Goal: Task Accomplishment & Management: Use online tool/utility

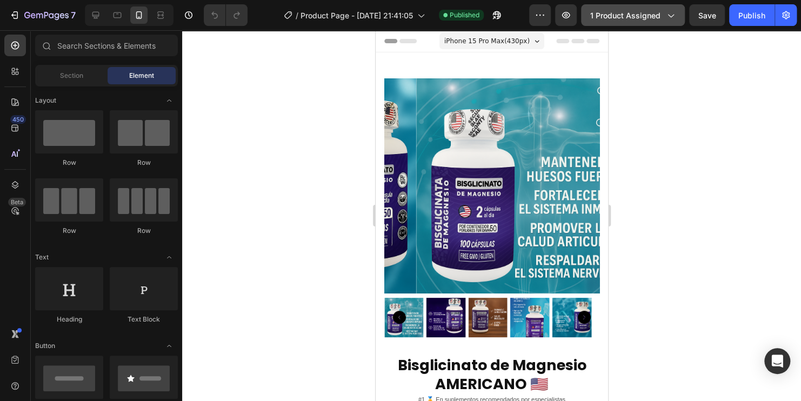
click at [650, 18] on span "1 product assigned" at bounding box center [625, 15] width 70 height 11
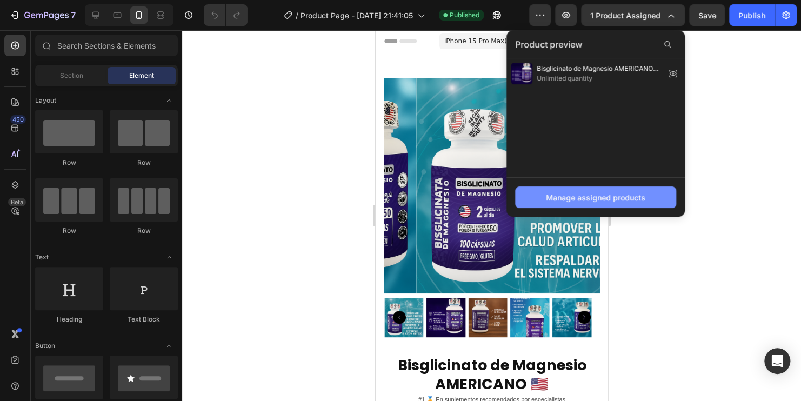
click at [640, 195] on div "Manage assigned products" at bounding box center [595, 197] width 99 height 11
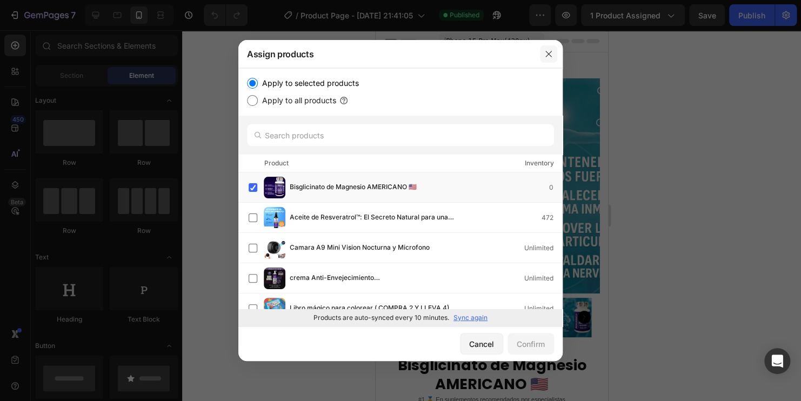
drag, startPoint x: 553, startPoint y: 48, endPoint x: 172, endPoint y: 19, distance: 382.6
click at [553, 48] on button "button" at bounding box center [548, 53] width 17 height 17
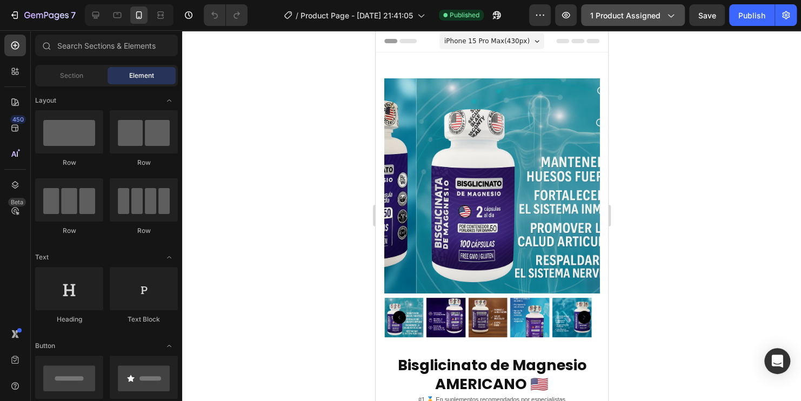
click at [650, 21] on button "1 product assigned" at bounding box center [633, 15] width 104 height 22
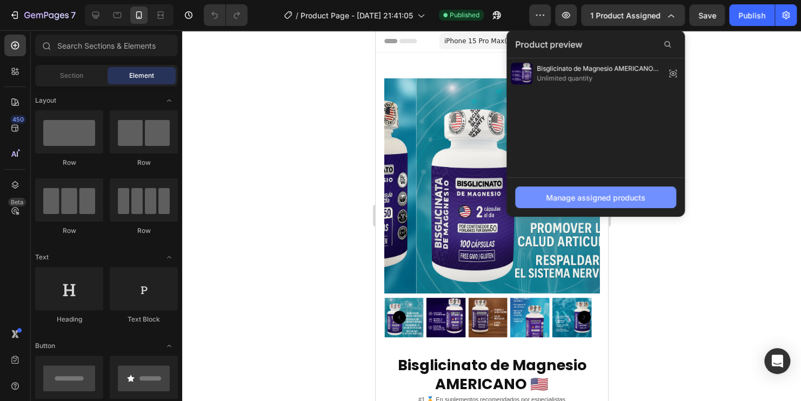
click at [587, 202] on div "Manage assigned products" at bounding box center [595, 197] width 99 height 11
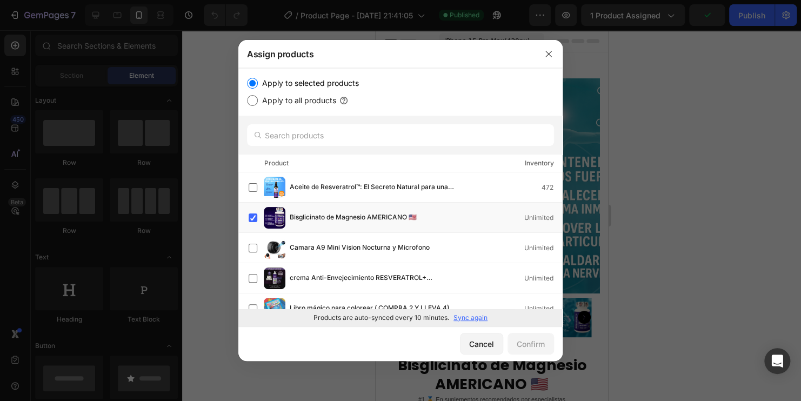
click at [294, 101] on label "Apply to all products" at bounding box center [297, 100] width 78 height 13
click at [258, 101] on input "Apply to all products" at bounding box center [252, 100] width 11 height 11
radio input "true"
click at [270, 83] on label "Apply to selected products" at bounding box center [308, 83] width 101 height 13
click at [258, 83] on input "Apply to selected products" at bounding box center [252, 83] width 11 height 11
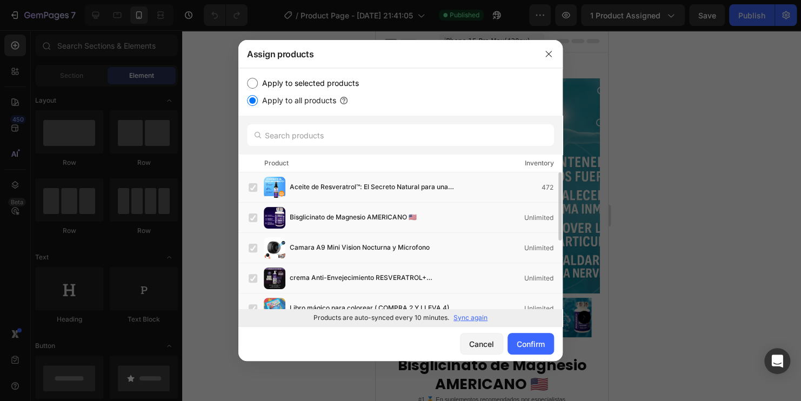
radio input "true"
click at [551, 51] on icon "button" at bounding box center [548, 54] width 9 height 9
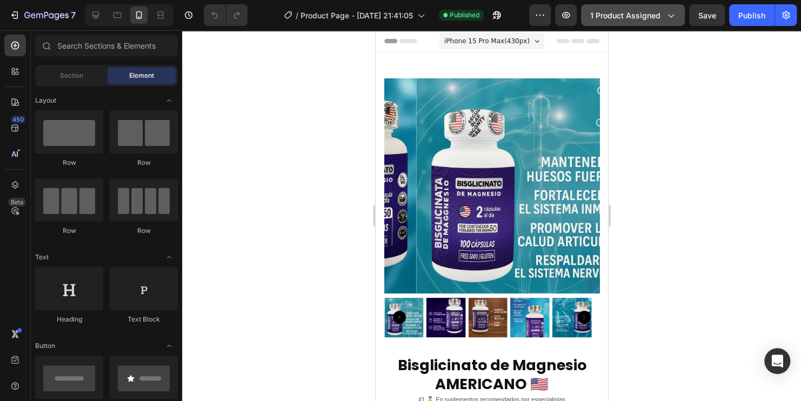
click at [663, 17] on div "1 product assigned" at bounding box center [632, 15] width 85 height 11
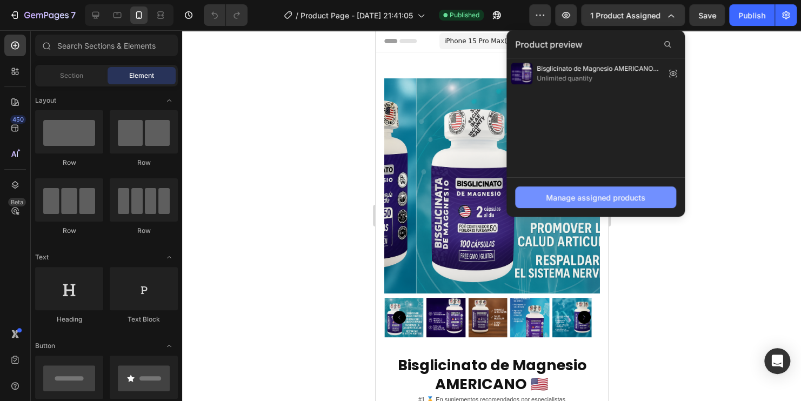
click at [610, 205] on button "Manage assigned products" at bounding box center [595, 197] width 161 height 22
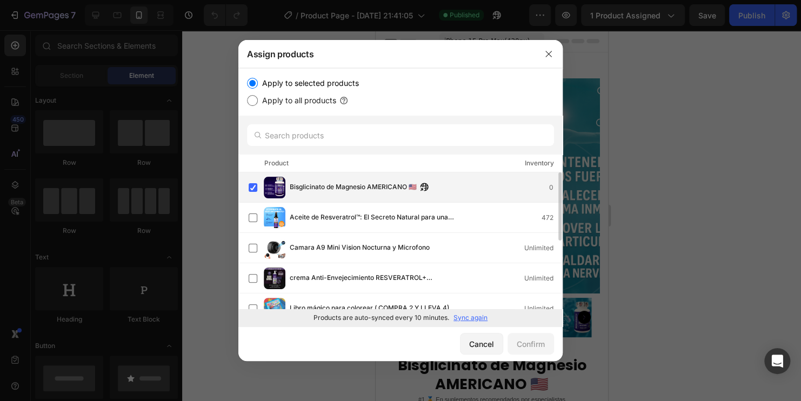
click at [316, 189] on span "Bisglicinato de Magnesio AMERICANO 🇺🇸" at bounding box center [353, 188] width 127 height 12
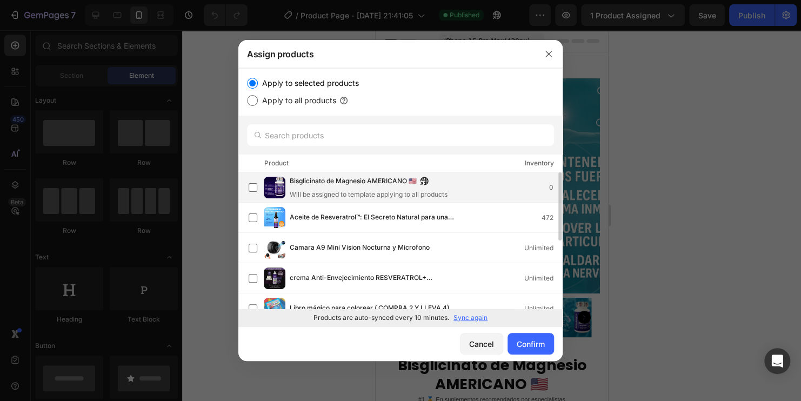
click at [316, 189] on div "Bisglicinato de Magnesio AMERICANO 🇺🇸 Will be assigned to template applying to …" at bounding box center [369, 188] width 158 height 24
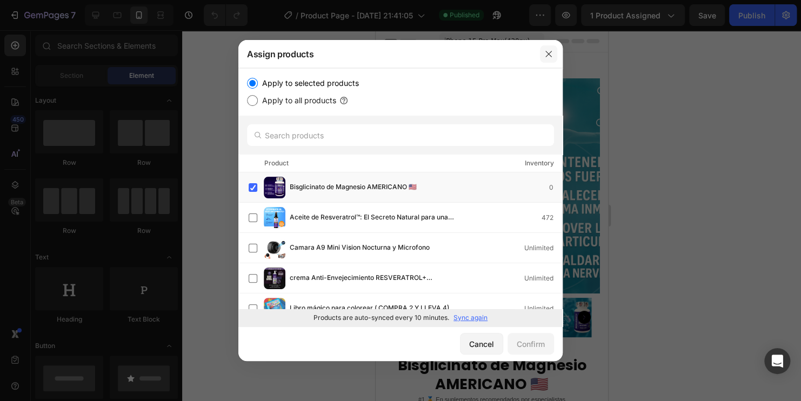
click at [542, 52] on button "button" at bounding box center [548, 53] width 17 height 17
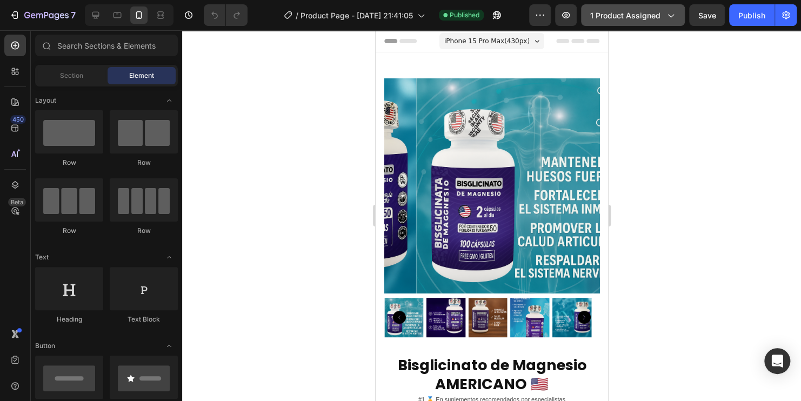
click at [661, 20] on div "1 product assigned" at bounding box center [632, 15] width 85 height 11
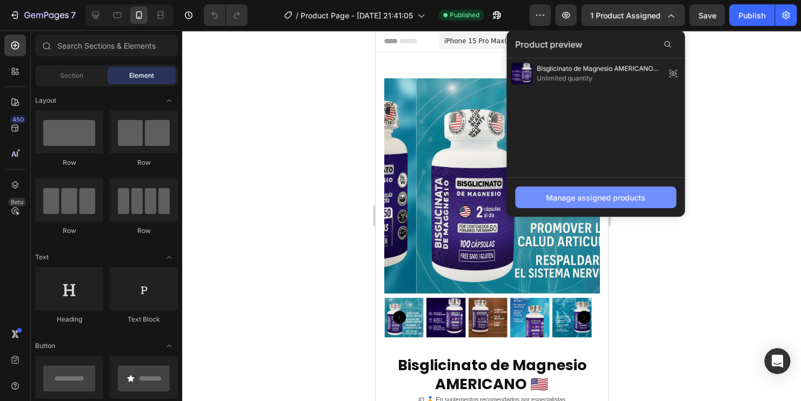
click at [605, 203] on button "Manage assigned products" at bounding box center [595, 197] width 161 height 22
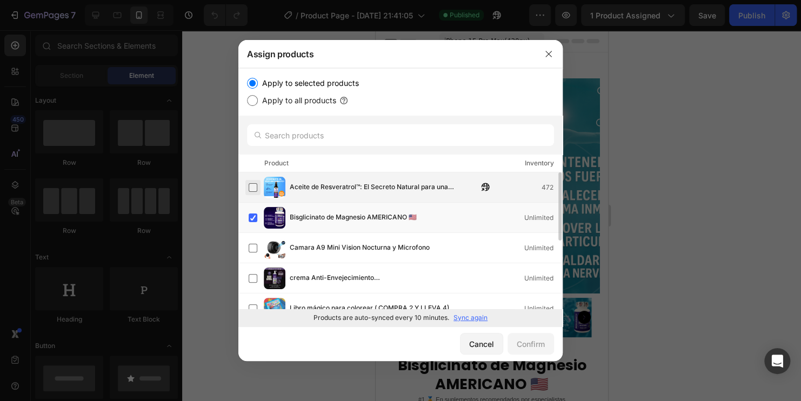
click at [257, 184] on label at bounding box center [253, 187] width 9 height 9
click at [253, 217] on label at bounding box center [253, 217] width 9 height 9
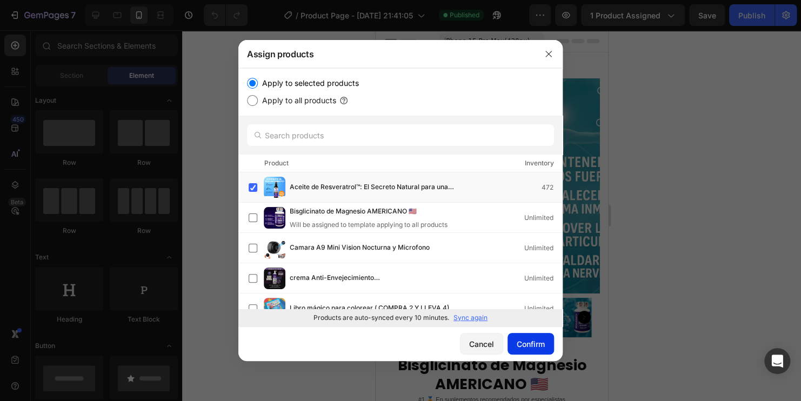
click at [520, 346] on div "Confirm" at bounding box center [531, 343] width 28 height 11
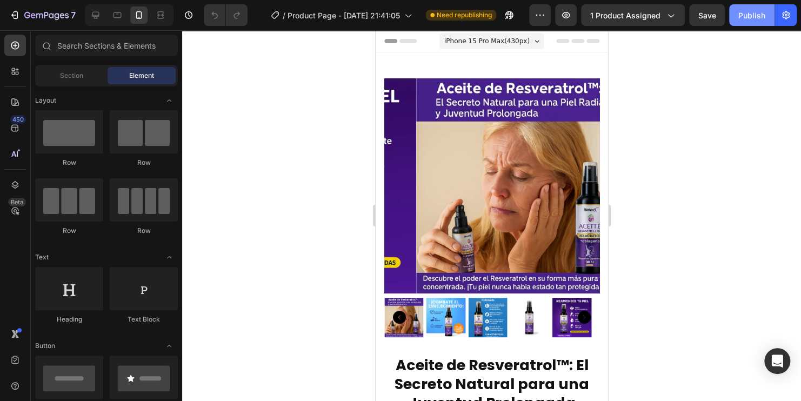
click at [741, 15] on div "Publish" at bounding box center [751, 15] width 27 height 11
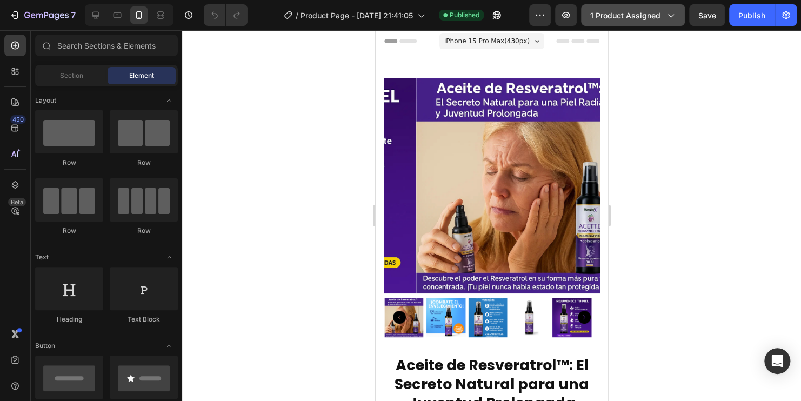
click at [666, 16] on icon "button" at bounding box center [670, 15] width 11 height 11
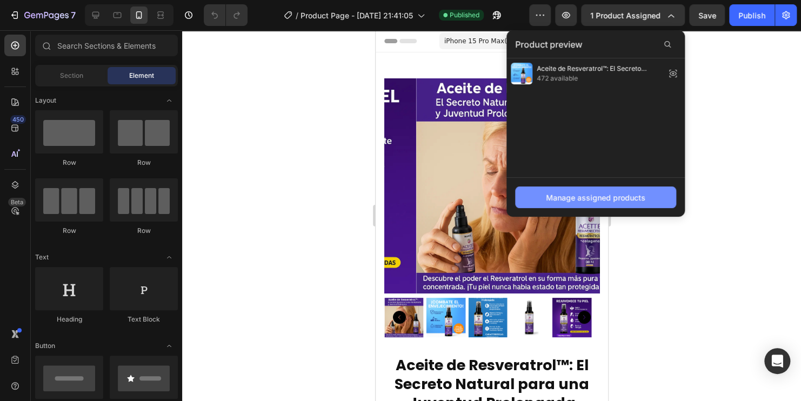
click at [611, 195] on div "Manage assigned products" at bounding box center [595, 197] width 99 height 11
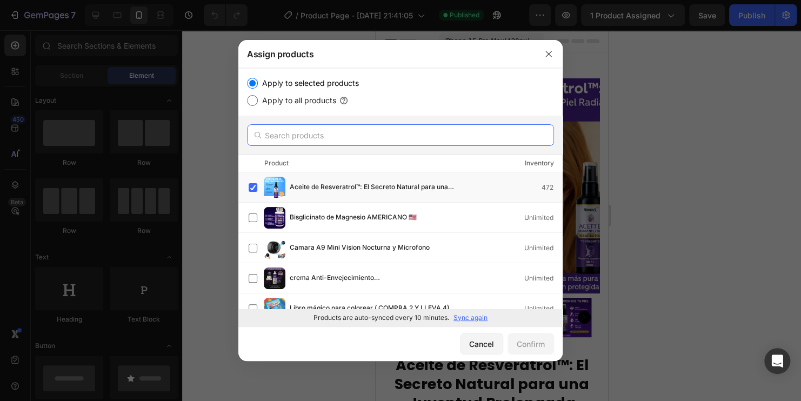
click at [345, 132] on input "text" at bounding box center [400, 135] width 307 height 22
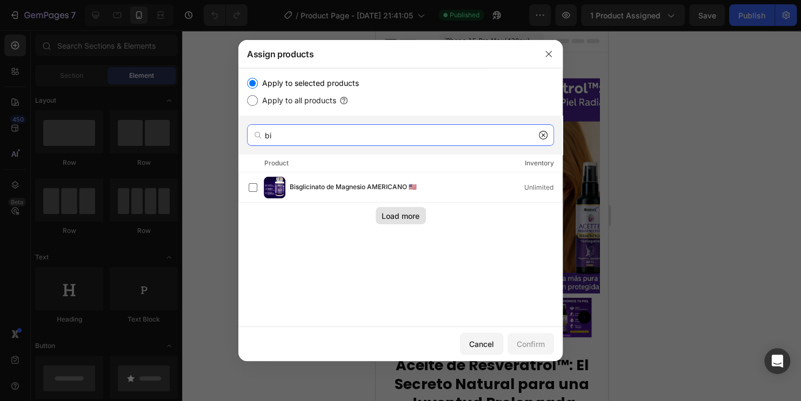
type input "bi"
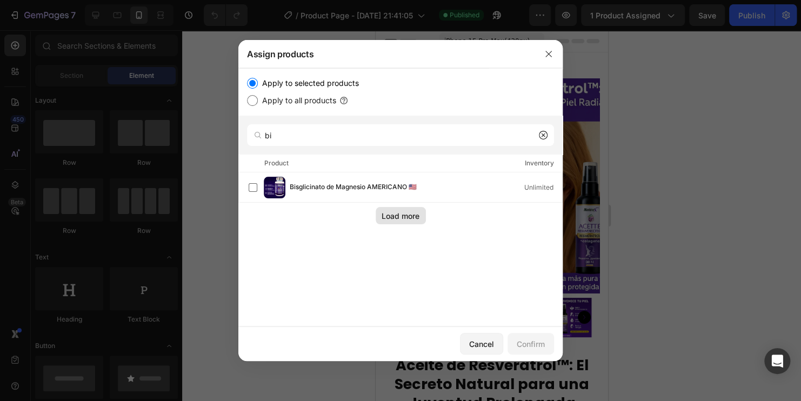
click at [391, 221] on div "Load more" at bounding box center [401, 215] width 38 height 11
click at [543, 51] on button "button" at bounding box center [548, 53] width 17 height 17
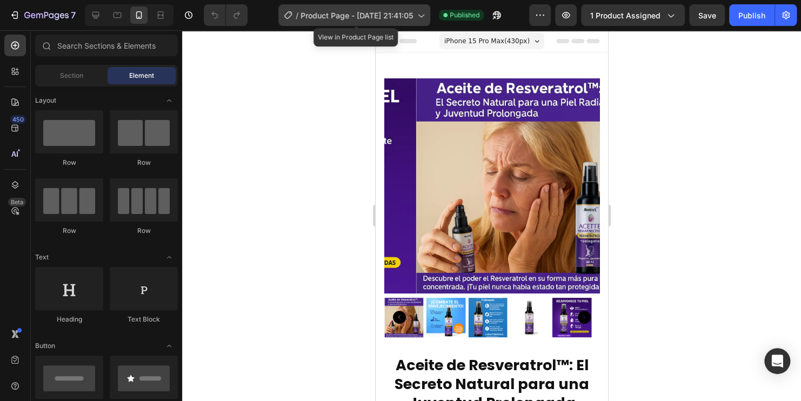
click at [413, 18] on span "Product Page - [DATE] 21:41:05" at bounding box center [356, 15] width 112 height 11
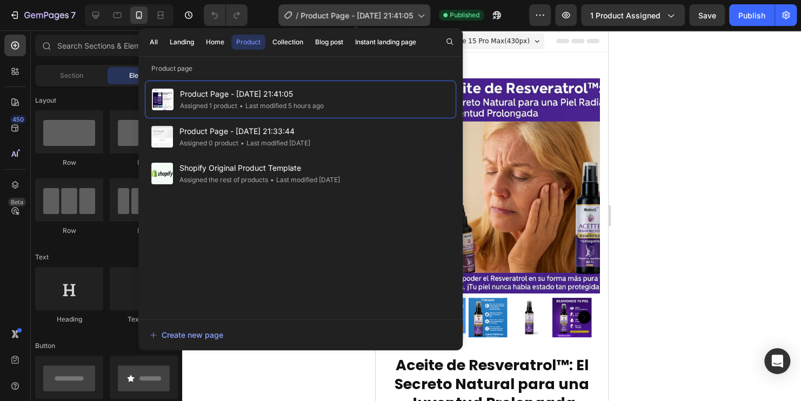
click at [413, 18] on span "Product Page - [DATE] 21:41:05" at bounding box center [356, 15] width 112 height 11
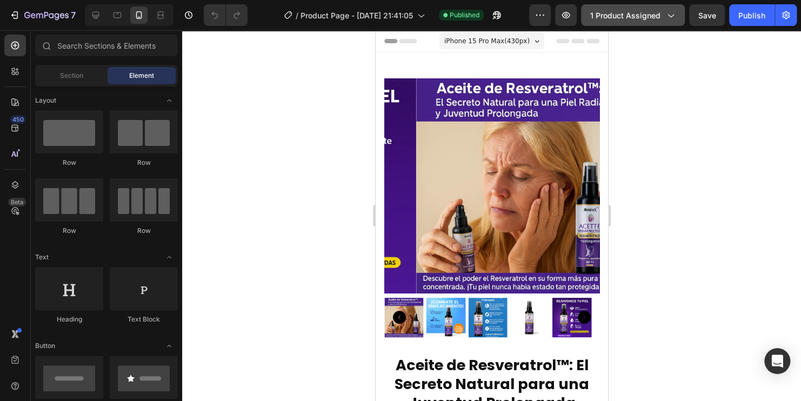
click at [652, 16] on span "1 product assigned" at bounding box center [625, 15] width 70 height 11
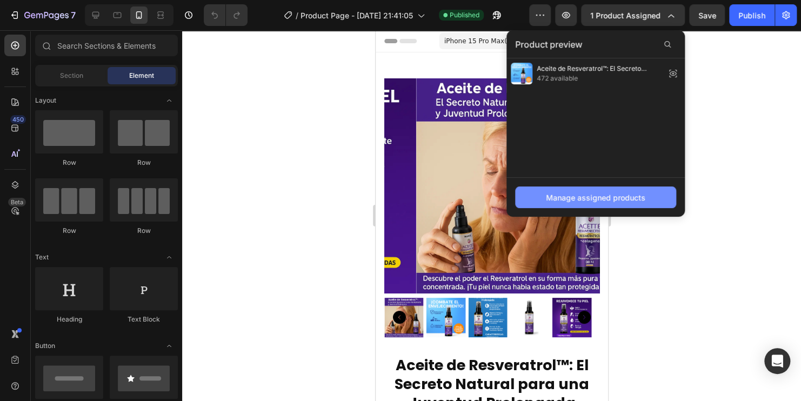
click at [632, 198] on div "Manage assigned products" at bounding box center [595, 197] width 99 height 11
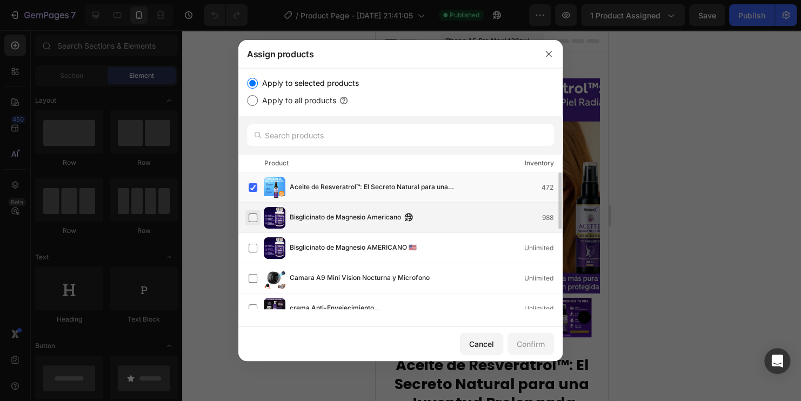
click at [252, 220] on label at bounding box center [253, 217] width 9 height 9
click at [530, 349] on button "Confirm" at bounding box center [530, 344] width 46 height 22
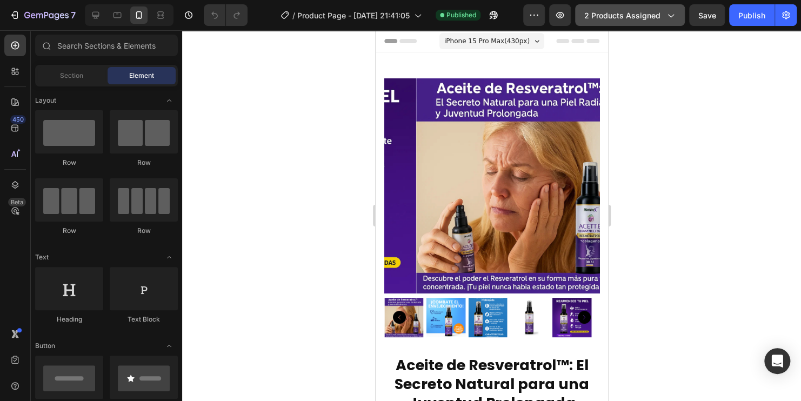
click at [650, 20] on span "2 products assigned" at bounding box center [622, 15] width 76 height 11
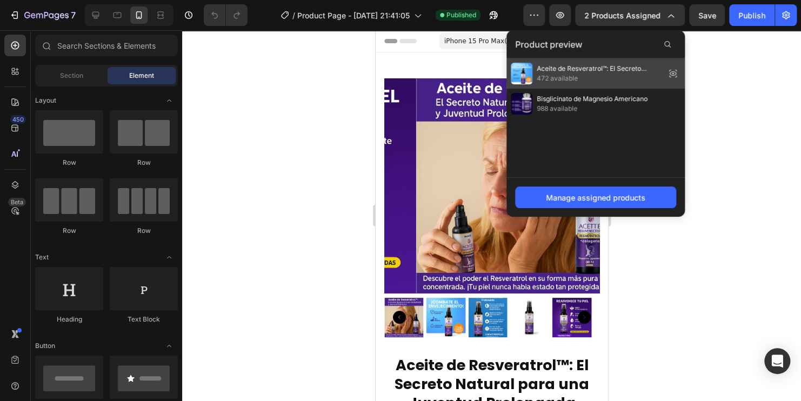
click at [638, 67] on span "Aceite de Resveratrol™: El Secreto Natural para una Juventud Prolongada" at bounding box center [599, 69] width 124 height 10
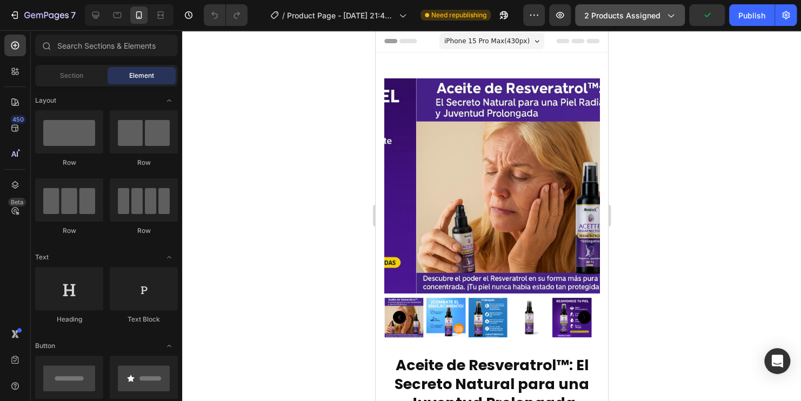
click at [665, 21] on button "2 products assigned" at bounding box center [630, 15] width 110 height 22
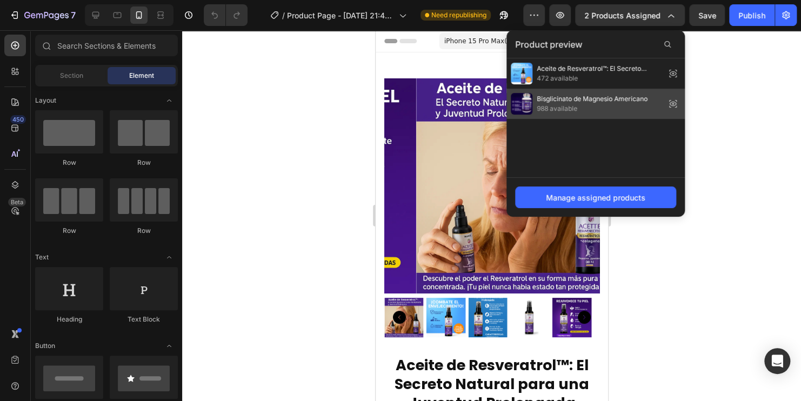
click at [612, 101] on span "Bisglicinato de Magnesio Americano" at bounding box center [592, 99] width 111 height 10
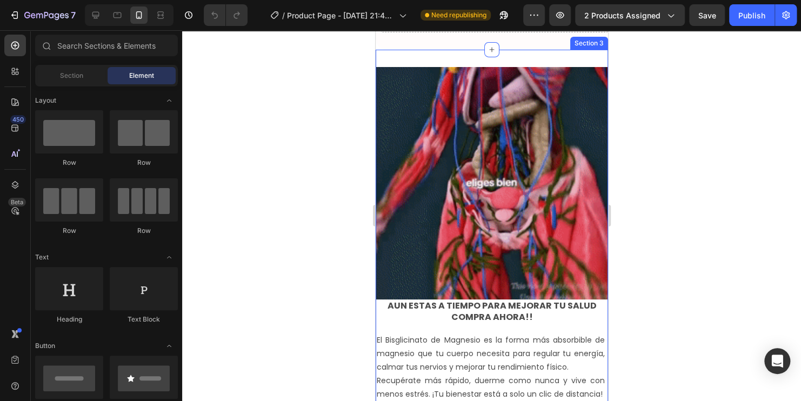
scroll to position [1891, 0]
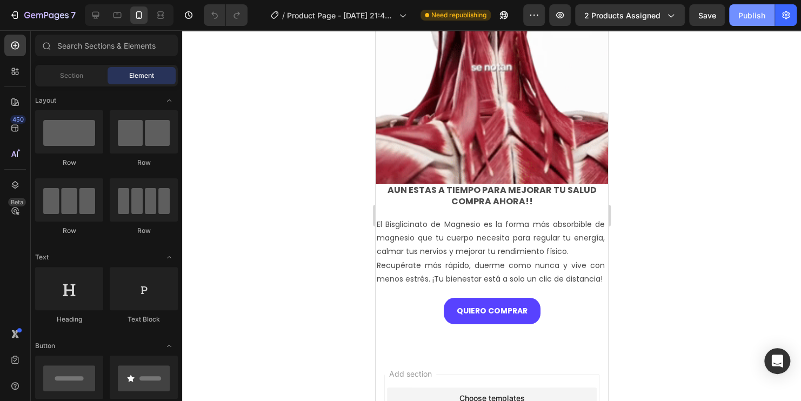
click at [747, 16] on div "Publish" at bounding box center [751, 15] width 27 height 11
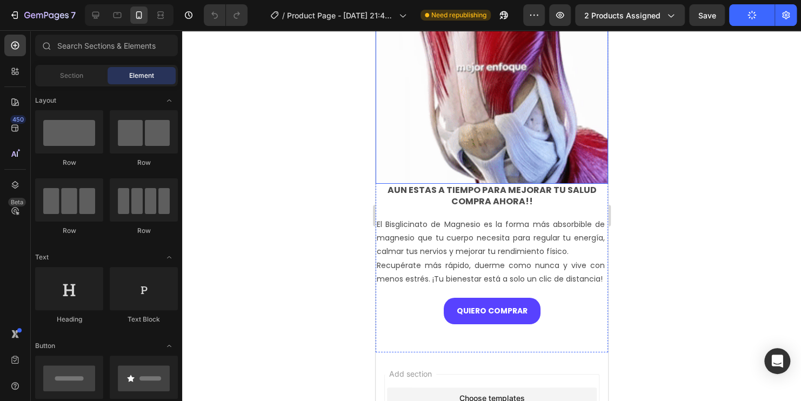
scroll to position [1729, 0]
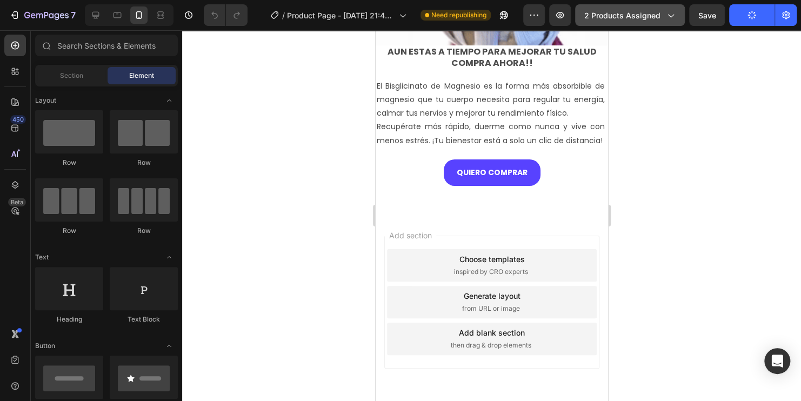
click at [678, 21] on button "2 products assigned" at bounding box center [630, 15] width 110 height 22
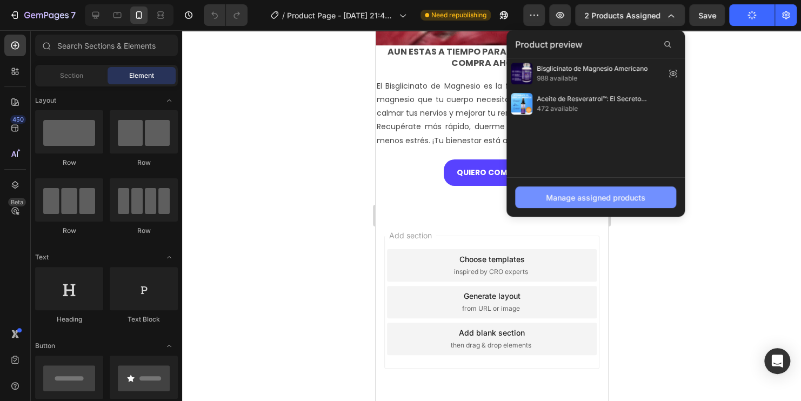
click at [639, 198] on div "Manage assigned products" at bounding box center [595, 197] width 99 height 11
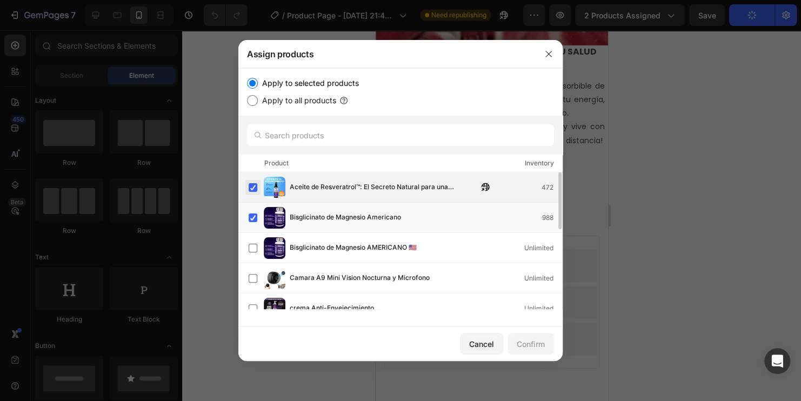
click at [249, 185] on label at bounding box center [253, 187] width 9 height 9
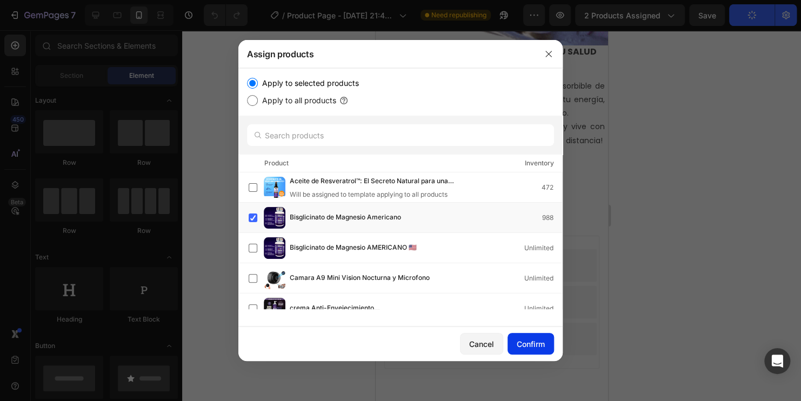
click at [533, 349] on div "Confirm" at bounding box center [531, 343] width 28 height 11
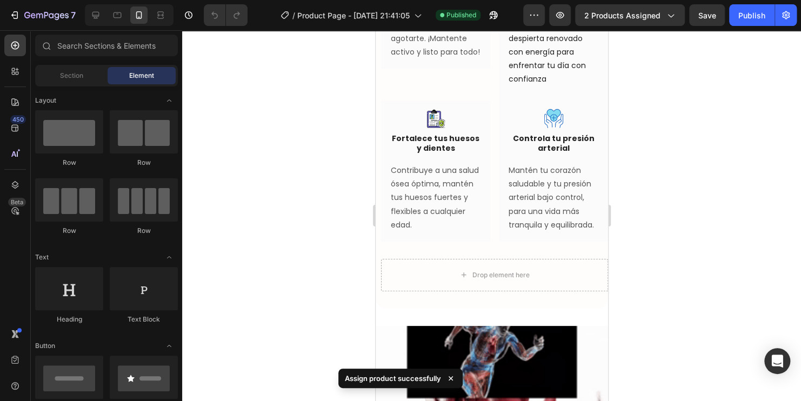
scroll to position [1470, 0]
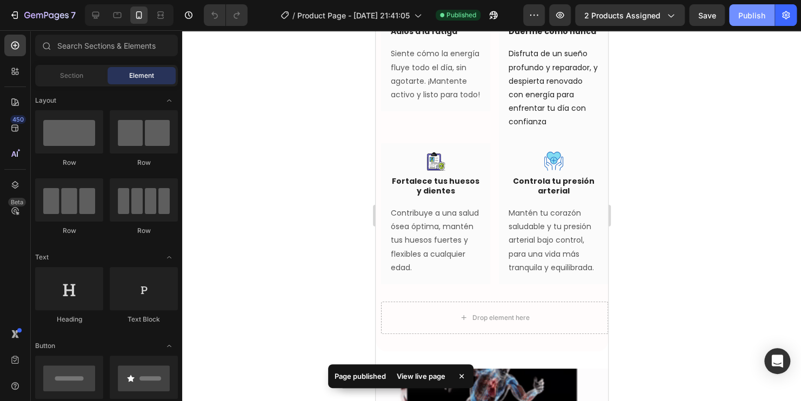
click at [752, 22] on button "Publish" at bounding box center [751, 15] width 45 height 22
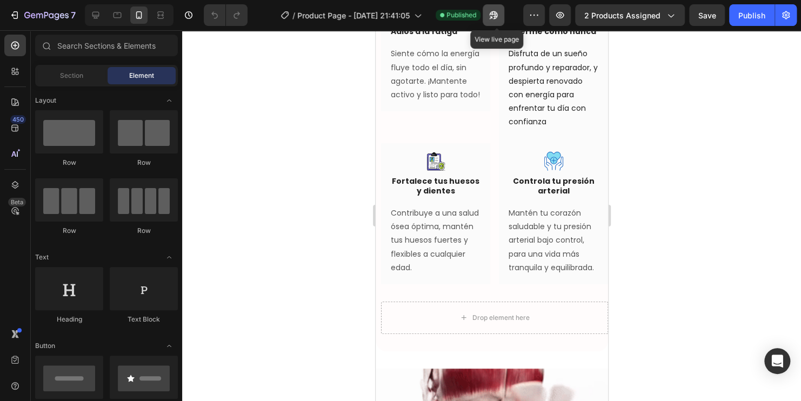
click at [492, 16] on icon "button" at bounding box center [491, 17] width 3 height 3
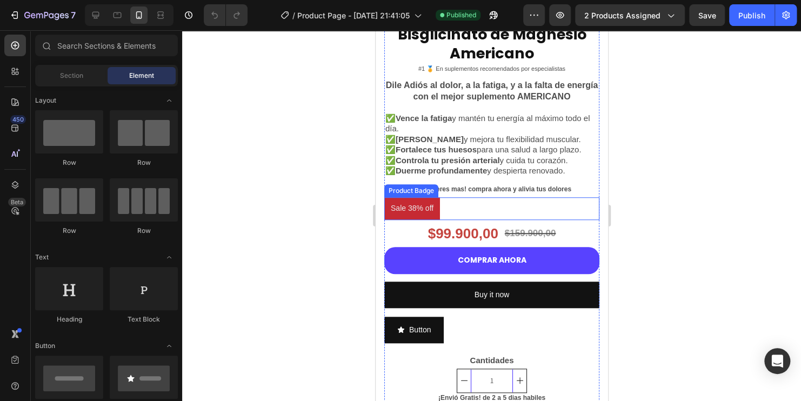
scroll to position [338, 0]
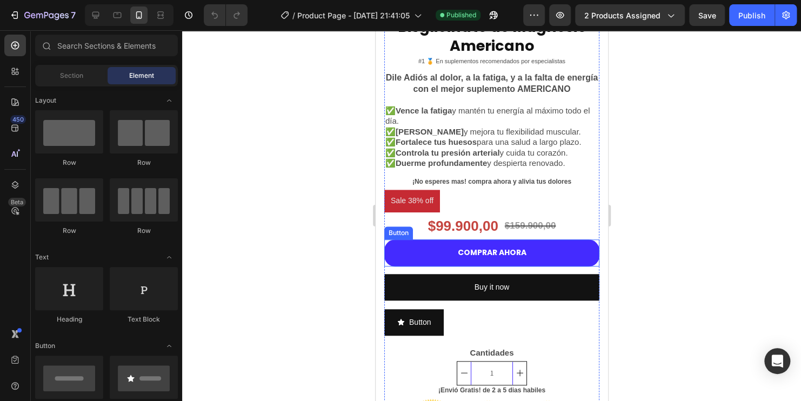
click at [450, 245] on button "COMPRAR AHORA" at bounding box center [491, 252] width 215 height 26
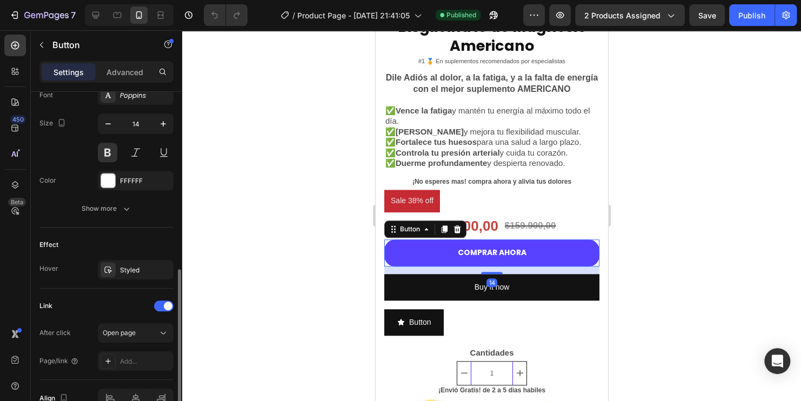
scroll to position [490, 0]
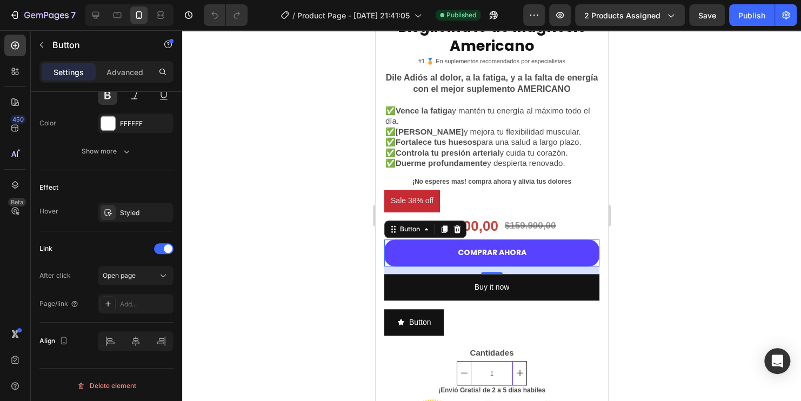
click at [123, 61] on div "Settings Advanced" at bounding box center [106, 72] width 134 height 22
click at [125, 68] on p "Advanced" at bounding box center [124, 71] width 37 height 11
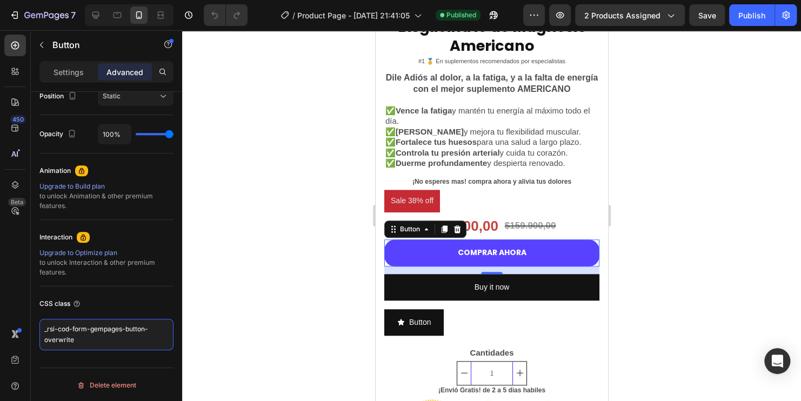
drag, startPoint x: 82, startPoint y: 338, endPoint x: 27, endPoint y: 318, distance: 58.5
click at [27, 318] on div "450 Beta Sections(18) Elements(84) Section Element Hero Section Product Detail …" at bounding box center [91, 215] width 182 height 371
paste textarea "/rsi-gempages"
type textarea "/rsi-gempages-overwrite"
click at [252, 228] on div at bounding box center [491, 215] width 619 height 371
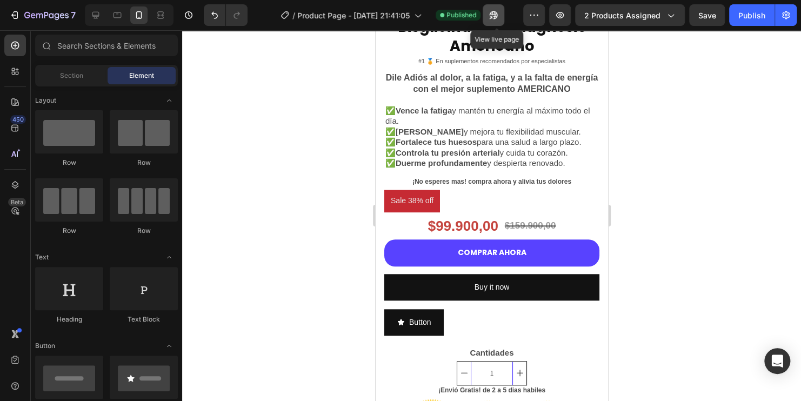
click at [492, 16] on icon "button" at bounding box center [491, 17] width 3 height 3
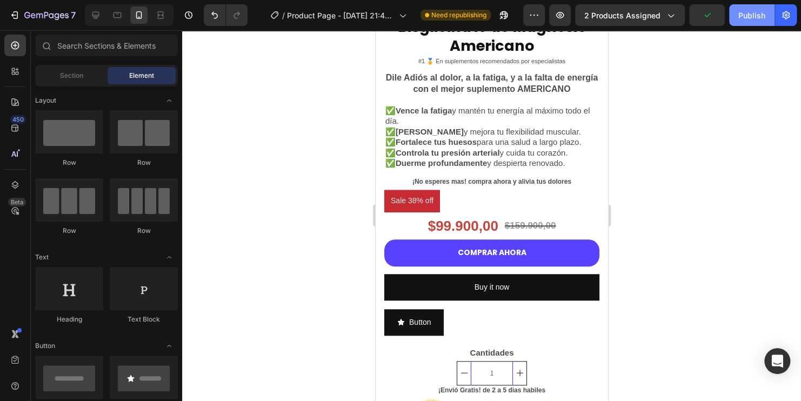
click at [740, 13] on div "Publish" at bounding box center [751, 15] width 27 height 11
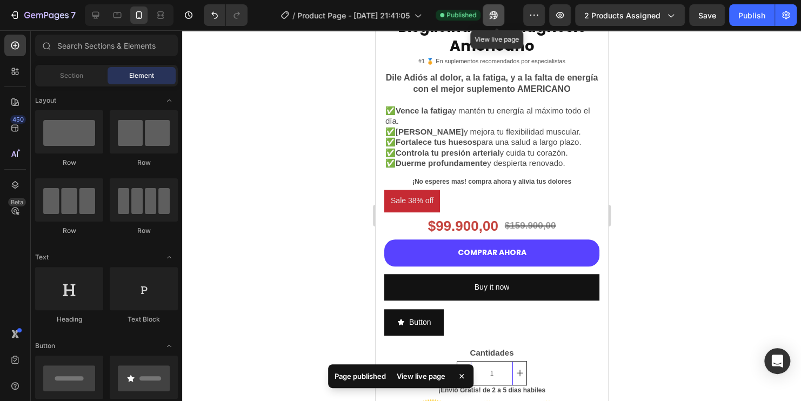
click at [499, 15] on icon "button" at bounding box center [493, 15] width 11 height 11
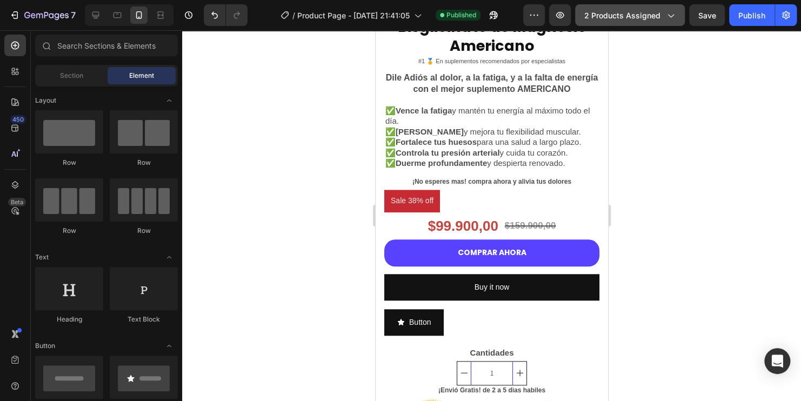
click at [638, 18] on span "2 products assigned" at bounding box center [622, 15] width 76 height 11
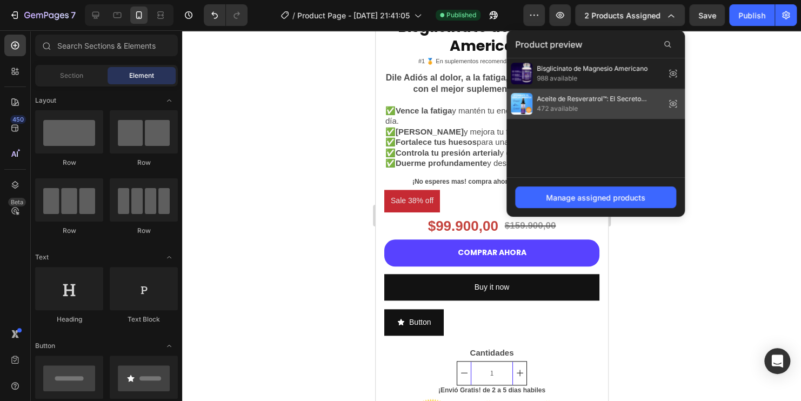
click at [567, 99] on span "Aceite de Resveratrol™: El Secreto Natural para una Juventud Prolongada" at bounding box center [599, 99] width 124 height 10
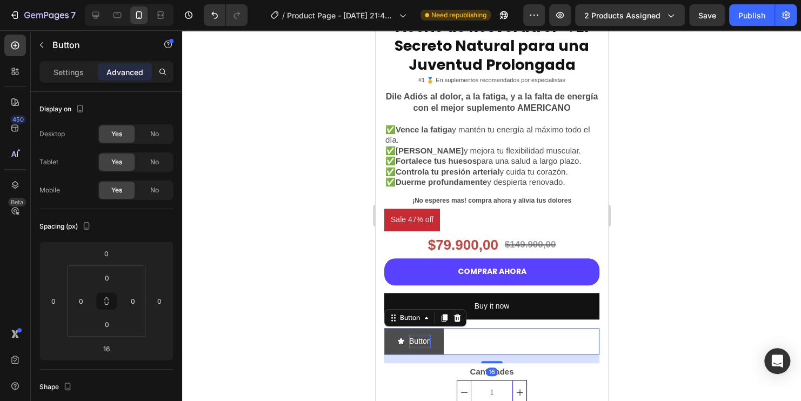
click at [410, 335] on p "Button" at bounding box center [420, 342] width 22 height 14
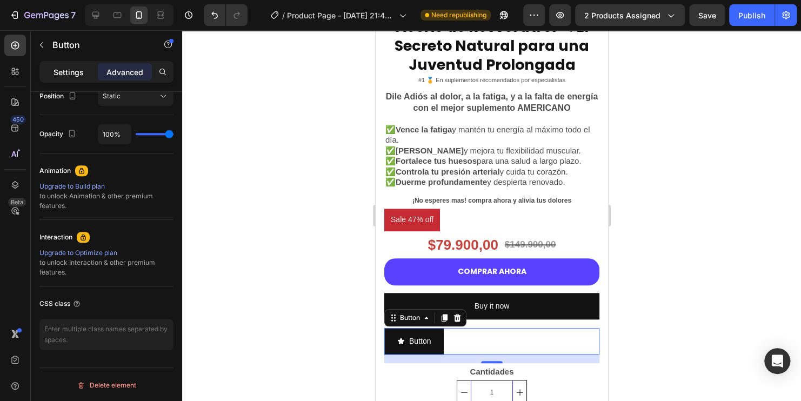
click at [76, 72] on p "Settings" at bounding box center [69, 71] width 30 height 11
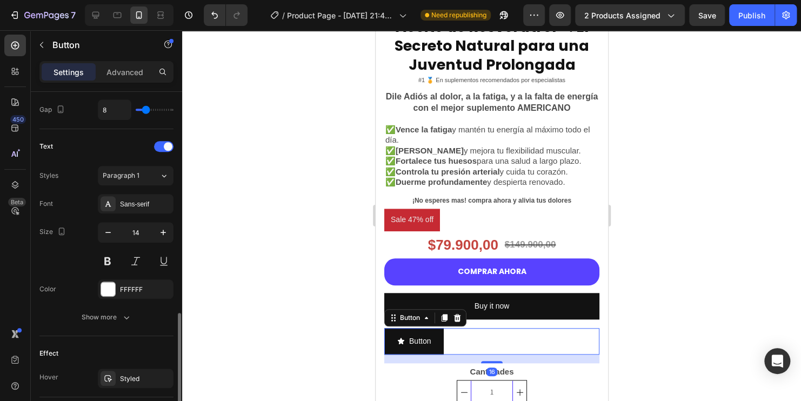
scroll to position [603, 0]
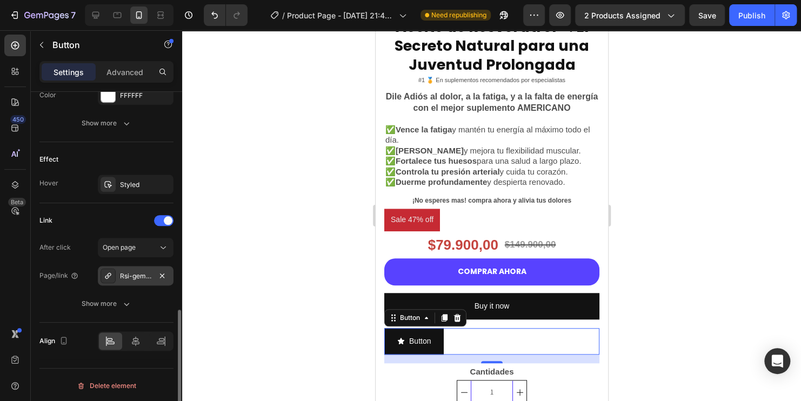
click at [147, 277] on div "Rsi-gempages-overwrite" at bounding box center [135, 276] width 31 height 10
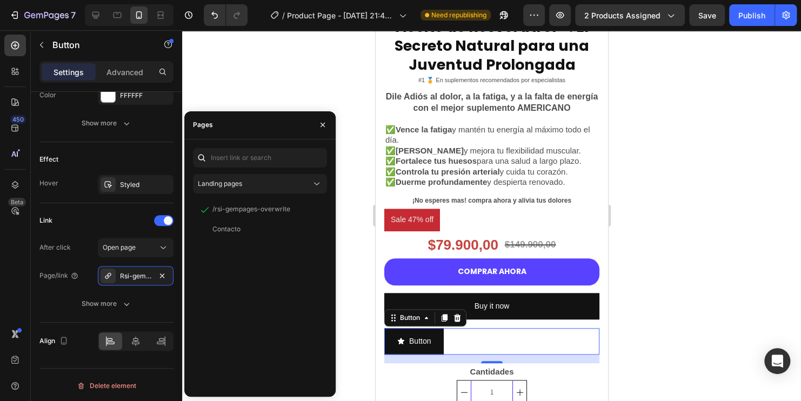
click at [278, 70] on div at bounding box center [491, 215] width 619 height 371
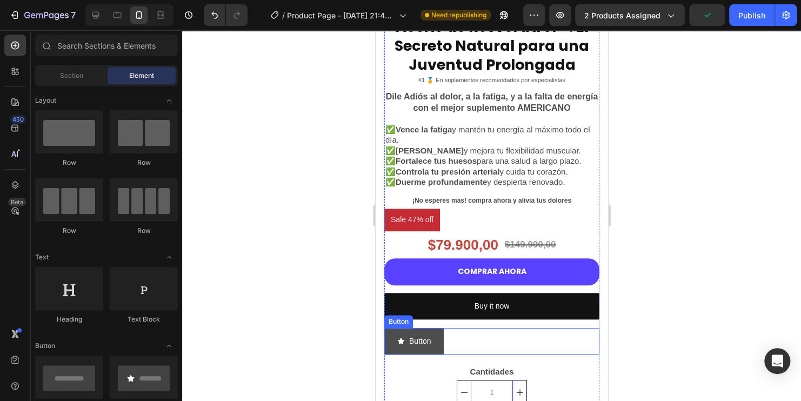
click at [404, 342] on button "Button" at bounding box center [413, 341] width 59 height 26
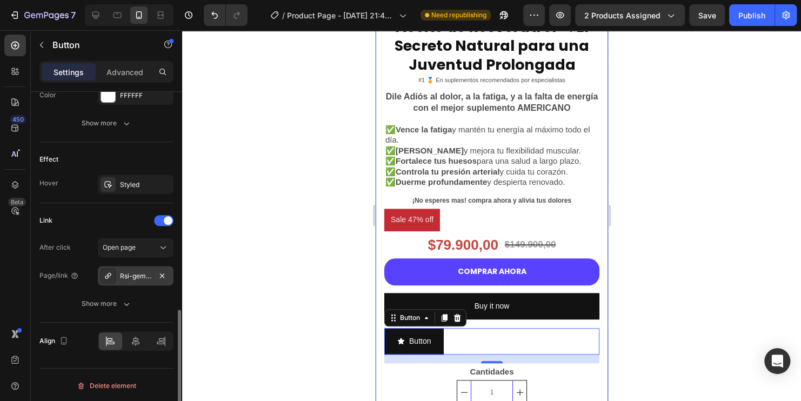
click at [139, 274] on div "Rsi-gempages-overwrite" at bounding box center [135, 276] width 31 height 10
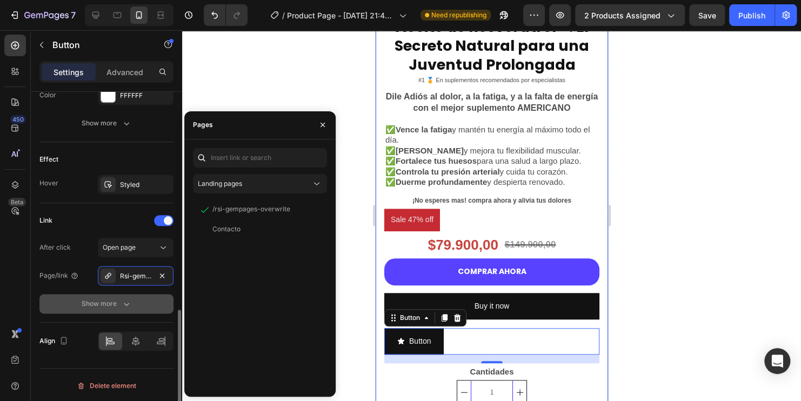
click at [116, 300] on div "Show more" at bounding box center [107, 303] width 50 height 11
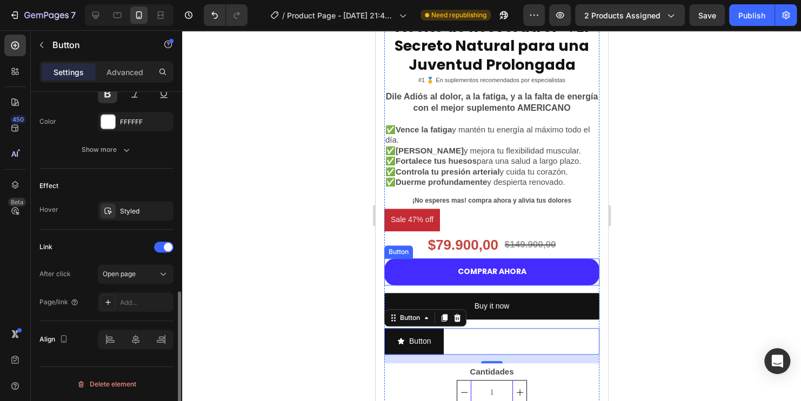
click at [440, 258] on button "COMPRAR AHORA" at bounding box center [491, 271] width 215 height 26
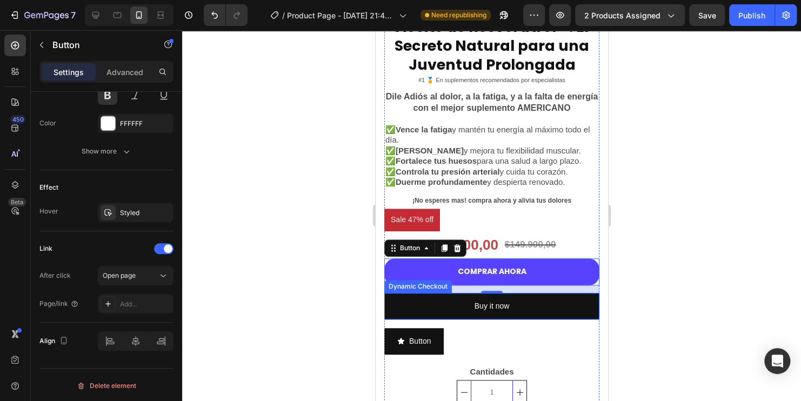
click at [439, 280] on div "Dynamic Checkout" at bounding box center [418, 286] width 68 height 13
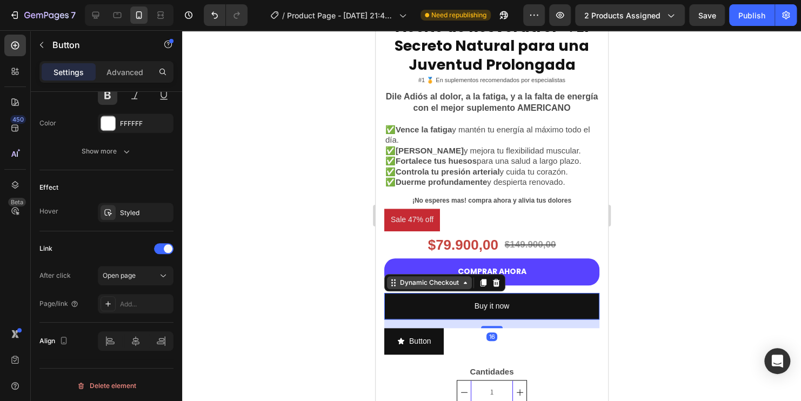
scroll to position [0, 0]
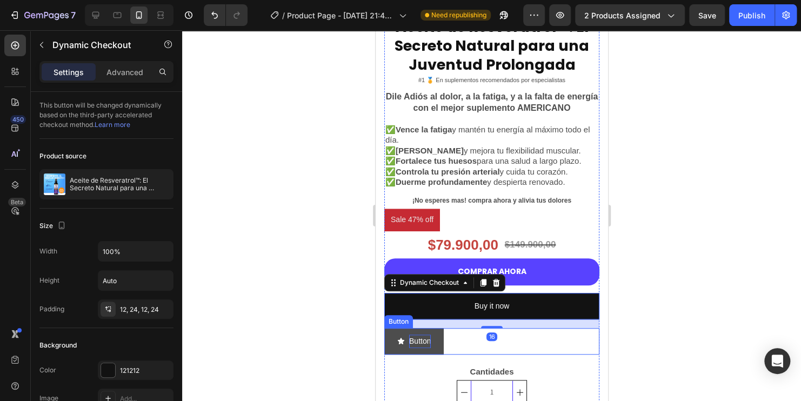
click at [428, 339] on p "Button" at bounding box center [420, 342] width 22 height 14
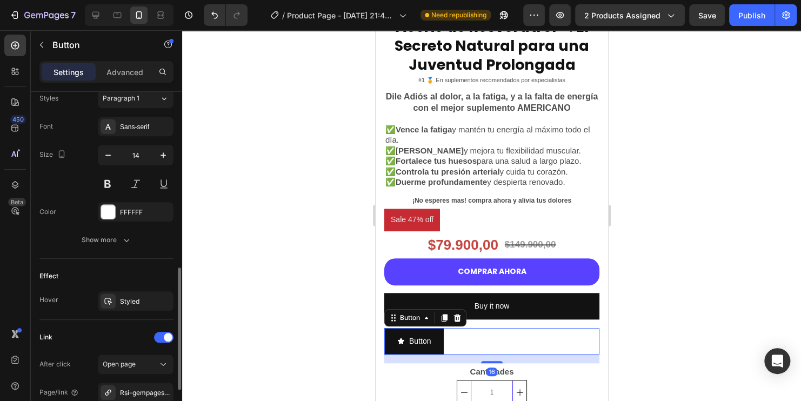
scroll to position [603, 0]
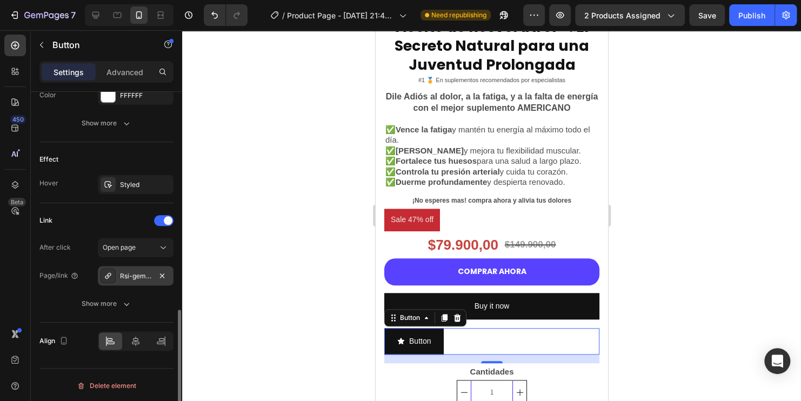
click at [149, 275] on div "Rsi-gempages-overwrite" at bounding box center [135, 276] width 31 height 10
click at [299, 70] on div at bounding box center [491, 215] width 619 height 371
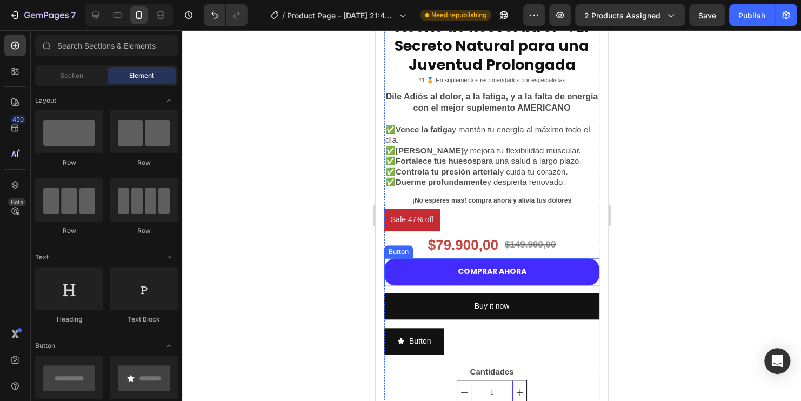
click at [451, 263] on button "COMPRAR AHORA" at bounding box center [491, 271] width 215 height 26
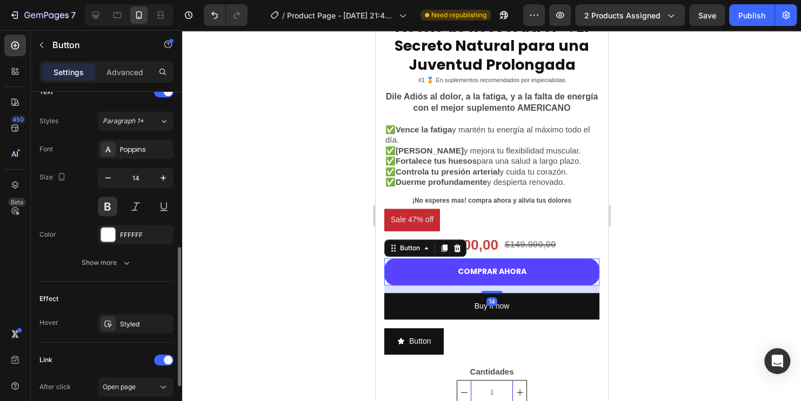
scroll to position [490, 0]
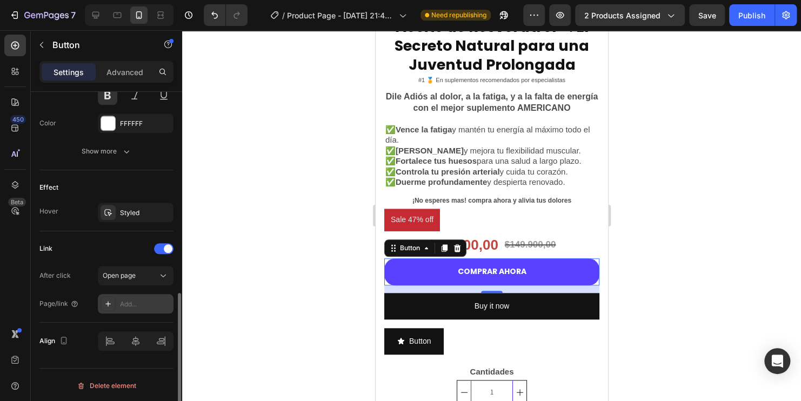
click at [137, 299] on div "Add..." at bounding box center [145, 304] width 51 height 10
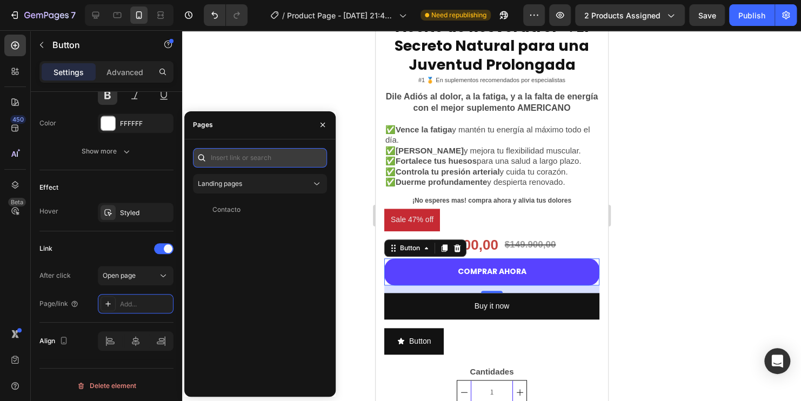
click at [248, 158] on input "text" at bounding box center [260, 157] width 134 height 19
paste input "/rsi-gempages-overwrite"
type input "/rsi-gempages-overwrite"
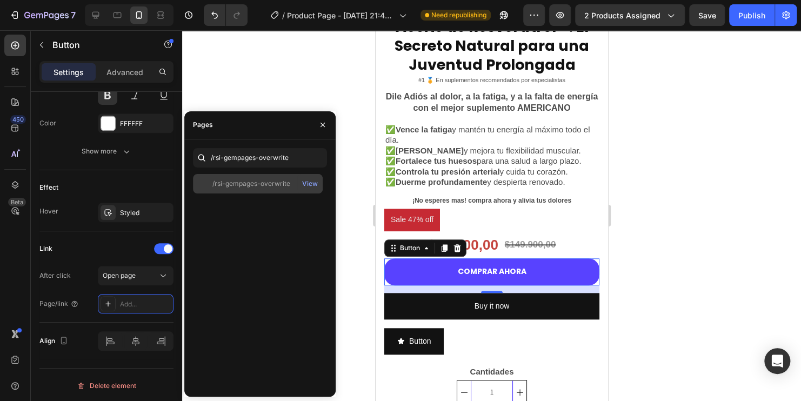
click at [244, 184] on div "/rsi-gempages-overwrite" at bounding box center [251, 184] width 78 height 10
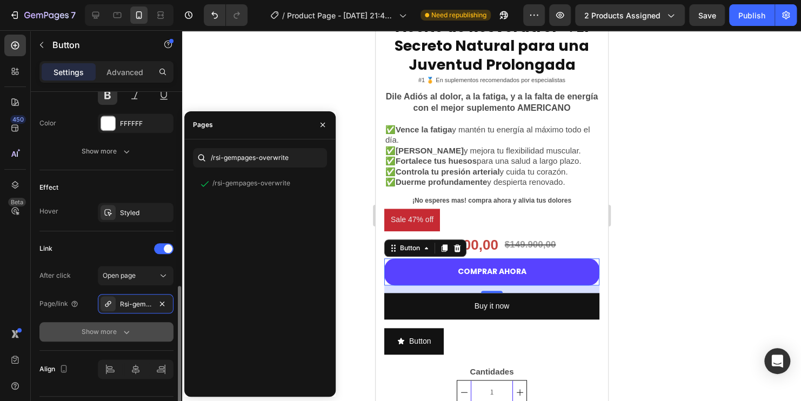
click at [118, 333] on div "Show more" at bounding box center [107, 331] width 50 height 11
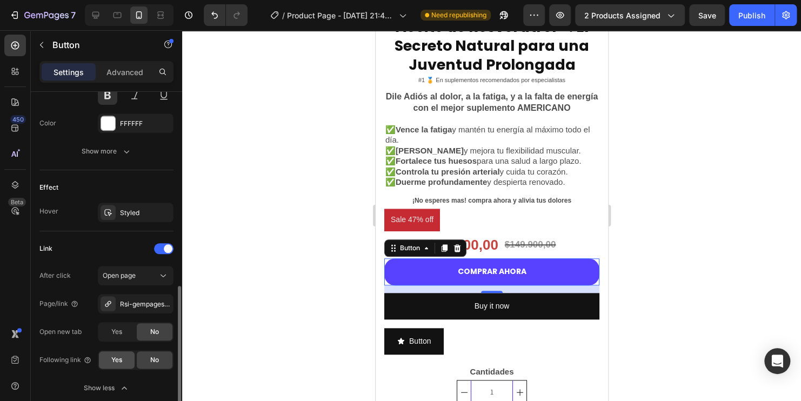
click at [117, 359] on span "Yes" at bounding box center [116, 360] width 11 height 10
click at [644, 149] on div at bounding box center [491, 215] width 619 height 371
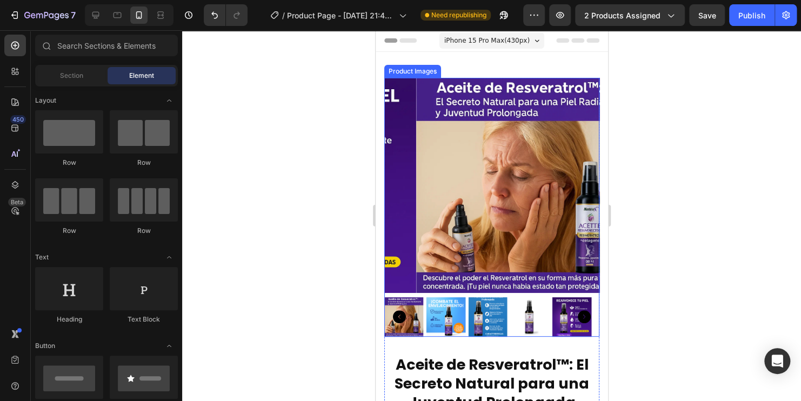
scroll to position [0, 0]
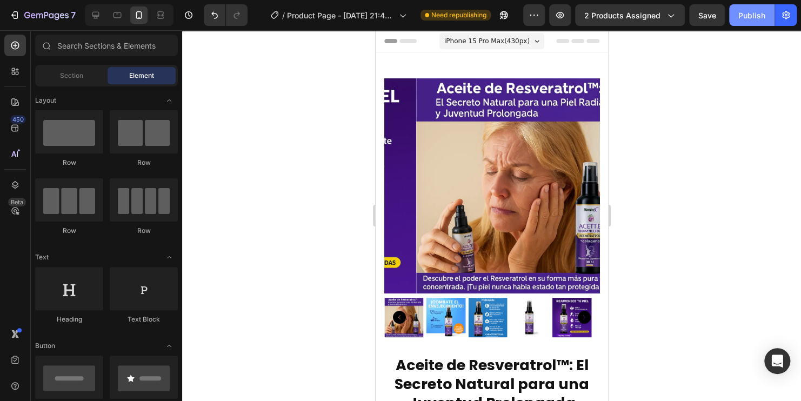
click at [743, 17] on div "Publish" at bounding box center [751, 15] width 27 height 11
click at [627, 14] on span "2 products assigned" at bounding box center [622, 15] width 76 height 11
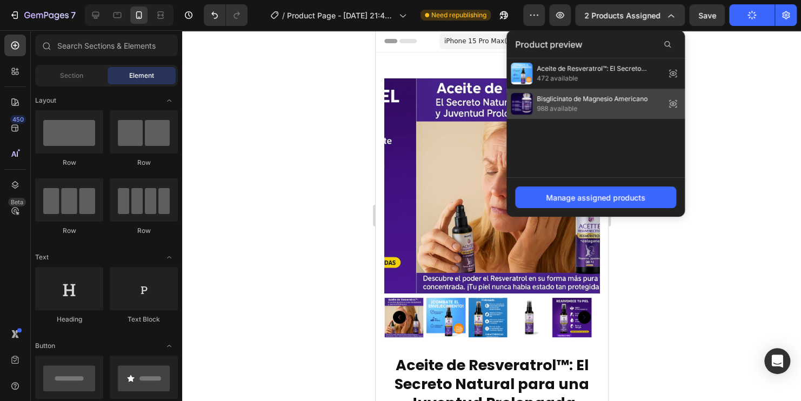
click at [577, 101] on span "Bisglicinato de Magnesio Americano" at bounding box center [592, 99] width 111 height 10
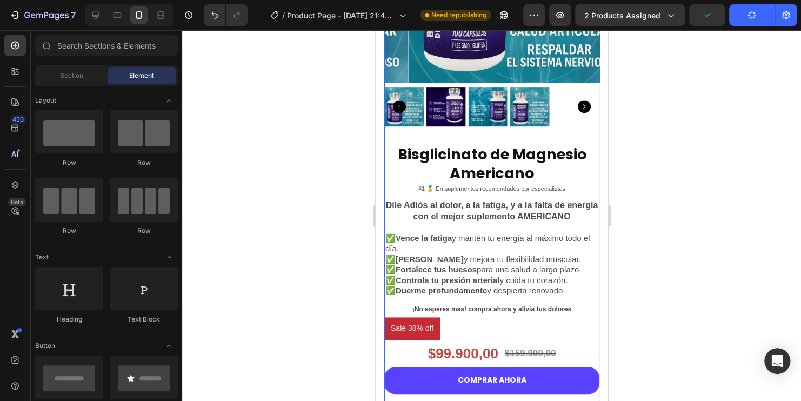
scroll to position [432, 0]
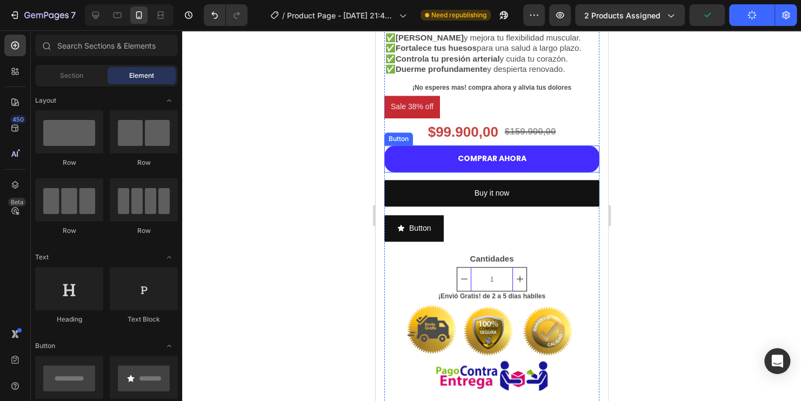
click at [496, 145] on button "COMPRAR AHORA" at bounding box center [491, 158] width 215 height 26
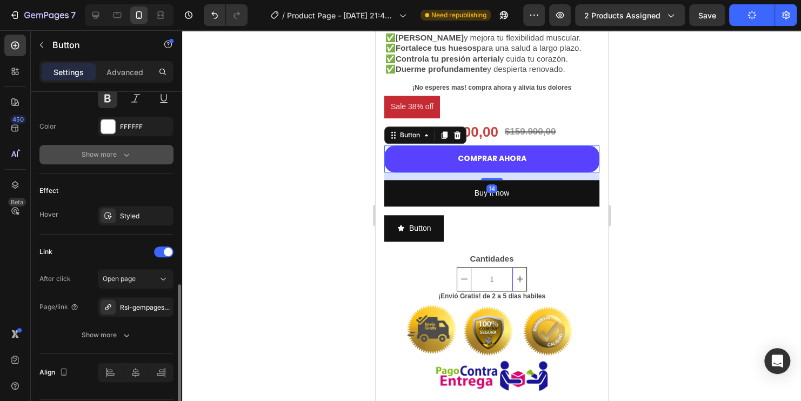
scroll to position [518, 0]
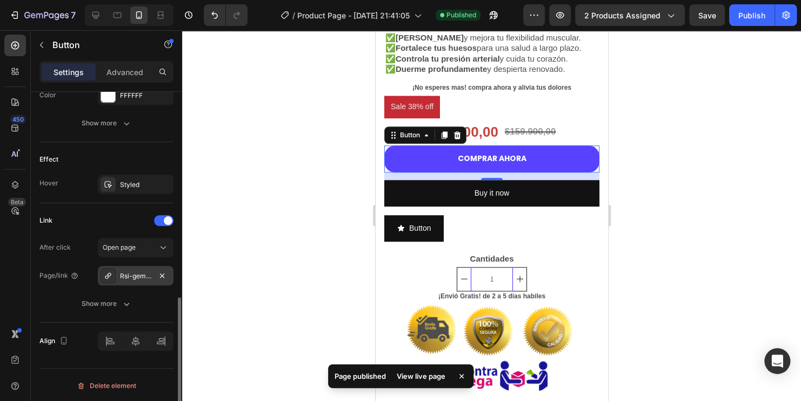
click at [143, 277] on div "Rsi-gempages-overwrite" at bounding box center [135, 276] width 31 height 10
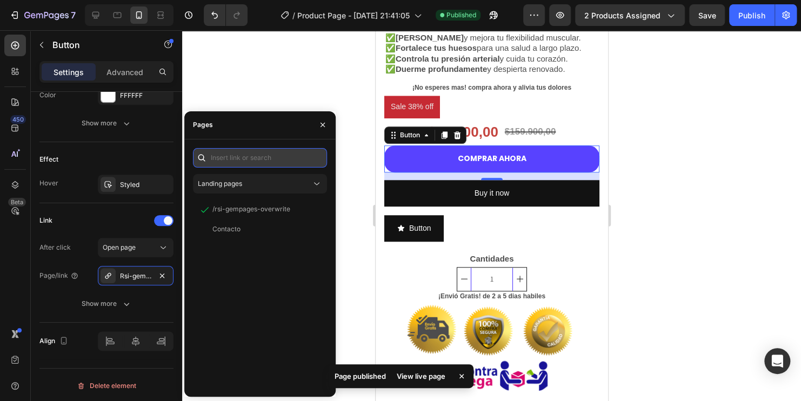
click at [270, 154] on input "text" at bounding box center [260, 157] width 134 height 19
paste input "/rsi-gempages-overwrite"
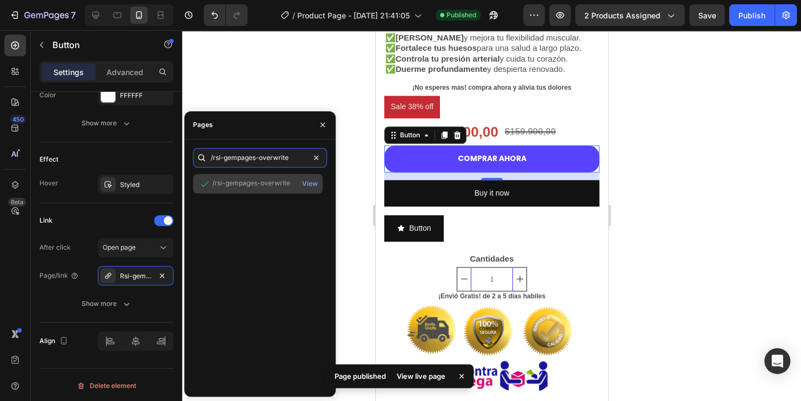
type input "/rsi-gempages-overwrite"
click at [251, 191] on div "/rsi-gempages-overwrite View" at bounding box center [258, 183] width 130 height 19
click at [245, 178] on div "/rsi-gempages-overwrite" at bounding box center [251, 183] width 78 height 10
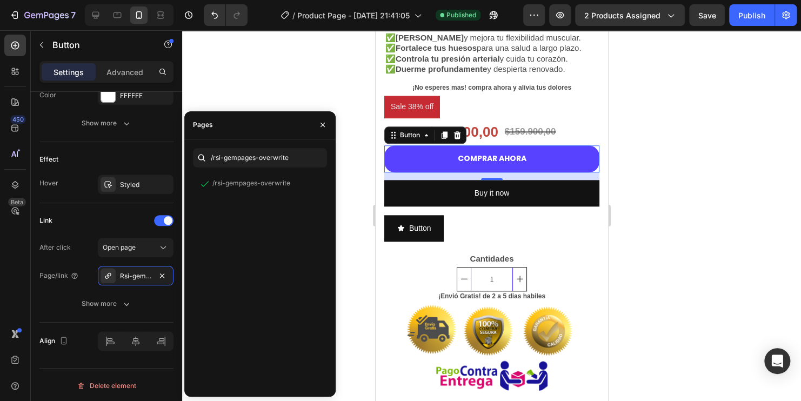
click at [286, 84] on div at bounding box center [491, 215] width 619 height 371
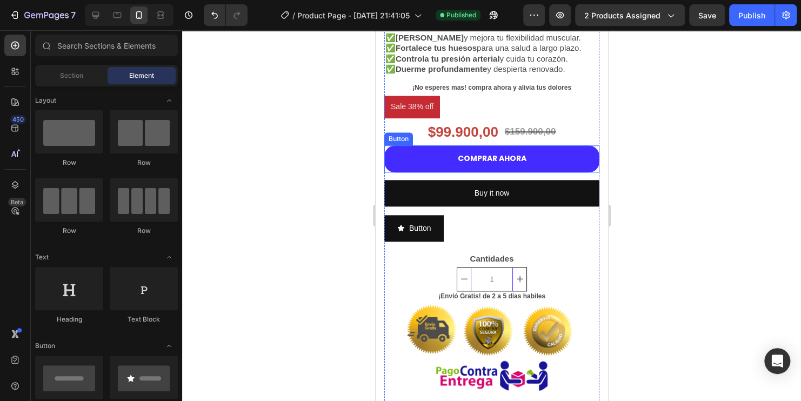
click at [439, 145] on button "COMPRAR AHORA" at bounding box center [491, 158] width 215 height 26
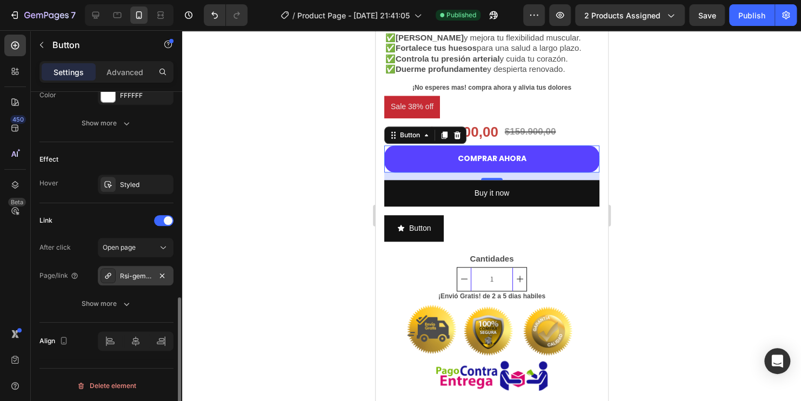
click at [121, 277] on div "Rsi-gempages-overwrite" at bounding box center [135, 276] width 31 height 10
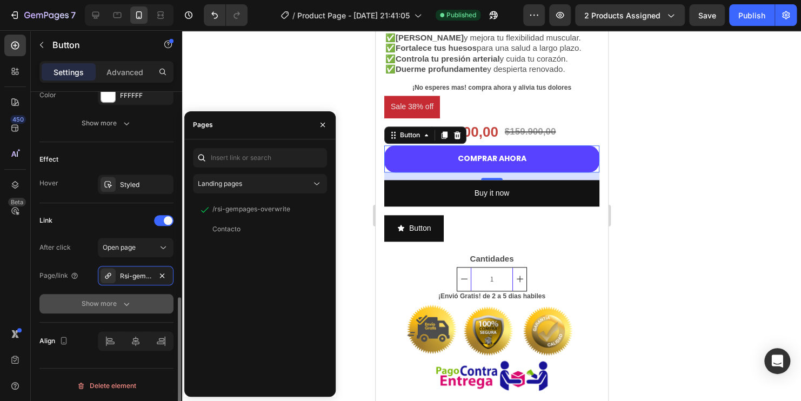
click at [121, 298] on icon "button" at bounding box center [126, 303] width 11 height 11
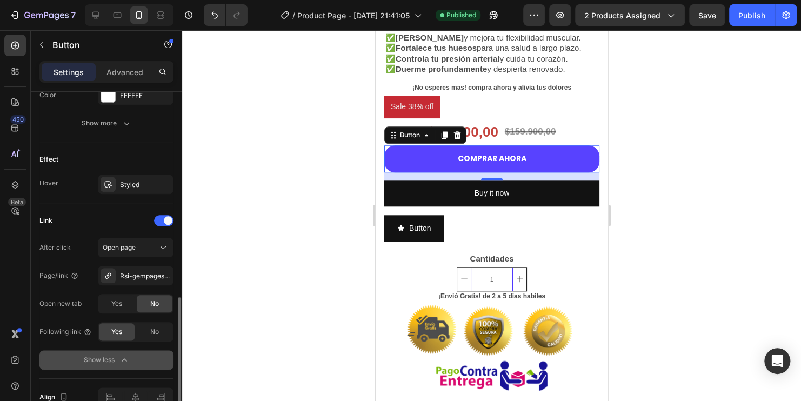
drag, startPoint x: 272, startPoint y: 249, endPoint x: 276, endPoint y: 253, distance: 5.7
click at [275, 249] on div at bounding box center [491, 215] width 619 height 371
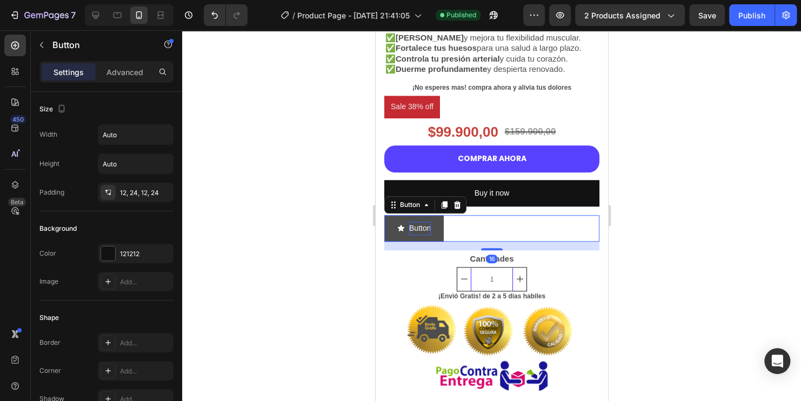
click at [419, 222] on p "Button" at bounding box center [420, 229] width 22 height 14
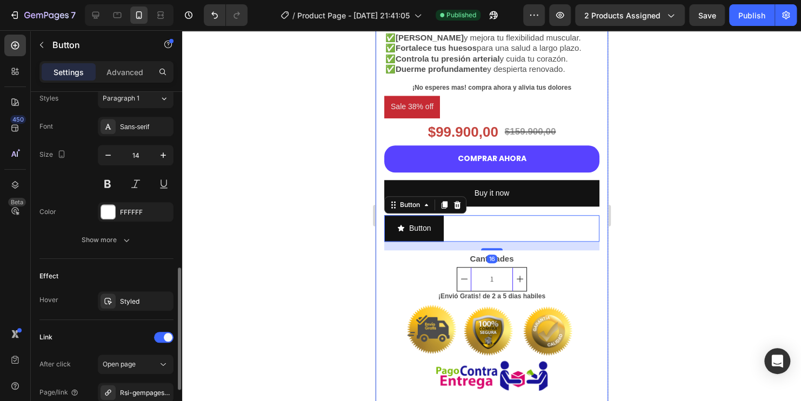
scroll to position [603, 0]
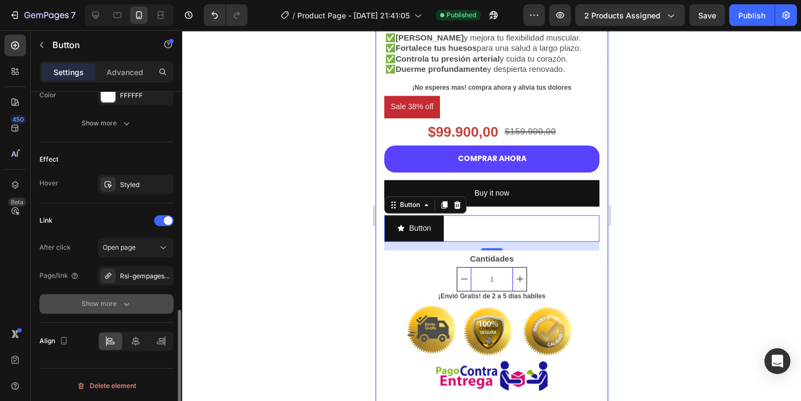
click at [122, 307] on icon "button" at bounding box center [126, 303] width 11 height 11
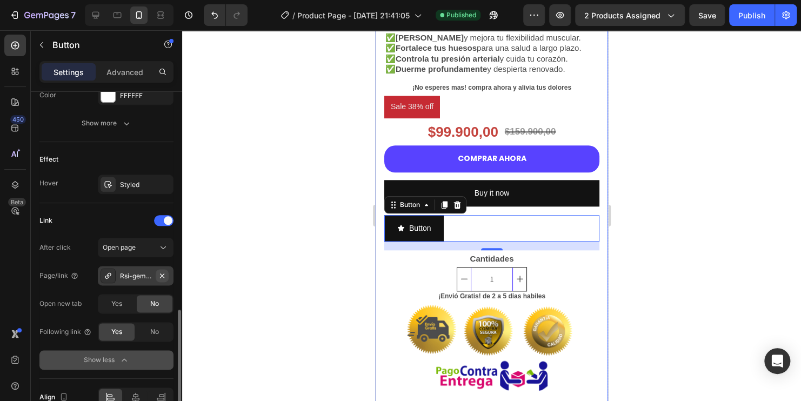
click at [164, 273] on icon "button" at bounding box center [162, 275] width 4 height 4
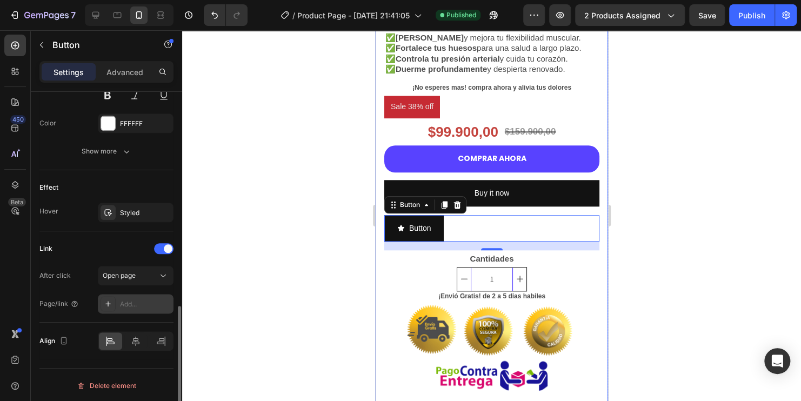
click at [138, 306] on div "Add..." at bounding box center [145, 304] width 51 height 10
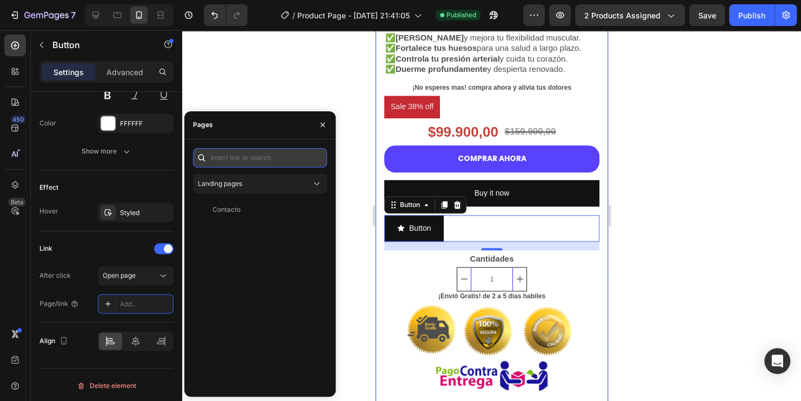
click at [242, 159] on input "text" at bounding box center [260, 157] width 134 height 19
paste input "/rsi-gempages-overwrite"
type input "/rsi-gempages-overwrite"
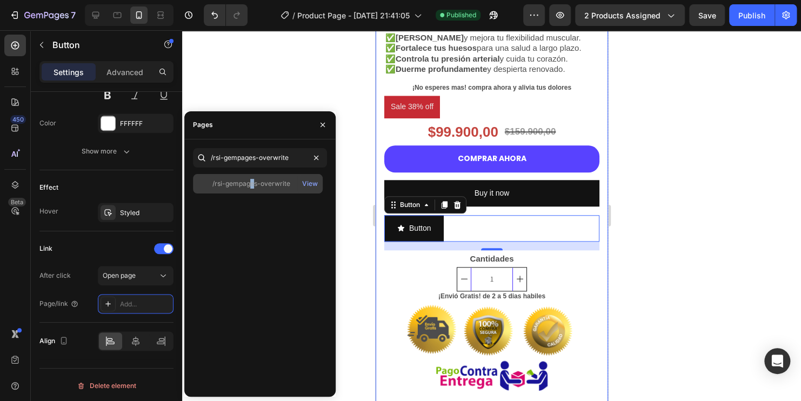
click at [252, 182] on div "/rsi-gempages-overwrite" at bounding box center [251, 184] width 78 height 10
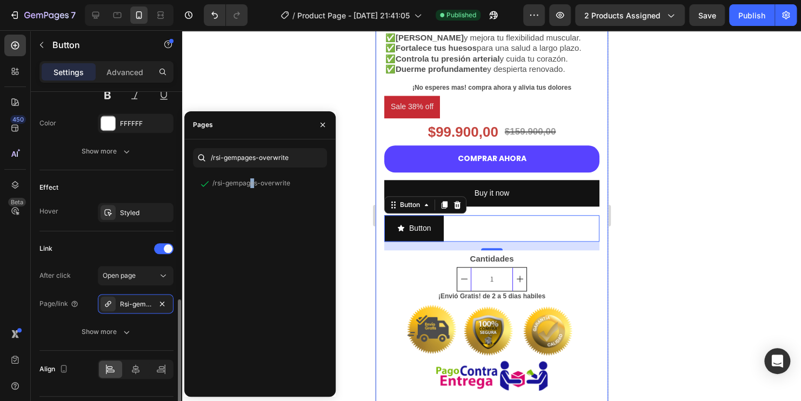
scroll to position [603, 0]
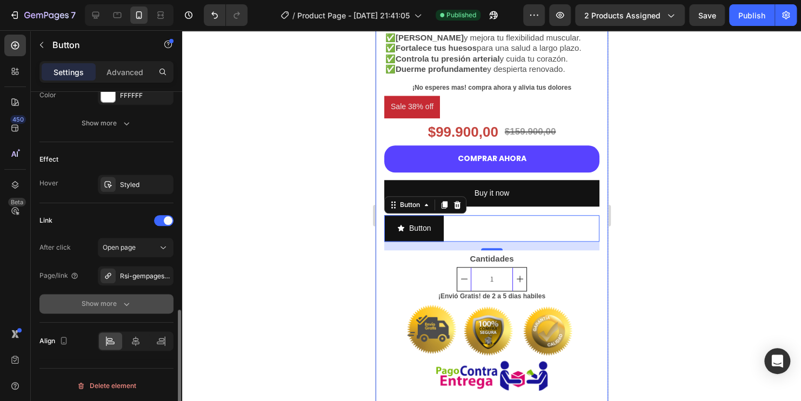
click at [120, 304] on div "Show more" at bounding box center [107, 303] width 50 height 11
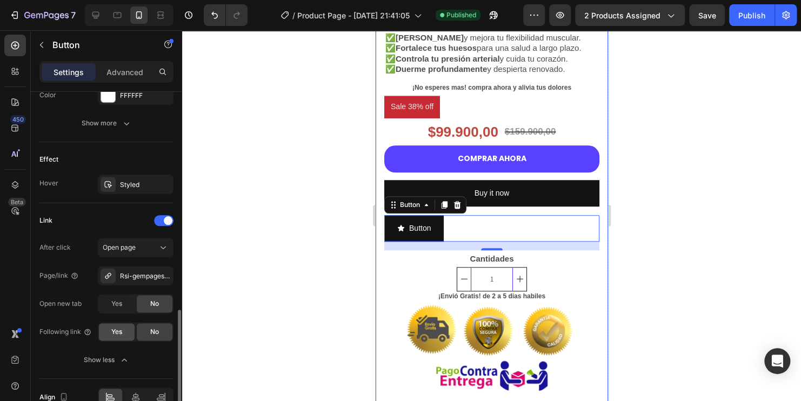
click at [115, 333] on span "Yes" at bounding box center [116, 332] width 11 height 10
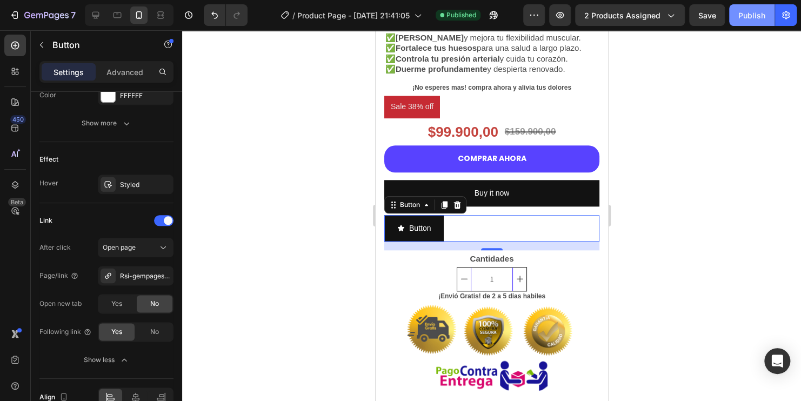
click at [737, 16] on button "Publish" at bounding box center [751, 15] width 45 height 22
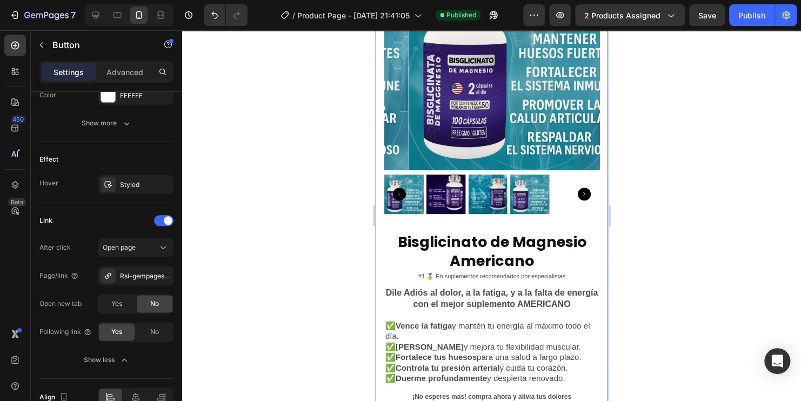
scroll to position [0, 0]
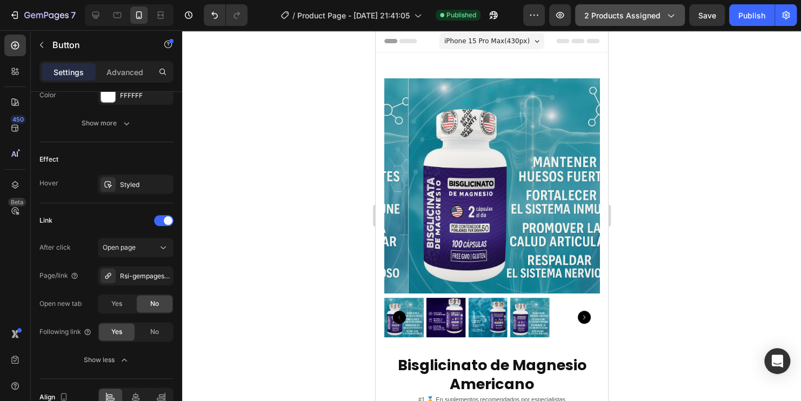
click at [647, 18] on span "2 products assigned" at bounding box center [622, 15] width 76 height 11
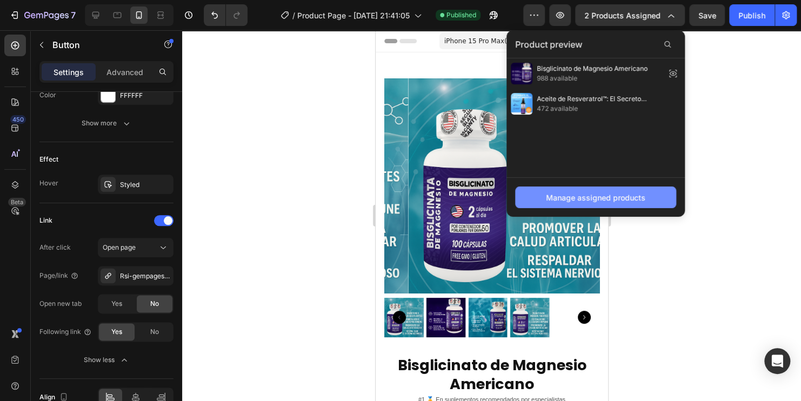
click at [603, 197] on div "Manage assigned products" at bounding box center [595, 197] width 99 height 11
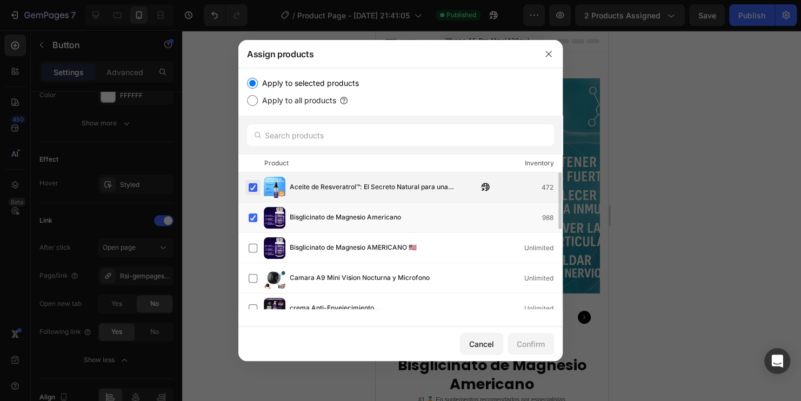
click at [254, 189] on label at bounding box center [253, 187] width 9 height 9
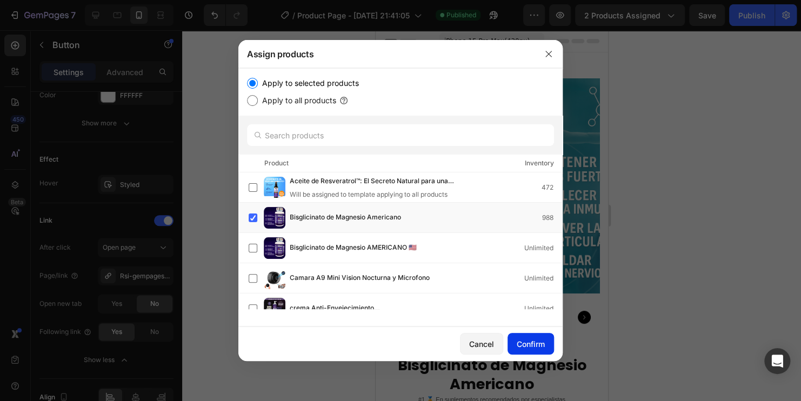
click at [531, 345] on div "Confirm" at bounding box center [531, 343] width 28 height 11
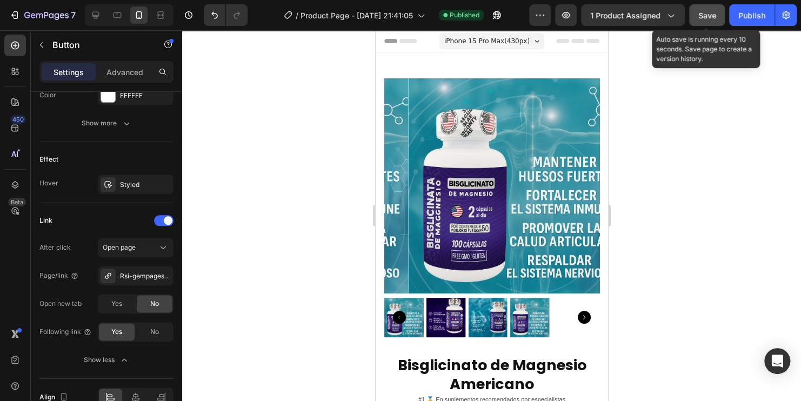
click at [701, 19] on span "Save" at bounding box center [707, 15] width 18 height 9
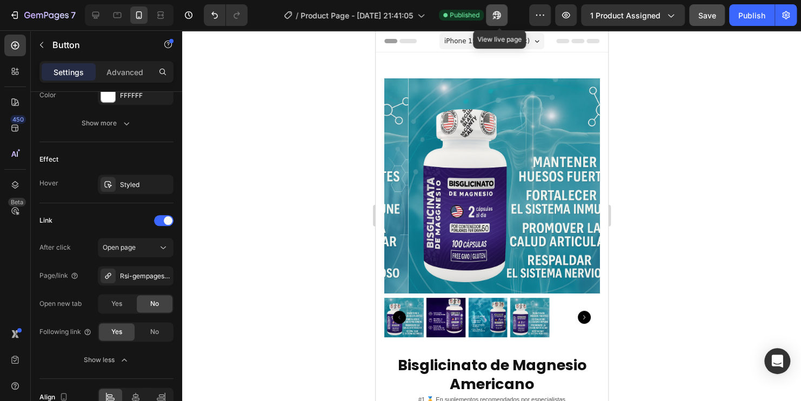
click at [492, 19] on button "button" at bounding box center [497, 15] width 22 height 22
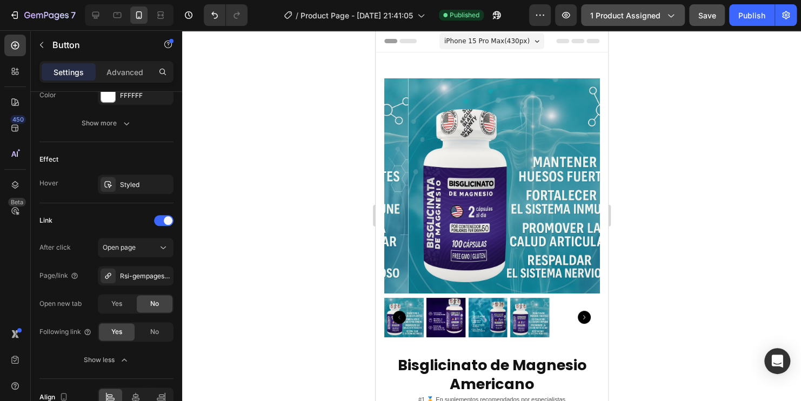
click at [637, 16] on span "1 product assigned" at bounding box center [625, 15] width 70 height 11
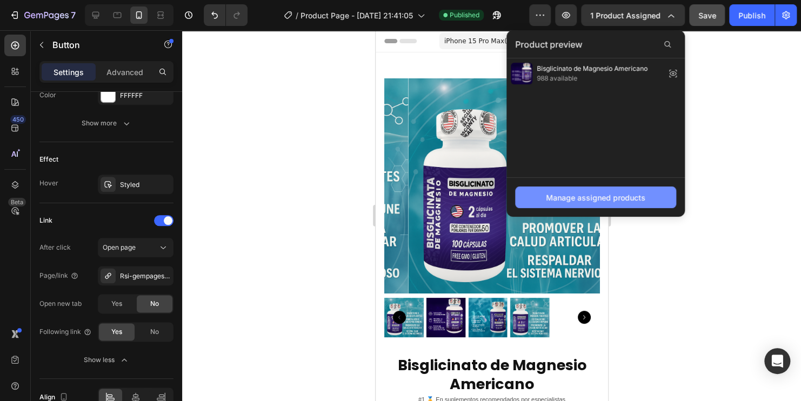
click at [611, 195] on div "Manage assigned products" at bounding box center [595, 197] width 99 height 11
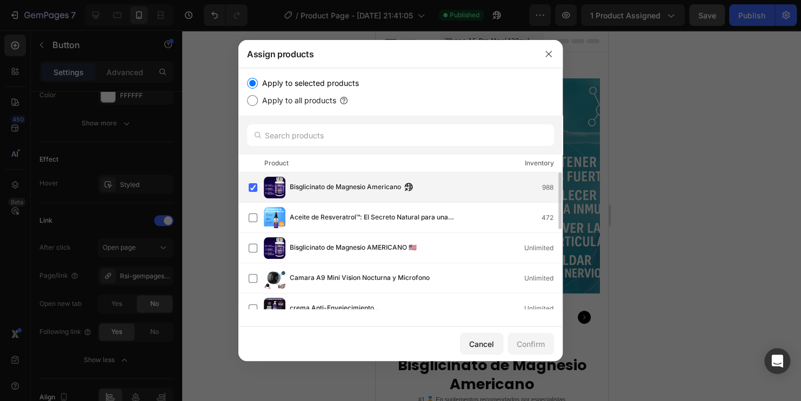
click at [303, 183] on span "Bisglicinato de Magnesio Americano" at bounding box center [345, 188] width 111 height 12
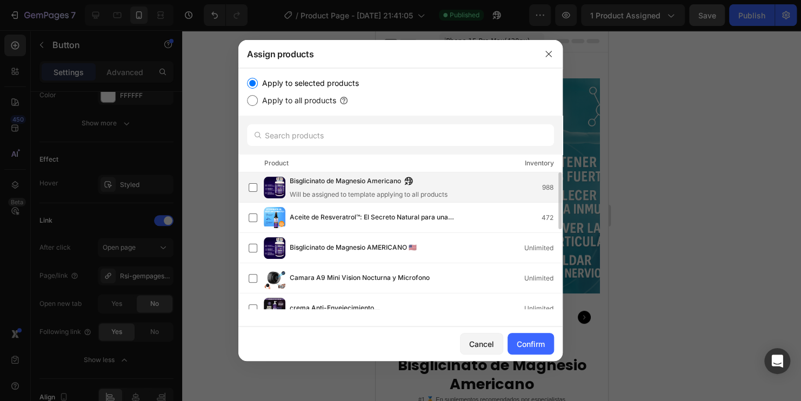
click at [281, 186] on img at bounding box center [275, 188] width 22 height 22
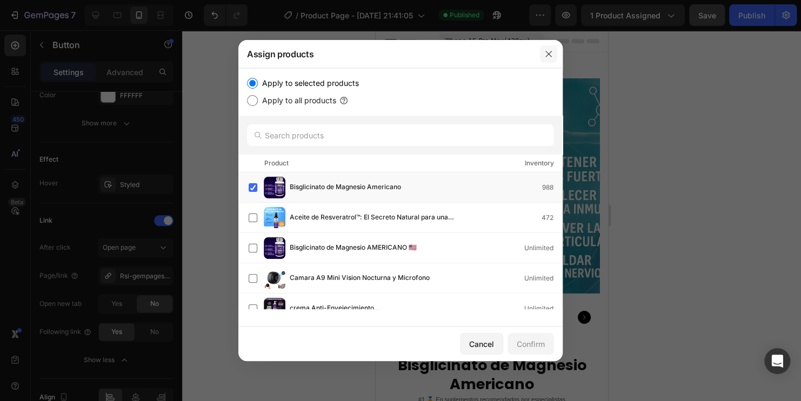
click at [549, 55] on icon "button" at bounding box center [548, 54] width 9 height 9
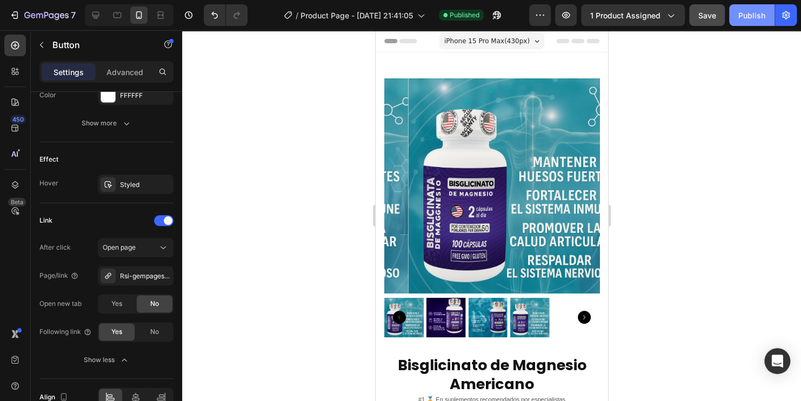
click at [740, 22] on button "Publish" at bounding box center [751, 15] width 45 height 22
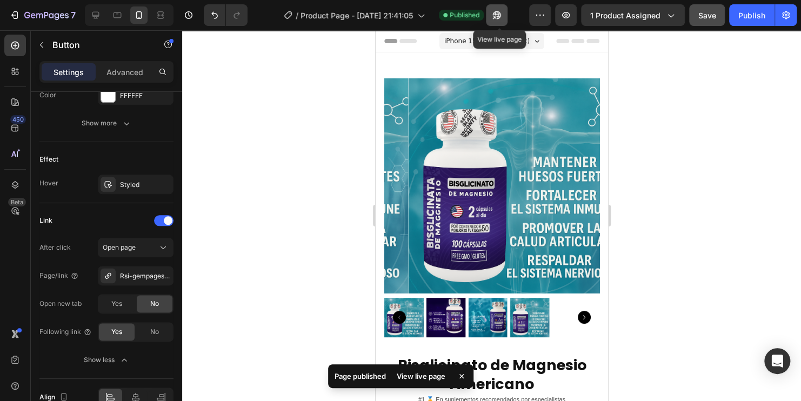
click at [495, 16] on icon "button" at bounding box center [493, 17] width 3 height 3
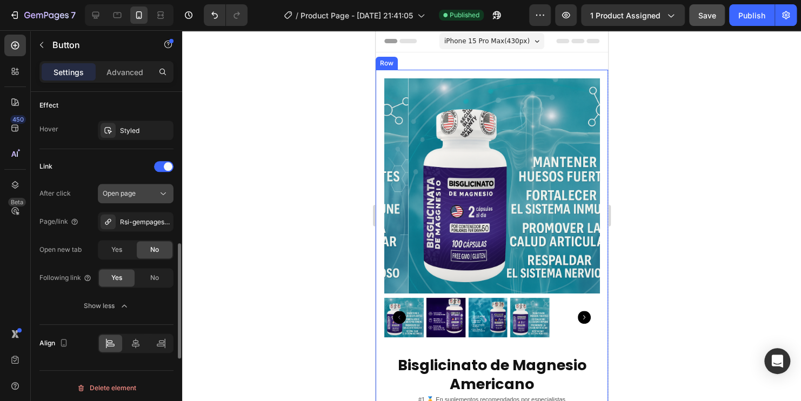
scroll to position [659, 0]
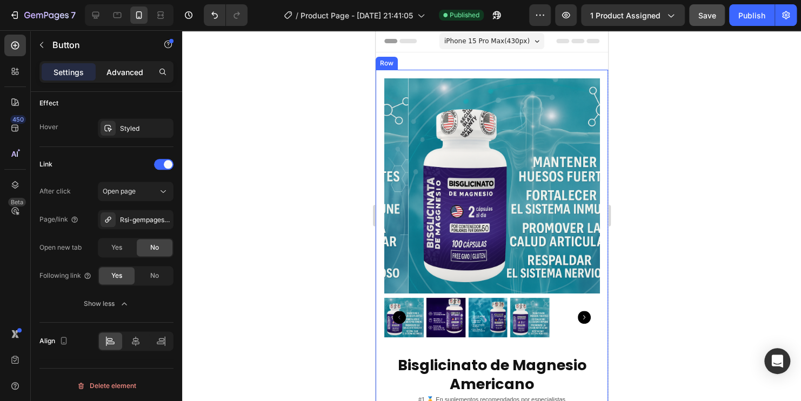
click at [122, 70] on p "Advanced" at bounding box center [124, 71] width 37 height 11
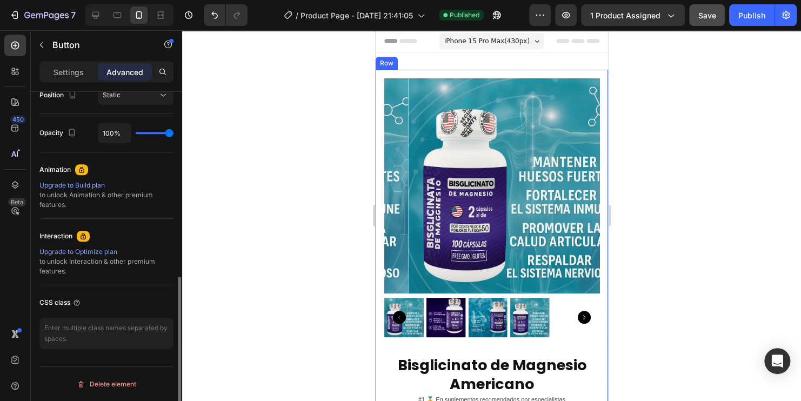
scroll to position [409, 0]
click at [105, 331] on textarea at bounding box center [106, 334] width 134 height 31
click at [76, 72] on p "Settings" at bounding box center [69, 71] width 30 height 11
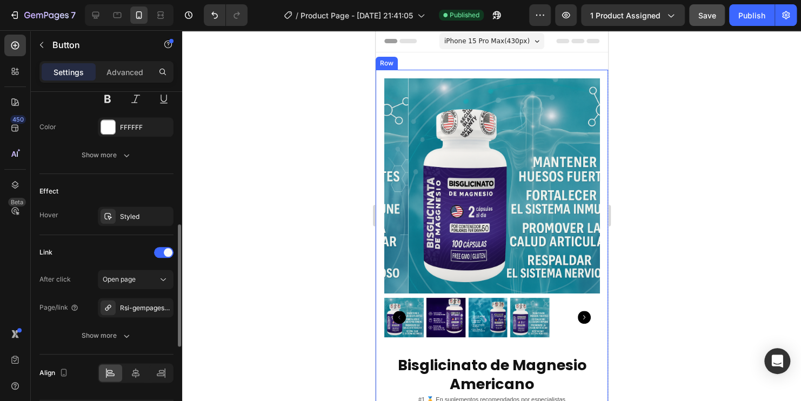
scroll to position [603, 0]
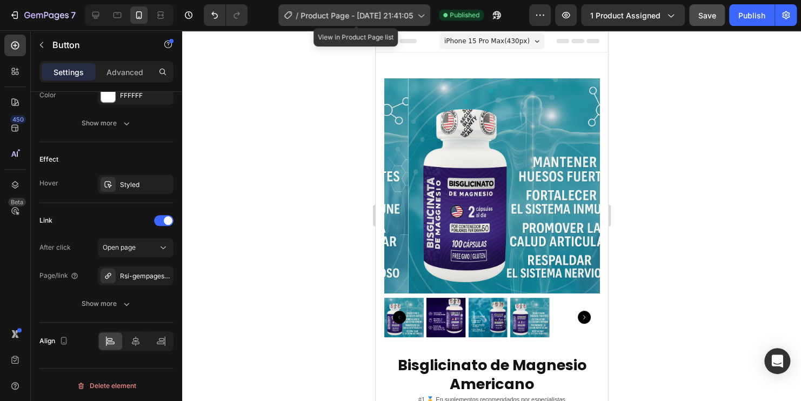
click at [377, 17] on span "Product Page - [DATE] 21:41:05" at bounding box center [356, 15] width 112 height 11
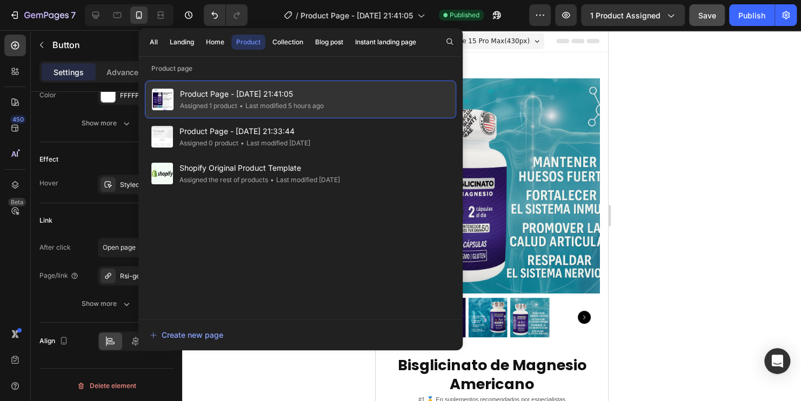
click at [288, 98] on span "Product Page - [DATE] 21:41:05" at bounding box center [252, 94] width 144 height 13
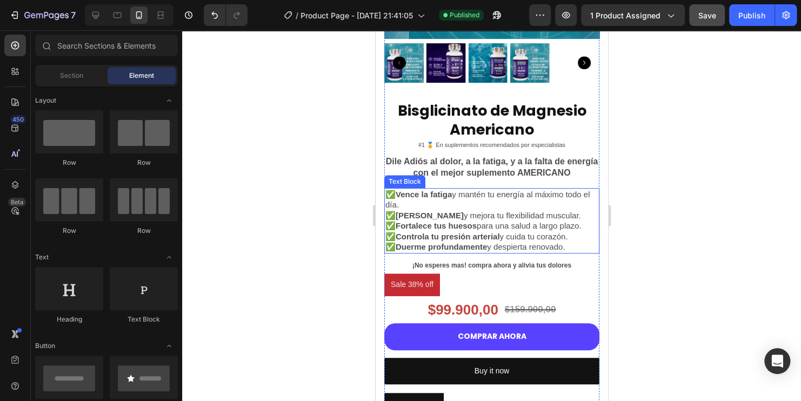
scroll to position [270, 0]
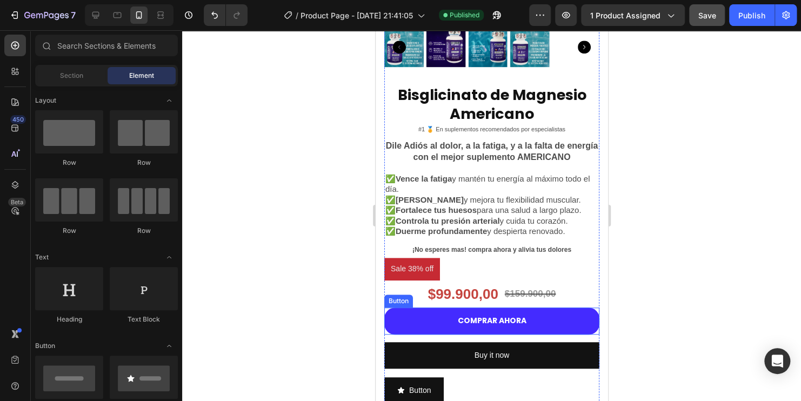
click at [450, 311] on button "COMPRAR AHORA" at bounding box center [491, 320] width 215 height 26
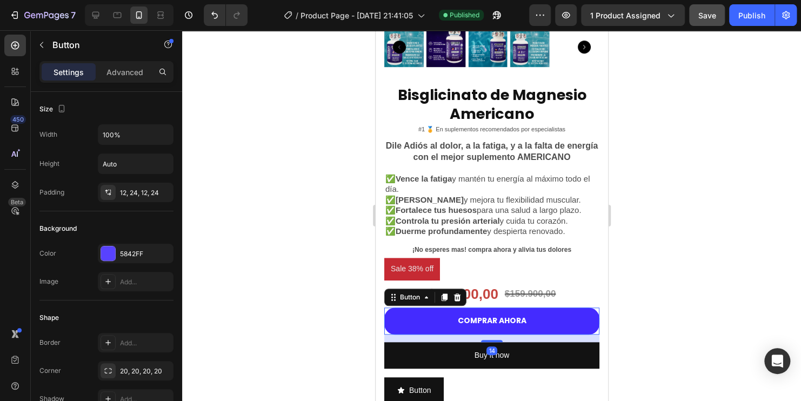
click at [450, 311] on button "COMPRAR AHORA" at bounding box center [491, 320] width 215 height 26
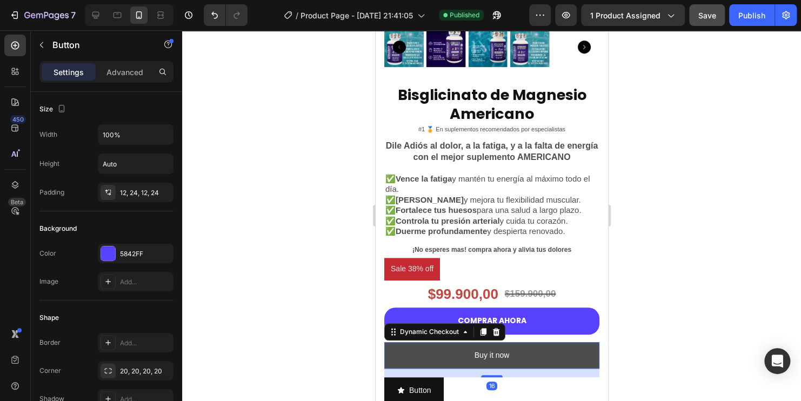
click at [443, 342] on button "Buy it now" at bounding box center [491, 355] width 215 height 26
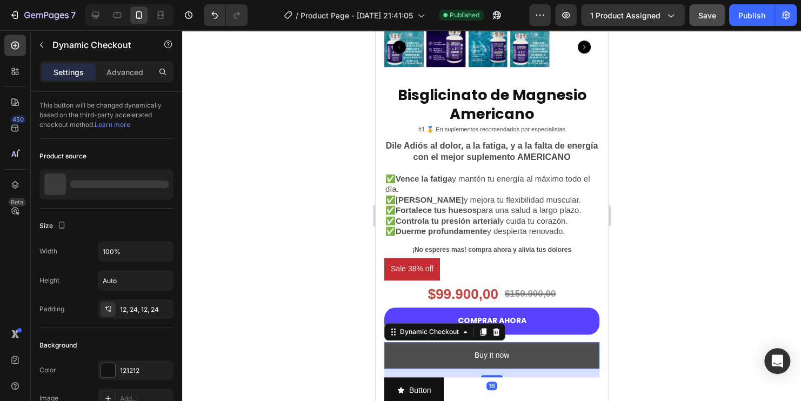
click at [438, 342] on button "Buy it now" at bounding box center [491, 355] width 215 height 26
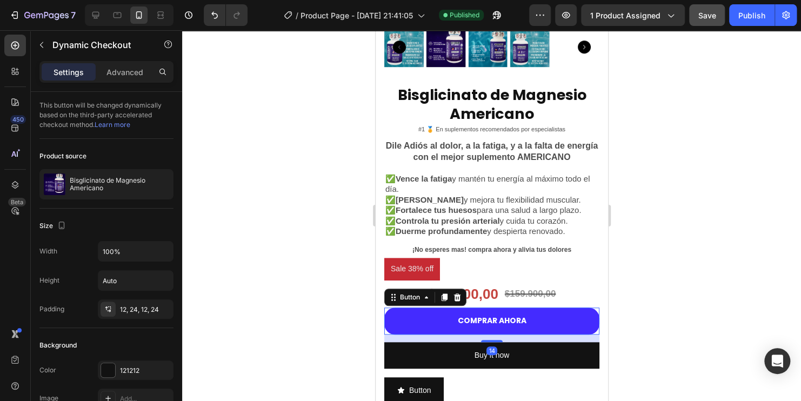
click at [432, 312] on button "COMPRAR AHORA" at bounding box center [491, 320] width 215 height 26
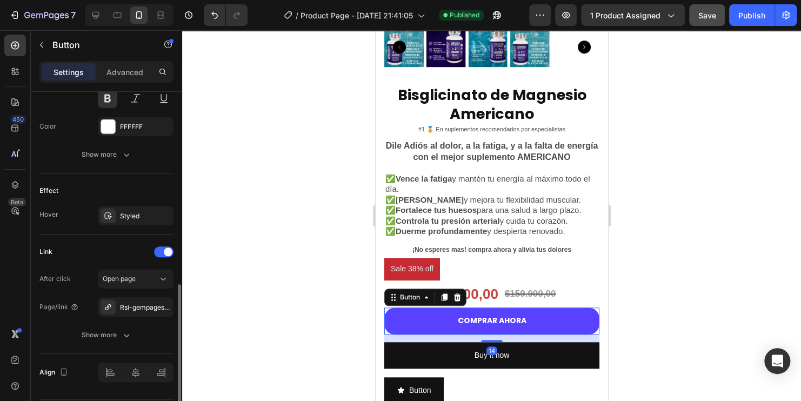
scroll to position [518, 0]
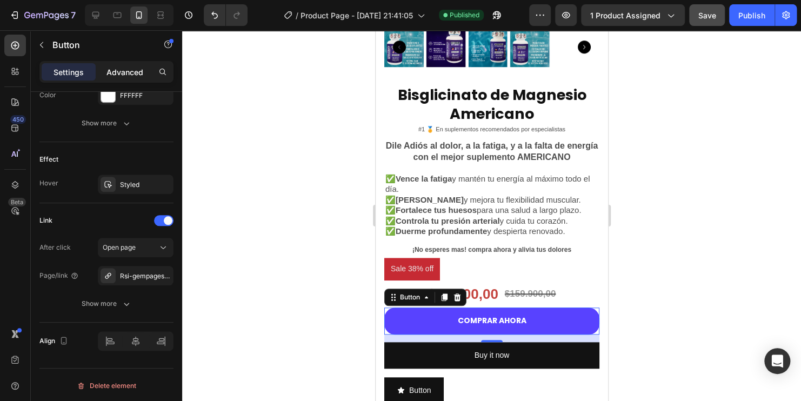
click at [111, 77] on p "Advanced" at bounding box center [124, 71] width 37 height 11
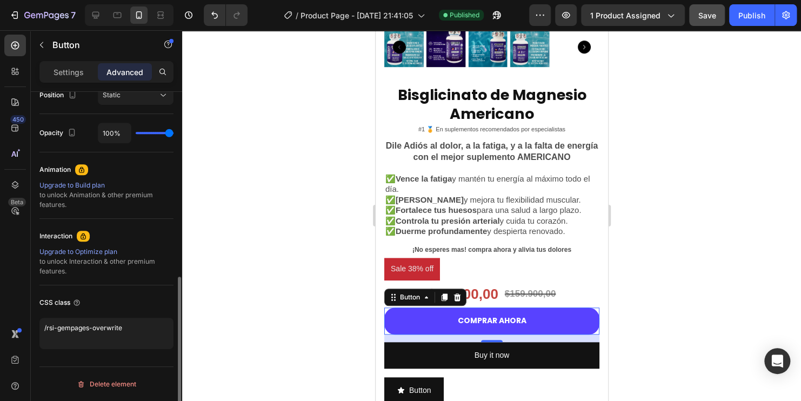
scroll to position [409, 0]
drag, startPoint x: 88, startPoint y: 322, endPoint x: 0, endPoint y: 312, distance: 88.7
click at [0, 312] on div "450 Beta Sections(18) Elements(84) Section Element Hero Section Product Detail …" at bounding box center [91, 215] width 182 height 371
click at [251, 213] on div at bounding box center [491, 215] width 619 height 371
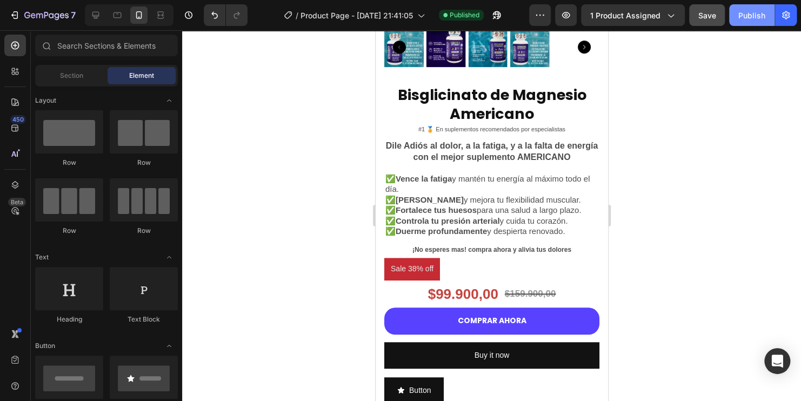
click at [750, 21] on button "Publish" at bounding box center [751, 15] width 45 height 22
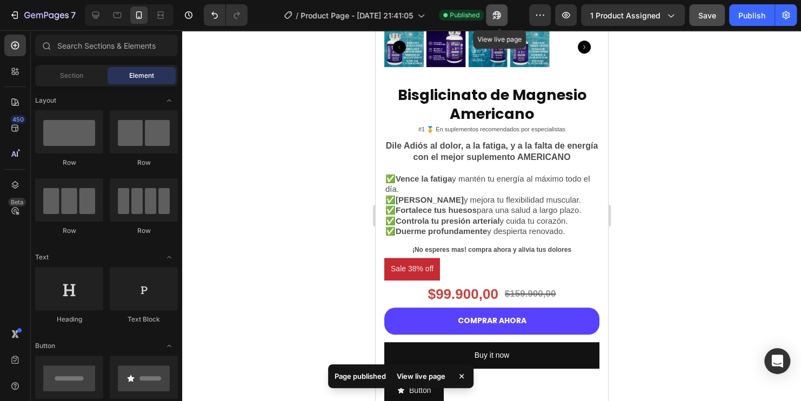
click at [502, 13] on icon "button" at bounding box center [496, 15] width 11 height 11
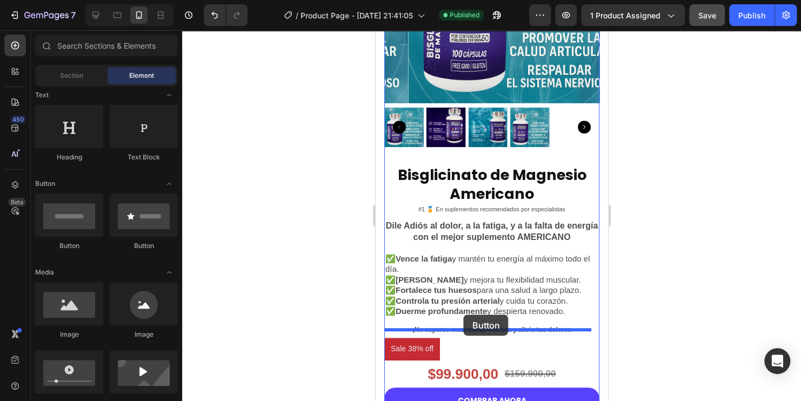
scroll to position [270, 0]
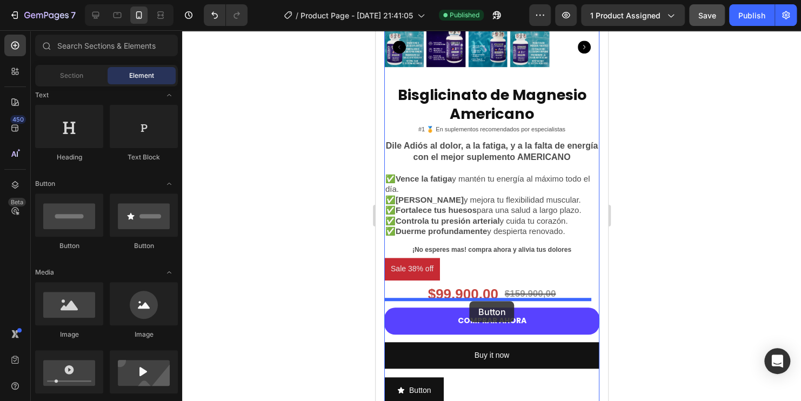
drag, startPoint x: 515, startPoint y: 253, endPoint x: 469, endPoint y: 301, distance: 66.1
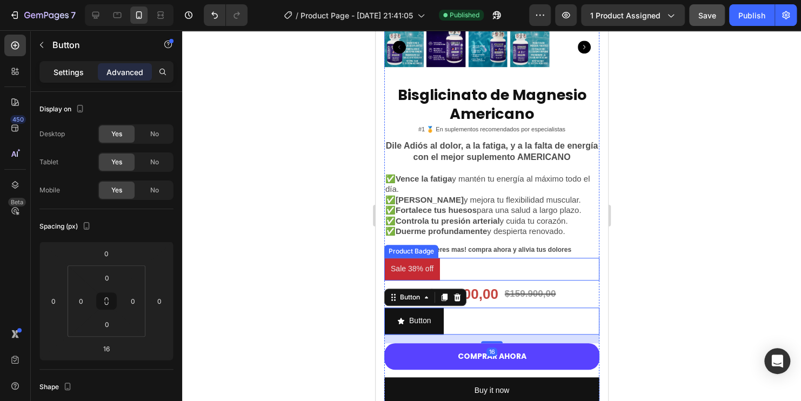
click at [72, 68] on p "Settings" at bounding box center [69, 71] width 30 height 11
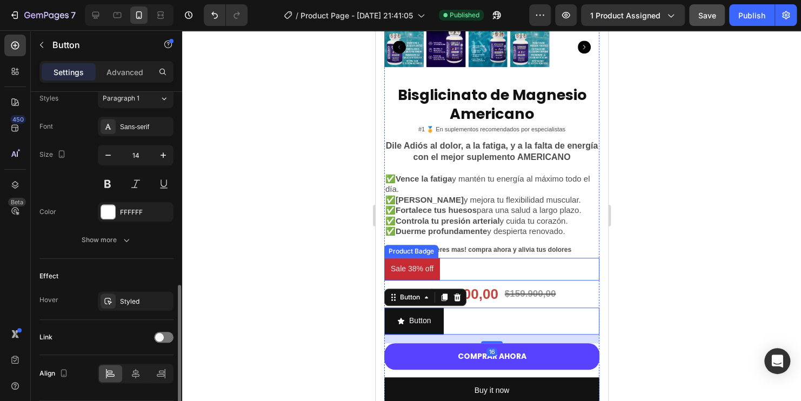
scroll to position [519, 0]
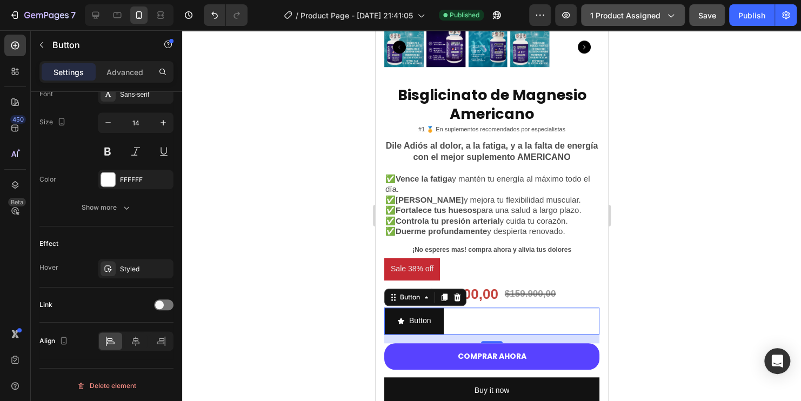
click at [672, 16] on icon "button" at bounding box center [671, 16] width 6 height 3
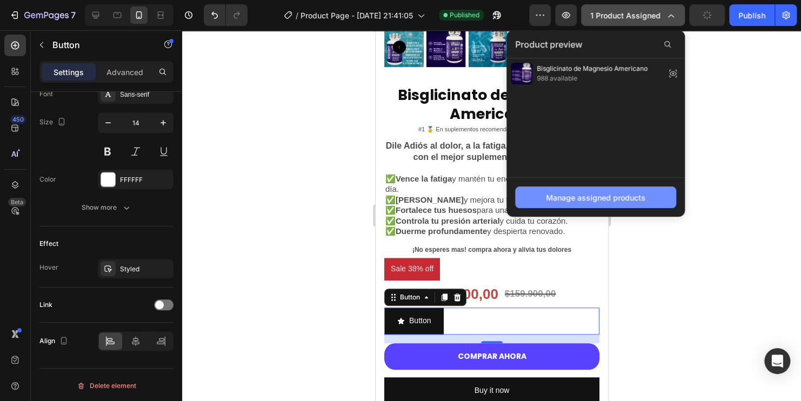
click at [618, 196] on div "Manage assigned products" at bounding box center [595, 197] width 99 height 11
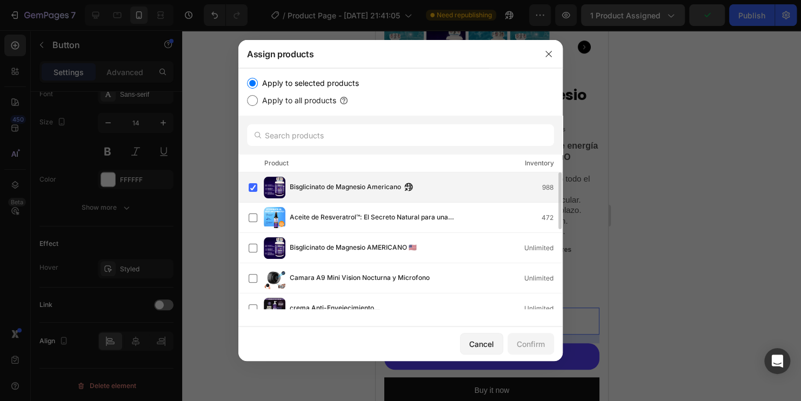
click at [304, 185] on span "Bisglicinato de Magnesio Americano" at bounding box center [345, 188] width 111 height 12
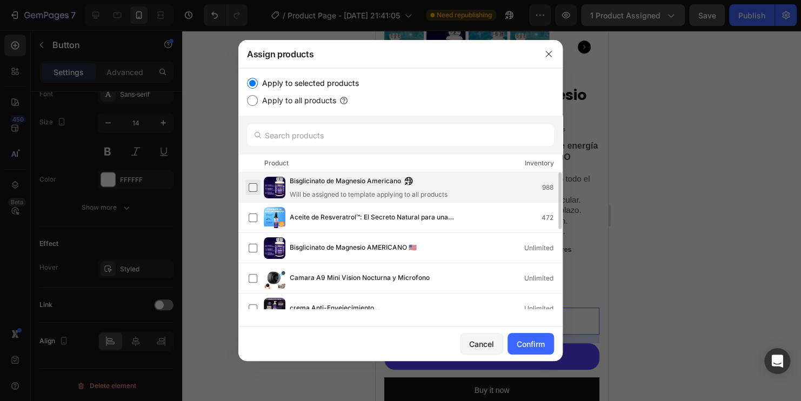
click at [250, 186] on label at bounding box center [253, 187] width 9 height 9
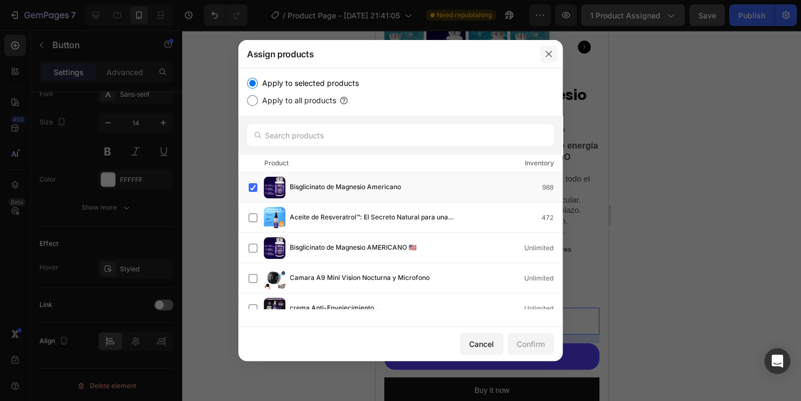
click at [551, 54] on icon "button" at bounding box center [548, 54] width 9 height 9
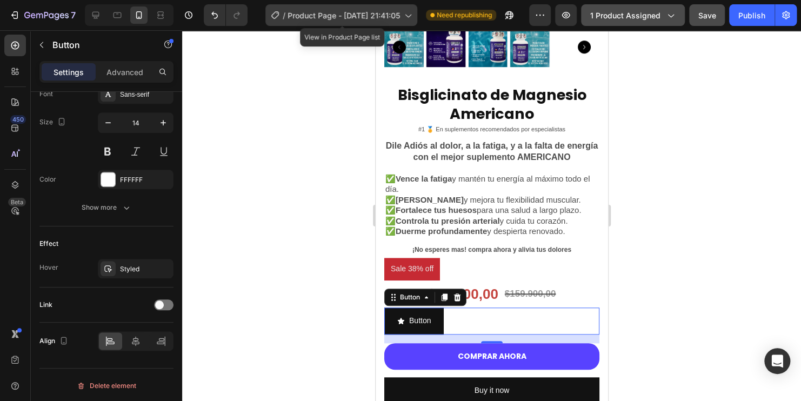
click at [403, 18] on icon at bounding box center [407, 15] width 11 height 11
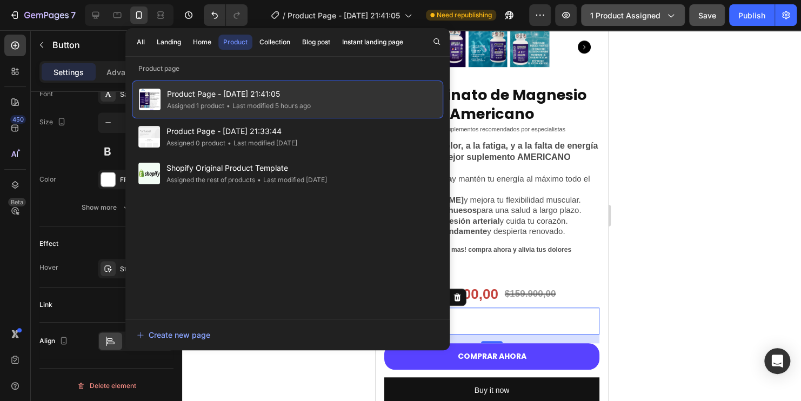
drag, startPoint x: 268, startPoint y: 92, endPoint x: 246, endPoint y: 97, distance: 22.6
drag, startPoint x: 246, startPoint y: 97, endPoint x: 184, endPoint y: 98, distance: 62.2
click at [184, 98] on span "Product Page - [DATE] 21:41:05" at bounding box center [239, 94] width 144 height 13
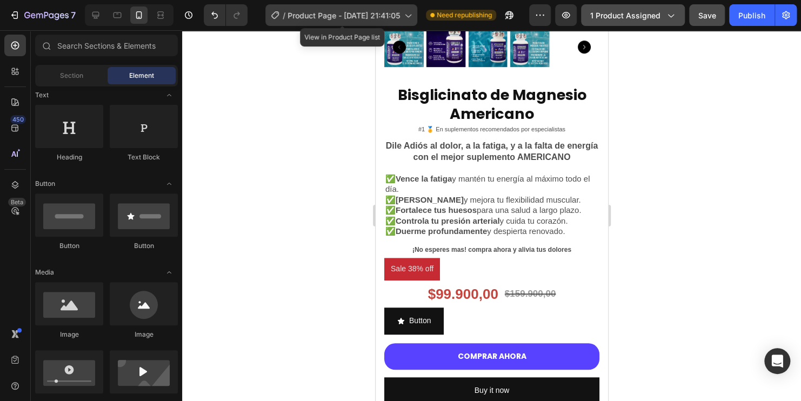
click at [280, 15] on div "/ Product Page - Aug 24, 21:41:05" at bounding box center [341, 15] width 152 height 22
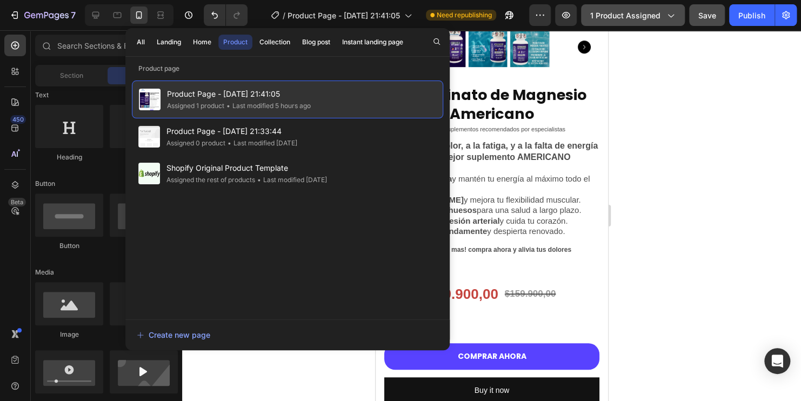
click at [153, 91] on img at bounding box center [150, 100] width 22 height 22
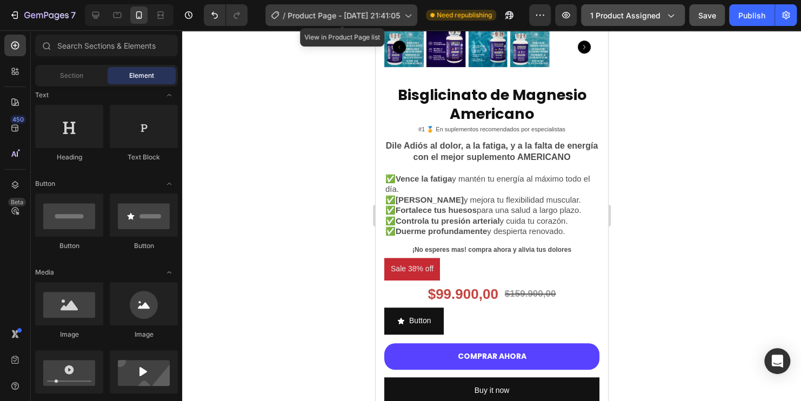
click at [307, 14] on span "Product Page - [DATE] 21:41:05" at bounding box center [344, 15] width 112 height 11
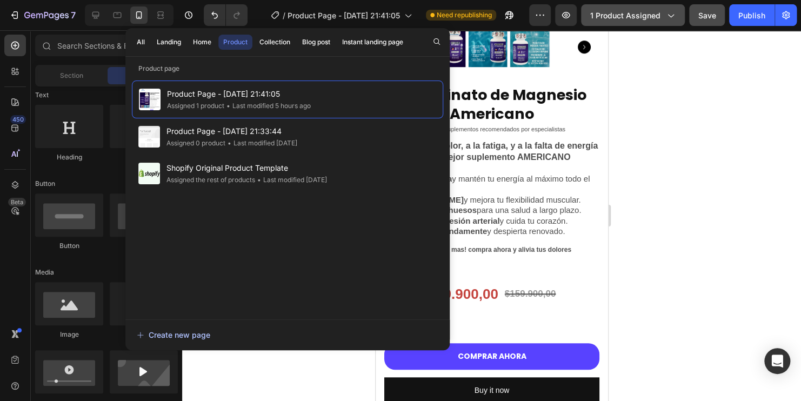
click at [172, 333] on div "Create new page" at bounding box center [173, 334] width 73 height 11
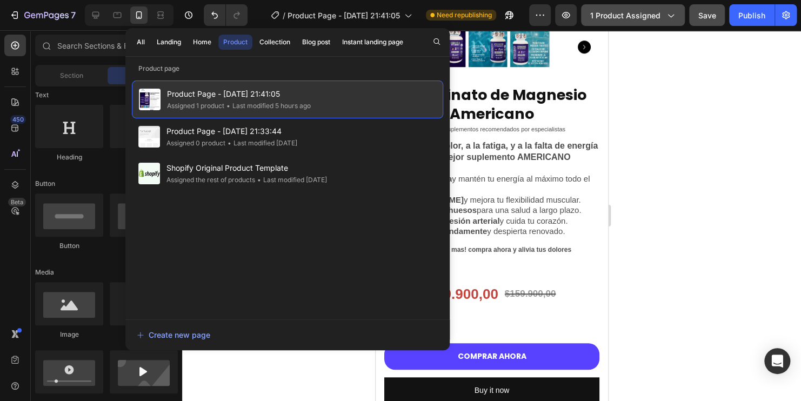
click at [318, 103] on div "Product Page - Aug 24, 21:41:05 Assigned 1 product • Last modified 5 hours ago" at bounding box center [287, 100] width 311 height 38
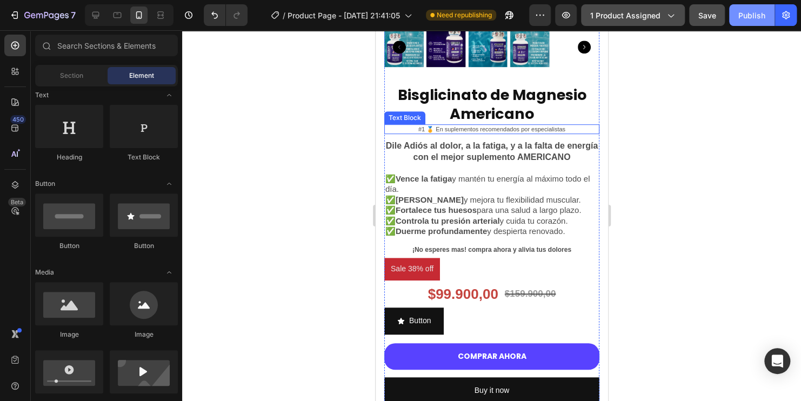
click at [733, 16] on button "Publish" at bounding box center [751, 15] width 45 height 22
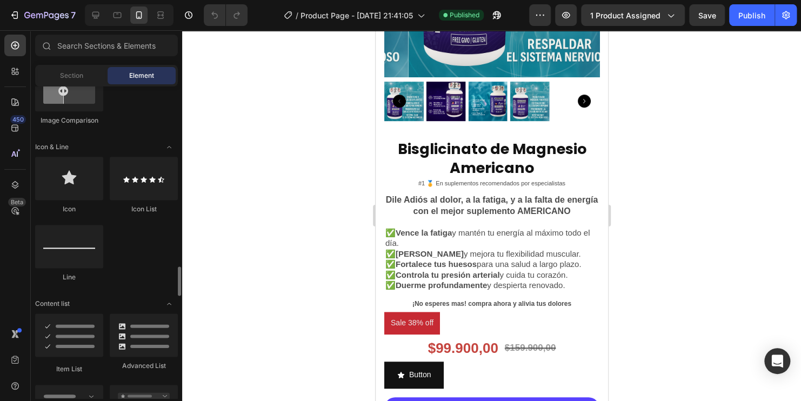
scroll to position [757, 0]
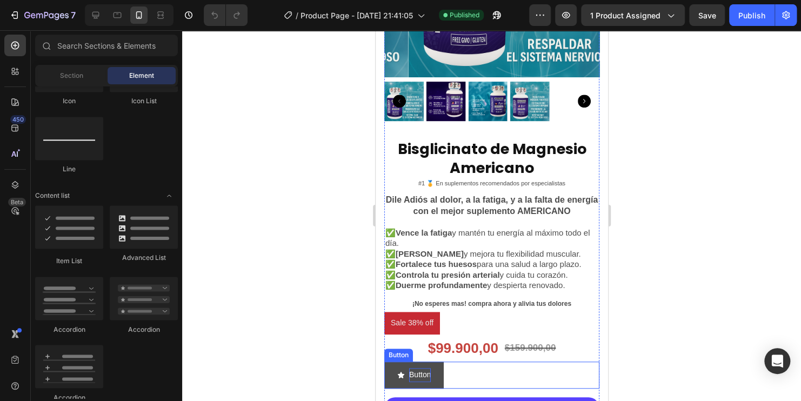
click at [427, 368] on p "Button" at bounding box center [420, 375] width 22 height 14
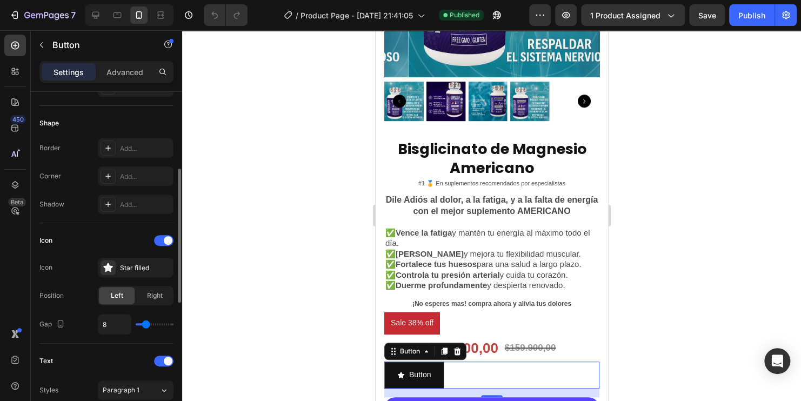
scroll to position [0, 0]
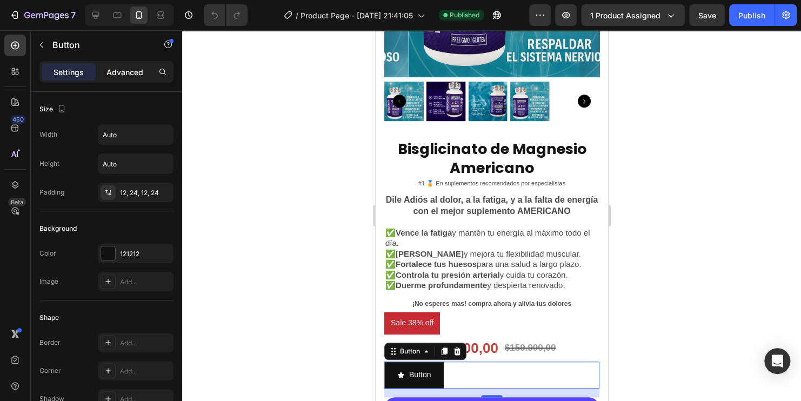
click at [122, 72] on p "Advanced" at bounding box center [124, 71] width 37 height 11
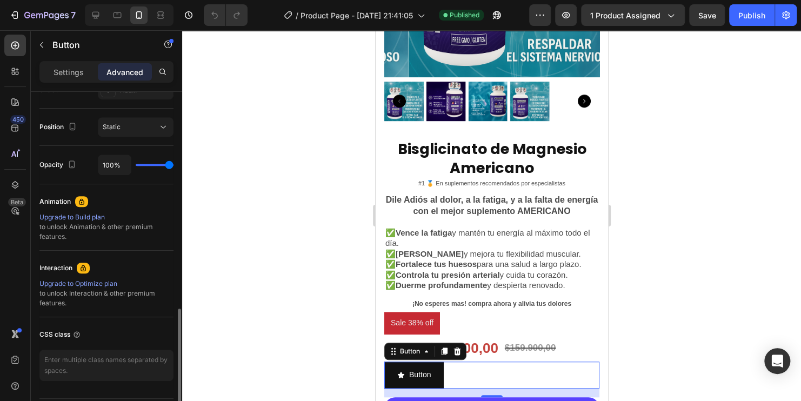
scroll to position [409, 0]
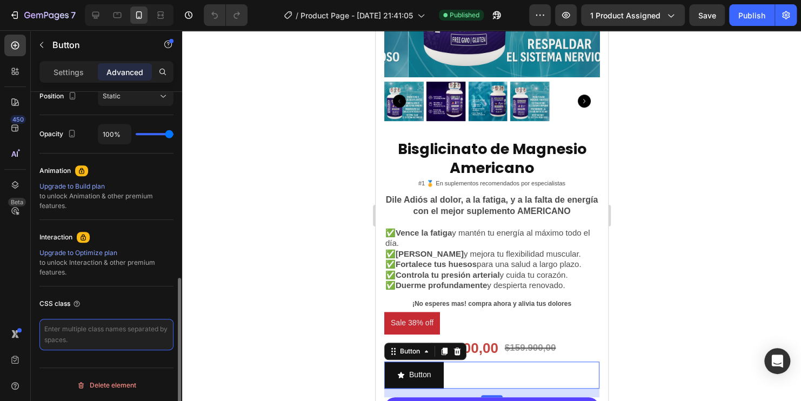
click at [98, 335] on textarea at bounding box center [106, 334] width 134 height 31
paste textarea "_rsi-cod-form-is-gempage _rsi-cod-form-gempages-button-overwrite"
type textarea "_rsi-cod-form-is-gempage _rsi-cod-form-gempages-button-overwrite"
click at [700, 182] on div at bounding box center [491, 215] width 619 height 371
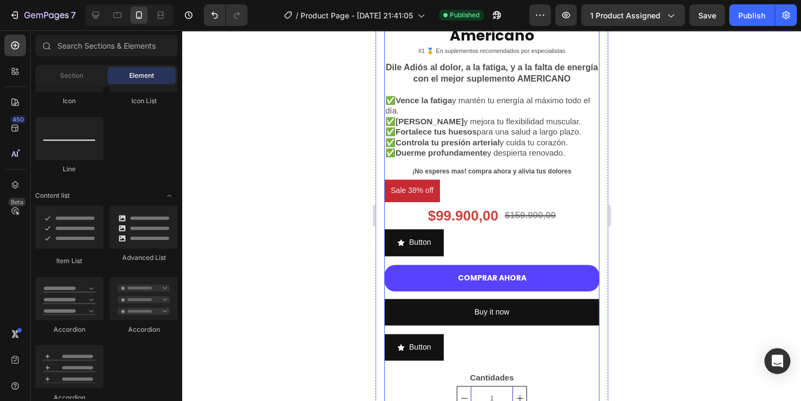
scroll to position [378, 0]
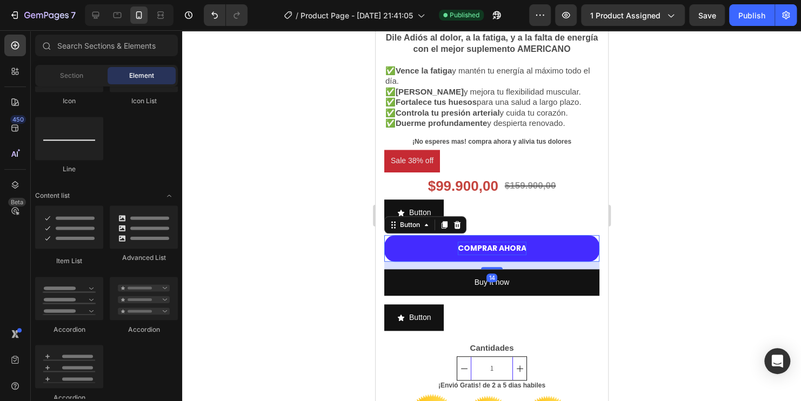
click at [496, 245] on p "COMPRAR AHORA" at bounding box center [491, 249] width 69 height 14
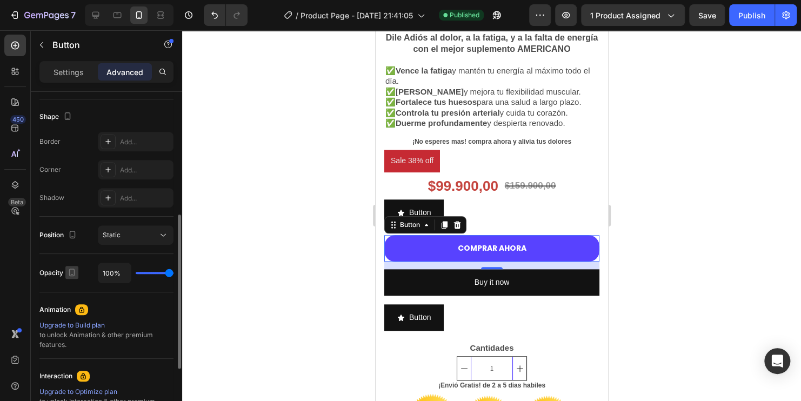
scroll to position [409, 0]
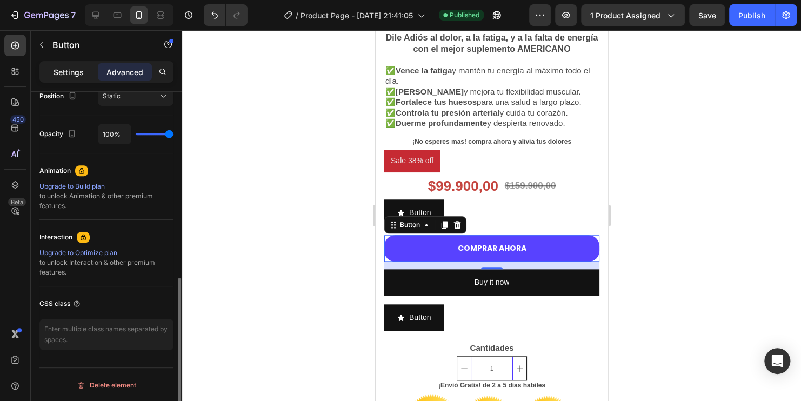
click at [70, 70] on p "Settings" at bounding box center [69, 71] width 30 height 11
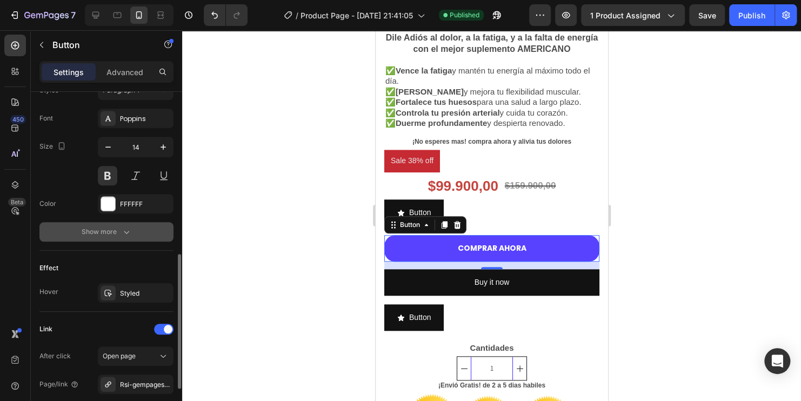
scroll to position [518, 0]
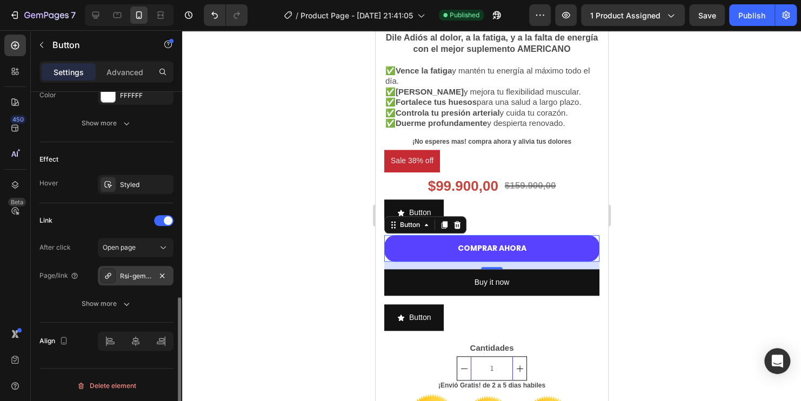
click at [149, 271] on div "Rsi-gempages-overwrite" at bounding box center [135, 276] width 31 height 10
click at [753, 240] on div at bounding box center [491, 215] width 619 height 371
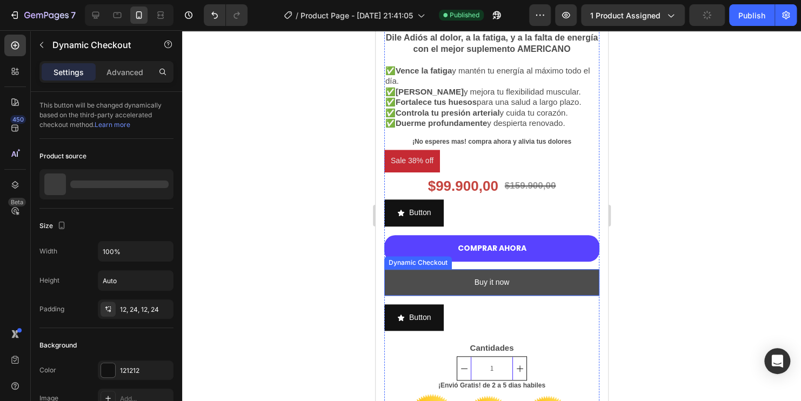
click at [420, 276] on button "Buy it now" at bounding box center [491, 282] width 215 height 26
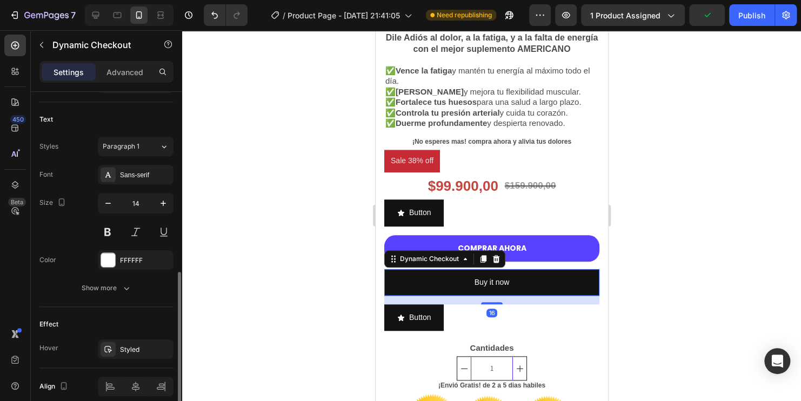
scroll to position [478, 0]
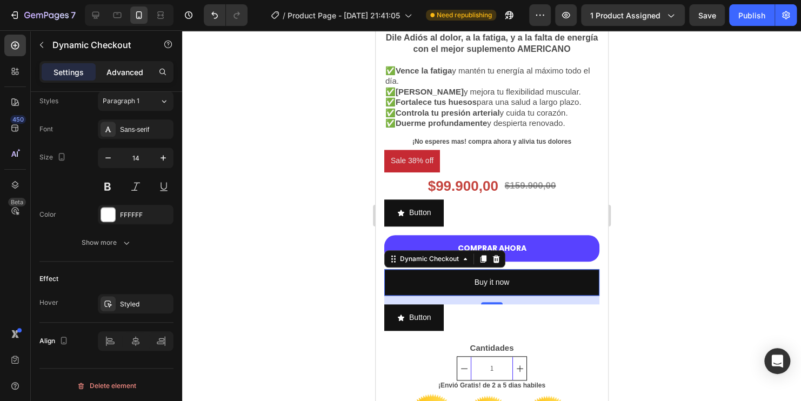
click at [124, 63] on div "Advanced" at bounding box center [125, 71] width 54 height 17
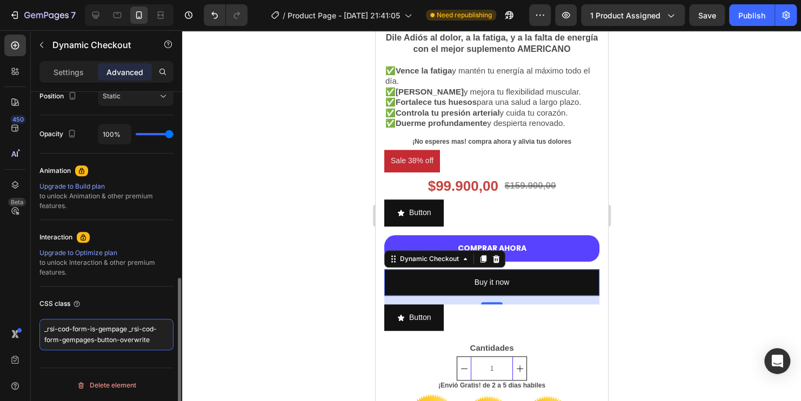
click at [146, 338] on textarea "_rsi-cod-form-is-gempage _rsi-cod-form-gempages-button-overwrite" at bounding box center [106, 334] width 134 height 31
paste textarea "/rsi-gempages"
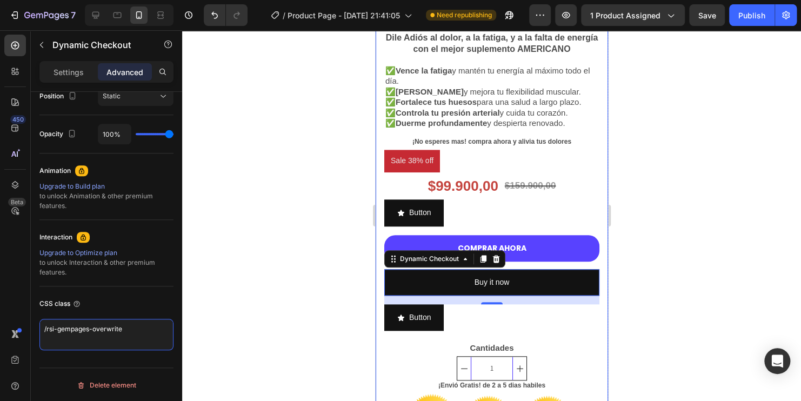
type textarea "/rsi-gempages-overwrite"
click at [327, 304] on div at bounding box center [491, 215] width 619 height 371
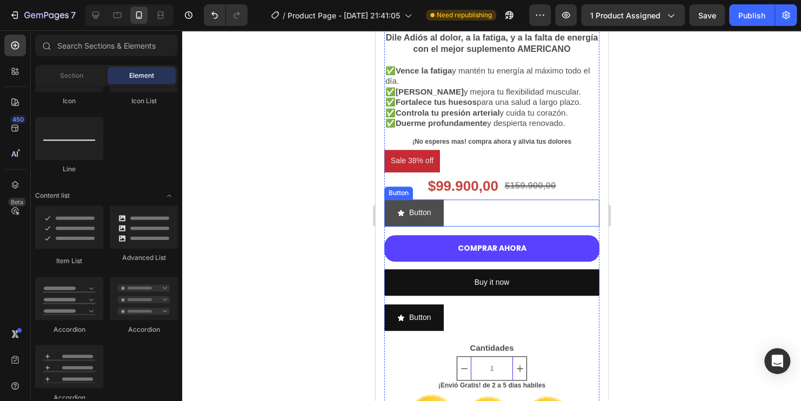
click at [420, 215] on button "Button" at bounding box center [413, 212] width 59 height 26
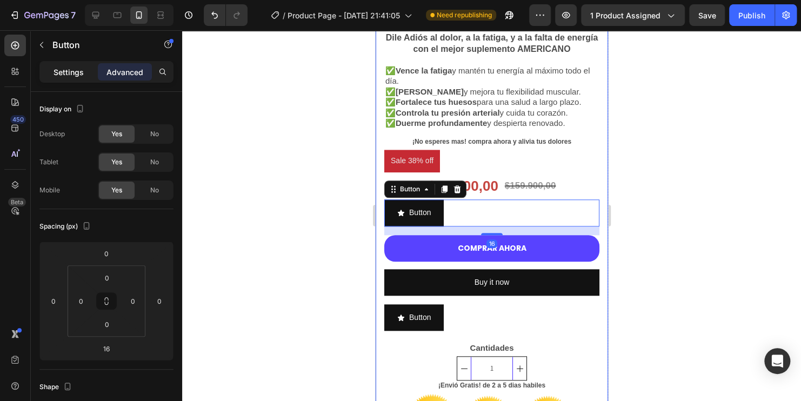
click at [75, 72] on p "Settings" at bounding box center [69, 71] width 30 height 11
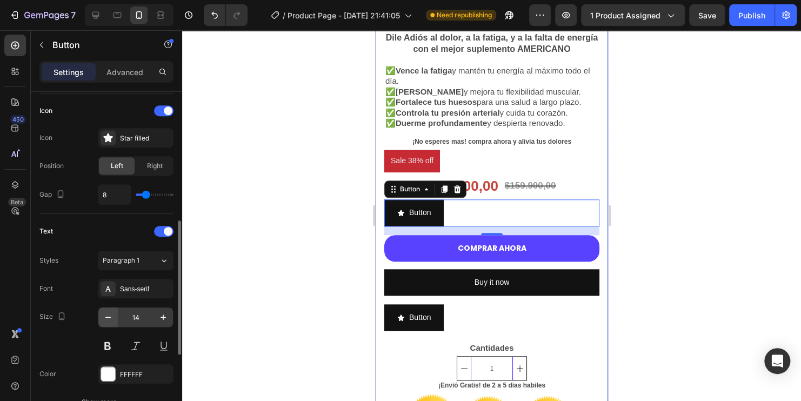
scroll to position [519, 0]
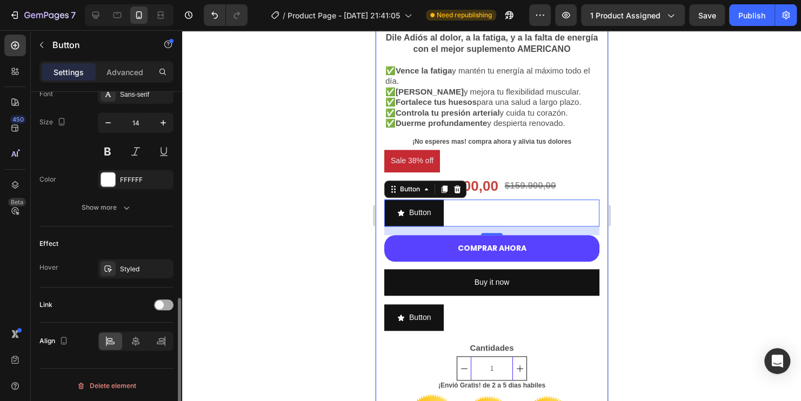
click at [162, 299] on div at bounding box center [163, 304] width 19 height 11
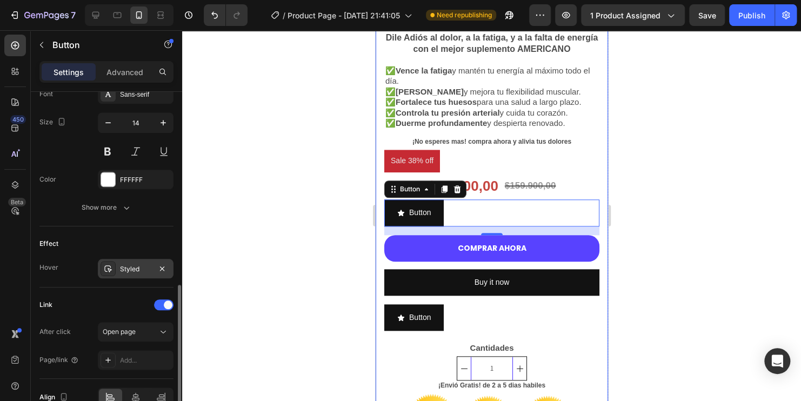
scroll to position [575, 0]
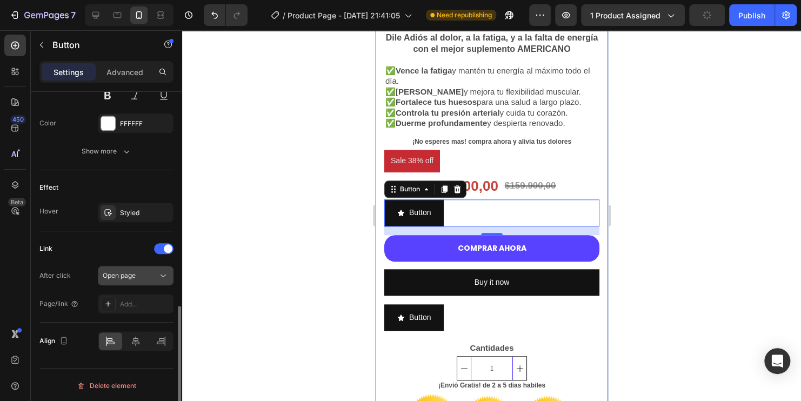
click at [128, 272] on span "Open page" at bounding box center [119, 275] width 33 height 8
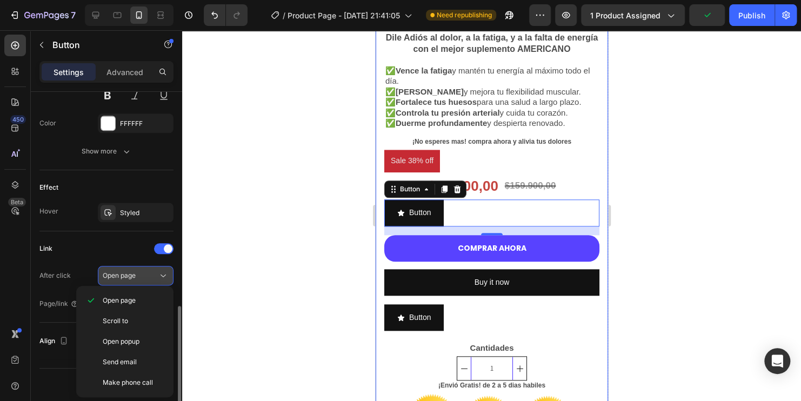
click at [128, 272] on span "Open page" at bounding box center [119, 275] width 33 height 8
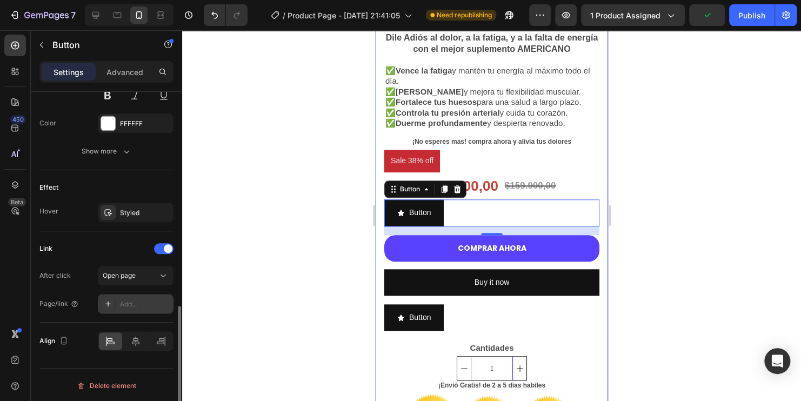
click at [143, 303] on div "Add..." at bounding box center [145, 304] width 51 height 10
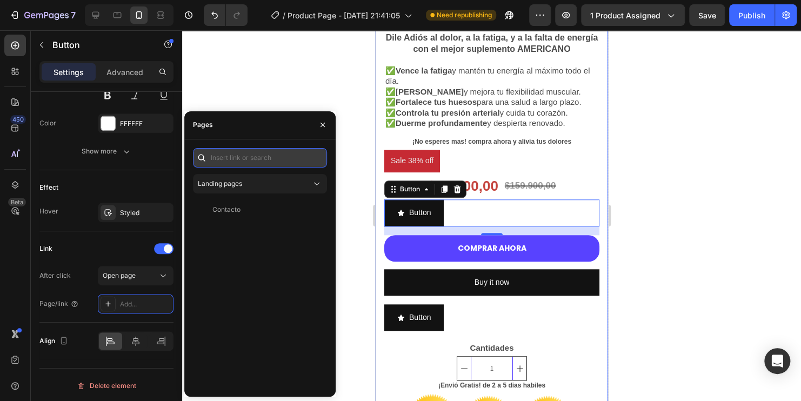
click at [233, 163] on input "text" at bounding box center [260, 157] width 134 height 19
paste input "/rsi-gempages-overwrite"
type input "/rsi-gempages-overwrite"
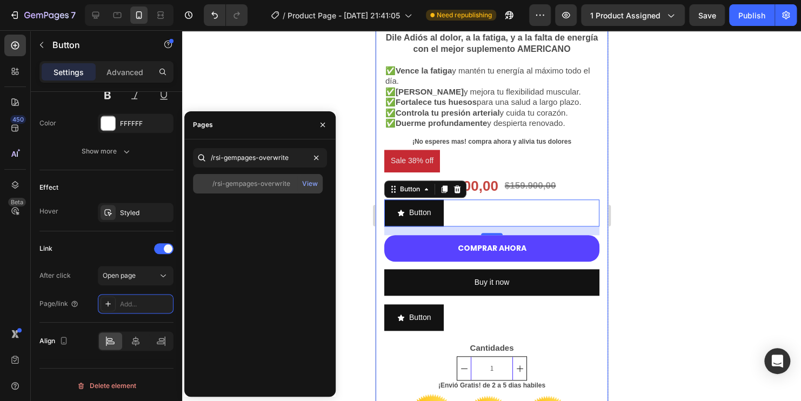
click at [238, 185] on div "/rsi-gempages-overwrite" at bounding box center [251, 184] width 78 height 10
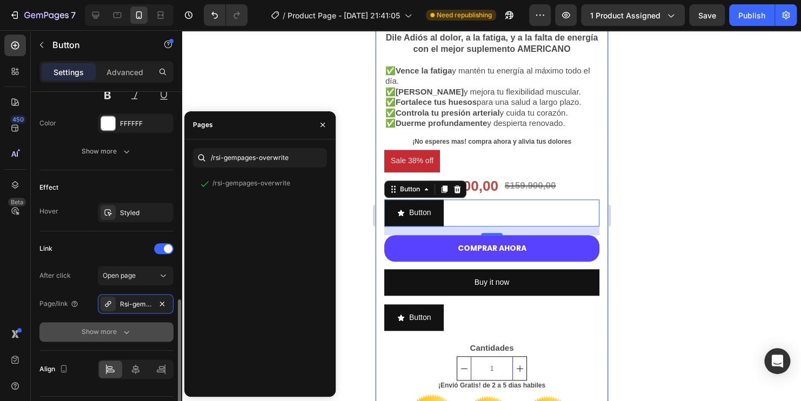
click at [131, 326] on button "Show more" at bounding box center [106, 331] width 134 height 19
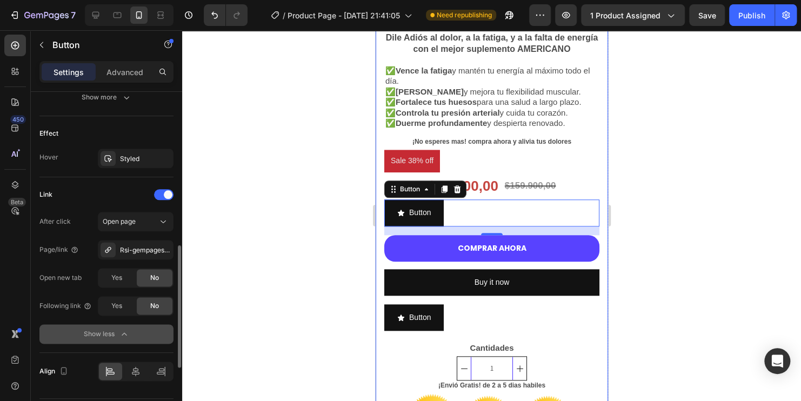
scroll to position [659, 0]
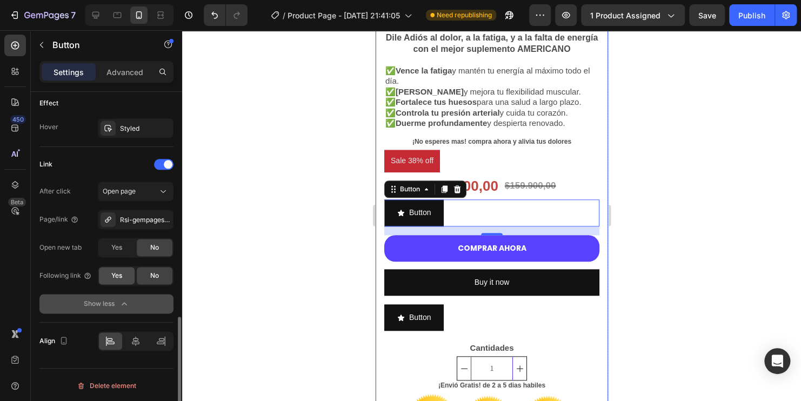
click at [108, 274] on div "Yes" at bounding box center [117, 275] width 36 height 17
click at [152, 271] on span "No" at bounding box center [154, 276] width 9 height 10
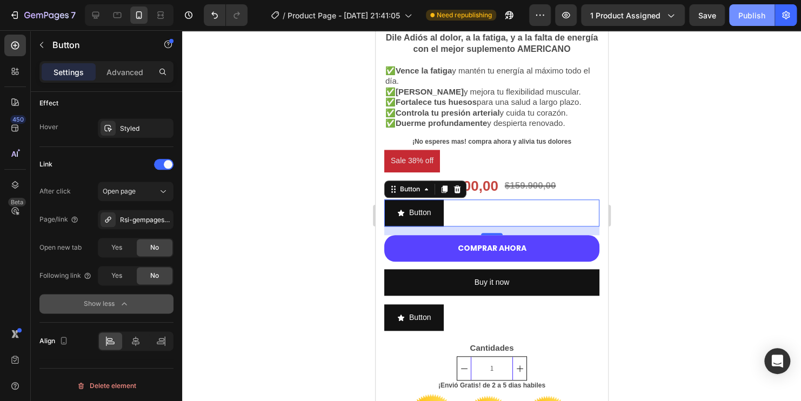
click at [751, 23] on button "Publish" at bounding box center [751, 15] width 45 height 22
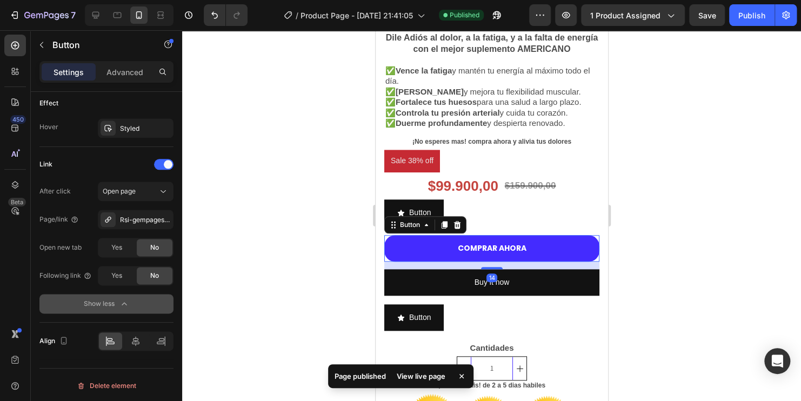
scroll to position [518, 0]
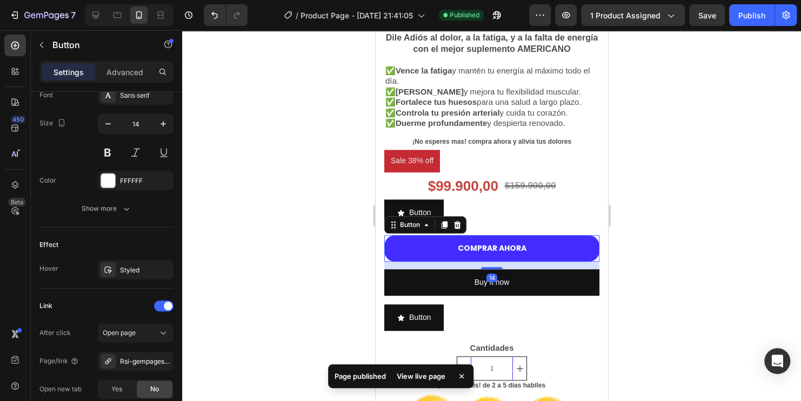
click at [525, 243] on button "COMPRAR AHORA" at bounding box center [491, 248] width 215 height 26
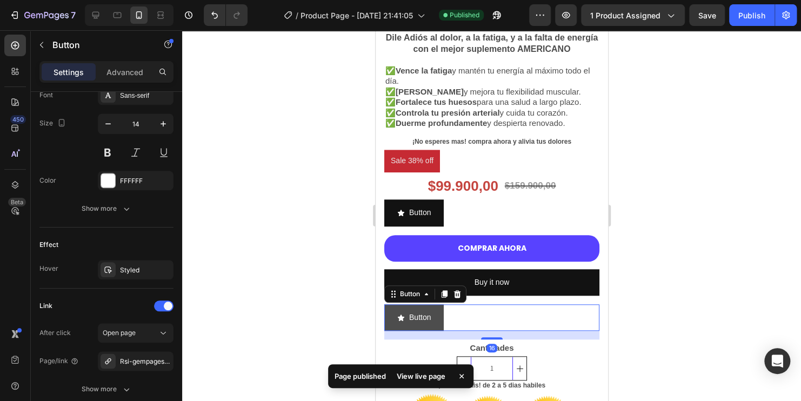
click at [423, 320] on button "Button" at bounding box center [413, 317] width 59 height 26
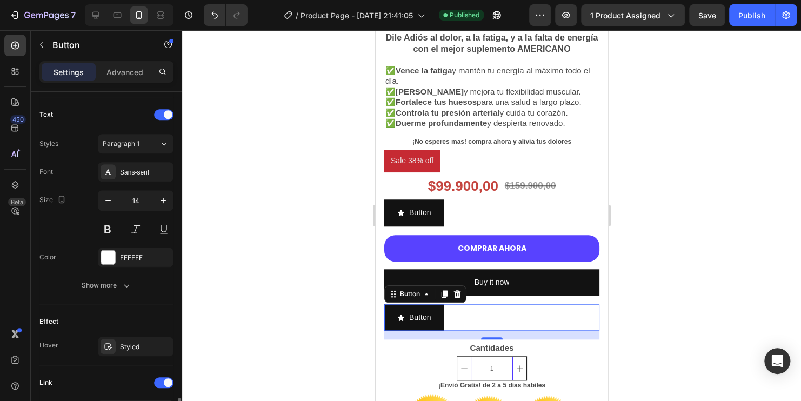
scroll to position [387, 0]
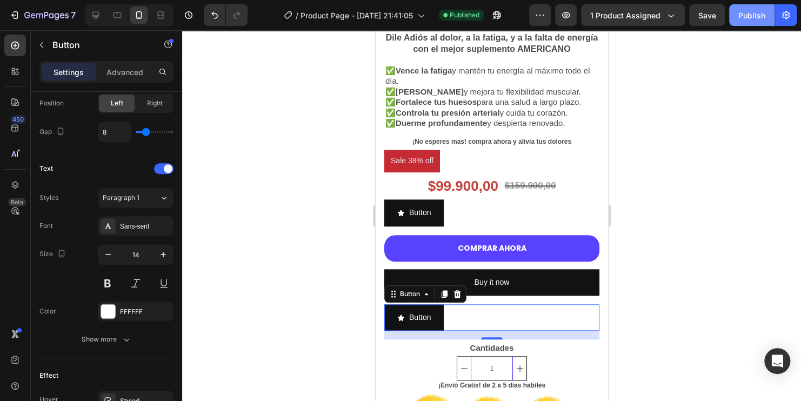
click at [746, 11] on div "Publish" at bounding box center [751, 15] width 27 height 11
click at [495, 16] on icon "button" at bounding box center [493, 17] width 3 height 3
click at [657, 16] on span "1 product assigned" at bounding box center [625, 15] width 70 height 11
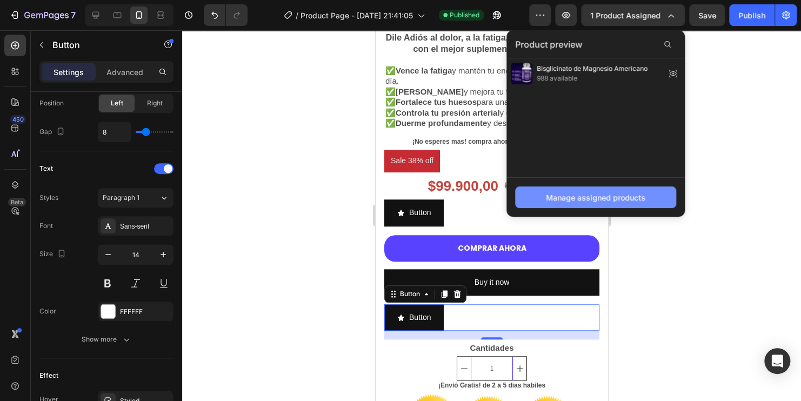
click at [634, 199] on div "Manage assigned products" at bounding box center [595, 197] width 99 height 11
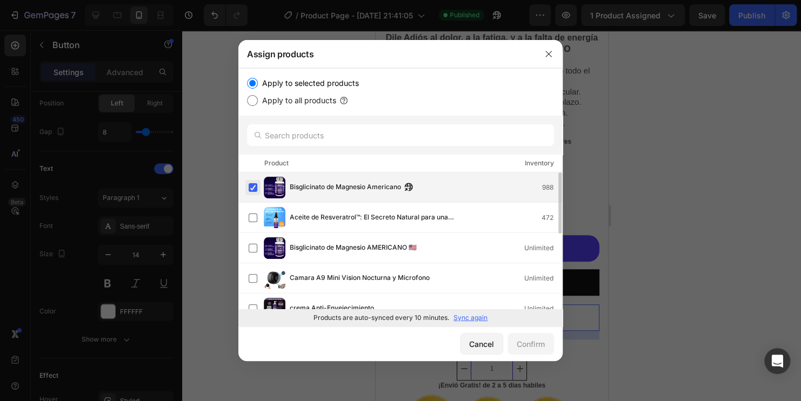
click at [250, 186] on label at bounding box center [253, 187] width 9 height 9
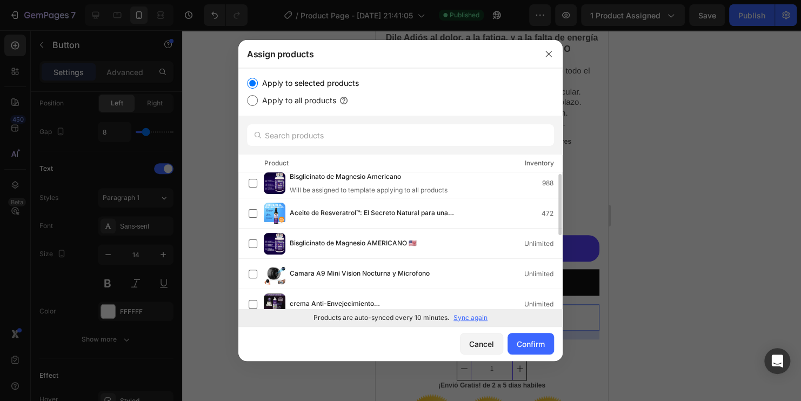
scroll to position [0, 0]
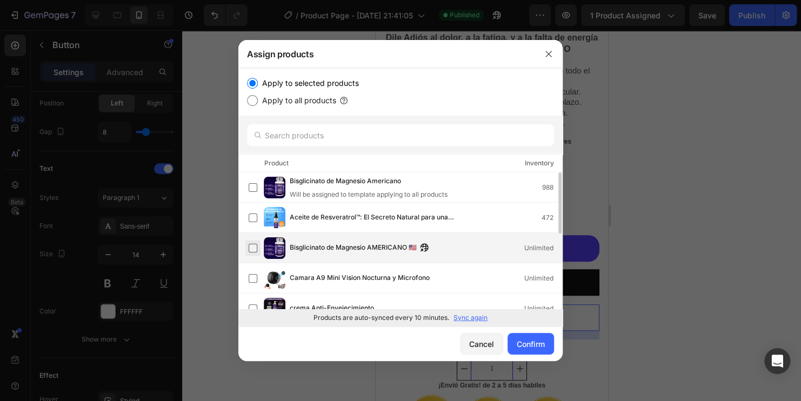
click at [251, 251] on label at bounding box center [253, 248] width 9 height 9
click at [536, 349] on div "Confirm" at bounding box center [531, 343] width 28 height 11
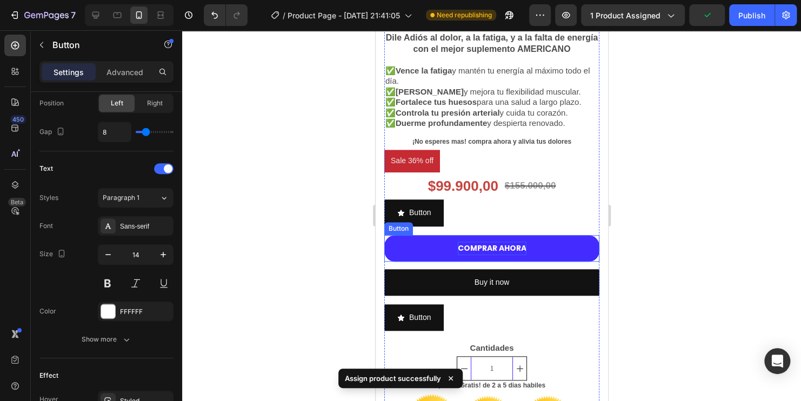
click at [500, 246] on p "COMPRAR AHORA" at bounding box center [491, 249] width 69 height 14
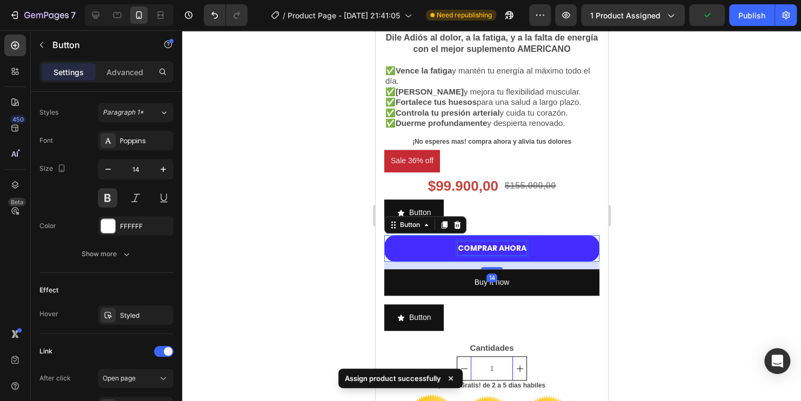
click at [500, 247] on button "COMPRAR AHORA" at bounding box center [491, 248] width 215 height 26
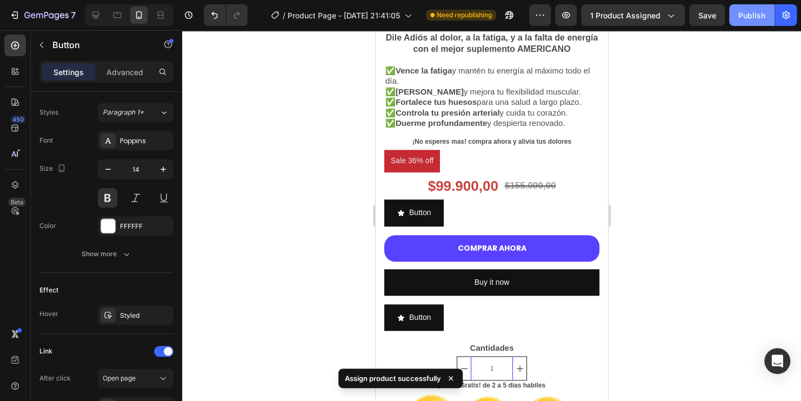
click at [741, 14] on div "Publish" at bounding box center [751, 15] width 27 height 11
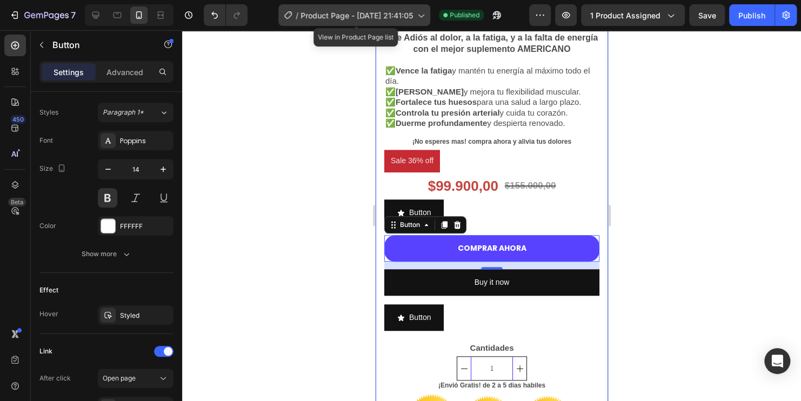
click at [400, 22] on div "/ Product Page - Aug 24, 21:41:05" at bounding box center [354, 15] width 152 height 22
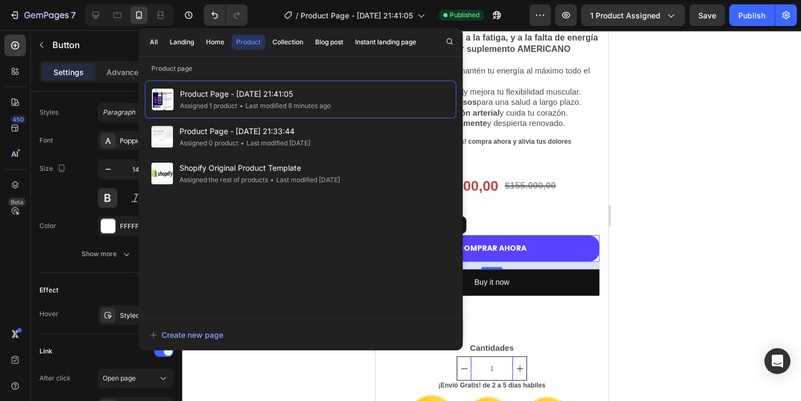
click at [662, 17] on div "1 product assigned" at bounding box center [632, 15] width 85 height 11
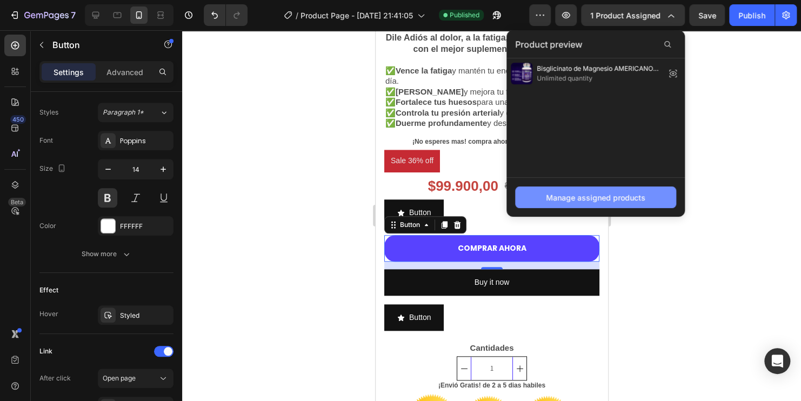
click at [610, 203] on button "Manage assigned products" at bounding box center [595, 197] width 161 height 22
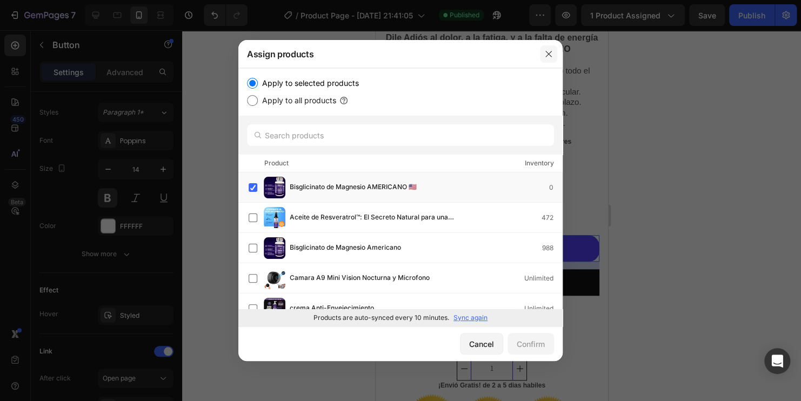
click at [543, 56] on button "button" at bounding box center [548, 53] width 17 height 17
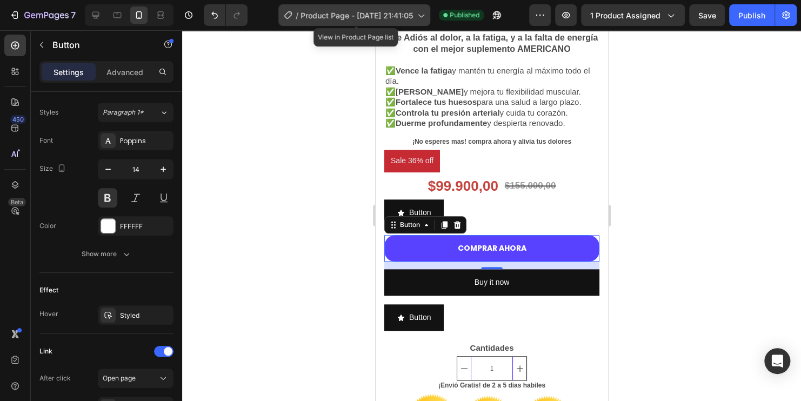
click at [384, 16] on span "Product Page - [DATE] 21:41:05" at bounding box center [356, 15] width 112 height 11
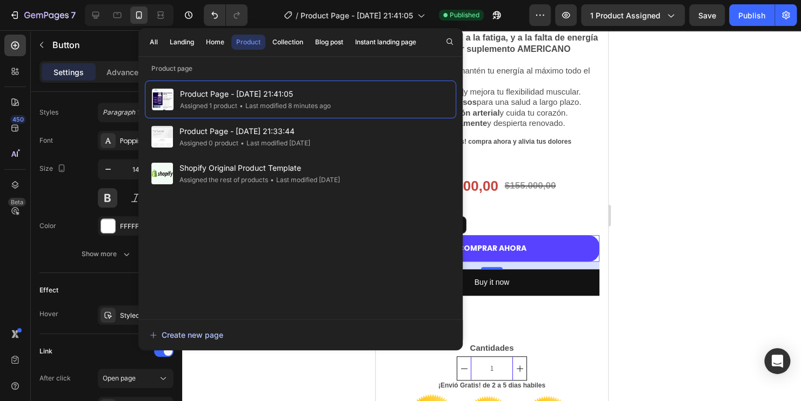
click at [198, 331] on div "Create new page" at bounding box center [186, 334] width 73 height 11
click at [647, 118] on div at bounding box center [491, 215] width 619 height 371
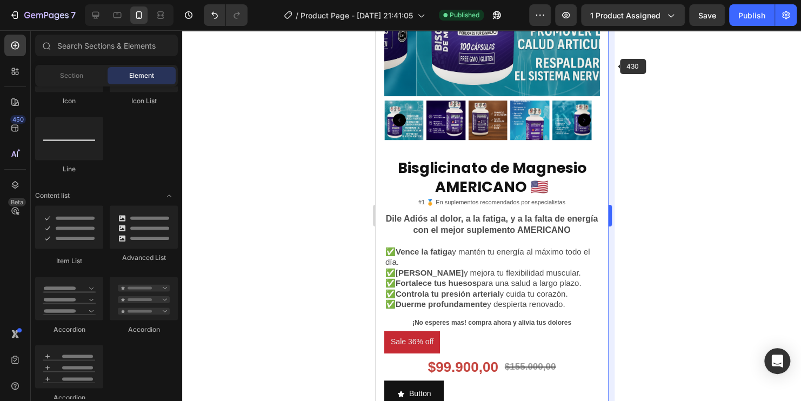
scroll to position [162, 0]
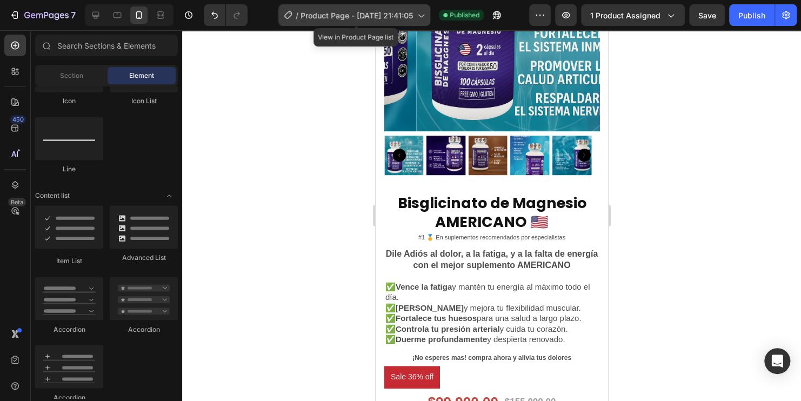
click at [406, 15] on span "Product Page - [DATE] 21:41:05" at bounding box center [356, 15] width 112 height 11
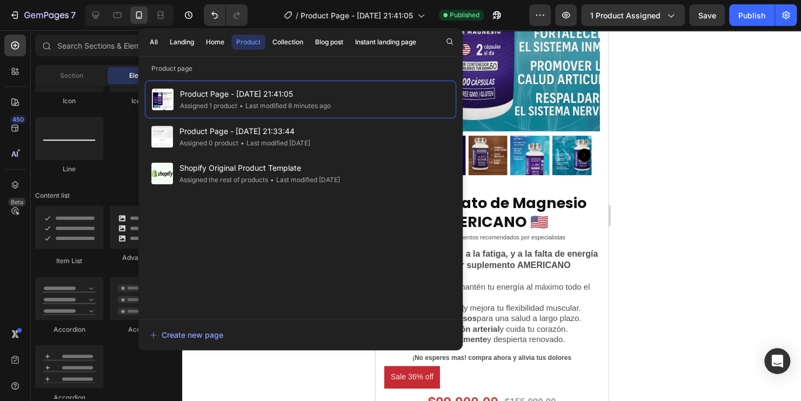
click at [251, 38] on div "Product" at bounding box center [248, 42] width 24 height 10
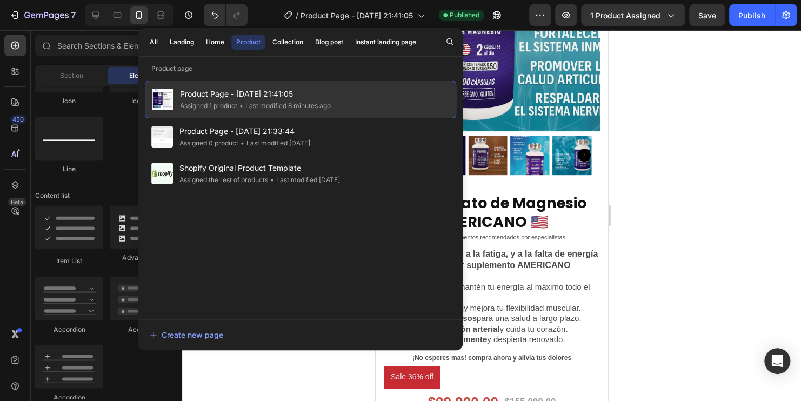
click at [257, 106] on div "• Last modified 8 minutes ago" at bounding box center [283, 106] width 93 height 11
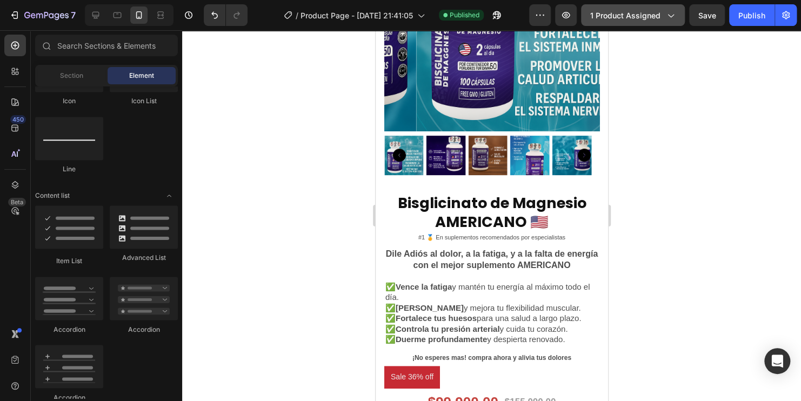
click at [638, 19] on span "1 product assigned" at bounding box center [625, 15] width 70 height 11
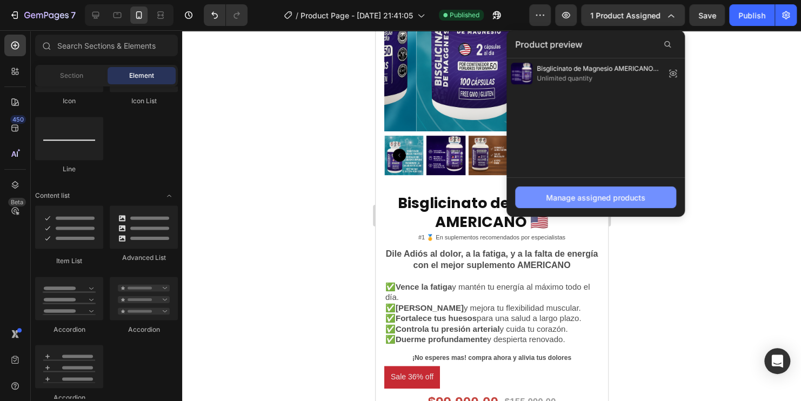
click at [616, 192] on div "Manage assigned products" at bounding box center [595, 197] width 99 height 11
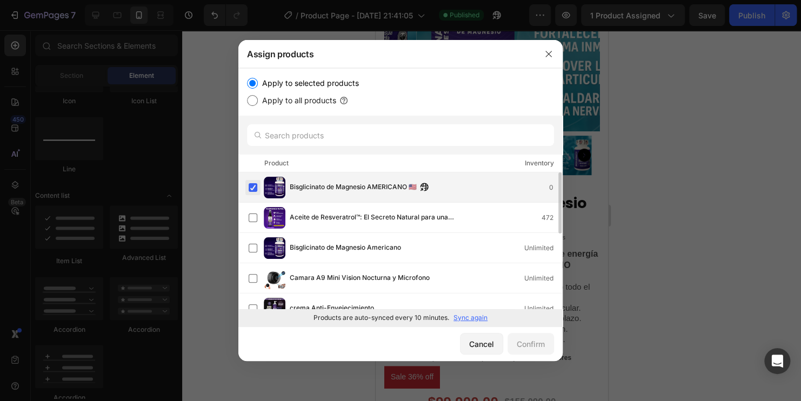
click at [253, 186] on label at bounding box center [253, 187] width 9 height 9
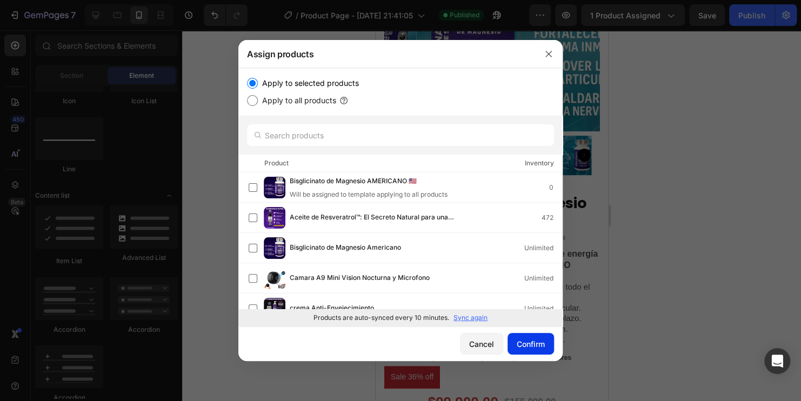
click at [530, 347] on div "Confirm" at bounding box center [531, 343] width 28 height 11
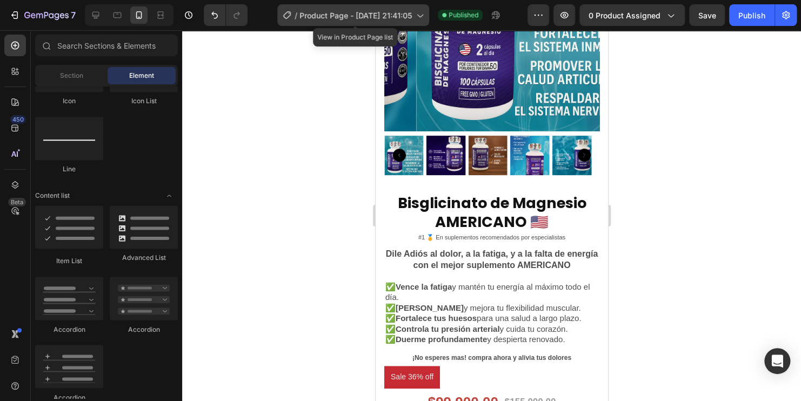
click at [406, 18] on span "Product Page - [DATE] 21:41:05" at bounding box center [355, 15] width 112 height 11
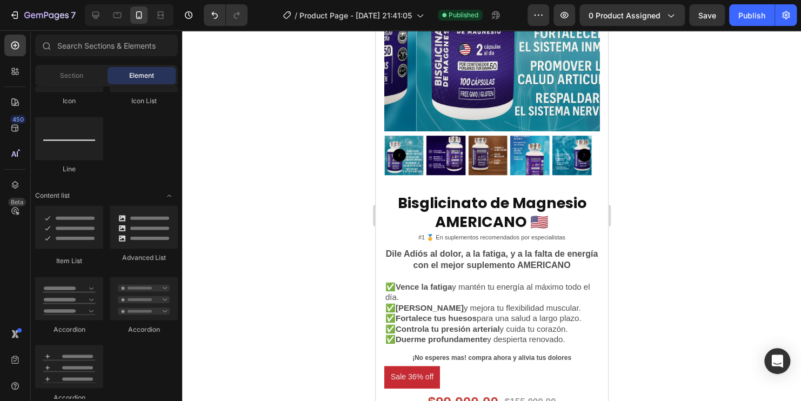
click at [633, 84] on div at bounding box center [491, 215] width 619 height 371
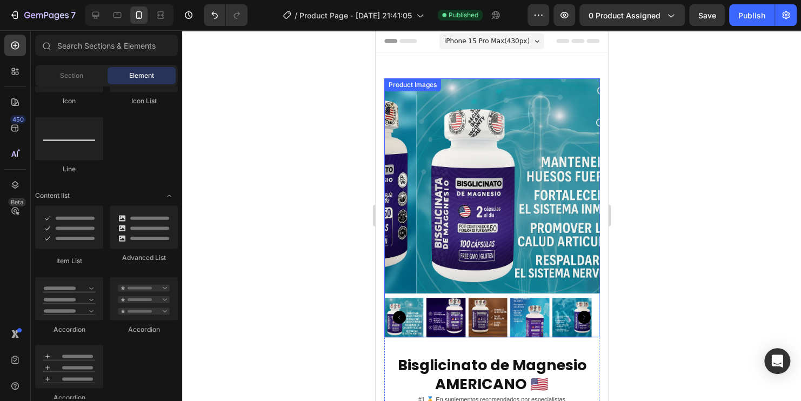
scroll to position [0, 0]
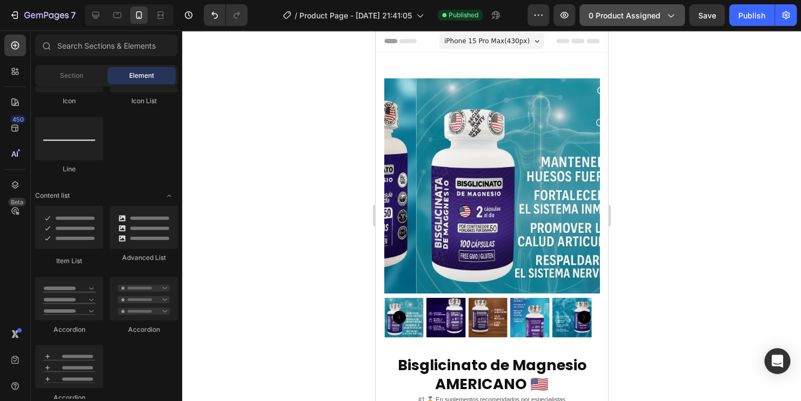
click at [648, 9] on button "0 product assigned" at bounding box center [631, 15] width 105 height 22
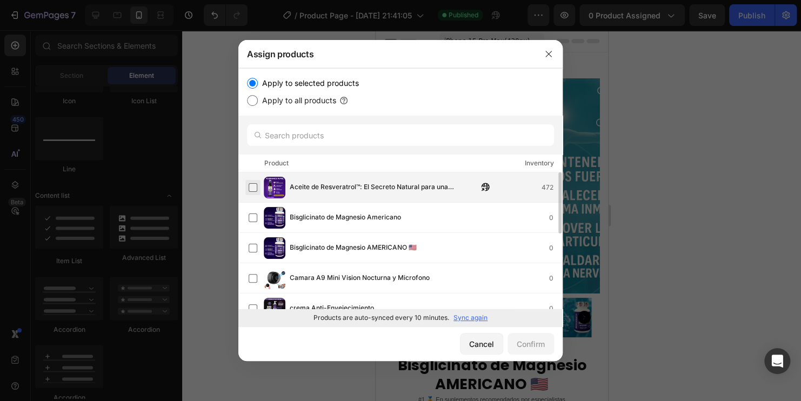
click at [252, 185] on label at bounding box center [253, 187] width 9 height 9
click at [541, 343] on div "Confirm" at bounding box center [531, 343] width 28 height 11
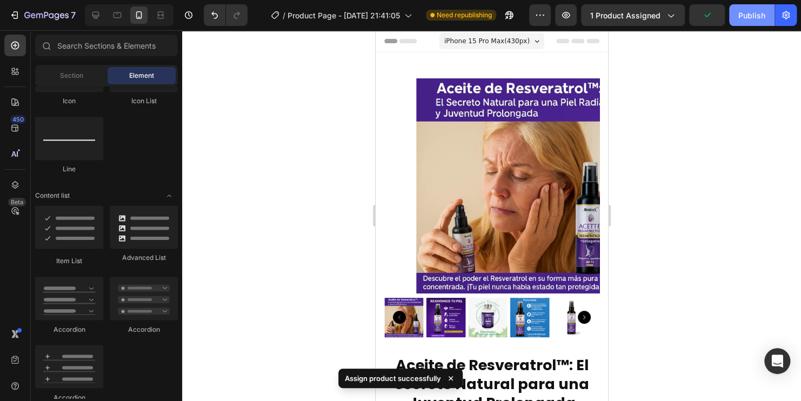
click at [748, 18] on div "Publish" at bounding box center [751, 15] width 27 height 11
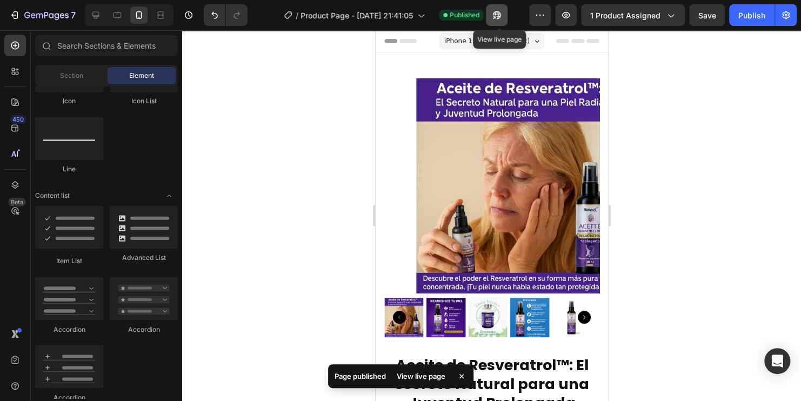
click at [494, 16] on icon "button" at bounding box center [496, 15] width 11 height 11
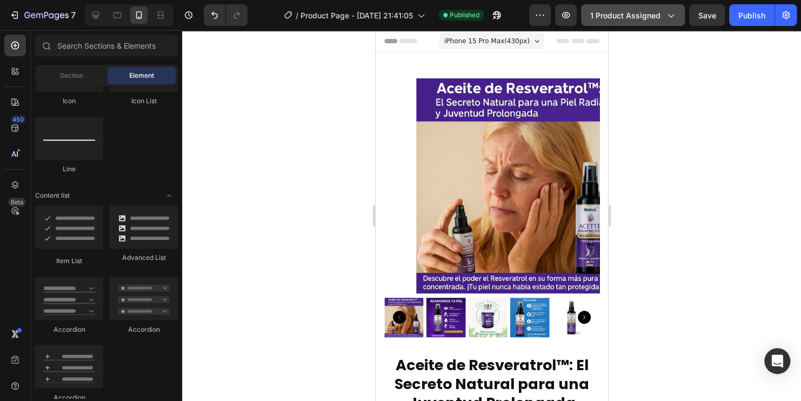
click at [676, 12] on icon "button" at bounding box center [670, 15] width 11 height 11
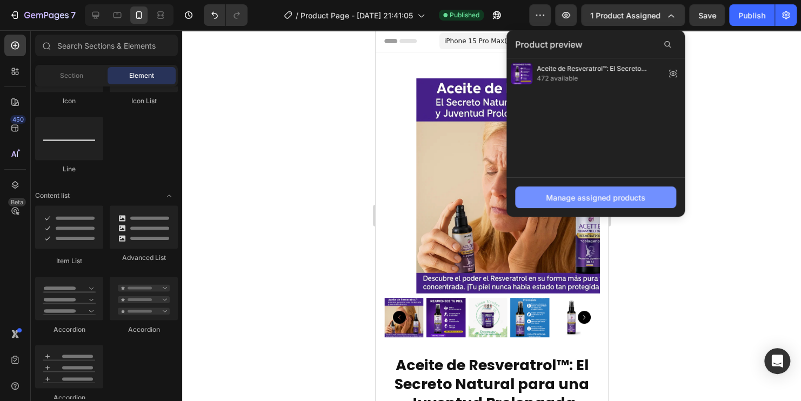
click at [603, 188] on button "Manage assigned products" at bounding box center [595, 197] width 161 height 22
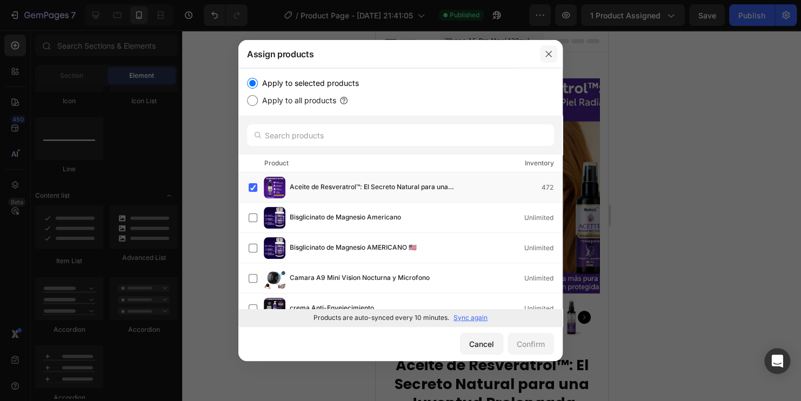
drag, startPoint x: 545, startPoint y: 52, endPoint x: 162, endPoint y: 15, distance: 384.4
click at [545, 52] on icon "button" at bounding box center [548, 54] width 9 height 9
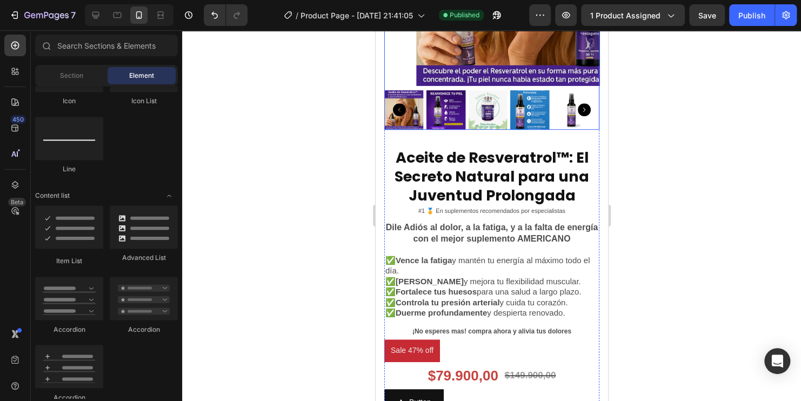
scroll to position [324, 0]
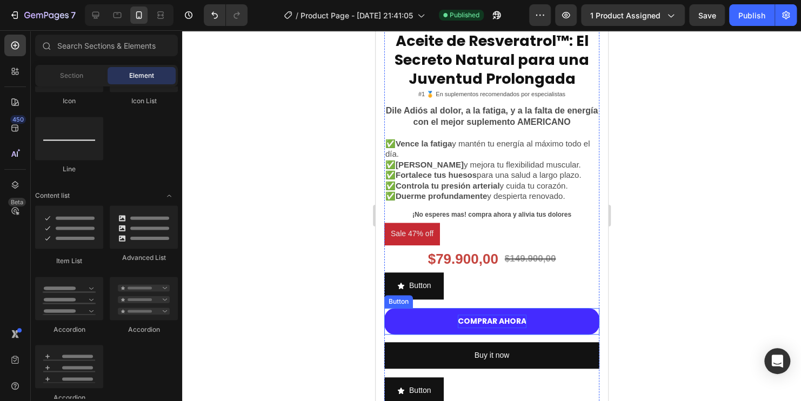
click at [500, 315] on p "COMPRAR AHORA" at bounding box center [491, 322] width 69 height 14
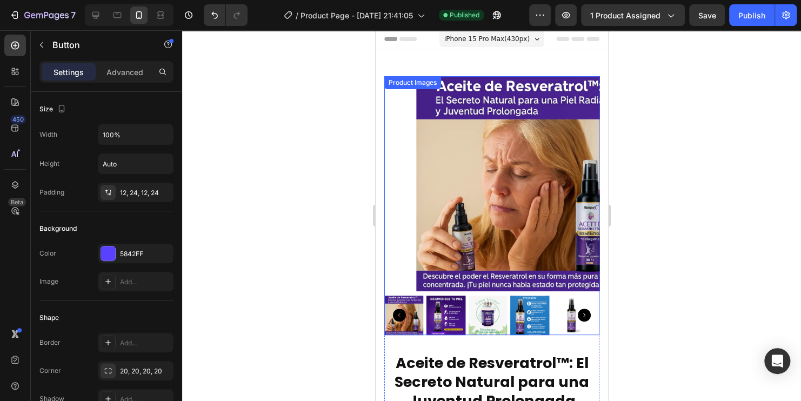
scroll to position [0, 0]
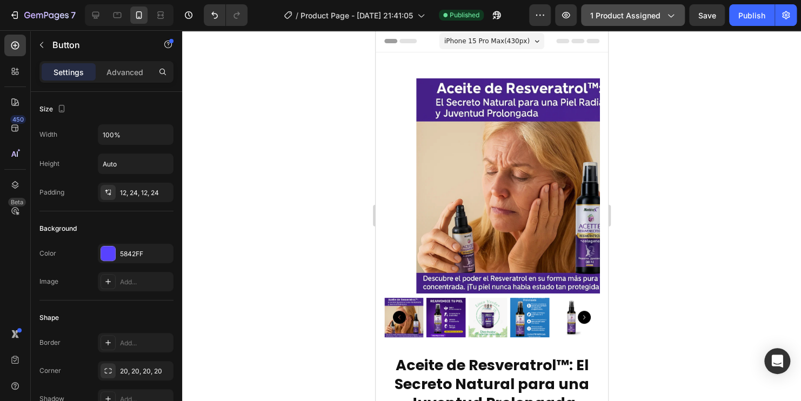
click at [644, 10] on span "1 product assigned" at bounding box center [625, 15] width 70 height 11
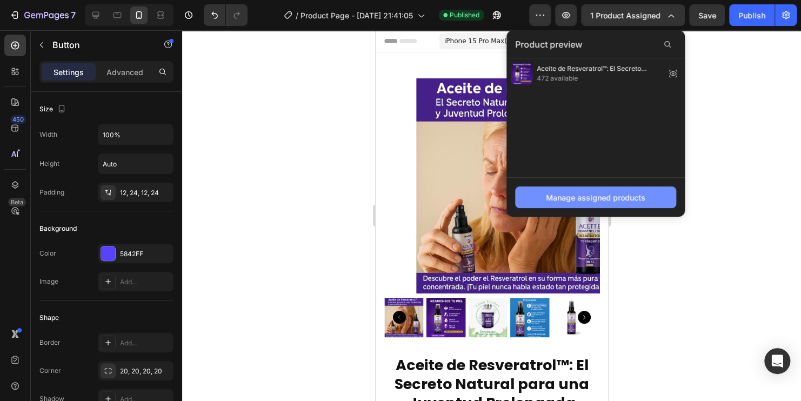
click at [631, 206] on button "Manage assigned products" at bounding box center [595, 197] width 161 height 22
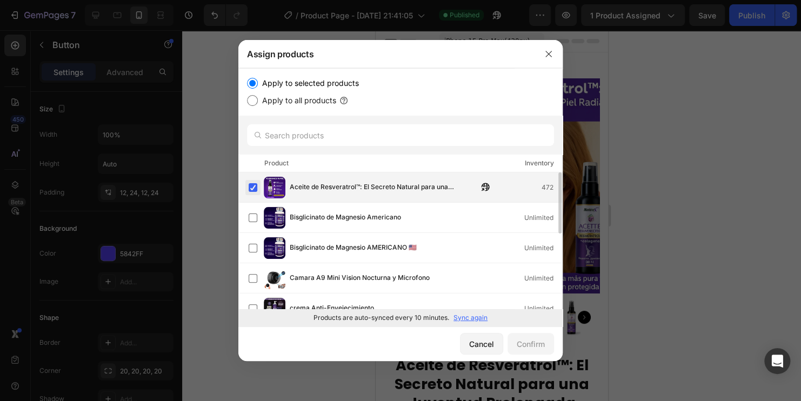
click at [250, 188] on label at bounding box center [253, 187] width 9 height 9
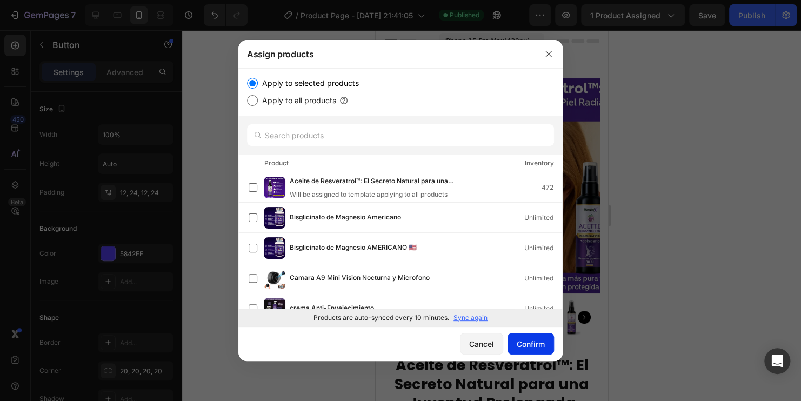
click at [522, 349] on div "Confirm" at bounding box center [531, 343] width 28 height 11
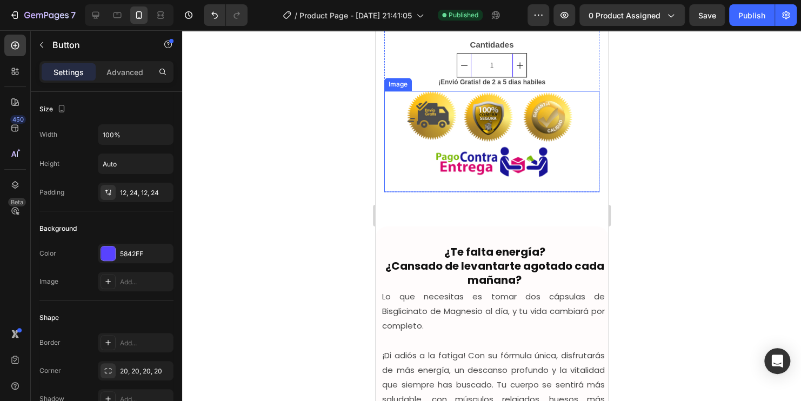
scroll to position [432, 0]
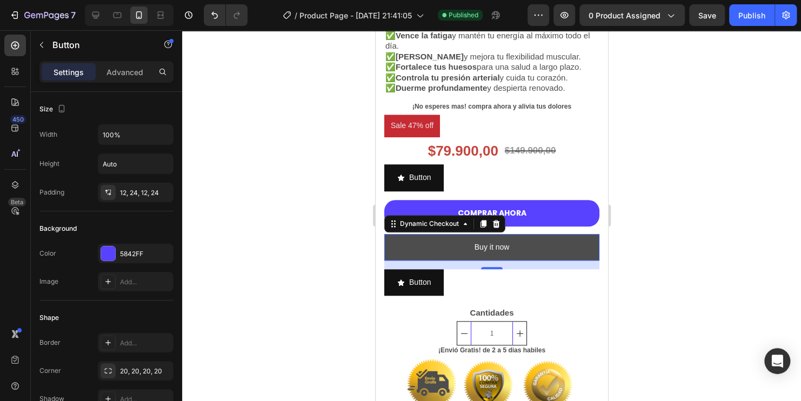
click at [513, 239] on button "Buy it now" at bounding box center [491, 247] width 215 height 26
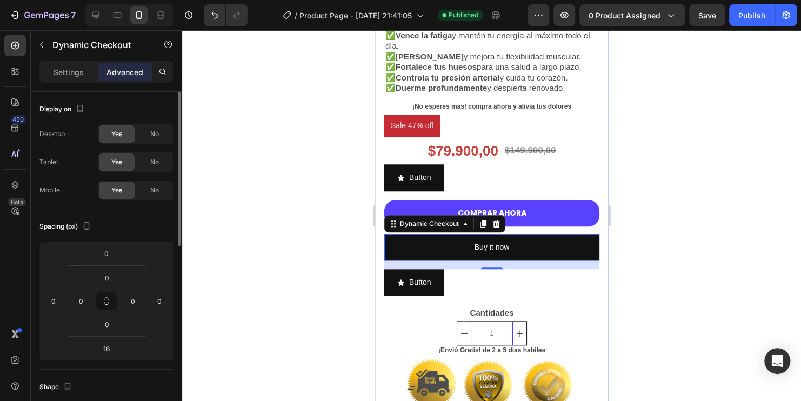
scroll to position [54, 0]
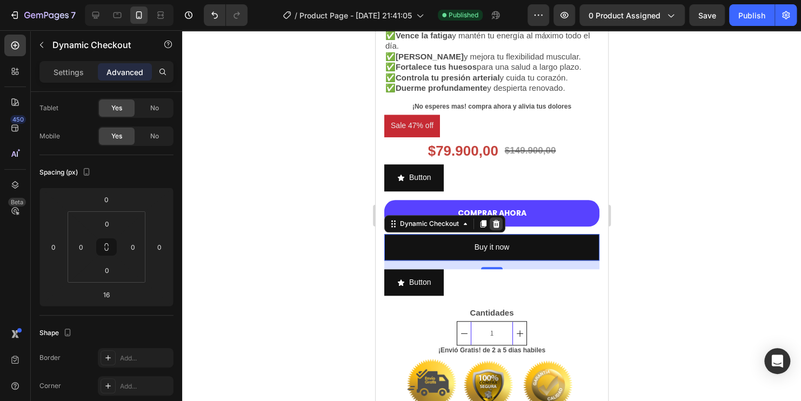
click at [494, 220] on icon at bounding box center [495, 224] width 7 height 8
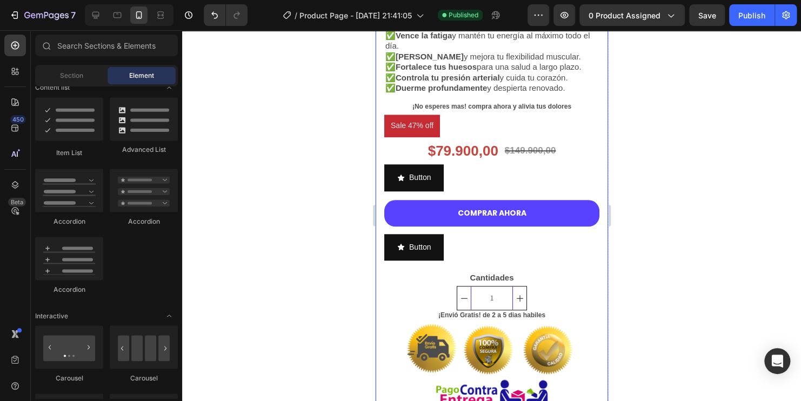
scroll to position [973, 0]
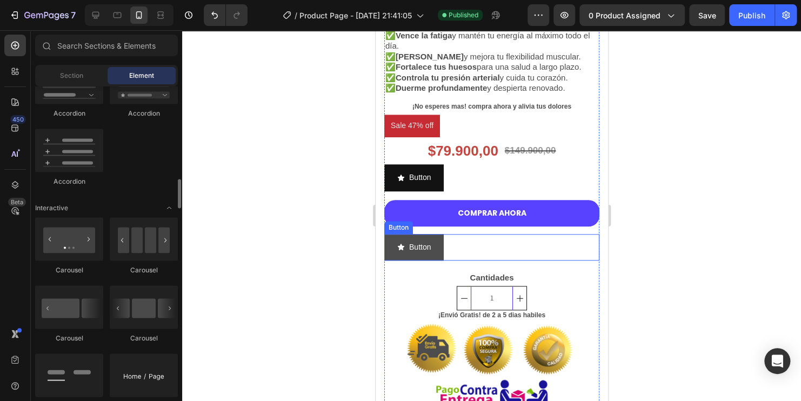
click at [430, 243] on button "Button" at bounding box center [413, 247] width 59 height 26
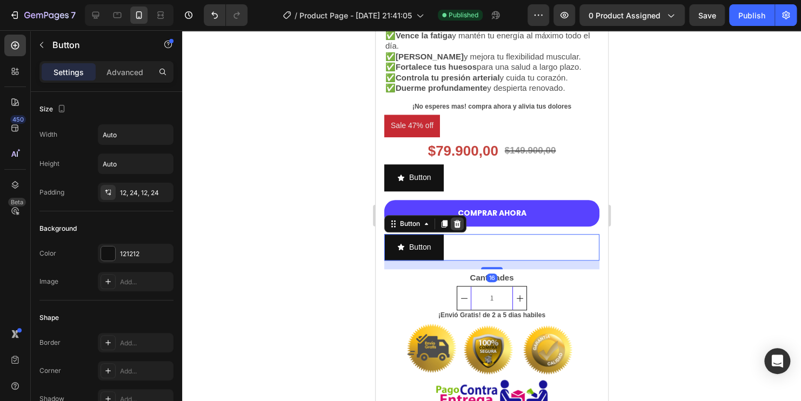
click at [458, 220] on icon at bounding box center [456, 224] width 7 height 8
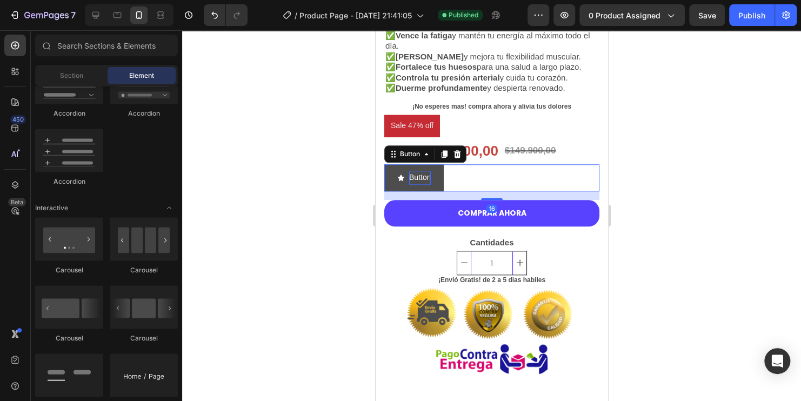
click at [416, 175] on p "Button" at bounding box center [420, 178] width 22 height 14
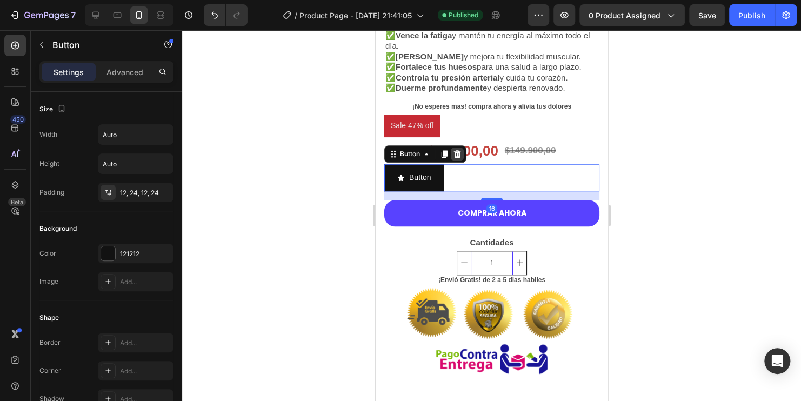
click at [457, 150] on icon at bounding box center [456, 154] width 7 height 8
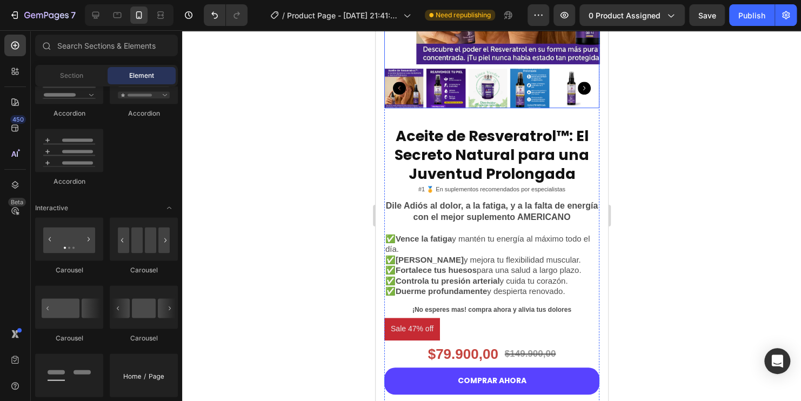
scroll to position [270, 0]
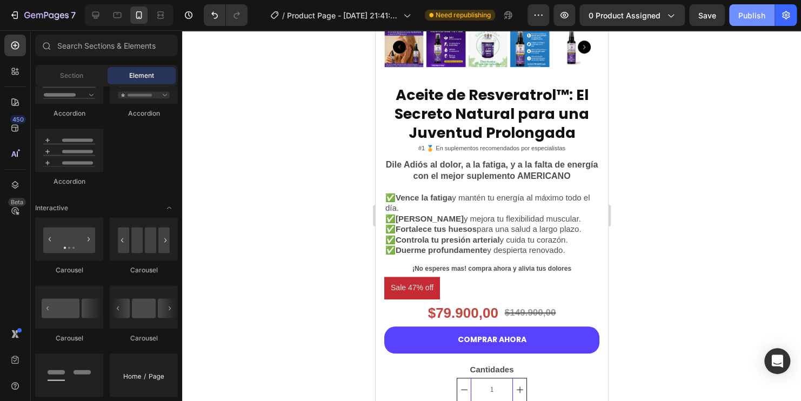
click at [751, 18] on div "Publish" at bounding box center [751, 15] width 27 height 11
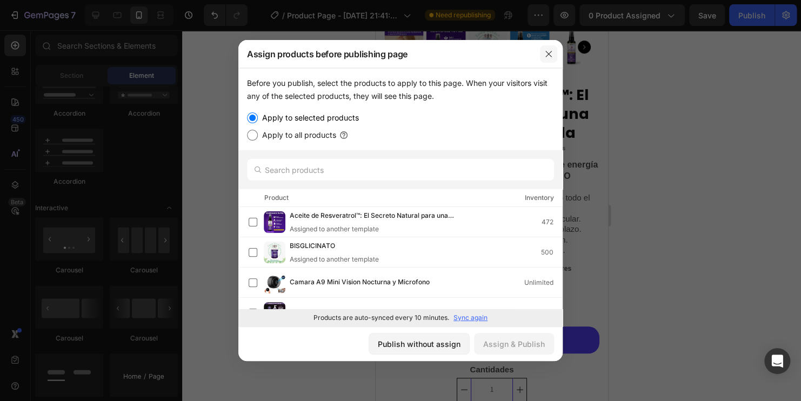
click at [545, 53] on icon "button" at bounding box center [548, 54] width 9 height 9
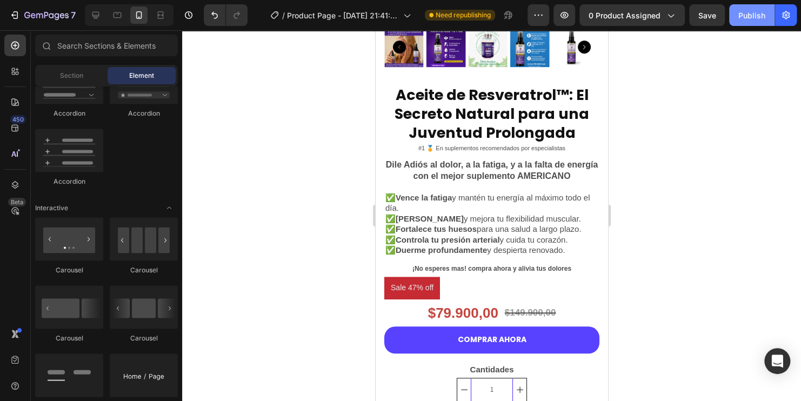
click at [745, 18] on div "Publish" at bounding box center [751, 15] width 27 height 11
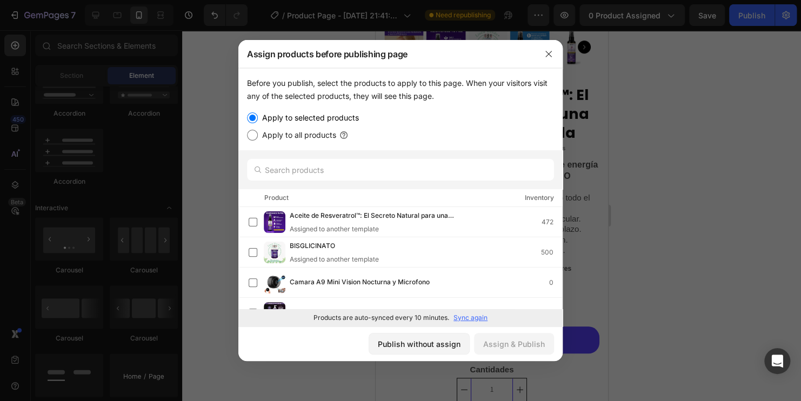
drag, startPoint x: 642, startPoint y: 208, endPoint x: 634, endPoint y: 200, distance: 11.1
click at [641, 207] on div at bounding box center [400, 200] width 801 height 401
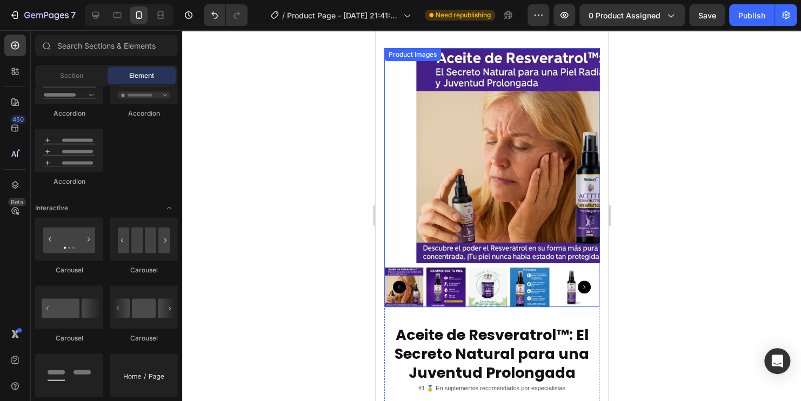
scroll to position [0, 0]
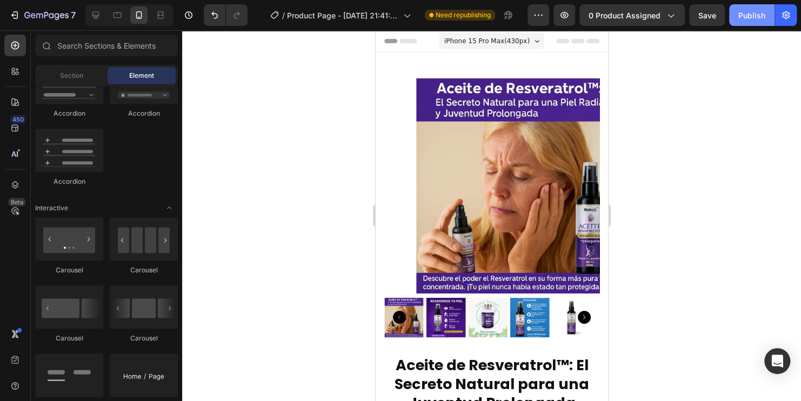
click at [755, 22] on button "Publish" at bounding box center [751, 15] width 45 height 22
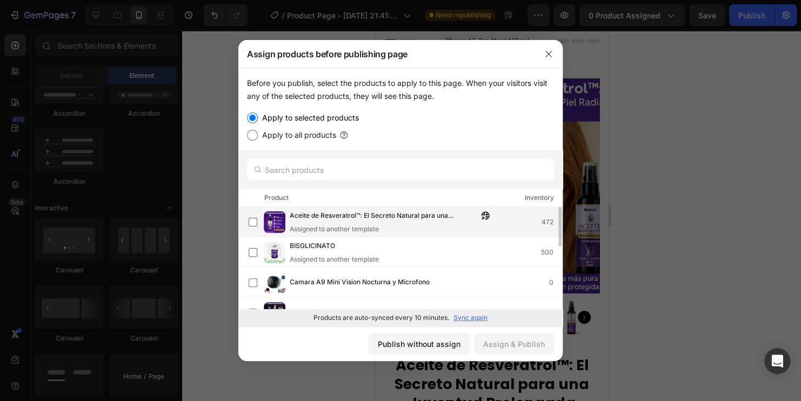
click at [303, 213] on span "Aceite de Resveratrol™: El Secreto Natural para una Juventud Prolongada" at bounding box center [384, 216] width 188 height 12
click at [504, 336] on button "Assign & Publish" at bounding box center [514, 344] width 80 height 22
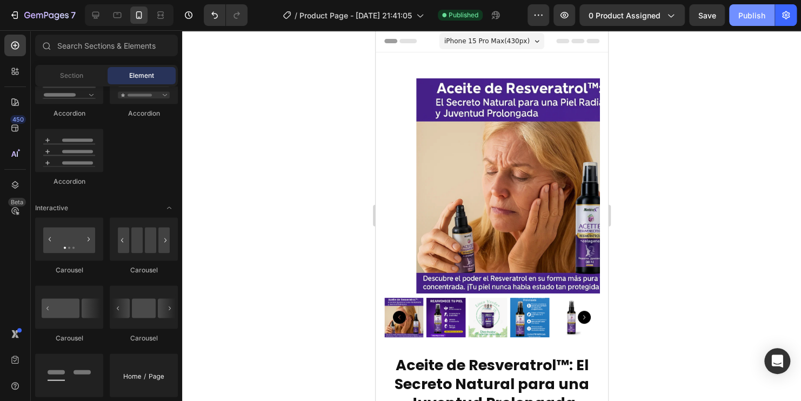
click at [741, 10] on div "Publish" at bounding box center [751, 15] width 27 height 11
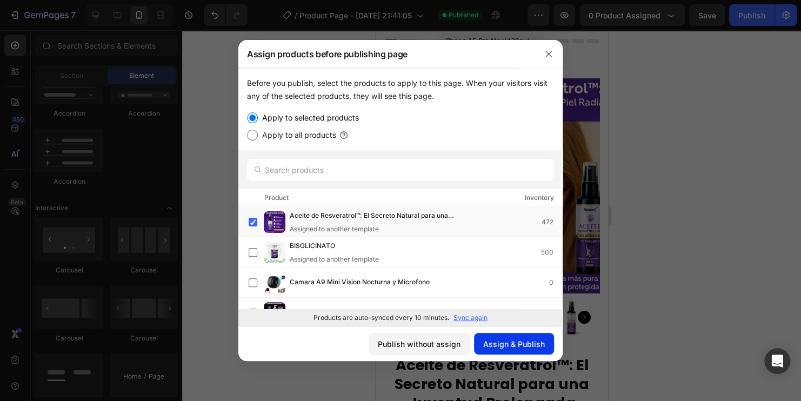
click at [550, 340] on button "Assign & Publish" at bounding box center [514, 344] width 80 height 22
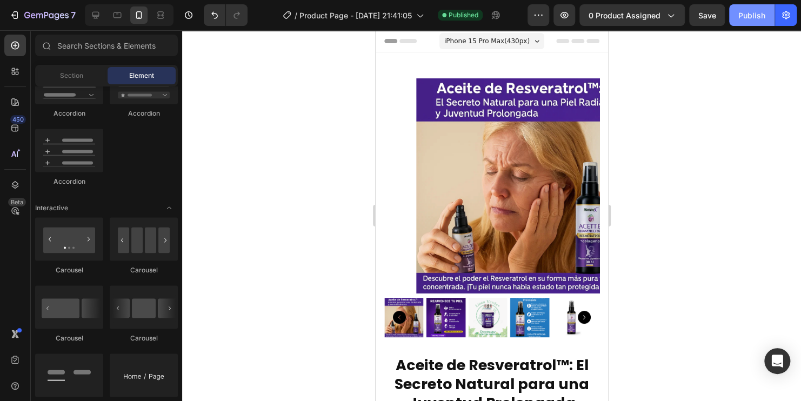
click at [748, 14] on div "Publish" at bounding box center [751, 15] width 27 height 11
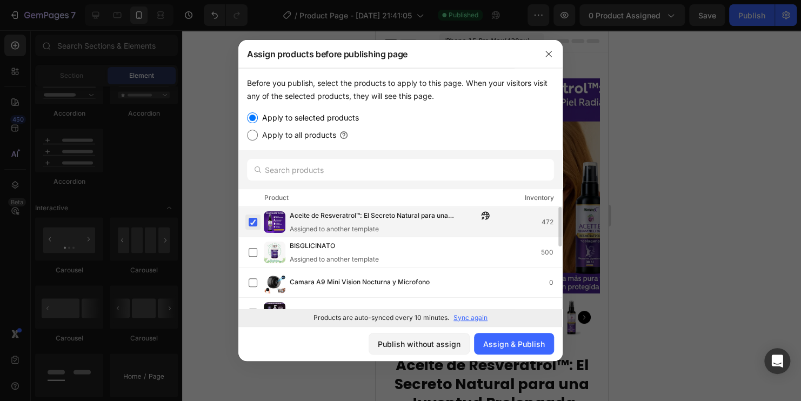
click at [251, 223] on label at bounding box center [253, 222] width 9 height 9
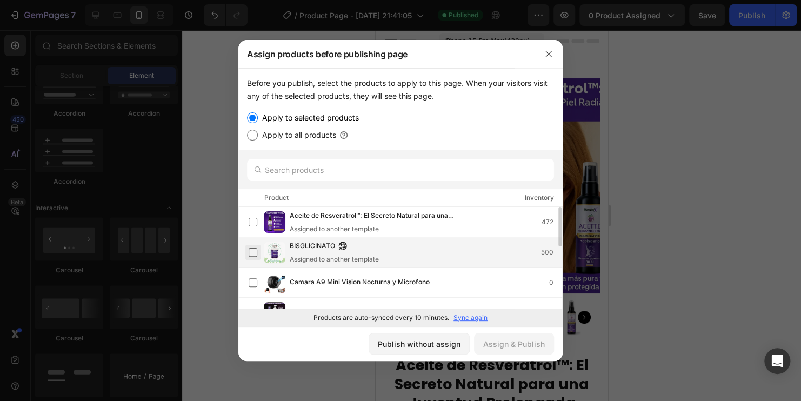
click at [253, 248] on label at bounding box center [253, 252] width 9 height 9
click at [504, 343] on div "Assign & Publish" at bounding box center [514, 343] width 62 height 11
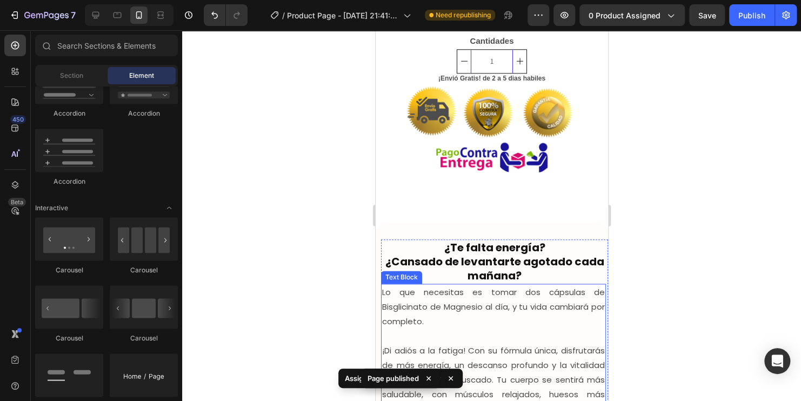
scroll to position [486, 0]
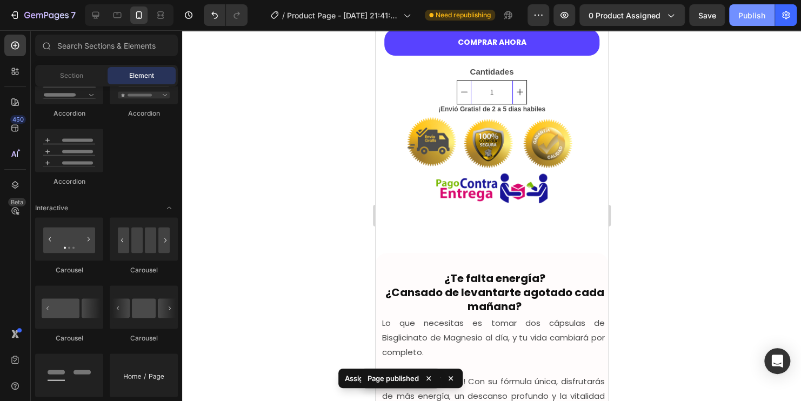
click at [766, 10] on button "Publish" at bounding box center [751, 15] width 45 height 22
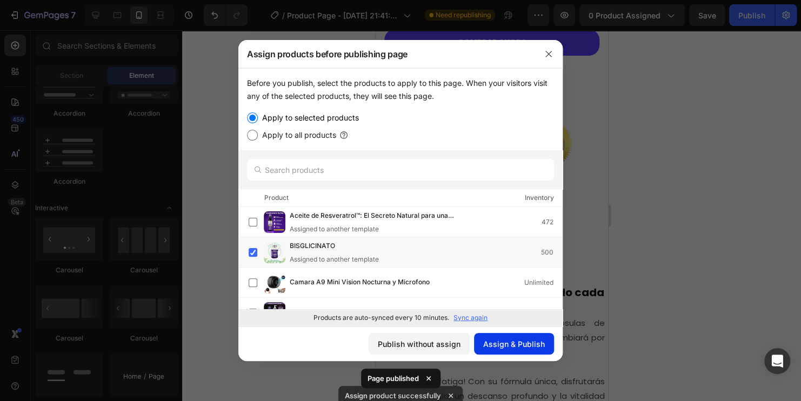
click at [518, 346] on div "Assign & Publish" at bounding box center [514, 343] width 62 height 11
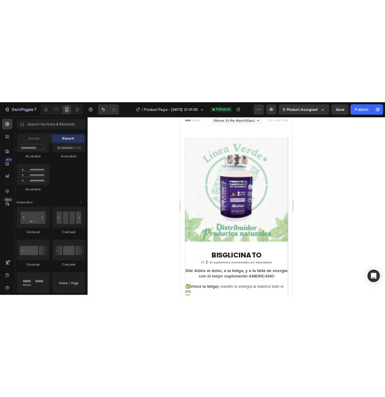
scroll to position [0, 0]
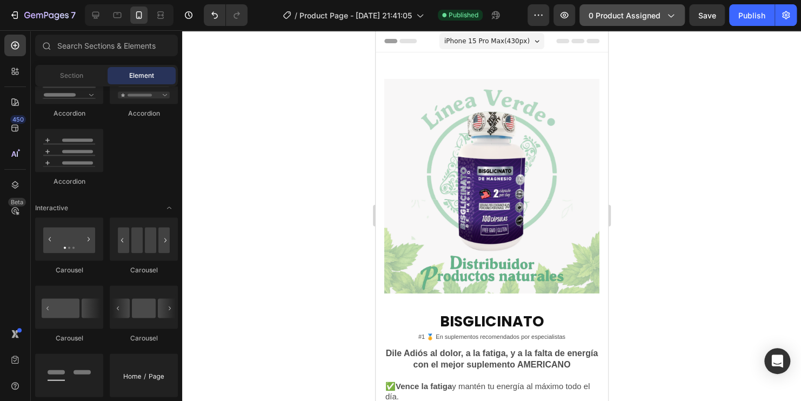
click at [634, 18] on span "0 product assigned" at bounding box center [625, 15] width 72 height 11
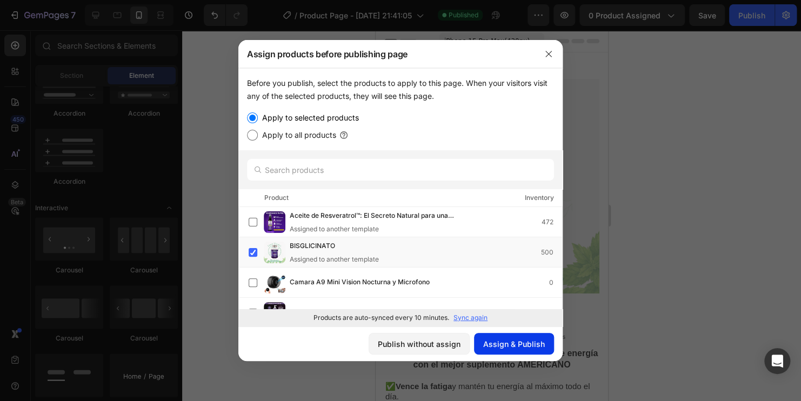
click at [521, 340] on div "Assign & Publish" at bounding box center [514, 343] width 62 height 11
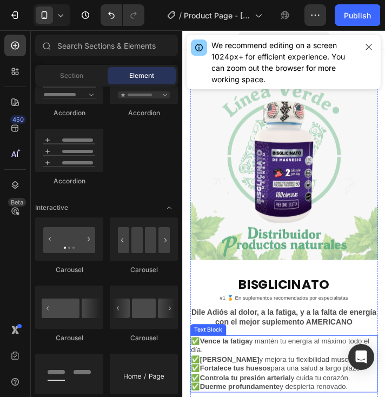
click at [269, 382] on span "✅ Vence la fatiga y mantén tu energía al máximo todo el día." at bounding box center [294, 392] width 204 height 20
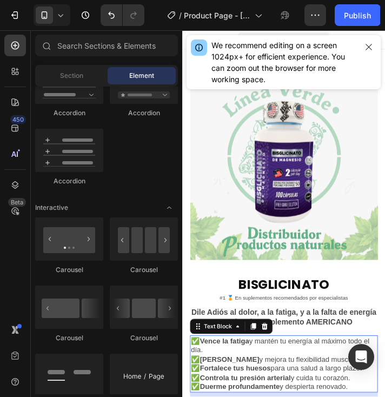
click at [269, 382] on span "✅ Vence la fatiga y mantén tu energía al máximo todo el día." at bounding box center [294, 392] width 204 height 20
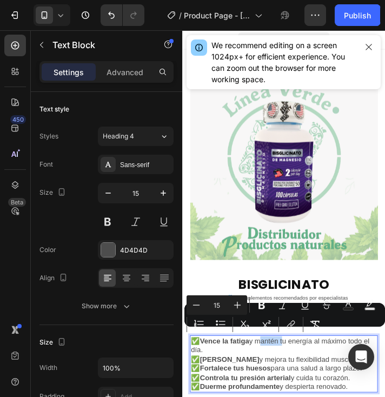
drag, startPoint x: 380, startPoint y: 432, endPoint x: 191, endPoint y: 379, distance: 196.4
copy p "✅ Vence la fatiga y mantén tu energía al máximo todo el día. ✅ Alivia calambres…"
drag, startPoint x: 224, startPoint y: 387, endPoint x: 193, endPoint y: 379, distance: 32.2
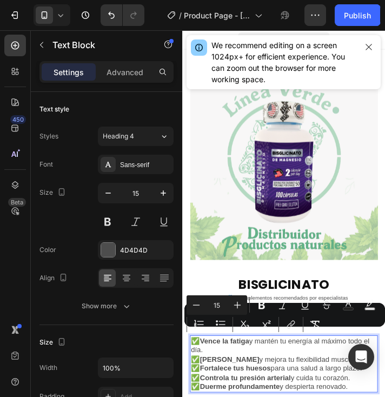
copy span "✅ Vence la fatiga y mantén tu energía al máximo todo el día."
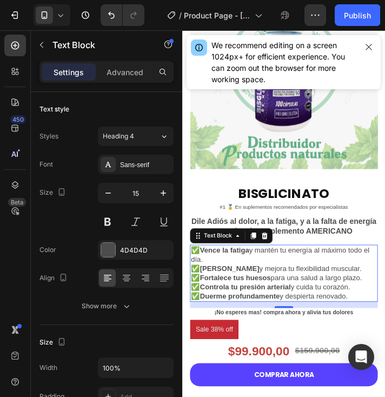
scroll to position [108, 0]
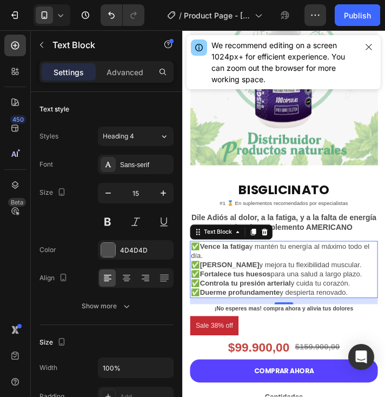
click at [387, 295] on span "✅ Alivia calambres y mejora tu flexibilidad muscular." at bounding box center [290, 299] width 196 height 9
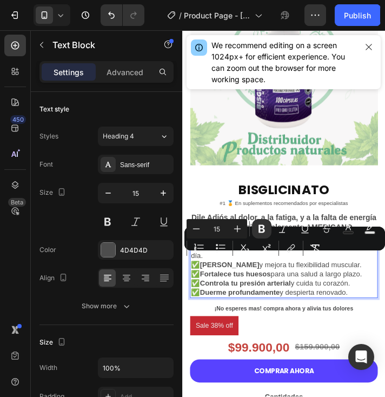
drag, startPoint x: 390, startPoint y: 291, endPoint x: 385, endPoint y: 287, distance: 6.5
click at [206, 295] on span "✅ Alivia calambres y mejora tu flexibilidad muscular." at bounding box center [290, 299] width 196 height 9
copy span "Alivia calambres y mejora tu flexibilidad muscular."
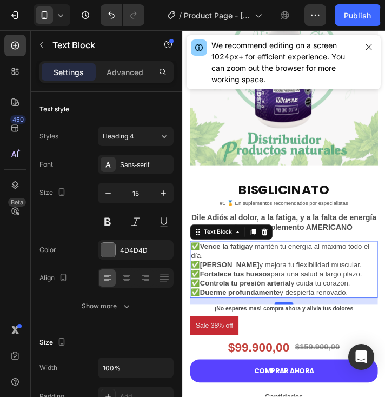
click at [296, 305] on span "✅ Fortalece tus huesos para una salud a largo plazo." at bounding box center [290, 309] width 196 height 9
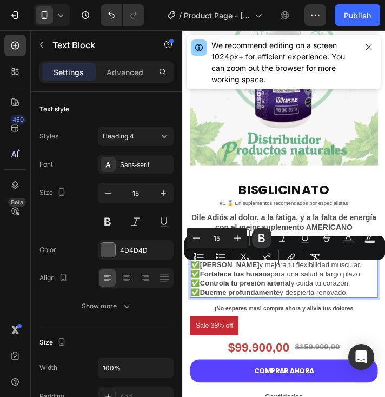
drag, startPoint x: 392, startPoint y: 303, endPoint x: 204, endPoint y: 302, distance: 187.5
click at [204, 305] on span "✅ Fortalece tus huesos para una salud a largo plazo." at bounding box center [290, 309] width 196 height 9
copy span "Fortalece tus huesos para una salud a largo plazo."
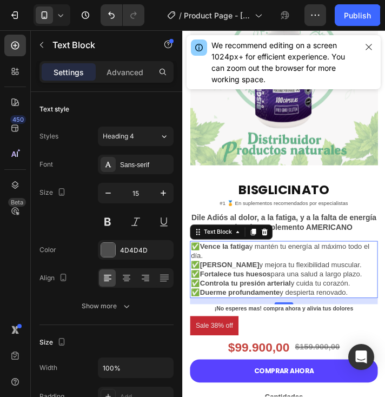
click at [305, 316] on strong "Controla tu presión arterial" at bounding box center [254, 320] width 104 height 9
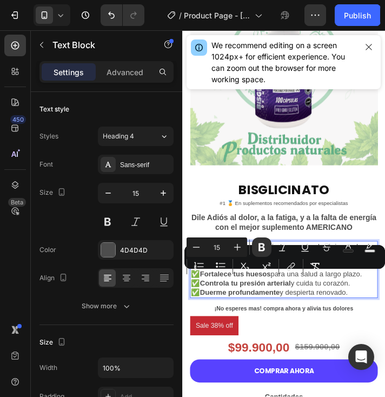
drag, startPoint x: 380, startPoint y: 312, endPoint x: 206, endPoint y: 315, distance: 173.5
click at [206, 316] on span "✅ Controla tu presión arterial y cuida tu corazón." at bounding box center [283, 320] width 182 height 9
copy span "Controla tu presión arterial y cuida tu corazón."
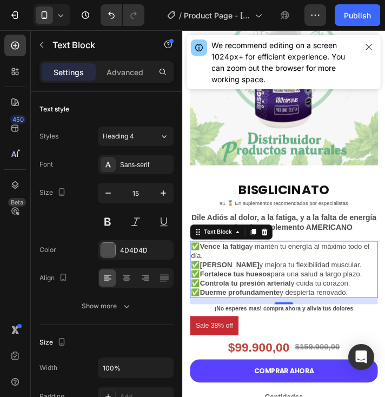
click at [323, 242] on p "Dile Adiós al dolor, a la fatiga, y a la falta de energía con el mejor suplemen…" at bounding box center [298, 251] width 213 height 23
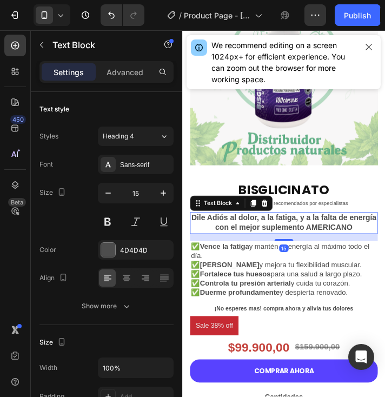
scroll to position [54, 0]
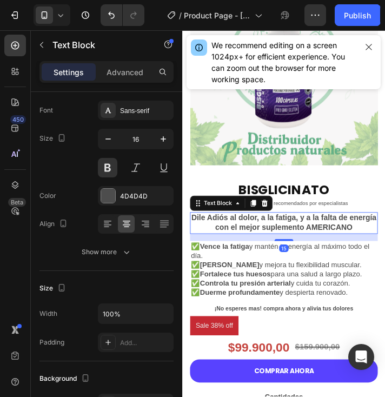
click at [393, 248] on p "Dile Adiós al dolor, a la fatiga, y a la falta de energía con el mejor suplemen…" at bounding box center [298, 251] width 213 height 23
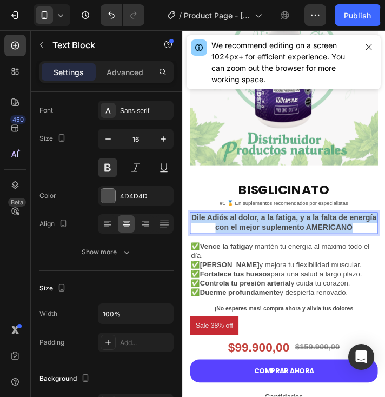
click at [393, 248] on p "Dile Adiós al dolor, a la fatiga, y a la falta de energía con el mejor suplemen…" at bounding box center [298, 251] width 213 height 23
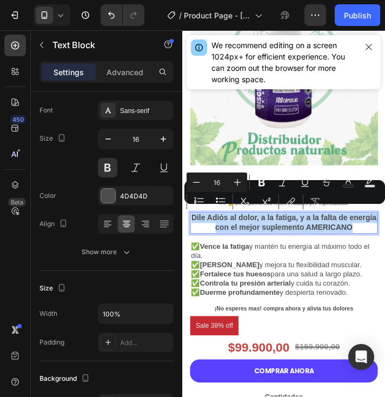
copy p "Dile Adiós al dolor, a la fatiga, y a la falta de energía con el mejor suplemen…"
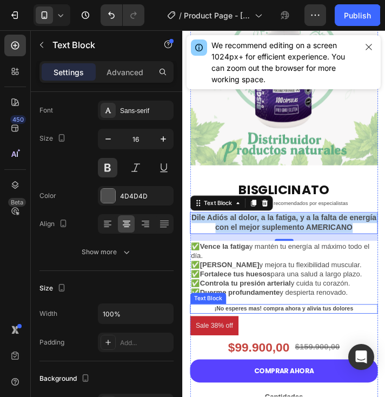
click at [293, 345] on p "¡No esperes mas! compra ahora y alivia tus dolores" at bounding box center [298, 349] width 213 height 9
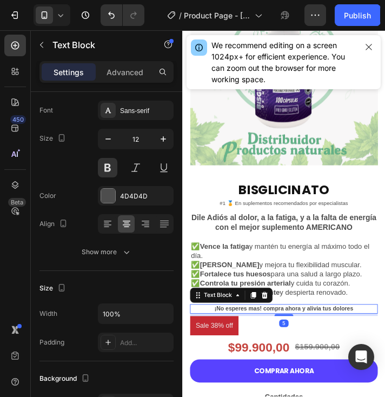
click at [293, 345] on p "¡No esperes mas! compra ahora y alivia tus dolores" at bounding box center [298, 349] width 213 height 9
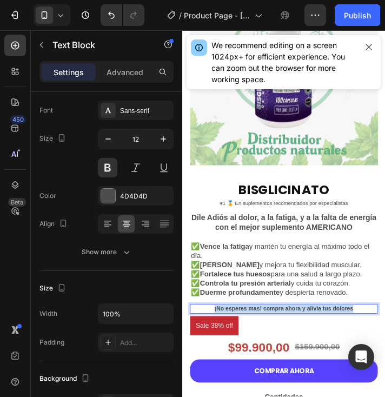
click at [293, 345] on p "¡No esperes mas! compra ahora y alivia tus dolores" at bounding box center [298, 349] width 213 height 9
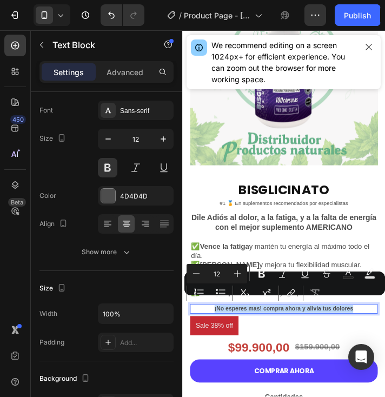
copy p "¡No esperes mas! compra ahora y alivia tus dolores"
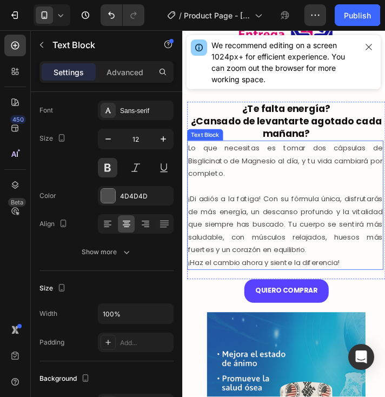
scroll to position [649, 0]
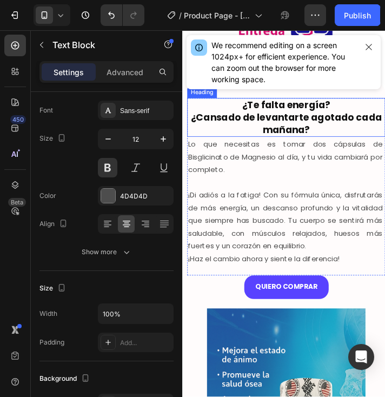
click at [289, 123] on strong "¿Cansado de levantarte agotado cada mañana?" at bounding box center [301, 137] width 219 height 29
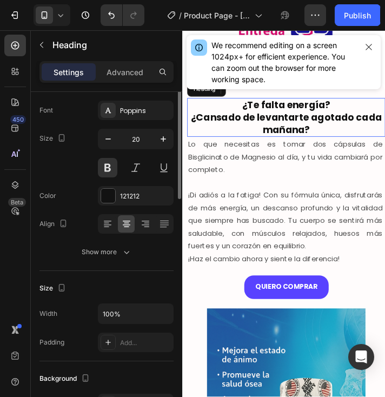
scroll to position [0, 0]
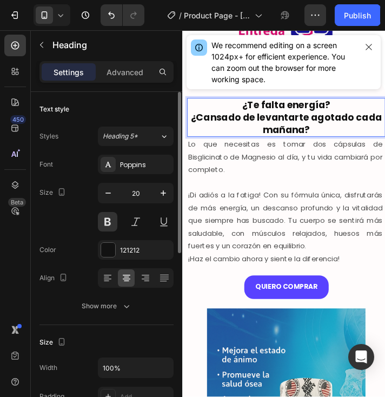
click at [292, 123] on strong "¿Cansado de levantarte agotado cada mañana?" at bounding box center [301, 137] width 219 height 29
click at [333, 125] on strong "¿Cansado de levantarte agotado cada mañana?" at bounding box center [301, 137] width 219 height 29
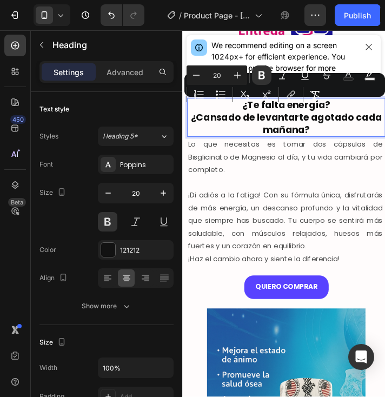
click at [333, 132] on p "¿Te falta energía? ¿Cansado de levantarte agotado cada [DATE]?" at bounding box center [301, 130] width 225 height 42
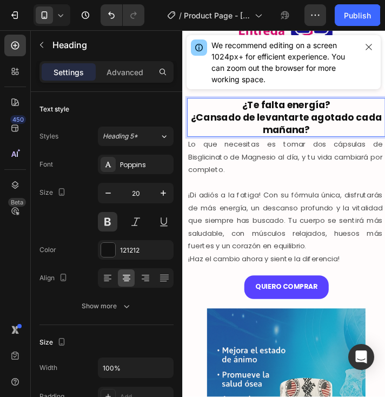
click at [332, 132] on p "¿Te falta energía? ¿Cansado de levantarte agotado cada [DATE]?" at bounding box center [301, 130] width 225 height 42
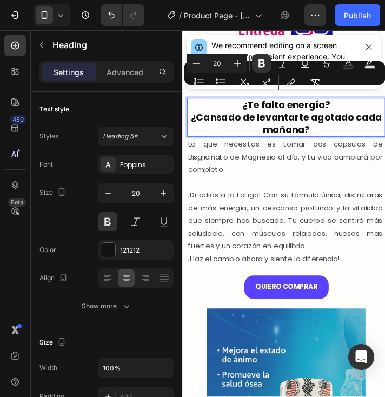
drag, startPoint x: 332, startPoint y: 132, endPoint x: 219, endPoint y: 98, distance: 117.5
click at [219, 109] on p "¿Te falta energía? ¿Cansado de levantarte agotado cada [DATE]?" at bounding box center [301, 130] width 225 height 42
copy p "¿Te falta energía? ¿Cansado de levantarte agotado cada [DATE]?"
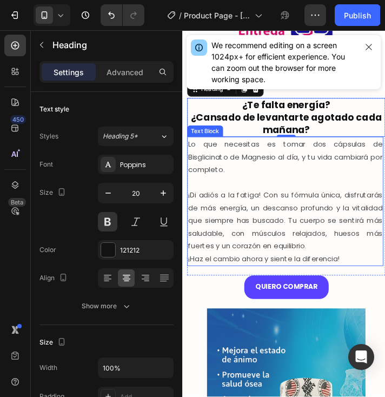
click at [378, 285] on p "¡Haz el cambio ahora y siente la diferencia!" at bounding box center [300, 292] width 223 height 15
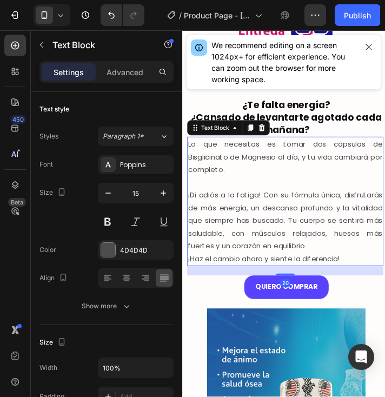
click at [376, 285] on p "¡Haz el cambio ahora y siente la diferencia!" at bounding box center [300, 292] width 223 height 15
click at [371, 285] on p "¡Haz el cambio ahora y siente la diferencia!" at bounding box center [300, 292] width 223 height 15
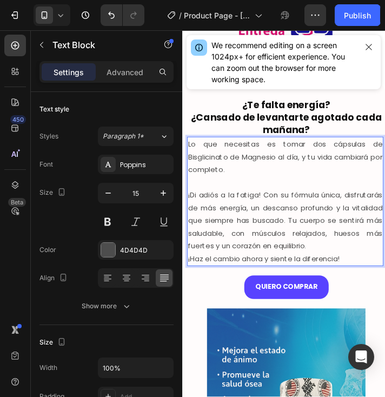
click at [371, 285] on p "¡Haz el cambio ahora y siente la diferencia!" at bounding box center [300, 292] width 223 height 15
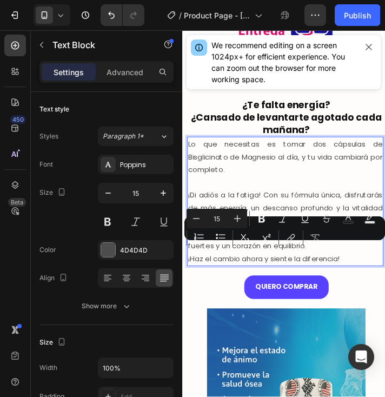
drag, startPoint x: 189, startPoint y: 244, endPoint x: 346, endPoint y: 243, distance: 156.7
click at [346, 243] on div "Minus 15 Plus Bold Italic Underline Strikethrough Text Color Text Background Co…" at bounding box center [284, 228] width 196 height 39
click at [346, 247] on div "Minus 15 Plus Bold Italic Underline Strikethrough Text Color Text Background Co…" at bounding box center [284, 228] width 196 height 39
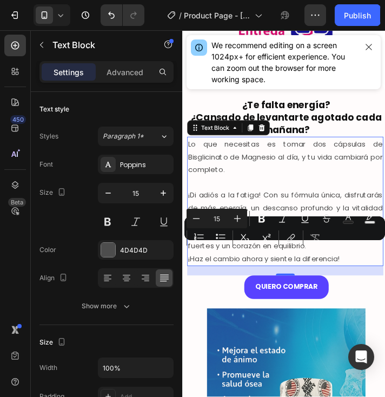
click at [349, 169] on p "Lo que necesitas es tomar dos cápsulas de Bisglicinato de Magnesio al día, y tu…" at bounding box center [300, 175] width 223 height 44
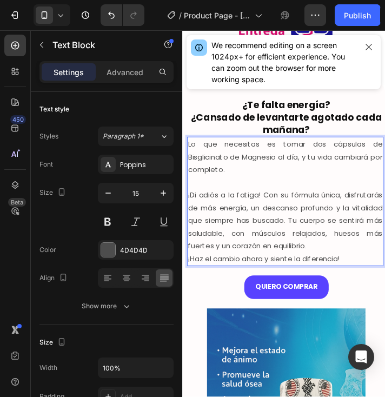
click at [191, 153] on p "Lo que necesitas es tomar dos cápsulas de Bisglicinato de Magnesio al día, y tu…" at bounding box center [300, 175] width 223 height 44
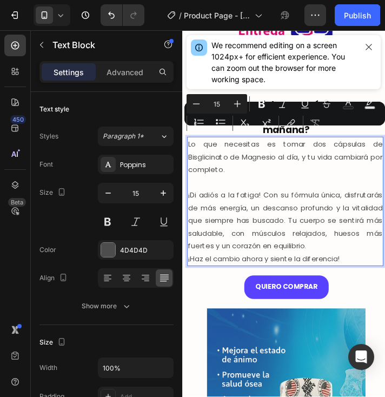
drag, startPoint x: 188, startPoint y: 149, endPoint x: 367, endPoint y: 282, distance: 223.2
click at [367, 282] on div "Lo que necesitas es tomar dos cápsulas de Bisglicinato de Magnesio al día, y tu…" at bounding box center [300, 226] width 225 height 148
copy div "Lo que necesitas es tomar dos cápsulas de Bisglicinato de Magnesio al día, y tu…"
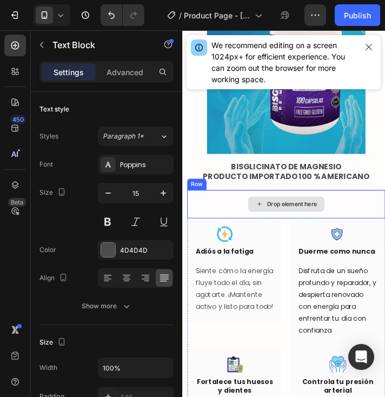
scroll to position [1081, 0]
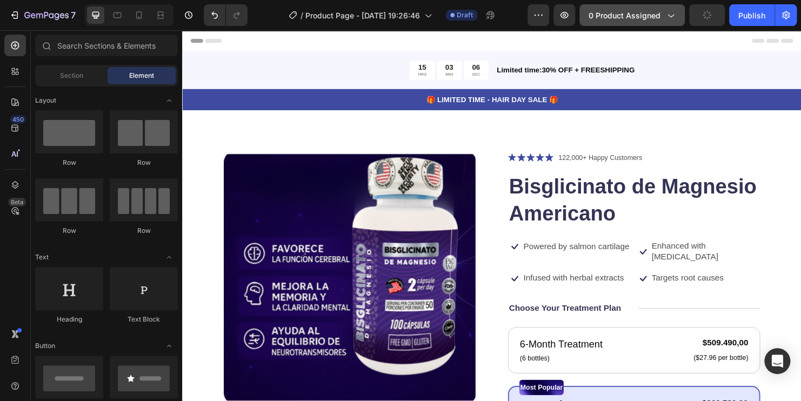
click at [652, 17] on span "0 product assigned" at bounding box center [625, 15] width 72 height 11
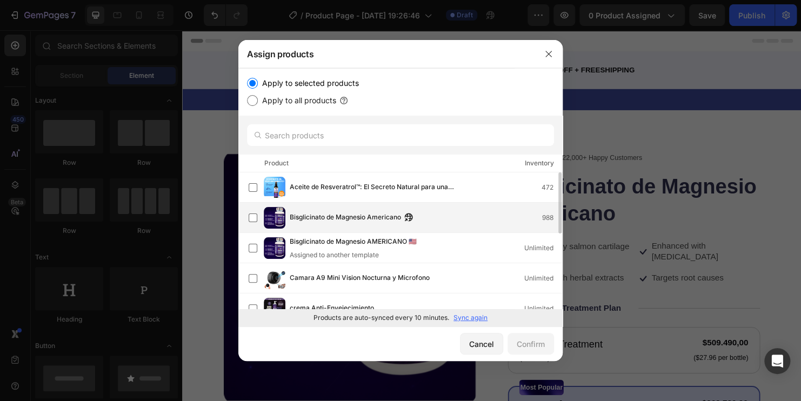
click at [430, 222] on div "Bisglicinato de [MEDICAL_DATA] Americano 988" at bounding box center [426, 218] width 272 height 12
click at [539, 346] on div "Confirm" at bounding box center [531, 343] width 28 height 11
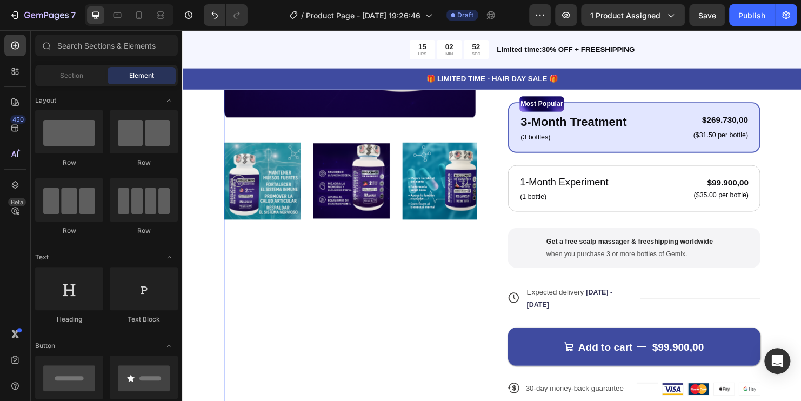
scroll to position [324, 0]
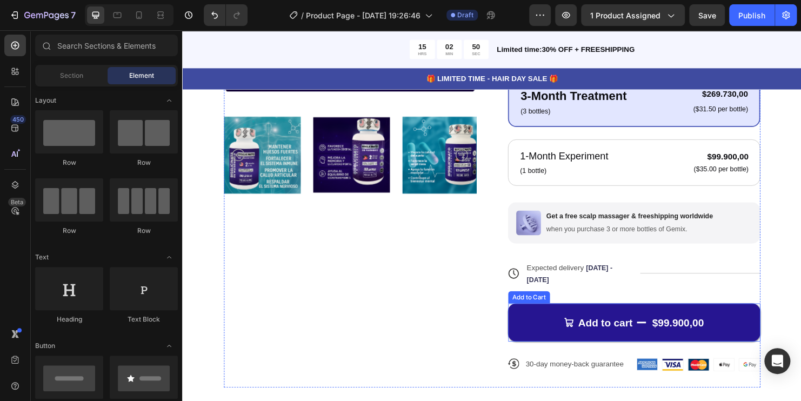
click at [544, 333] on button "Add to cart $99.900,00" at bounding box center [655, 336] width 264 height 40
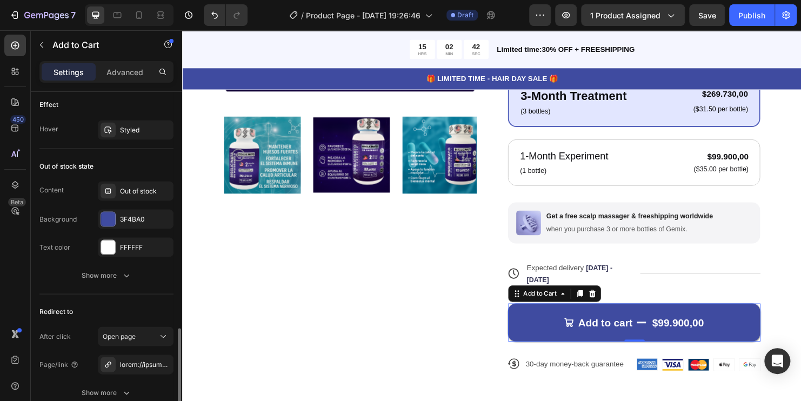
scroll to position [1027, 0]
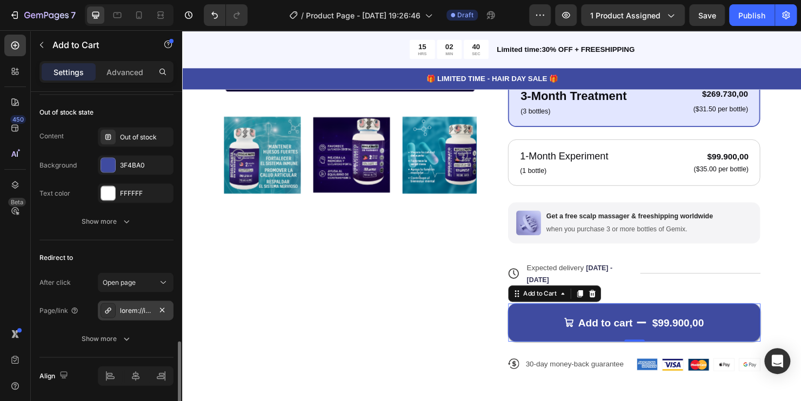
click at [136, 310] on div at bounding box center [135, 310] width 31 height 10
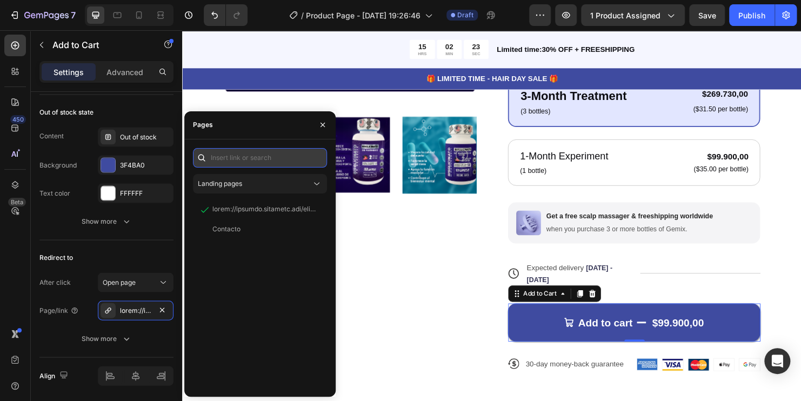
click at [230, 158] on input "text" at bounding box center [260, 157] width 134 height 19
paste input "/rsi-gempages-overwrite"
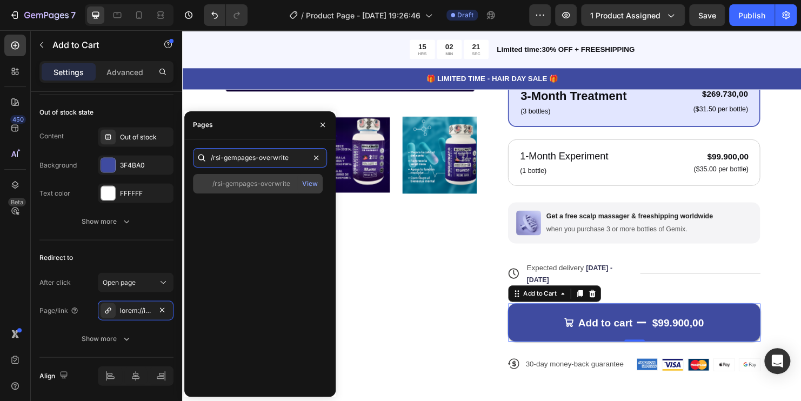
type input "/rsi-gempages-overwrite"
click at [242, 185] on div "/rsi-gempages-overwrite" at bounding box center [251, 184] width 78 height 10
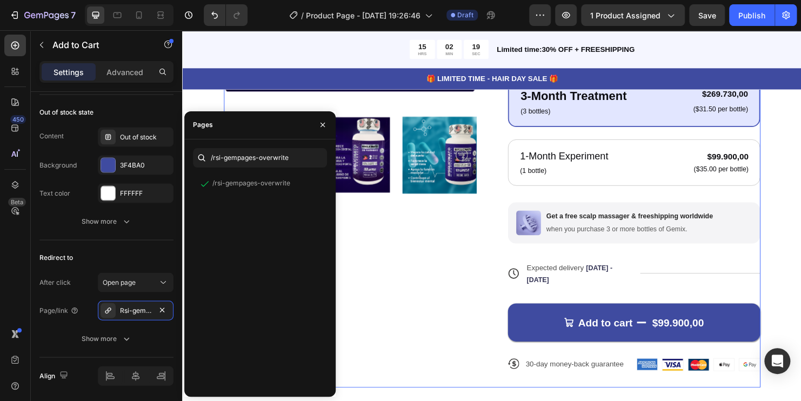
click at [413, 299] on div "Product Images" at bounding box center [357, 118] width 264 height 571
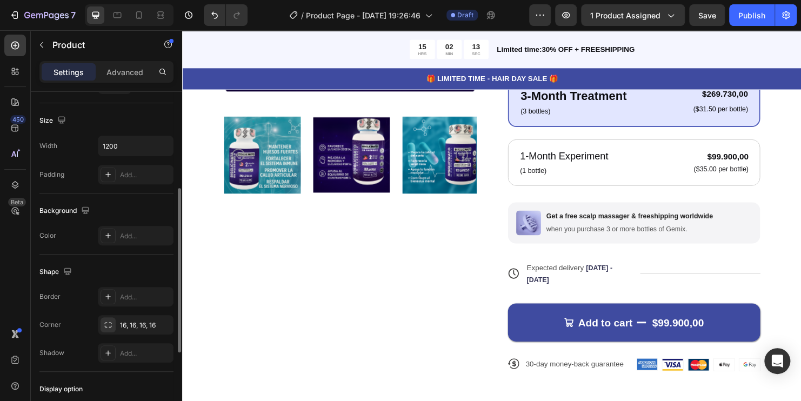
scroll to position [145, 0]
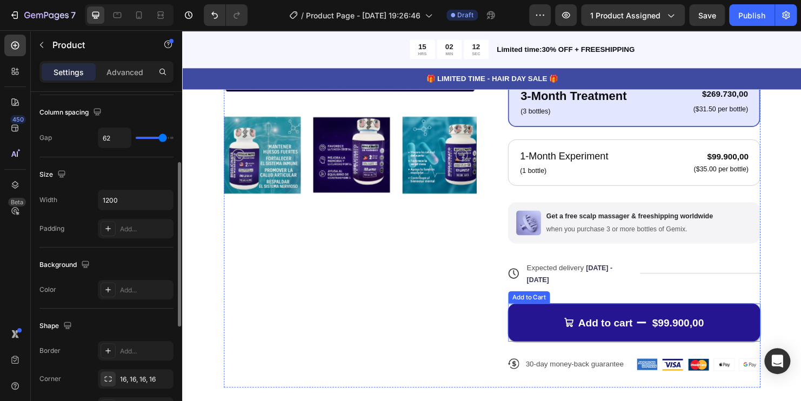
click at [586, 331] on div "Add to cart" at bounding box center [617, 336] width 72 height 14
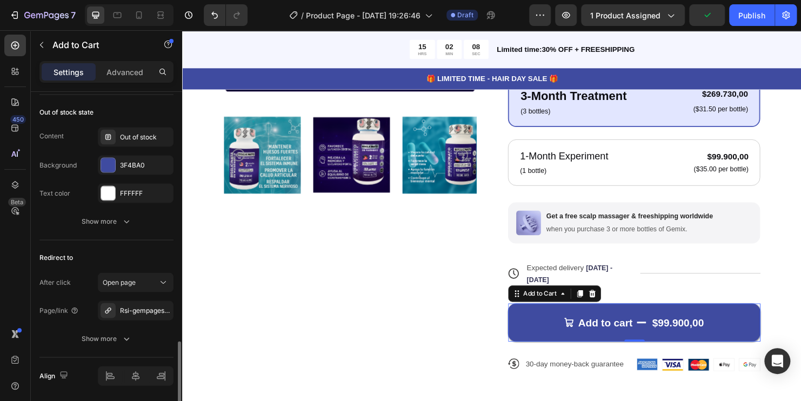
scroll to position [1060, 0]
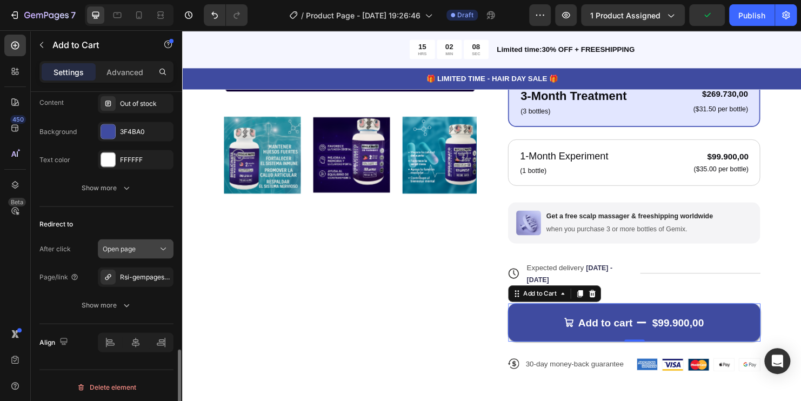
click at [143, 244] on div "Open page" at bounding box center [130, 249] width 55 height 10
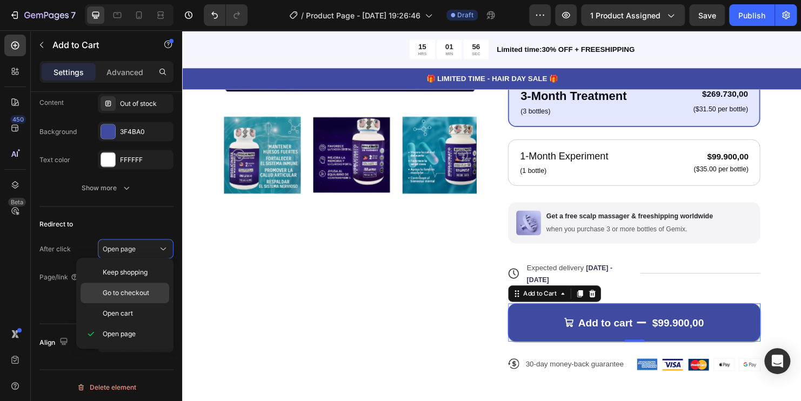
click at [149, 295] on span "Go to checkout" at bounding box center [126, 293] width 46 height 10
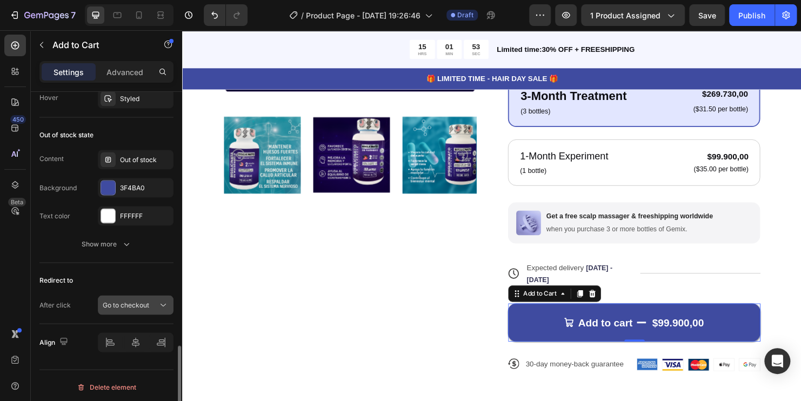
click at [153, 306] on div "Go to checkout" at bounding box center [130, 305] width 55 height 10
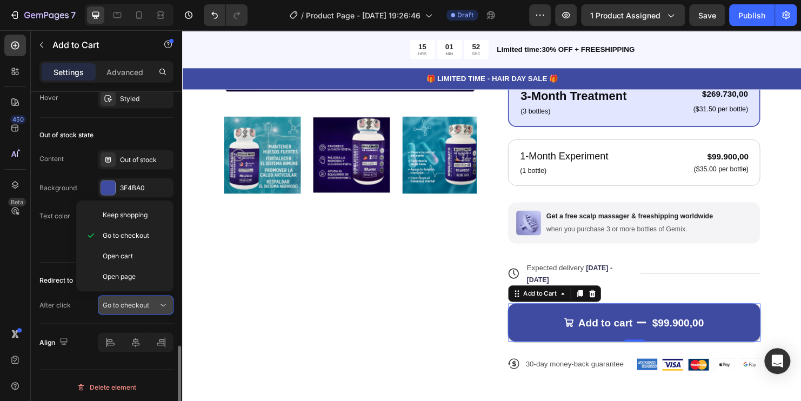
click at [152, 306] on div "Go to checkout" at bounding box center [130, 305] width 55 height 10
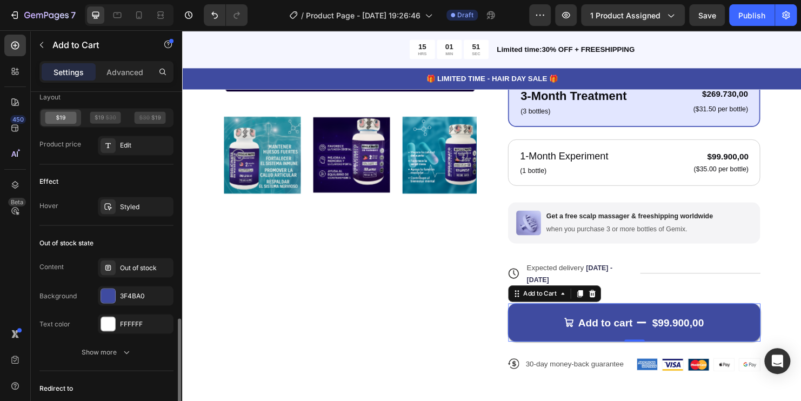
scroll to position [788, 0]
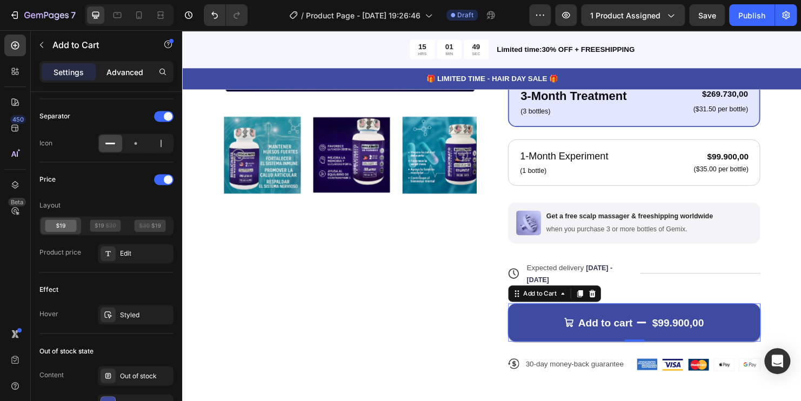
click at [123, 76] on p "Advanced" at bounding box center [124, 71] width 37 height 11
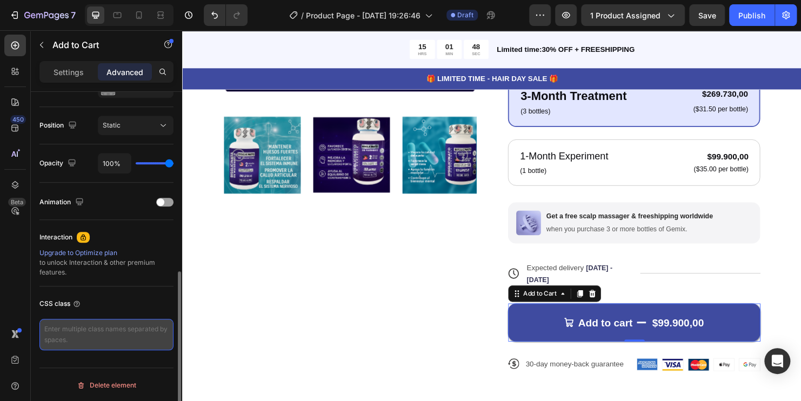
click at [95, 331] on textarea at bounding box center [106, 334] width 134 height 31
paste textarea "/rsi-gempages-overwrite"
type textarea "/rsi-gempages-overwrite"
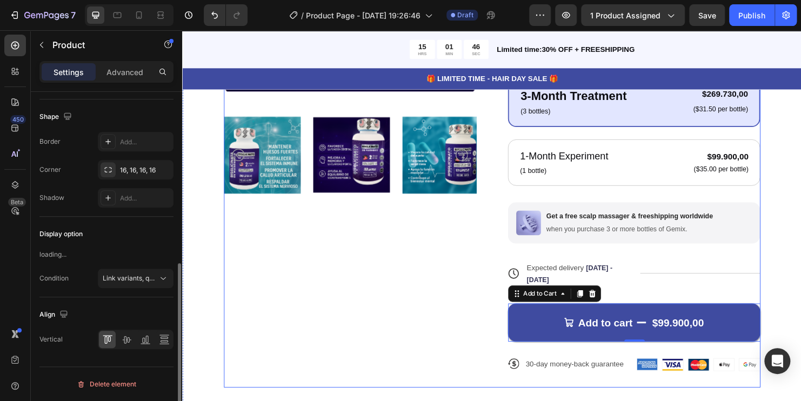
click at [269, 314] on div "Product Images" at bounding box center [357, 118] width 264 height 571
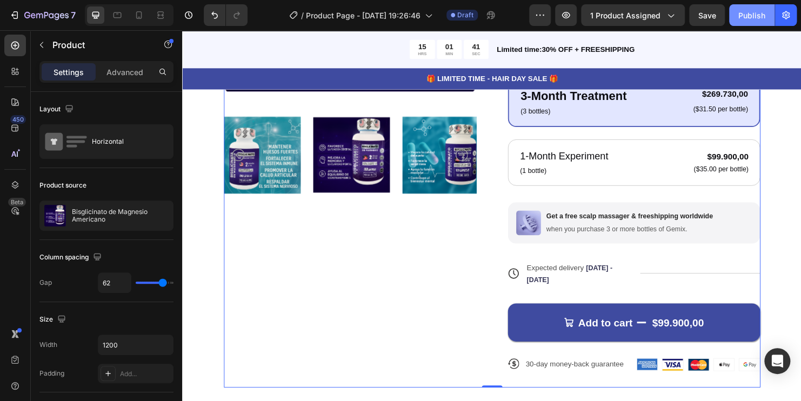
click at [746, 22] on button "Publish" at bounding box center [751, 15] width 45 height 22
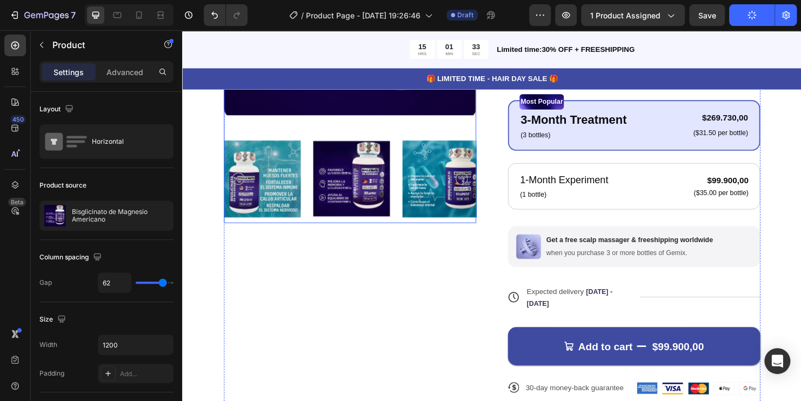
scroll to position [324, 0]
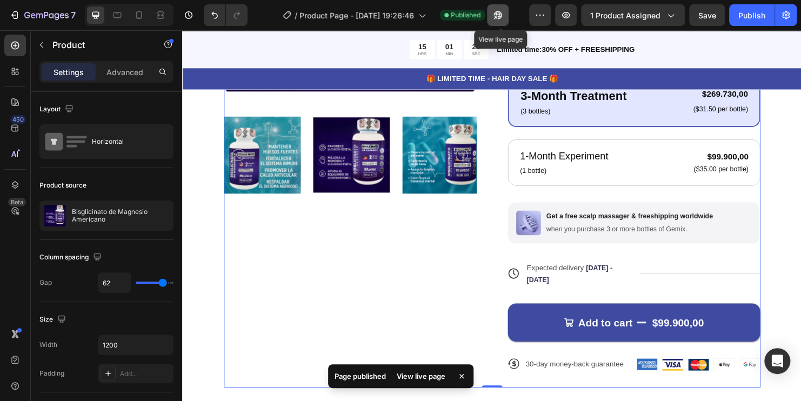
click at [496, 17] on icon "button" at bounding box center [494, 17] width 3 height 3
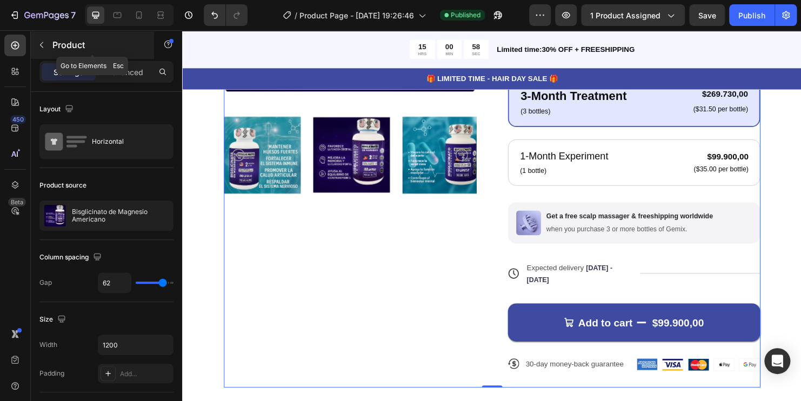
click at [45, 50] on button "button" at bounding box center [41, 44] width 17 height 17
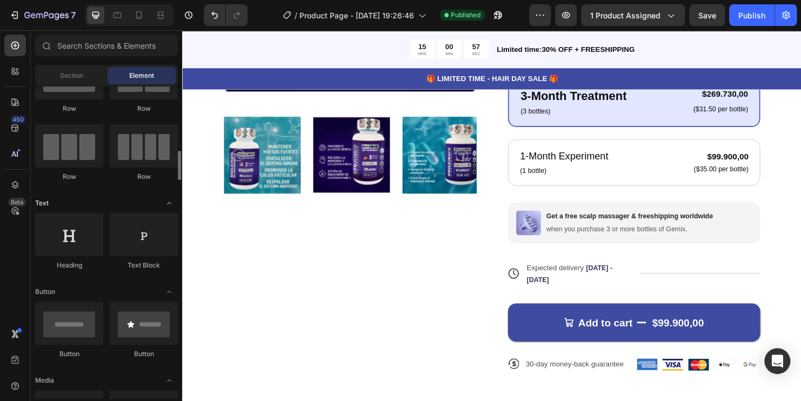
scroll to position [108, 0]
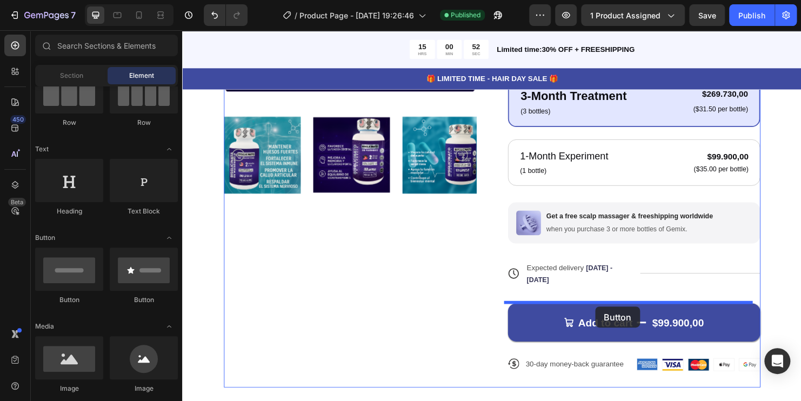
drag, startPoint x: 321, startPoint y: 308, endPoint x: 615, endPoint y: 320, distance: 294.2
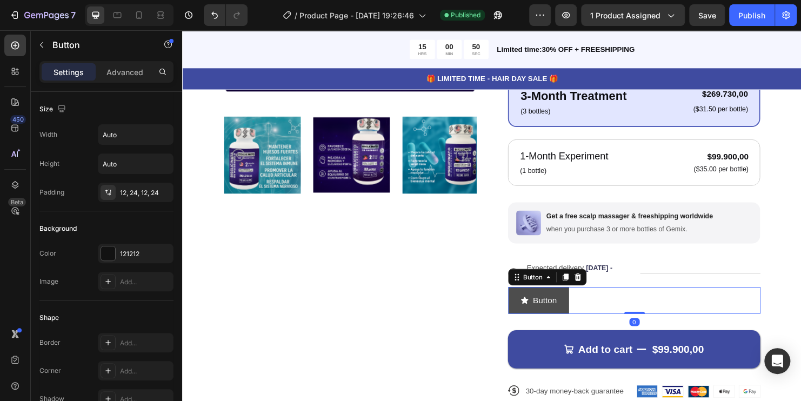
click at [544, 313] on div "Button" at bounding box center [555, 313] width 38 height 16
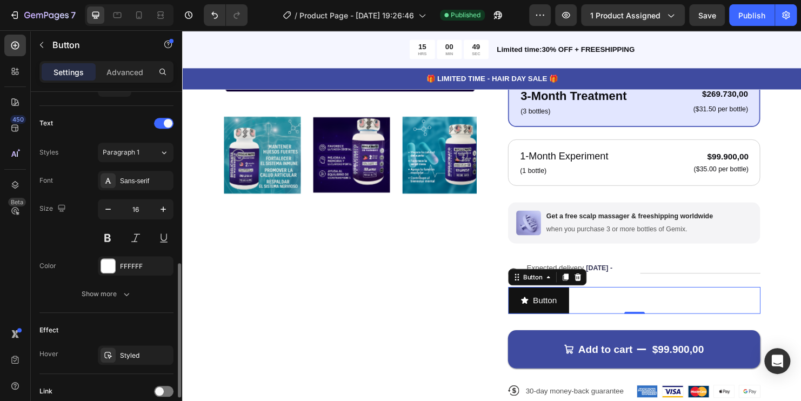
scroll to position [519, 0]
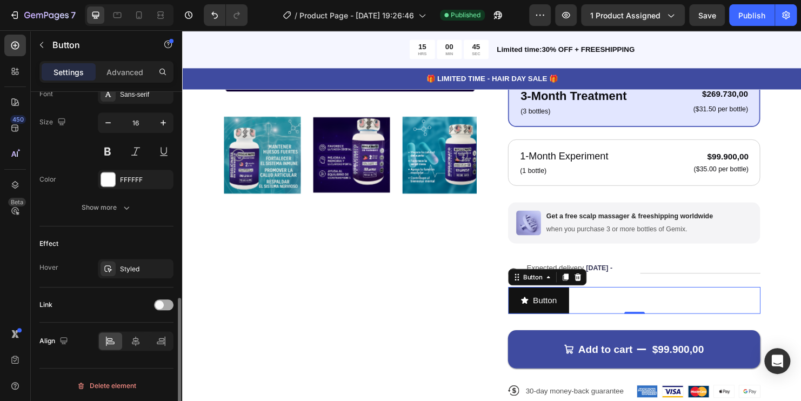
click at [164, 304] on div at bounding box center [163, 304] width 19 height 11
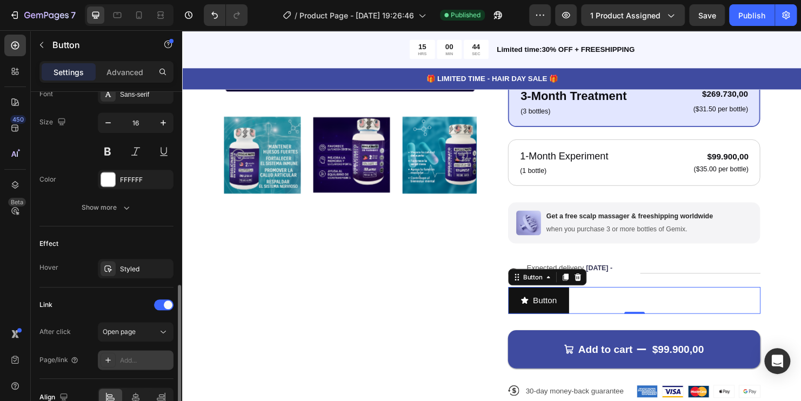
click at [129, 356] on div "Add..." at bounding box center [145, 361] width 51 height 10
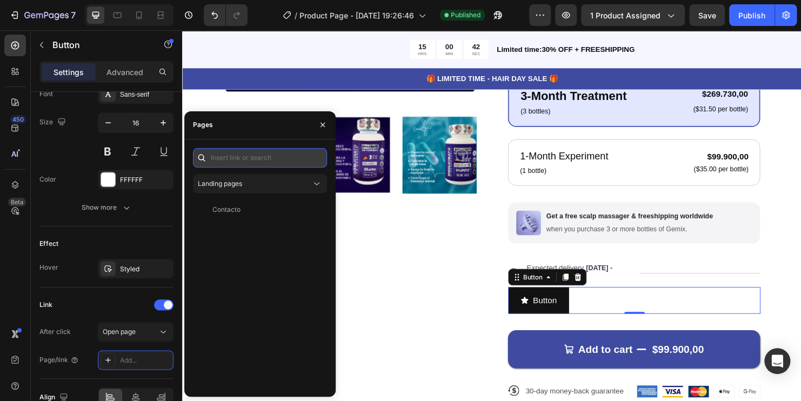
click at [251, 162] on input "text" at bounding box center [260, 157] width 134 height 19
paste input "/rsi-gempages-overwrite"
type input "/rsi-gempages-overwrite"
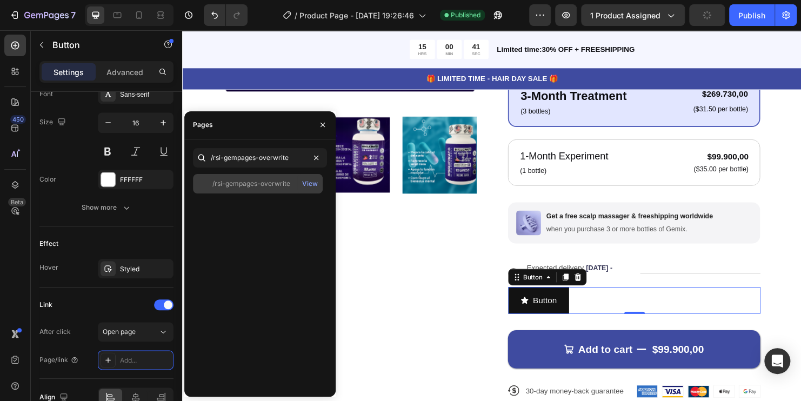
click at [263, 184] on div "/rsi-gempages-overwrite" at bounding box center [251, 184] width 78 height 10
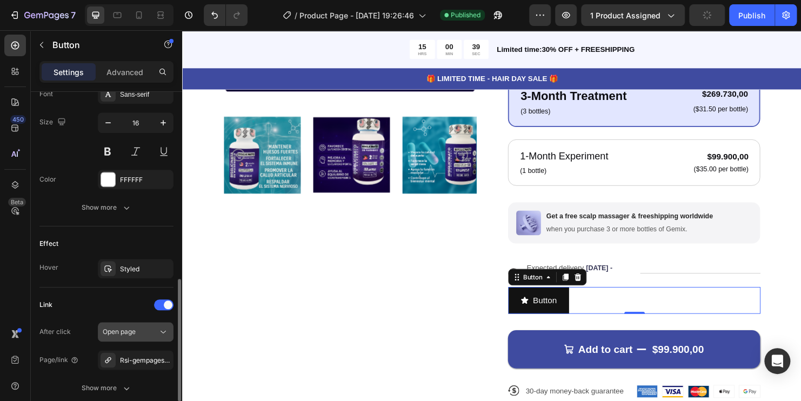
click at [143, 331] on div "Open page" at bounding box center [130, 332] width 55 height 10
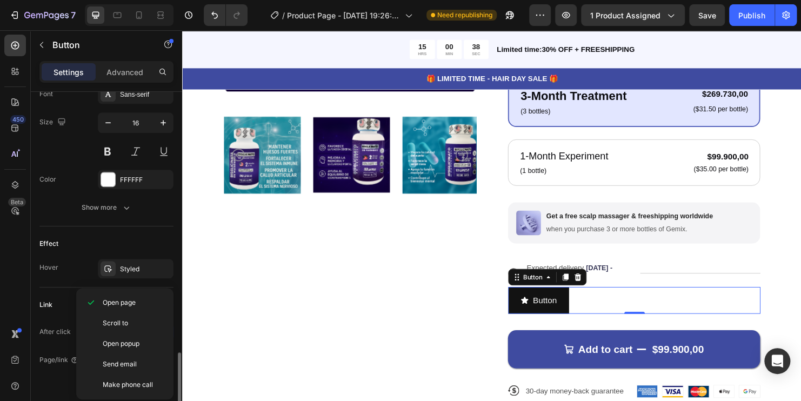
scroll to position [573, 0]
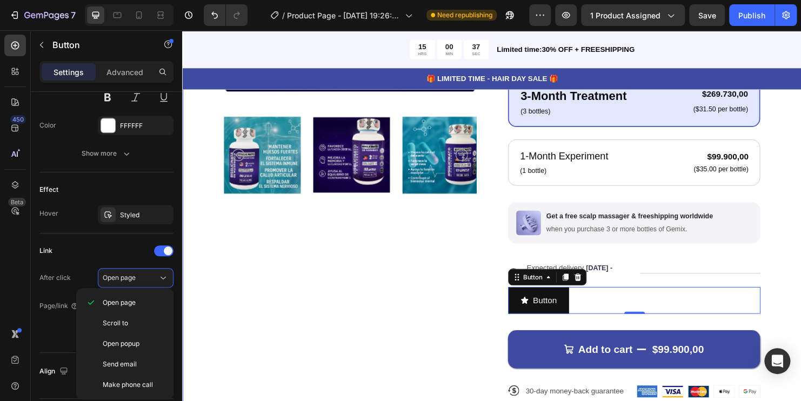
click at [230, 309] on div "Product Images" at bounding box center [357, 133] width 264 height 600
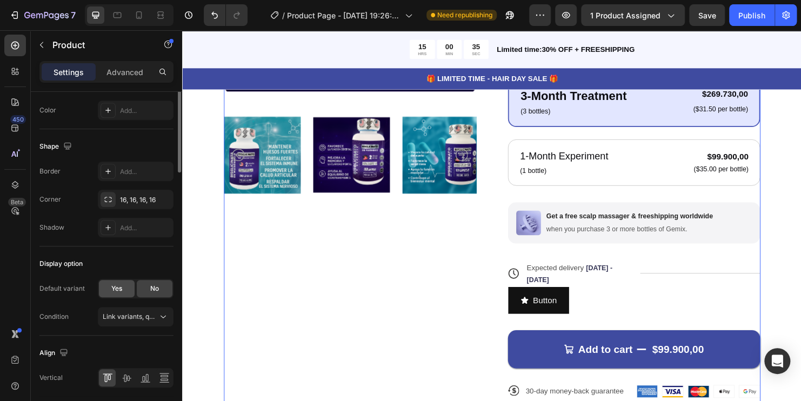
scroll to position [361, 0]
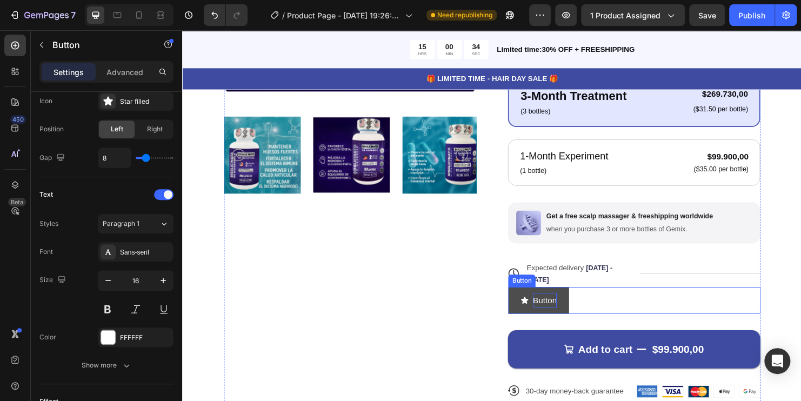
click at [558, 311] on p "Button" at bounding box center [561, 313] width 25 height 16
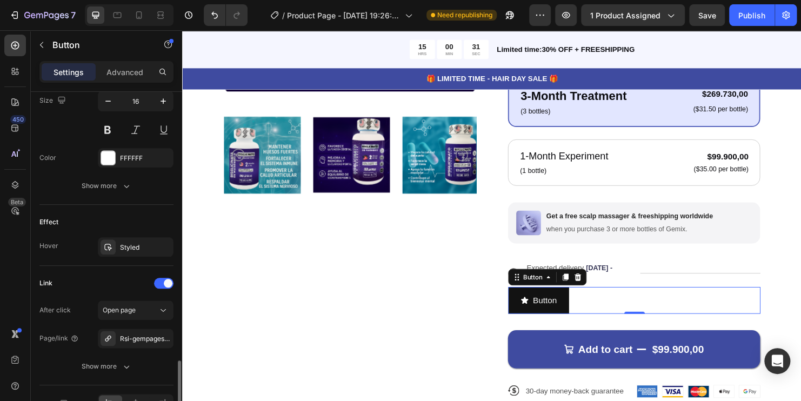
scroll to position [594, 0]
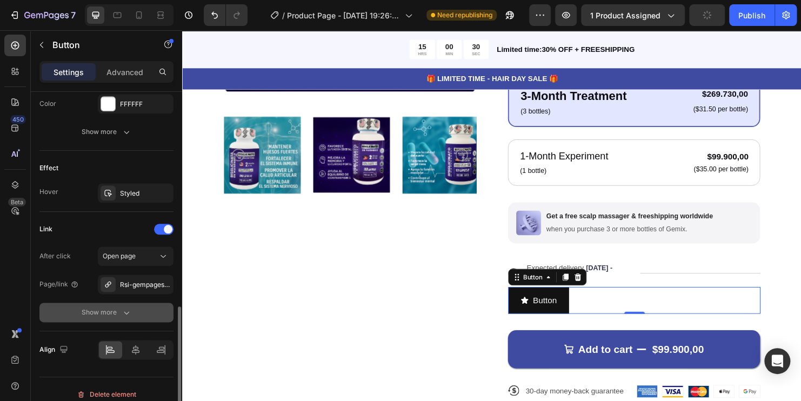
click at [121, 312] on icon "button" at bounding box center [126, 312] width 11 height 11
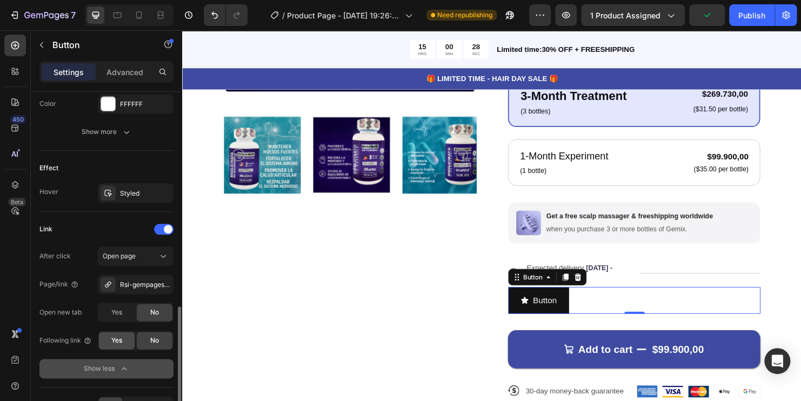
click at [121, 342] on span "Yes" at bounding box center [116, 341] width 11 height 10
click at [763, 12] on div "Publish" at bounding box center [751, 15] width 27 height 11
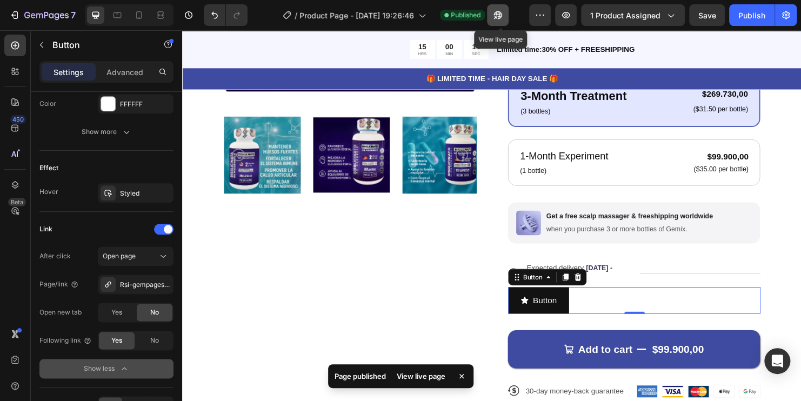
click at [496, 16] on icon "button" at bounding box center [494, 17] width 3 height 3
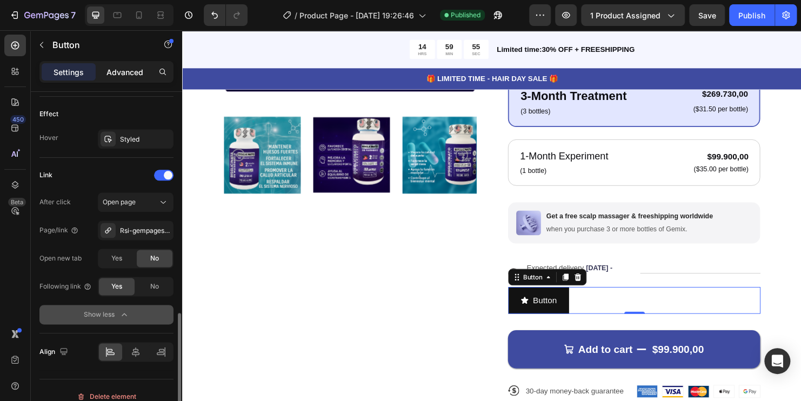
click at [124, 78] on div "Advanced" at bounding box center [125, 71] width 54 height 17
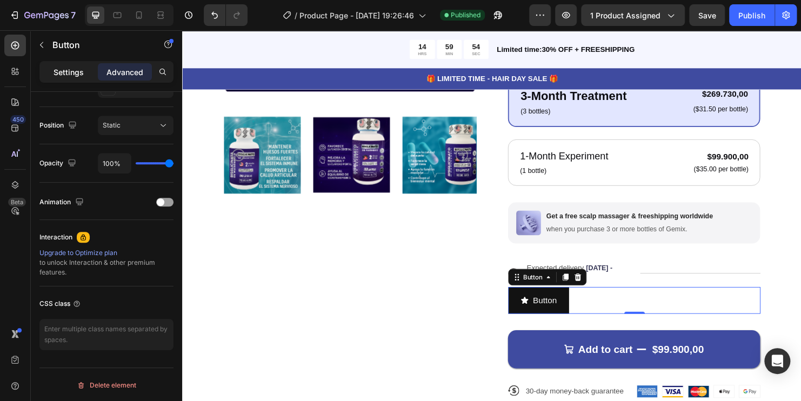
click at [72, 74] on p "Settings" at bounding box center [69, 71] width 30 height 11
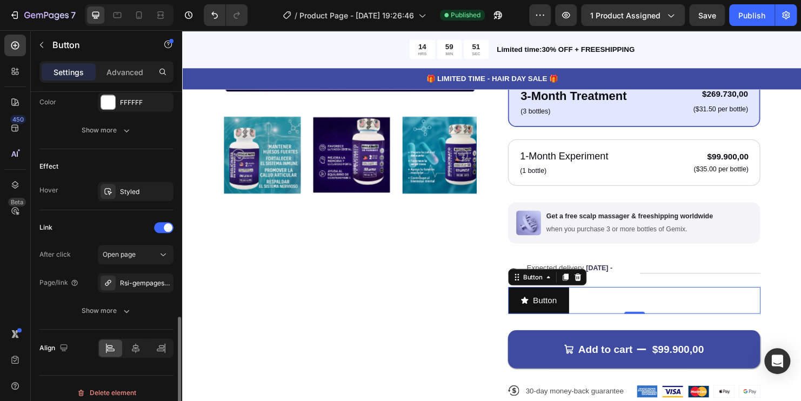
scroll to position [603, 0]
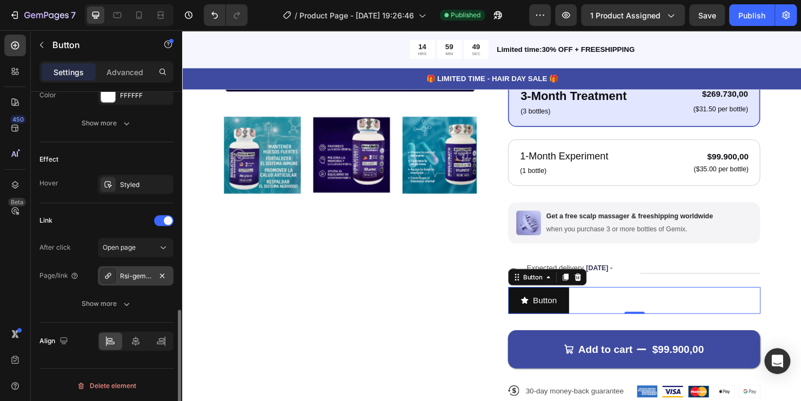
click at [104, 273] on icon at bounding box center [108, 275] width 9 height 9
click at [123, 249] on span "Open page" at bounding box center [119, 248] width 33 height 10
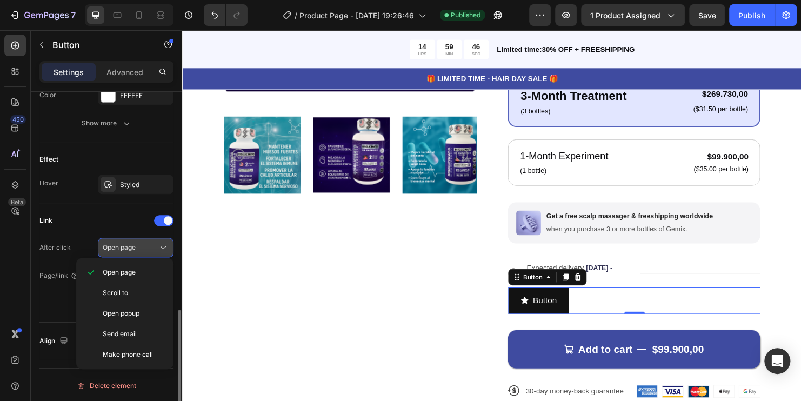
click at [123, 249] on span "Open page" at bounding box center [119, 248] width 33 height 10
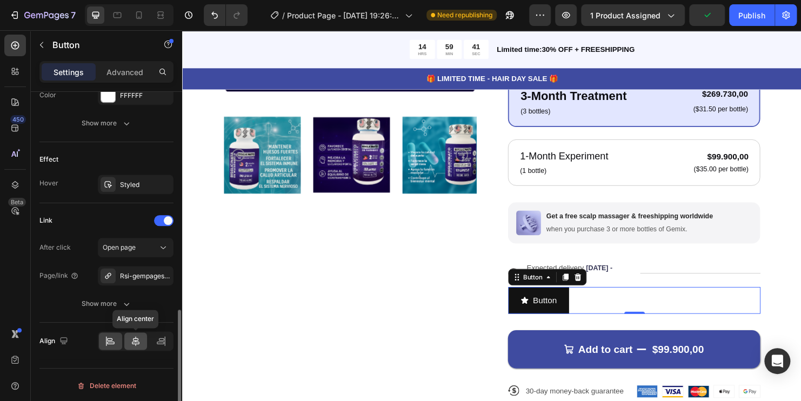
click at [135, 339] on icon at bounding box center [136, 341] width 8 height 10
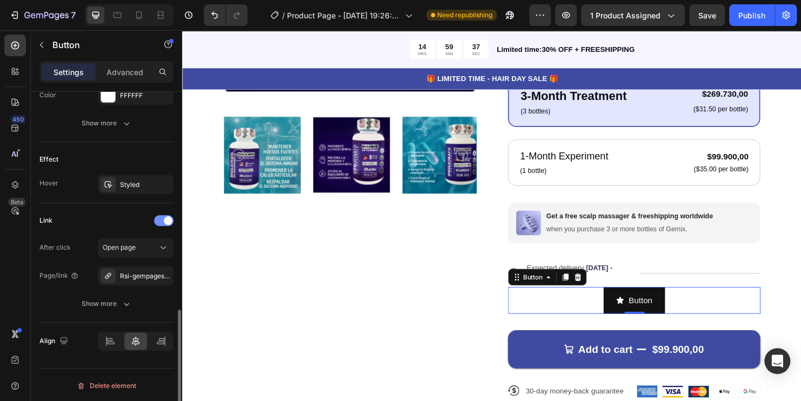
click at [163, 223] on div at bounding box center [163, 220] width 19 height 11
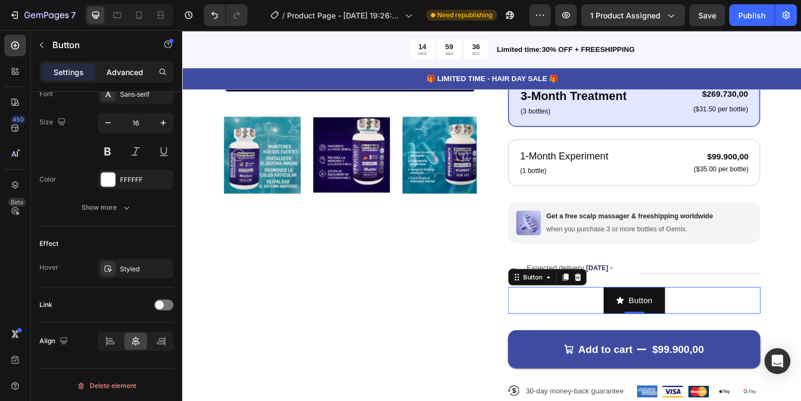
click at [123, 66] on p "Advanced" at bounding box center [124, 71] width 37 height 11
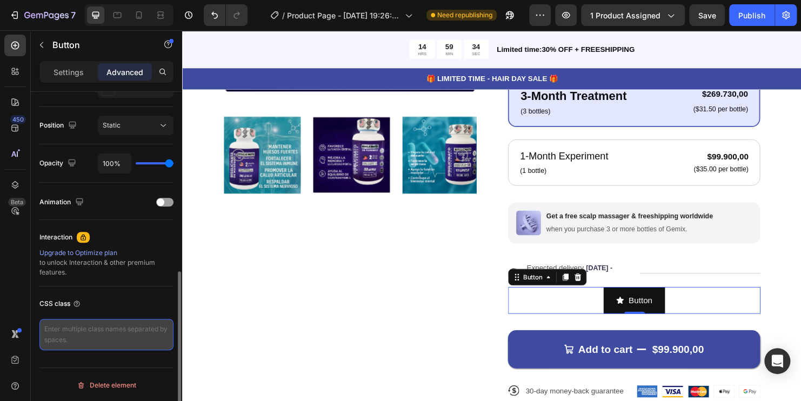
click at [73, 333] on textarea at bounding box center [106, 334] width 134 height 31
click at [128, 325] on textarea at bounding box center [106, 334] width 134 height 31
paste textarea "_rsi-cod-form-is-gempage _rsi-cod-form-gempages-button-overwrite"
type textarea "_rsi-cod-form-is-gempage _rsi-cod-form-gempages-button-overwrite"
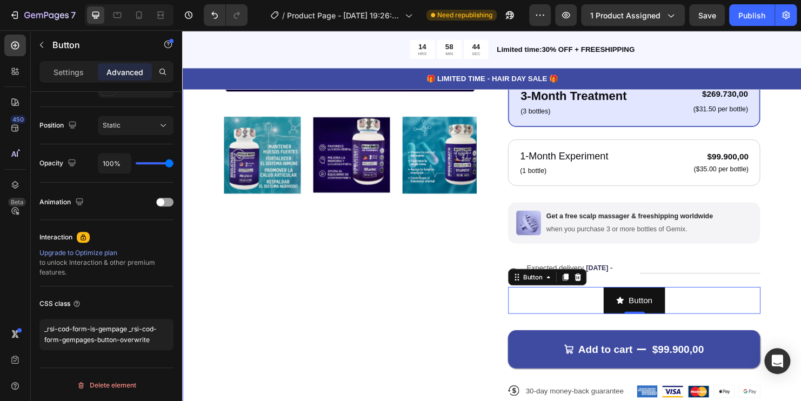
click at [208, 255] on div "Product Images Icon Icon Icon Icon Icon Icon List 122,000+ Happy Customers Text…" at bounding box center [506, 138] width 649 height 697
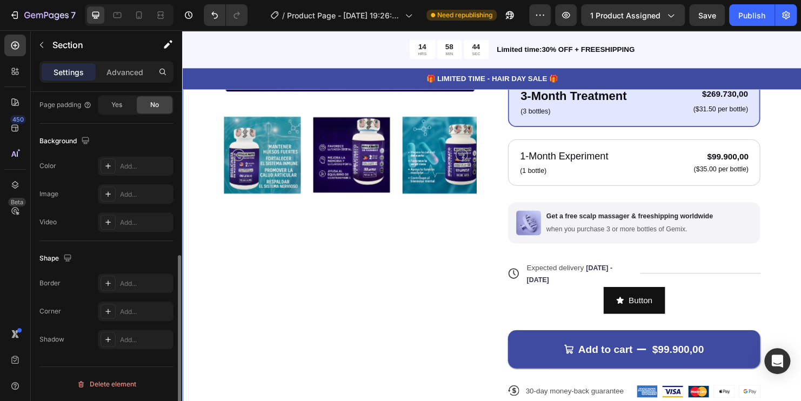
scroll to position [0, 0]
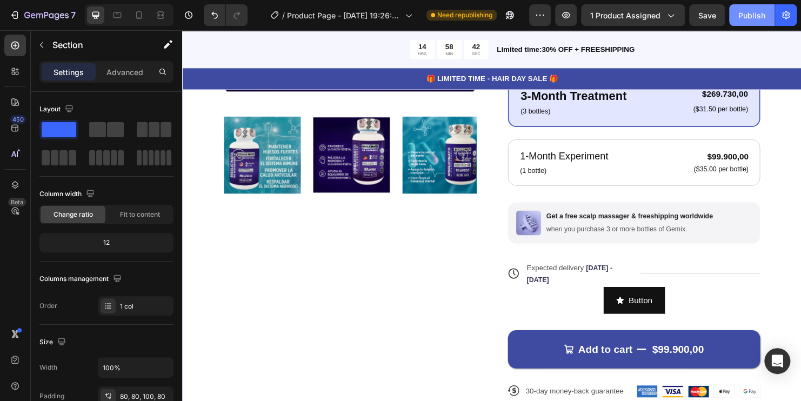
click at [751, 12] on div "Publish" at bounding box center [751, 15] width 27 height 11
click at [738, 23] on button "Publish" at bounding box center [751, 15] width 45 height 22
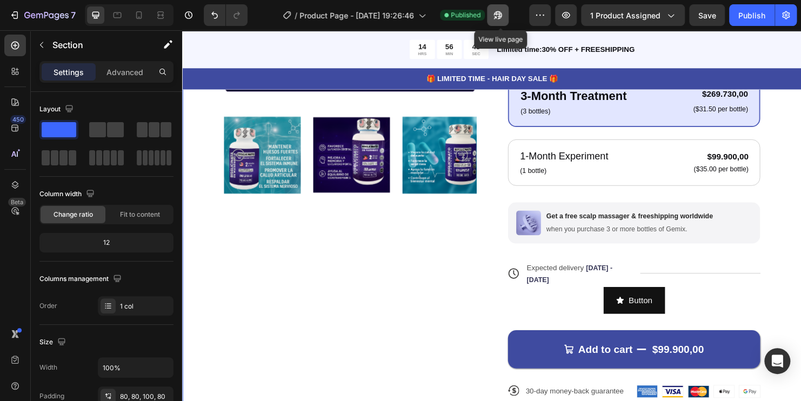
click at [498, 11] on icon "button" at bounding box center [497, 15] width 11 height 11
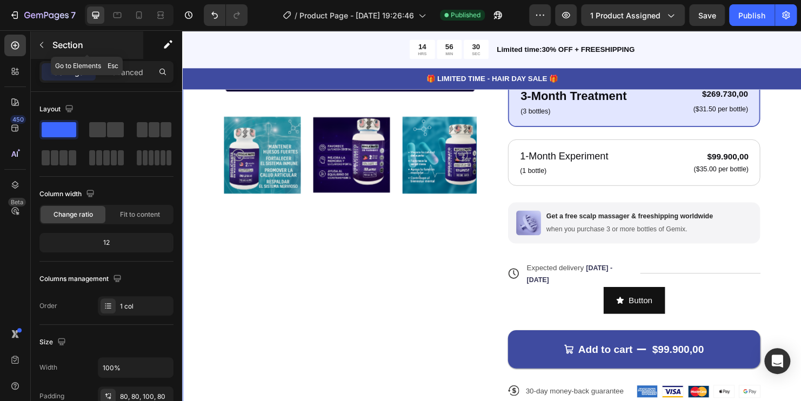
click at [42, 42] on icon "button" at bounding box center [41, 45] width 9 height 9
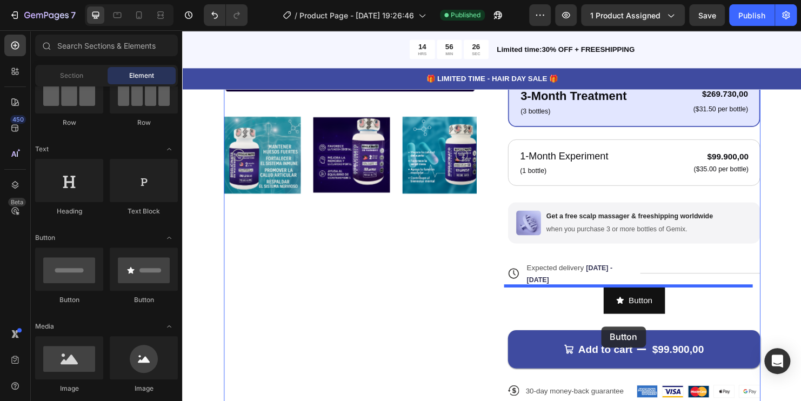
drag, startPoint x: 260, startPoint y: 314, endPoint x: 621, endPoint y: 340, distance: 362.0
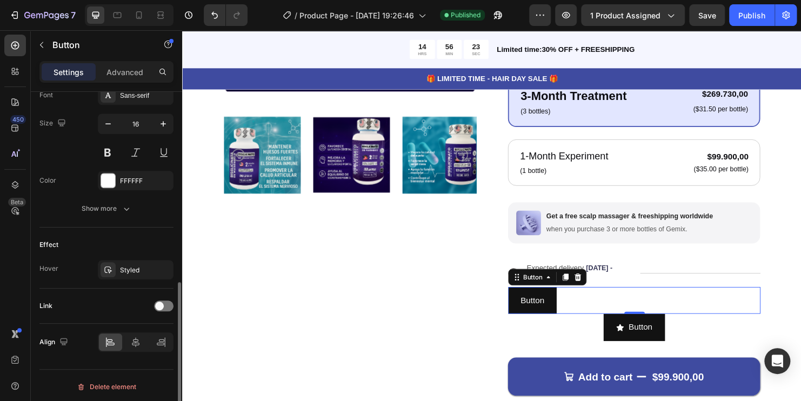
scroll to position [433, 0]
click at [168, 299] on div at bounding box center [163, 304] width 19 height 11
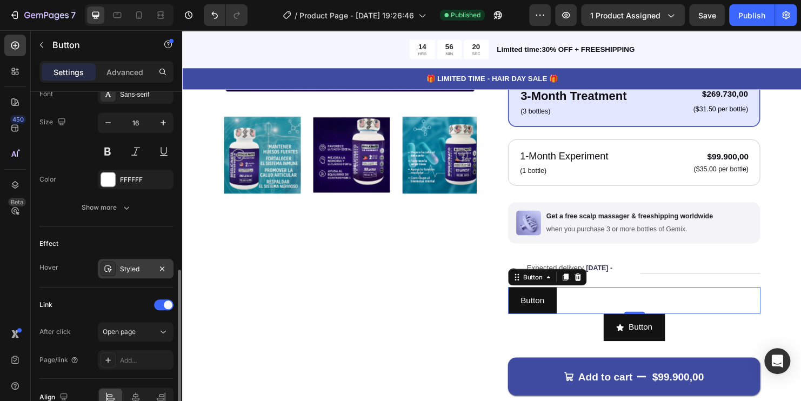
scroll to position [487, 0]
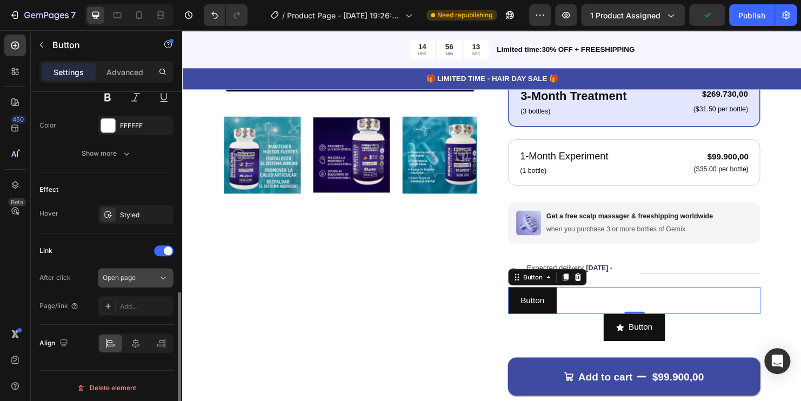
click at [151, 282] on button "Open page" at bounding box center [136, 277] width 76 height 19
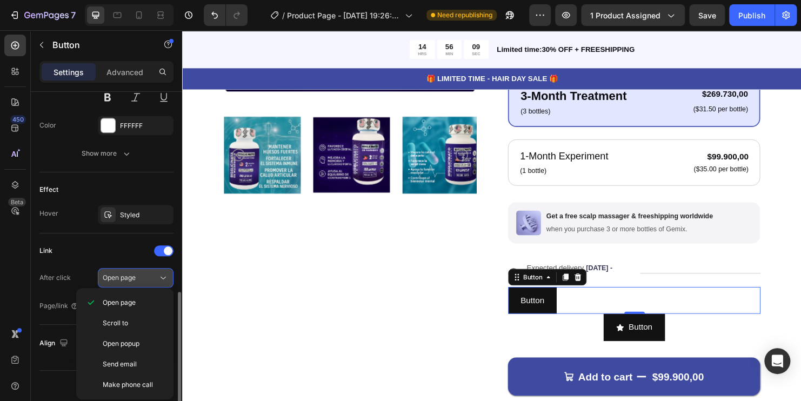
click at [148, 282] on button "Open page" at bounding box center [136, 277] width 76 height 19
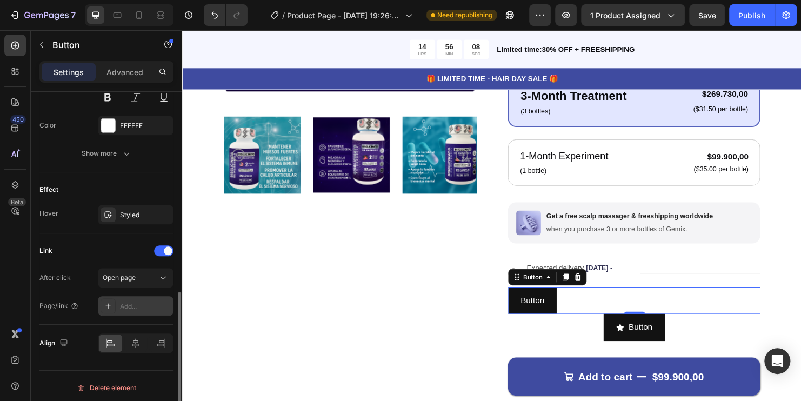
click at [145, 303] on div "Add..." at bounding box center [145, 307] width 51 height 10
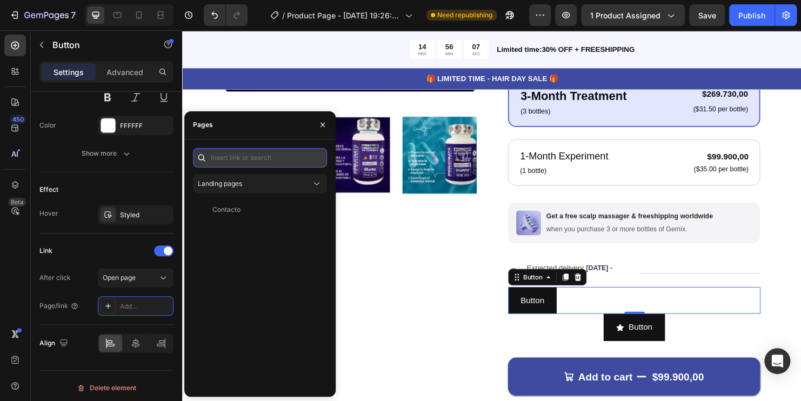
click at [258, 162] on input "text" at bounding box center [260, 157] width 134 height 19
paste input "_rsi-cod-form-is-gempage _rsi-cod-form-gempages-button-overwrite"
type input "_rsi-cod-form-is-gempage _rsi-cod-form-gempages-button-overwrite"
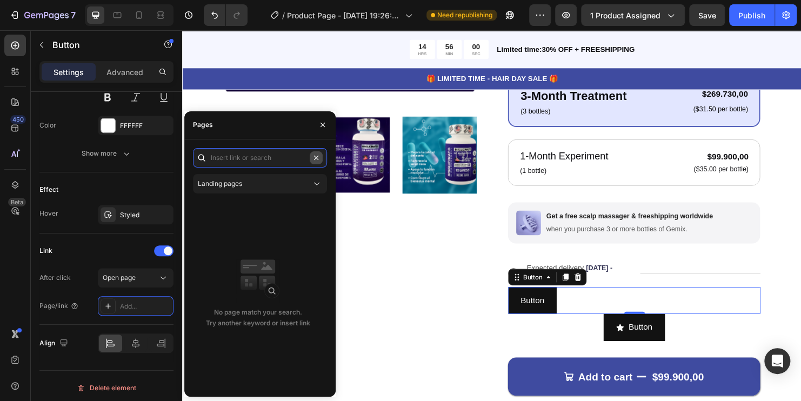
scroll to position [0, 0]
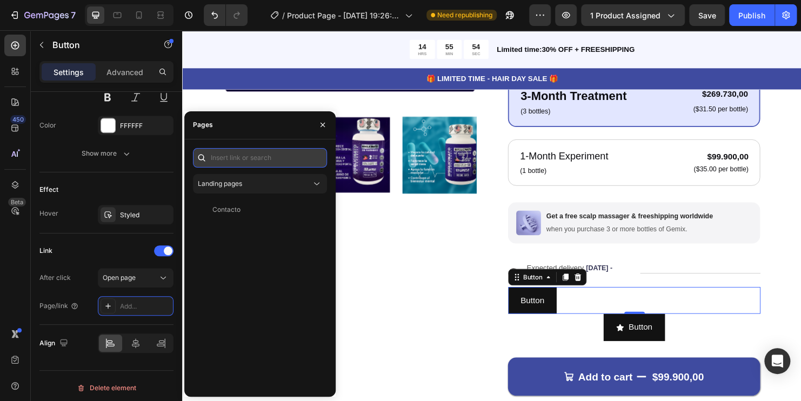
click at [252, 154] on input "text" at bounding box center [260, 157] width 134 height 19
paste input "/rsi-gempages-overwrite"
type input "/rsi-gempages-overwrite"
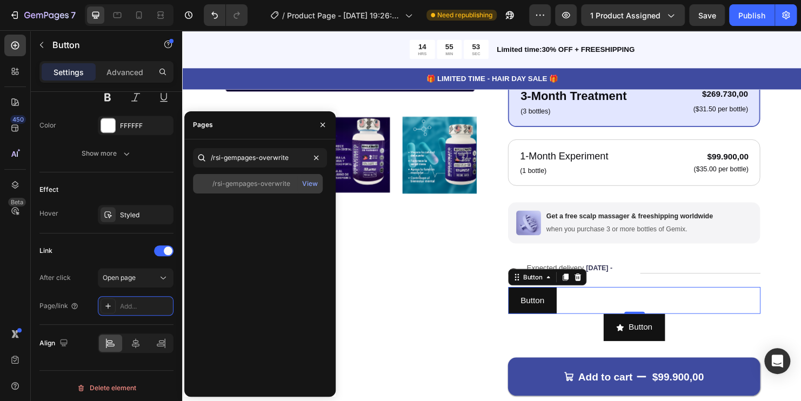
click at [255, 180] on div "/rsi-gempages-overwrite" at bounding box center [251, 184] width 78 height 10
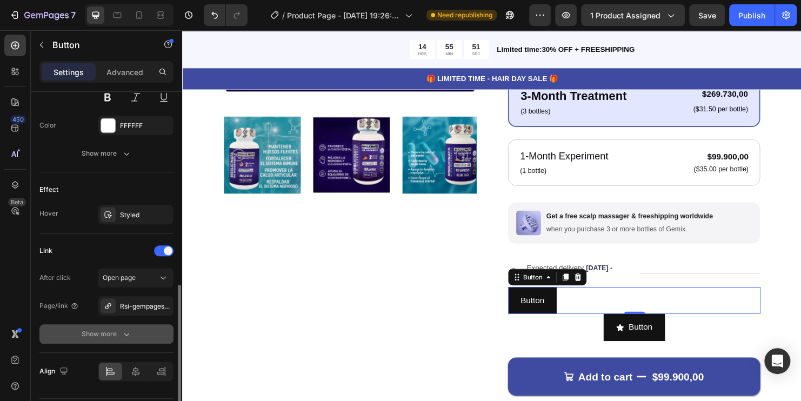
click at [111, 338] on button "Show more" at bounding box center [106, 333] width 134 height 19
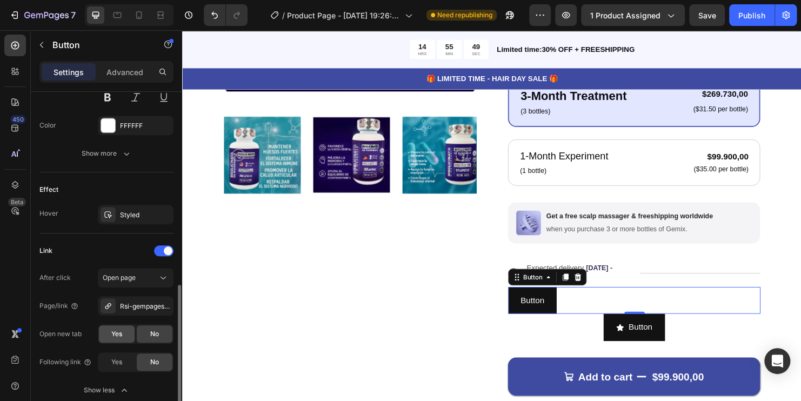
click at [125, 336] on div "Yes" at bounding box center [117, 333] width 36 height 17
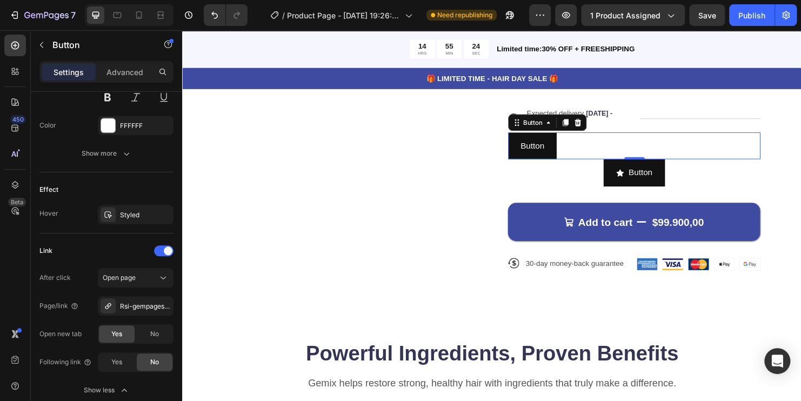
scroll to position [432, 0]
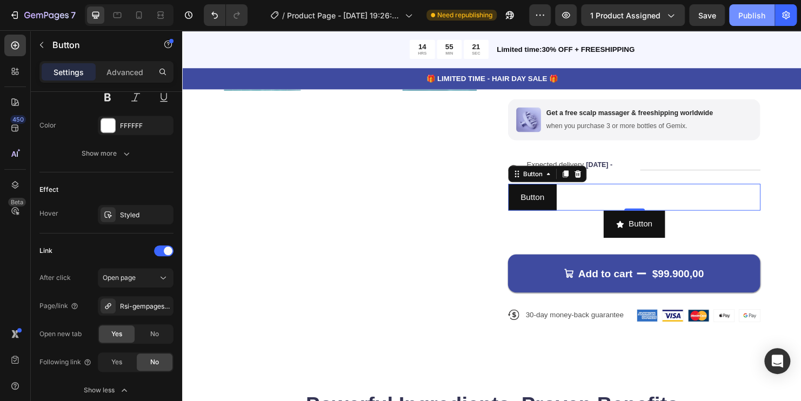
click at [757, 15] on div "Publish" at bounding box center [751, 15] width 27 height 11
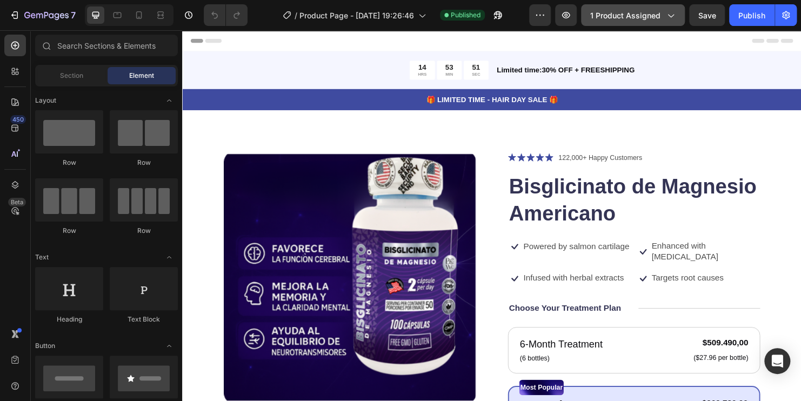
click at [660, 18] on span "1 product assigned" at bounding box center [625, 15] width 70 height 11
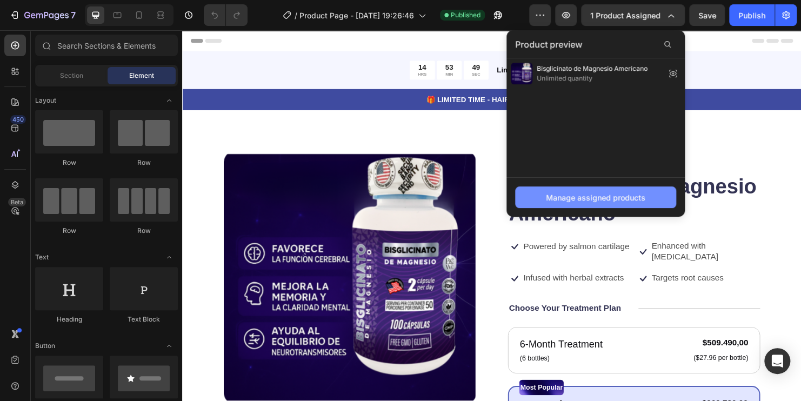
click at [597, 193] on div "Manage assigned products" at bounding box center [595, 197] width 99 height 11
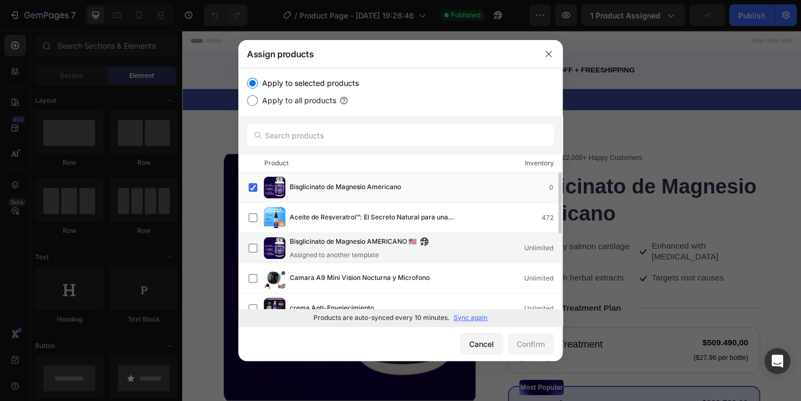
click at [324, 248] on span "Bisglicinato de Magnesio AMERICANO 🇺🇸" at bounding box center [353, 242] width 127 height 12
click at [527, 343] on div "Confirm" at bounding box center [531, 343] width 28 height 11
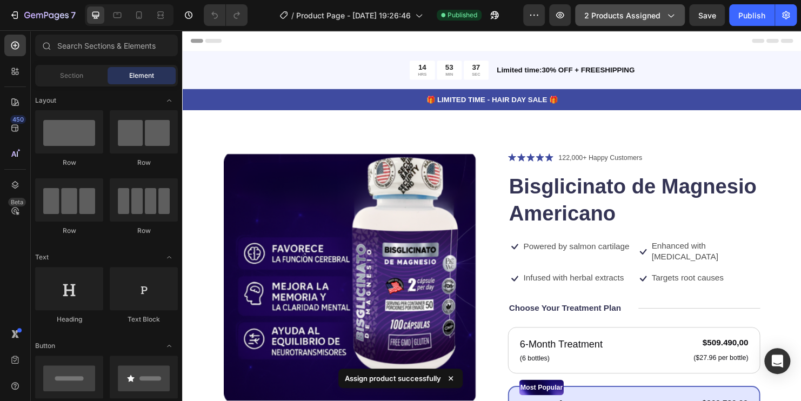
click at [661, 11] on div "2 products assigned" at bounding box center [629, 15] width 91 height 11
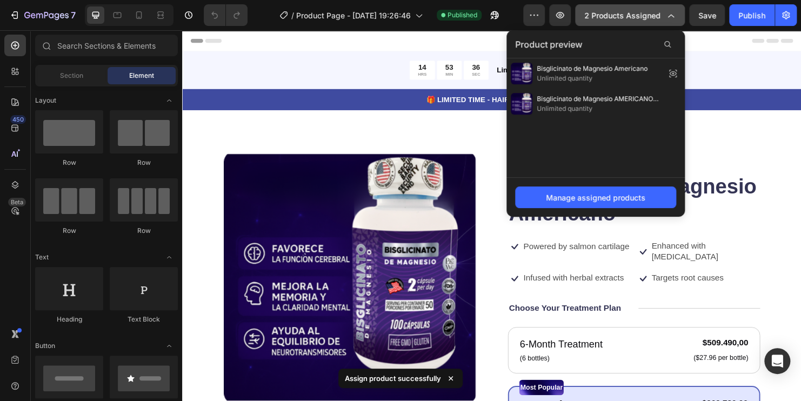
click at [666, 14] on icon "button" at bounding box center [670, 15] width 11 height 11
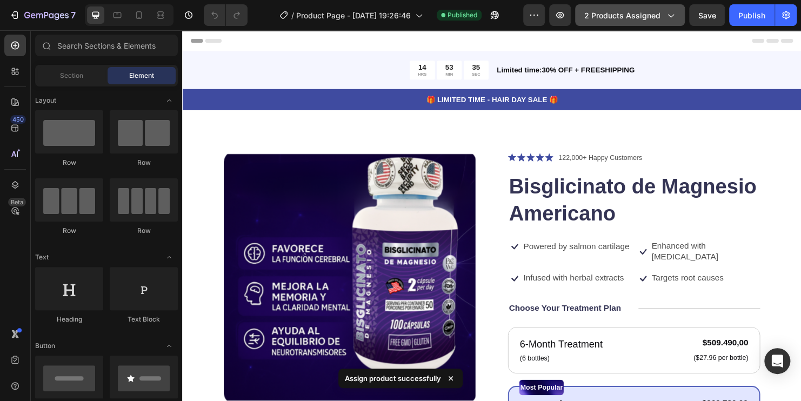
click at [672, 19] on icon "button" at bounding box center [670, 15] width 11 height 11
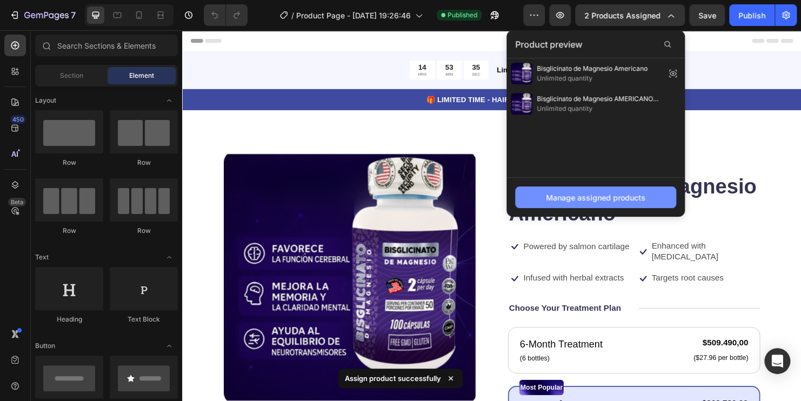
click at [594, 201] on div "Manage assigned products" at bounding box center [595, 197] width 99 height 11
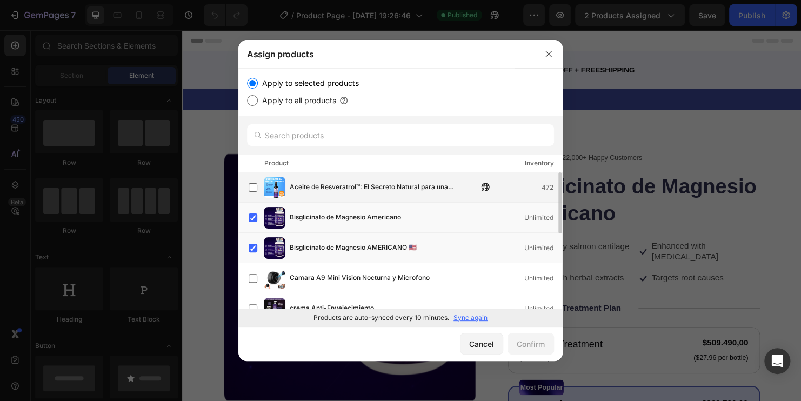
click at [330, 188] on span "Aceite de Resveratrol™: El Secreto Natural para una Juventud Prolongada" at bounding box center [384, 188] width 188 height 12
click at [534, 349] on div "Confirm" at bounding box center [531, 343] width 28 height 11
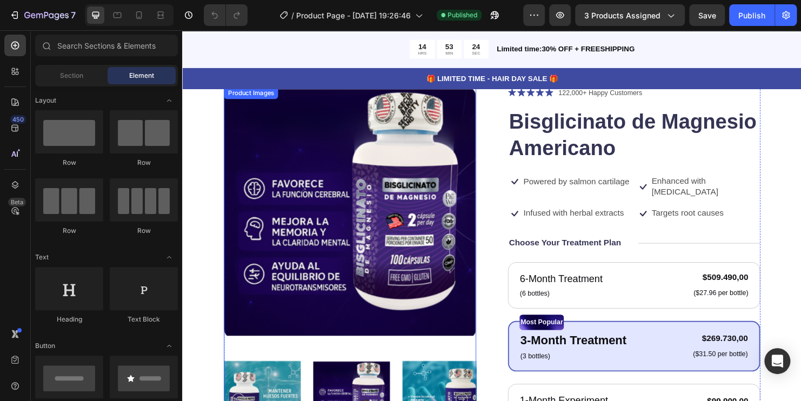
scroll to position [54, 0]
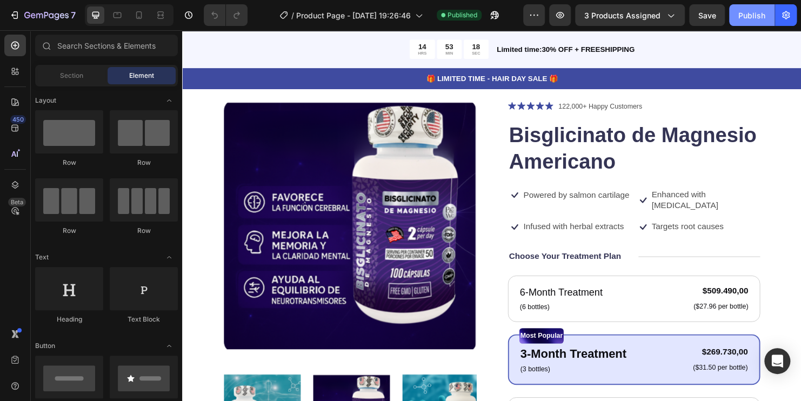
click at [754, 16] on div "Publish" at bounding box center [751, 15] width 27 height 11
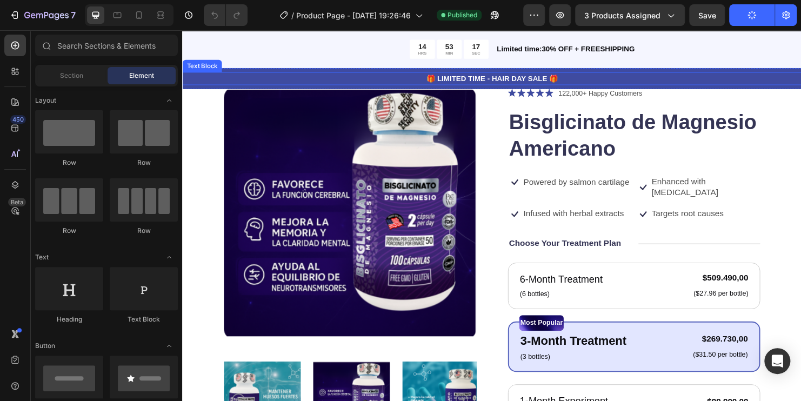
scroll to position [162, 0]
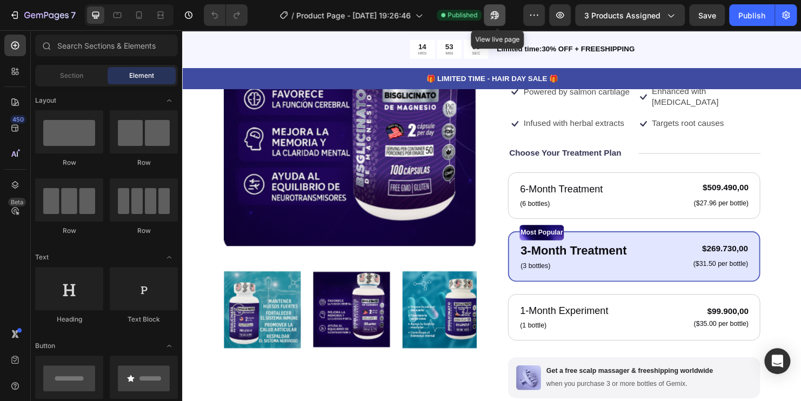
click at [499, 19] on icon "button" at bounding box center [494, 15] width 11 height 11
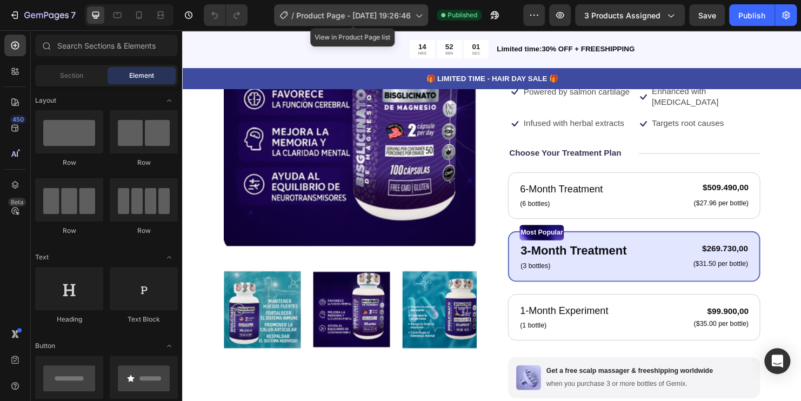
click at [398, 19] on span "Product Page - [DATE] 19:26:46" at bounding box center [353, 15] width 115 height 11
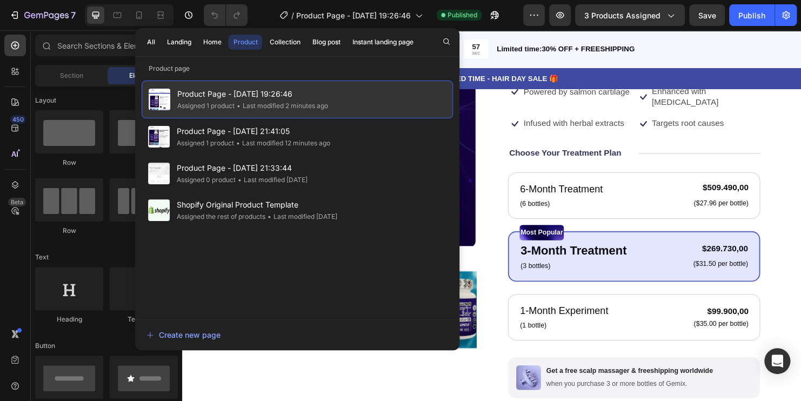
click at [258, 101] on div "• Last modified 2 minutes ago" at bounding box center [280, 106] width 93 height 11
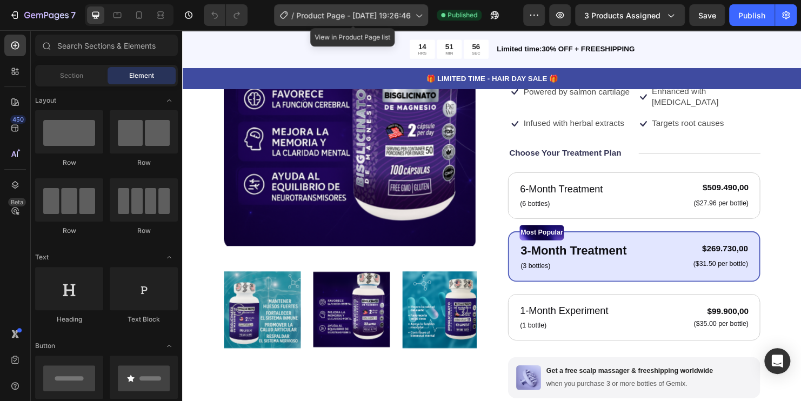
click at [382, 15] on span "Product Page - [DATE] 19:26:46" at bounding box center [353, 15] width 115 height 11
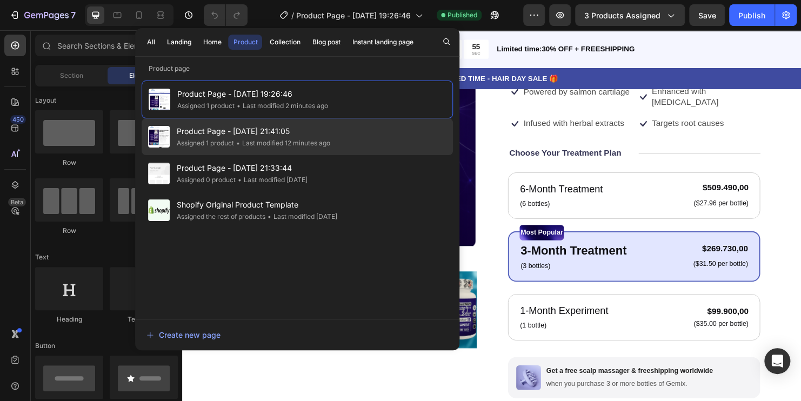
click at [238, 137] on span "Product Page - [DATE] 21:41:05" at bounding box center [252, 131] width 153 height 13
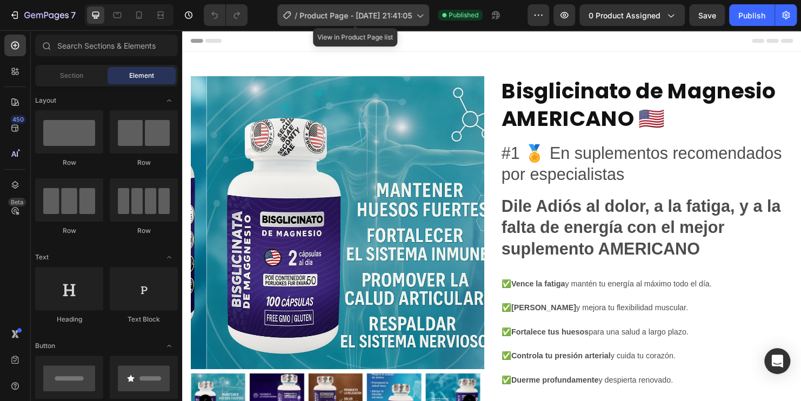
click at [425, 12] on icon at bounding box center [419, 15] width 11 height 11
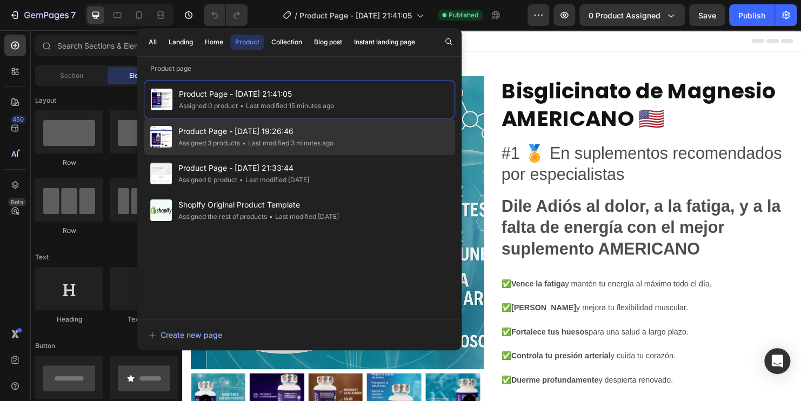
click at [255, 138] on div "• Last modified 3 minutes ago" at bounding box center [286, 143] width 93 height 11
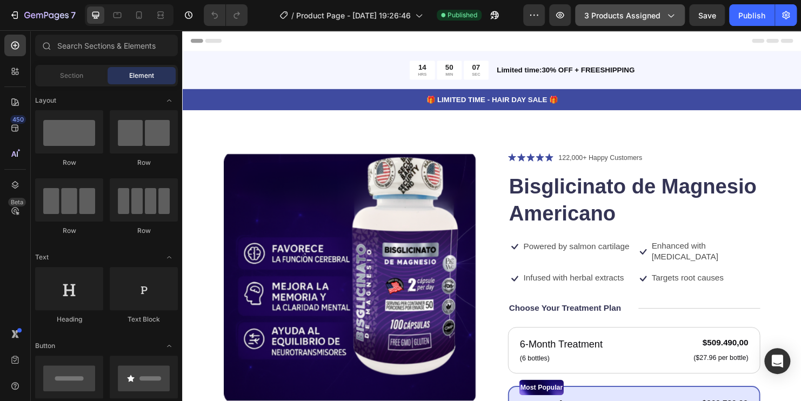
click at [646, 12] on span "3 products assigned" at bounding box center [622, 15] width 76 height 11
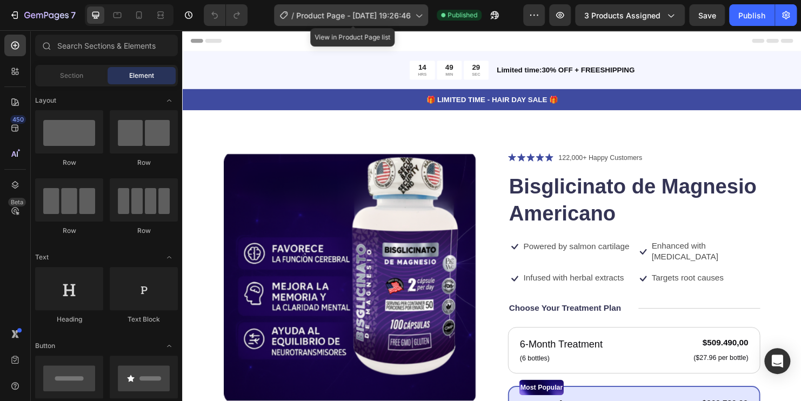
click at [372, 7] on div "/ Product Page - [DATE] 19:26:46" at bounding box center [351, 15] width 154 height 22
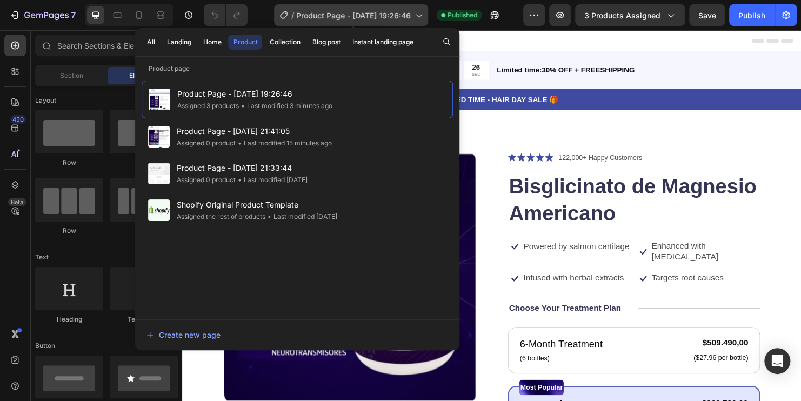
click at [393, 16] on span "Product Page - [DATE] 19:26:46" at bounding box center [353, 15] width 115 height 11
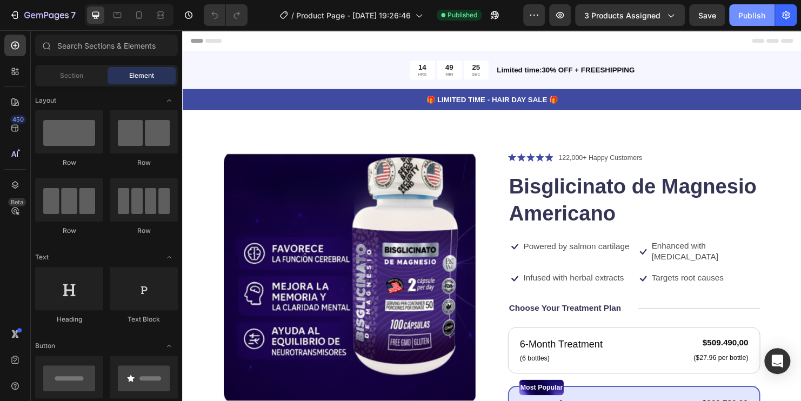
click at [743, 20] on div "Publish" at bounding box center [751, 15] width 27 height 11
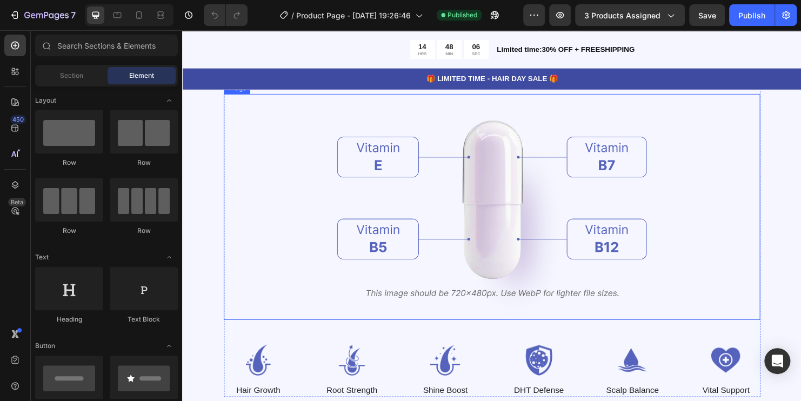
scroll to position [1351, 0]
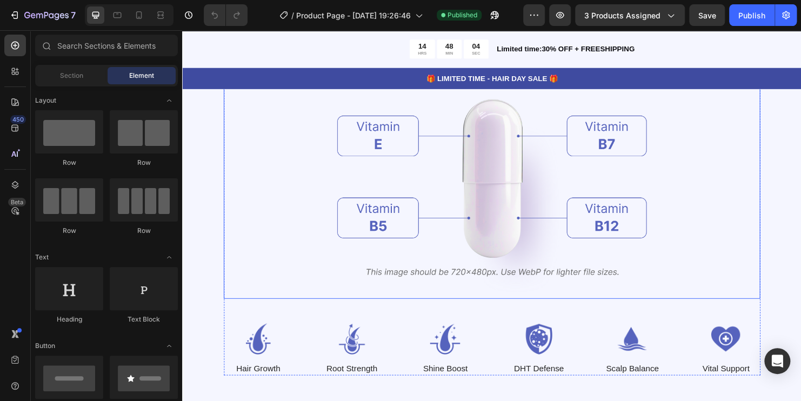
click at [504, 204] on img at bounding box center [506, 193] width 324 height 237
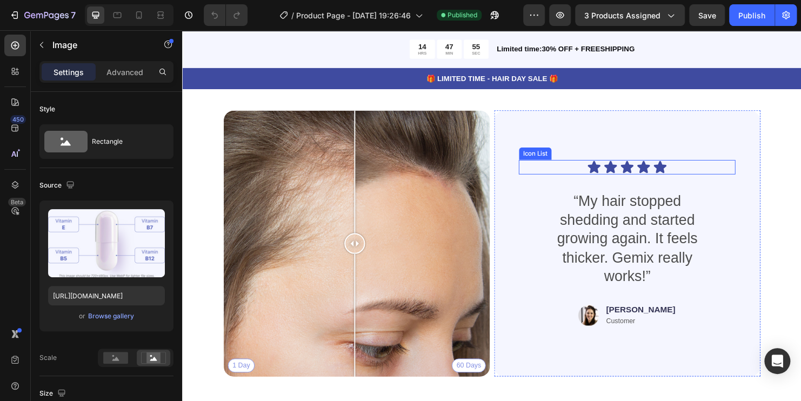
scroll to position [2486, 0]
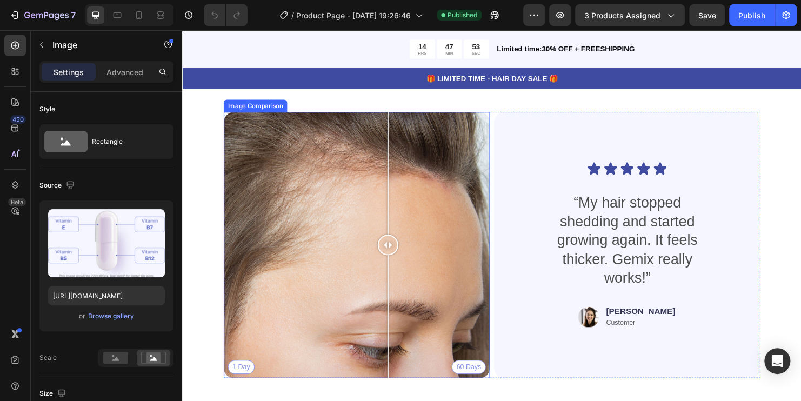
drag, startPoint x: 359, startPoint y: 260, endPoint x: 397, endPoint y: 234, distance: 46.6
click at [397, 234] on div at bounding box center [397, 255] width 22 height 279
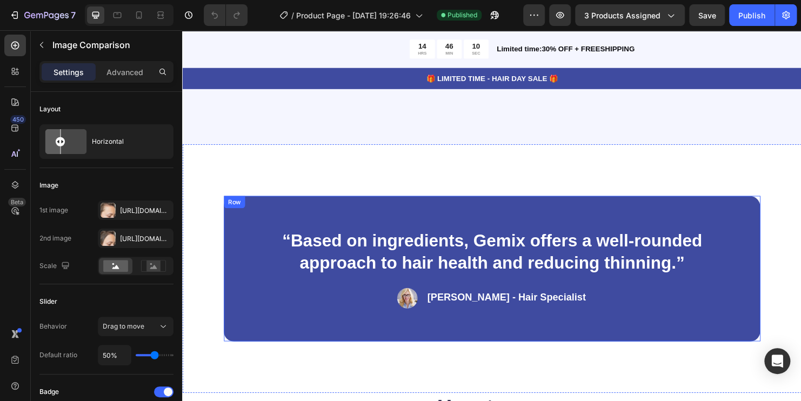
scroll to position [1268, 0]
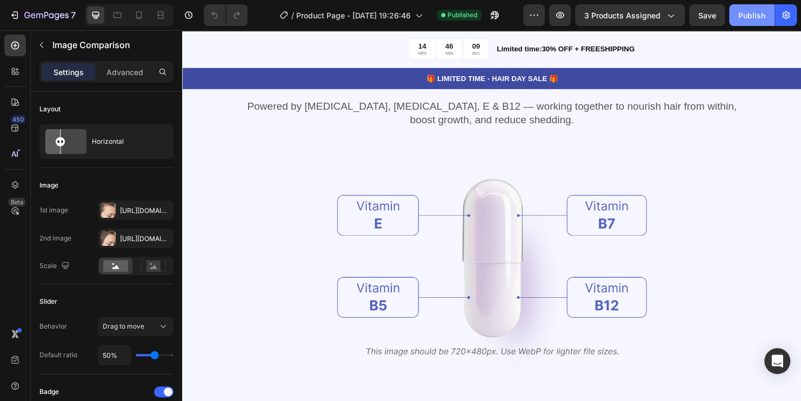
click at [748, 13] on div "Publish" at bounding box center [751, 15] width 27 height 11
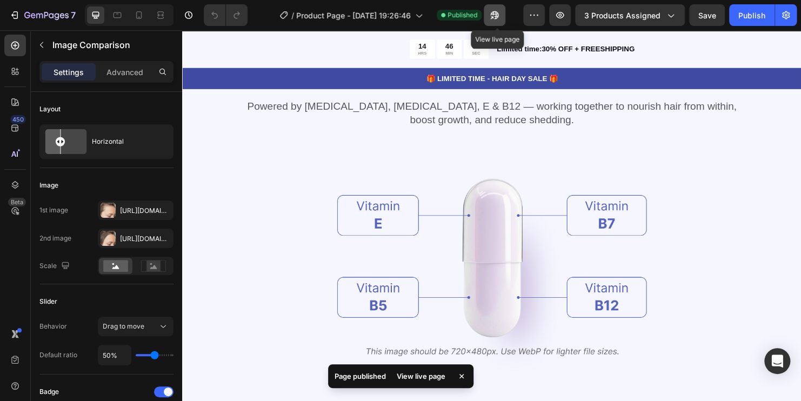
click at [500, 24] on button "button" at bounding box center [495, 15] width 22 height 22
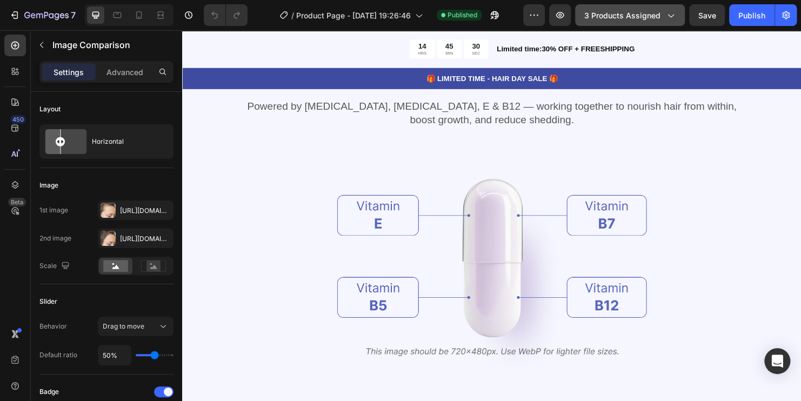
click at [658, 16] on span "3 products assigned" at bounding box center [622, 15] width 76 height 11
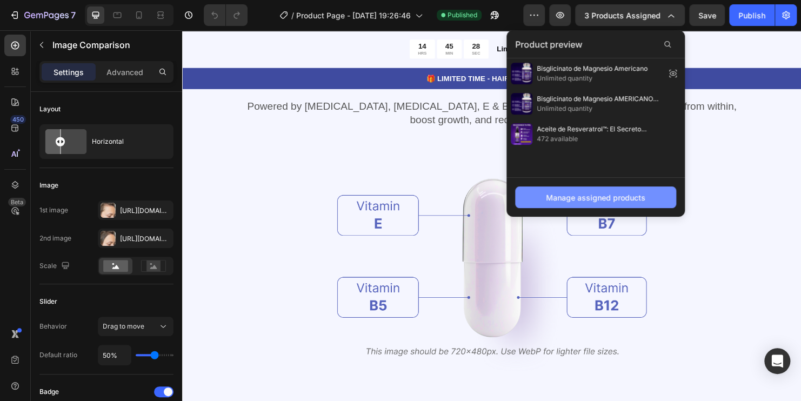
click at [599, 201] on div "Manage assigned products" at bounding box center [595, 197] width 99 height 11
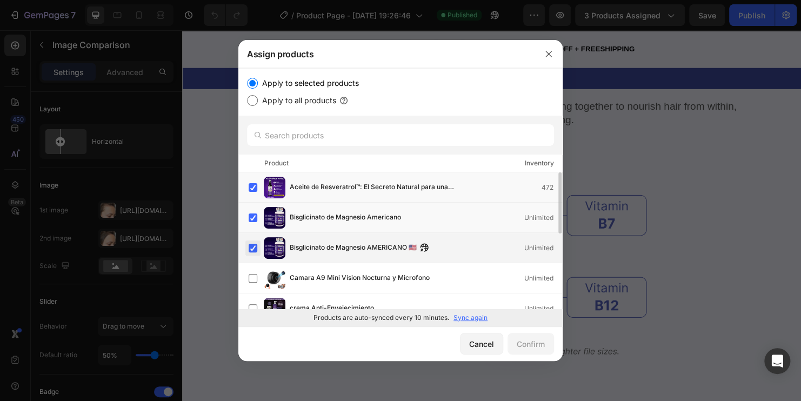
click at [253, 248] on label at bounding box center [253, 248] width 9 height 9
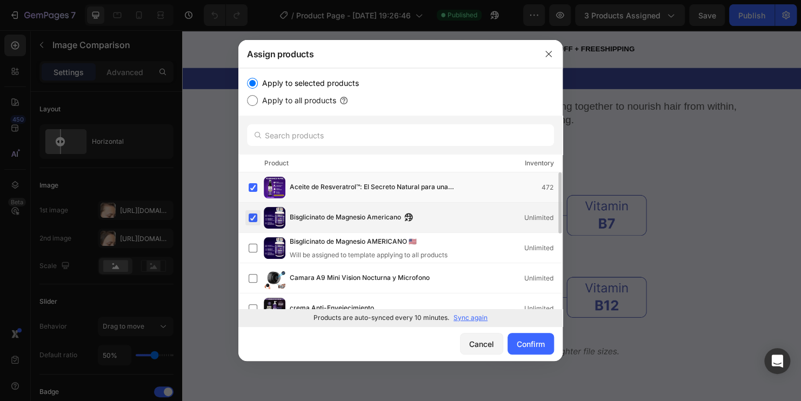
click at [249, 215] on label at bounding box center [253, 217] width 9 height 9
click at [251, 189] on label at bounding box center [253, 187] width 9 height 9
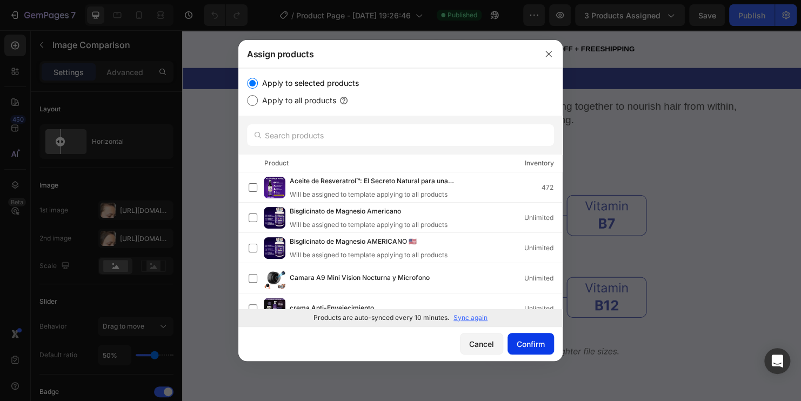
click at [523, 340] on div "Confirm" at bounding box center [531, 343] width 28 height 11
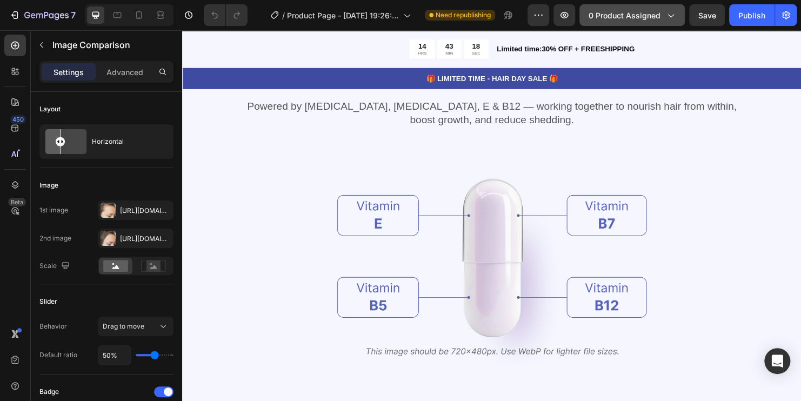
click at [670, 17] on icon "button" at bounding box center [670, 15] width 11 height 11
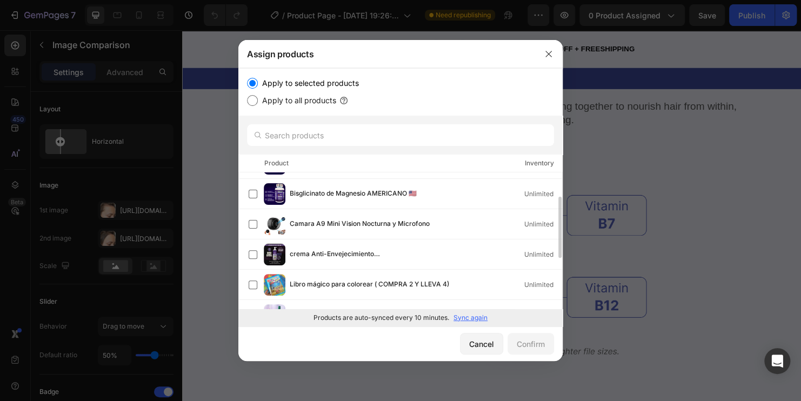
scroll to position [0, 0]
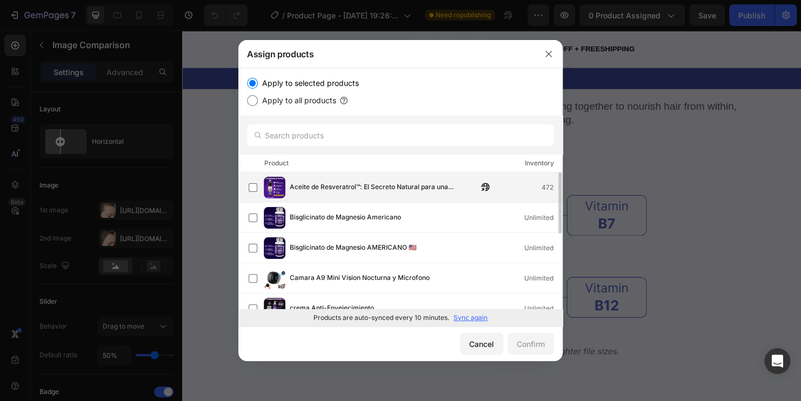
click at [365, 191] on span "Aceite de Resveratrol™: El Secreto Natural para una Juventud Prolongada" at bounding box center [384, 188] width 188 height 12
click at [470, 318] on p "Sync again" at bounding box center [470, 318] width 34 height 10
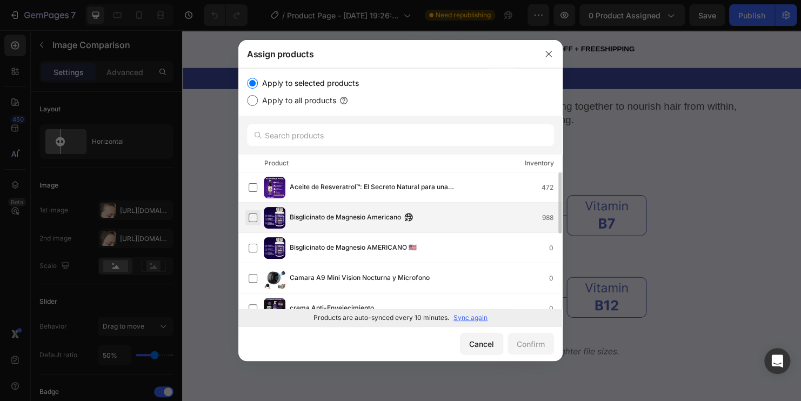
click at [251, 216] on label at bounding box center [253, 217] width 9 height 9
click at [530, 345] on div "Confirm" at bounding box center [531, 343] width 28 height 11
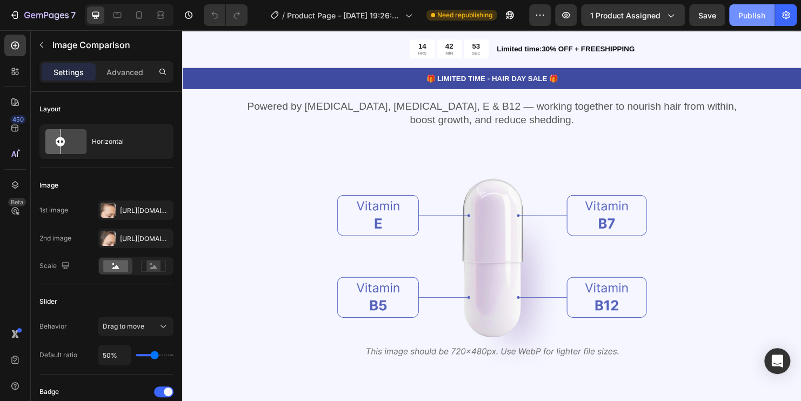
click at [744, 17] on div "Publish" at bounding box center [751, 15] width 27 height 11
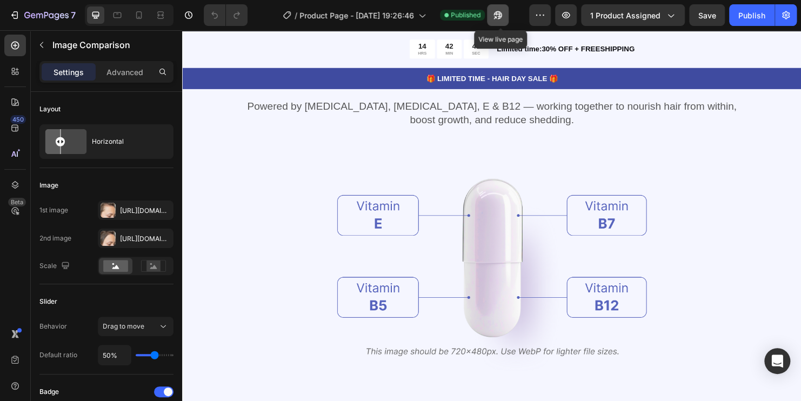
click at [502, 19] on icon "button" at bounding box center [497, 15] width 11 height 11
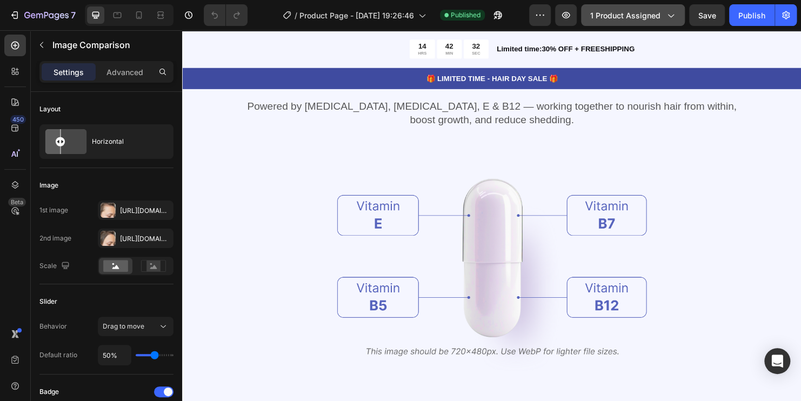
click at [665, 18] on icon "button" at bounding box center [670, 15] width 11 height 11
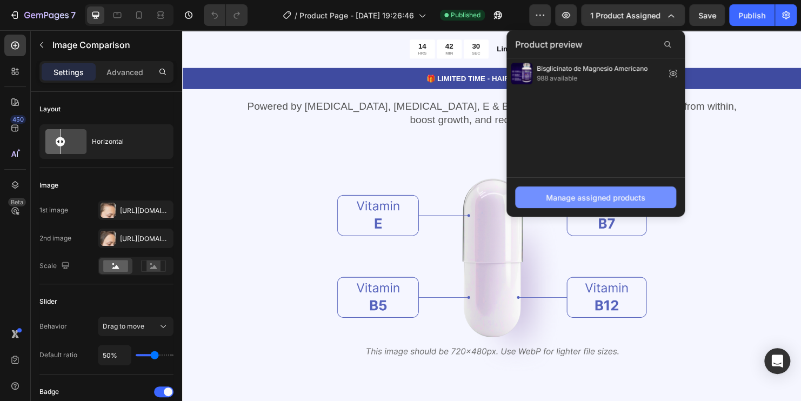
click at [621, 190] on button "Manage assigned products" at bounding box center [595, 197] width 161 height 22
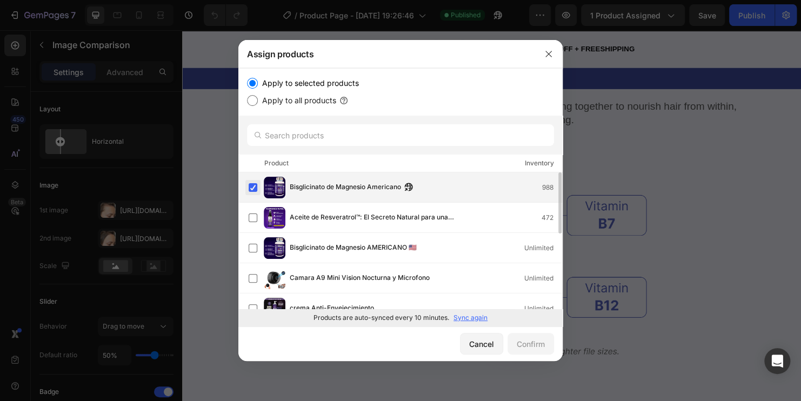
click at [253, 186] on label at bounding box center [253, 187] width 9 height 9
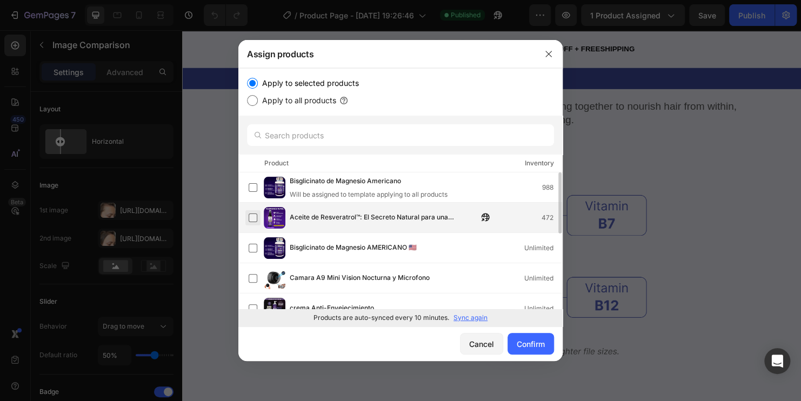
click at [251, 215] on label at bounding box center [253, 217] width 9 height 9
click at [530, 347] on div "Confirm" at bounding box center [531, 343] width 28 height 11
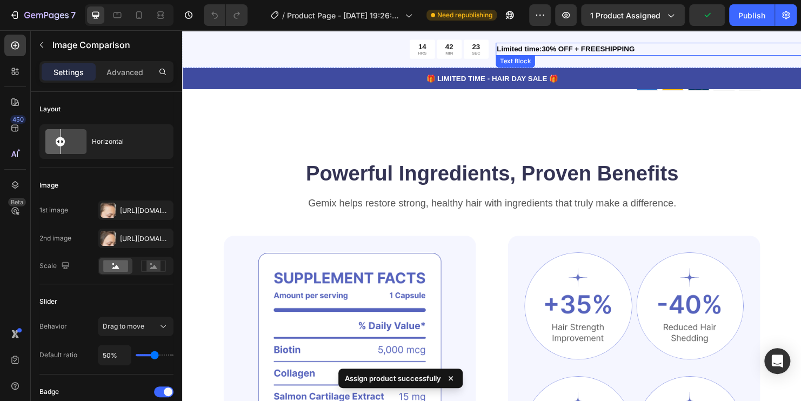
scroll to position [403, 0]
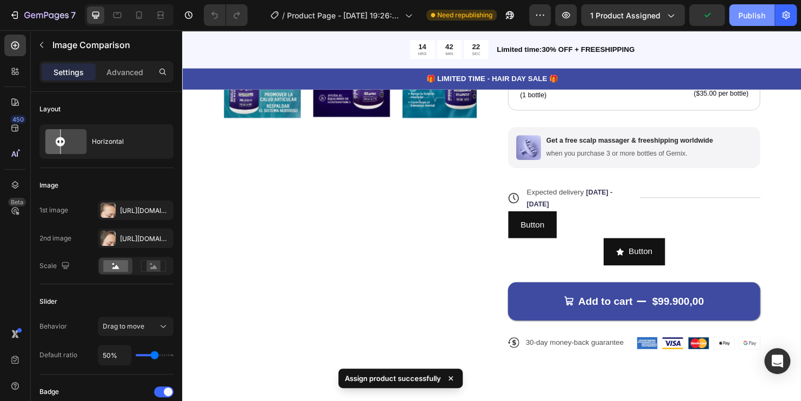
click at [753, 10] on div "Publish" at bounding box center [751, 15] width 27 height 11
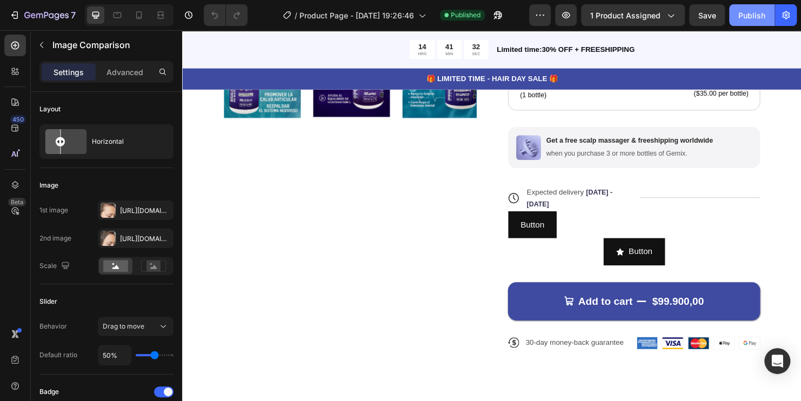
click at [740, 18] on div "Publish" at bounding box center [751, 15] width 27 height 11
click at [503, 12] on icon "button" at bounding box center [497, 15] width 11 height 11
click at [640, 17] on span "1 product assigned" at bounding box center [625, 15] width 70 height 11
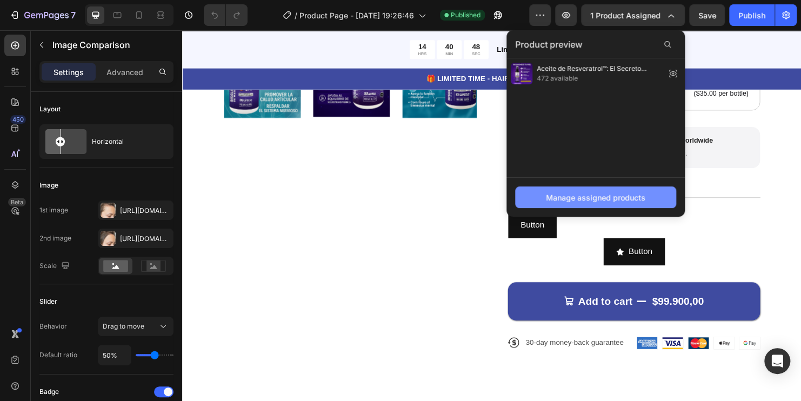
click at [612, 190] on button "Manage assigned products" at bounding box center [595, 197] width 161 height 22
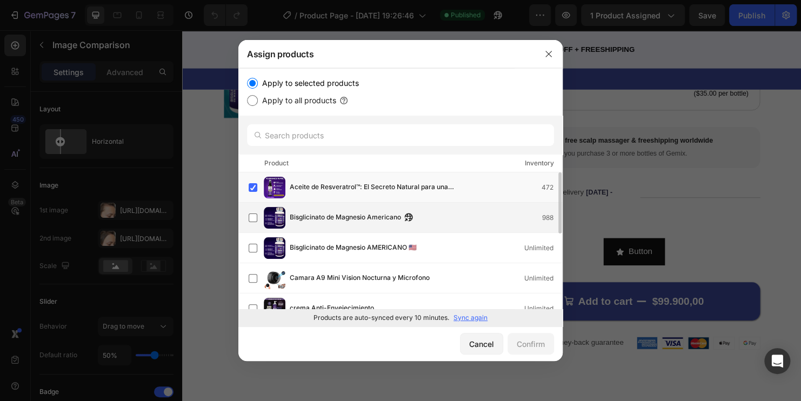
click at [357, 217] on span "Bisglicinato de Magnesio Americano" at bounding box center [345, 218] width 111 height 12
click at [530, 349] on div "Confirm" at bounding box center [531, 343] width 28 height 11
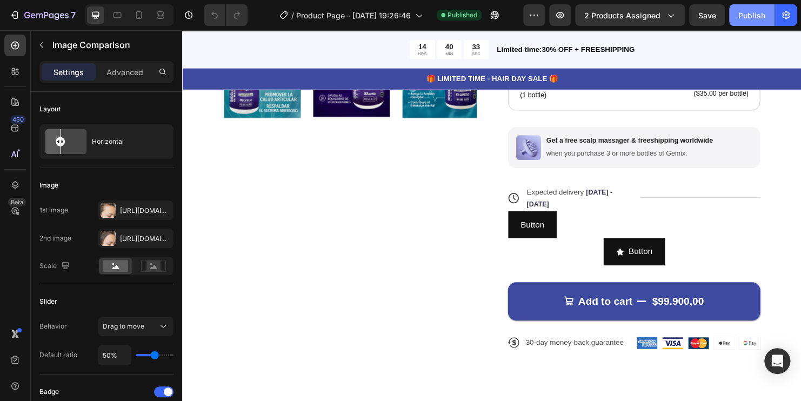
click at [751, 24] on button "Publish" at bounding box center [751, 15] width 45 height 22
click at [493, 15] on icon "button" at bounding box center [494, 15] width 11 height 11
click at [653, 18] on span "2 products assigned" at bounding box center [622, 15] width 76 height 11
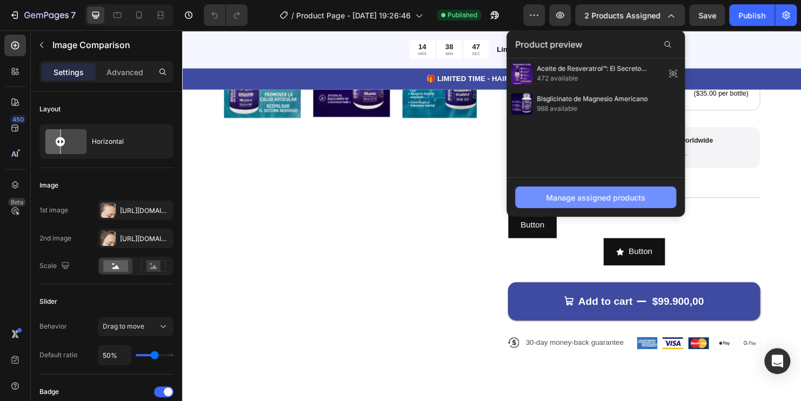
click at [617, 204] on button "Manage assigned products" at bounding box center [595, 197] width 161 height 22
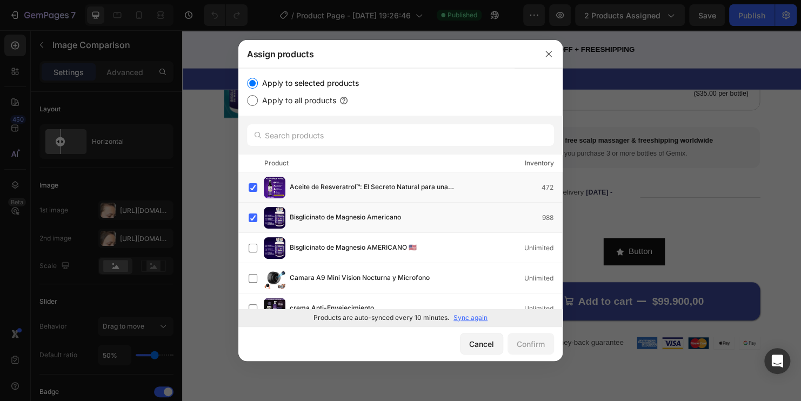
click at [477, 316] on p "Sync again" at bounding box center [470, 318] width 34 height 10
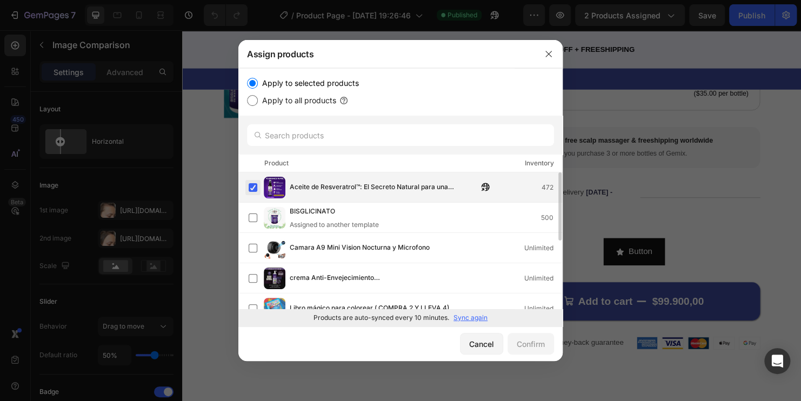
click at [253, 189] on label at bounding box center [253, 187] width 9 height 9
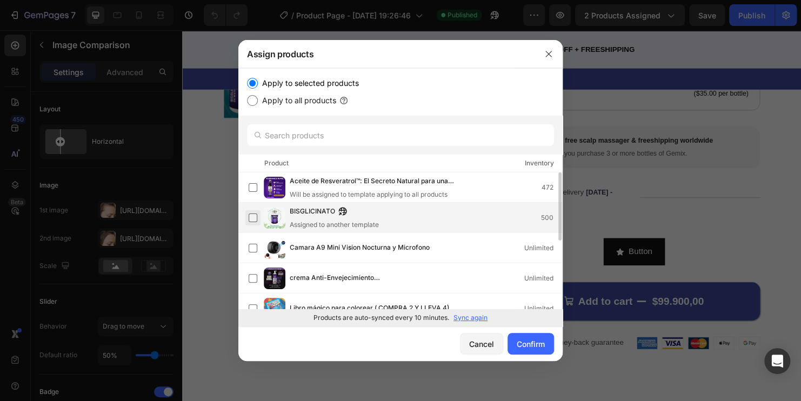
click at [251, 215] on label at bounding box center [253, 217] width 9 height 9
click at [521, 347] on div "Confirm" at bounding box center [531, 343] width 28 height 11
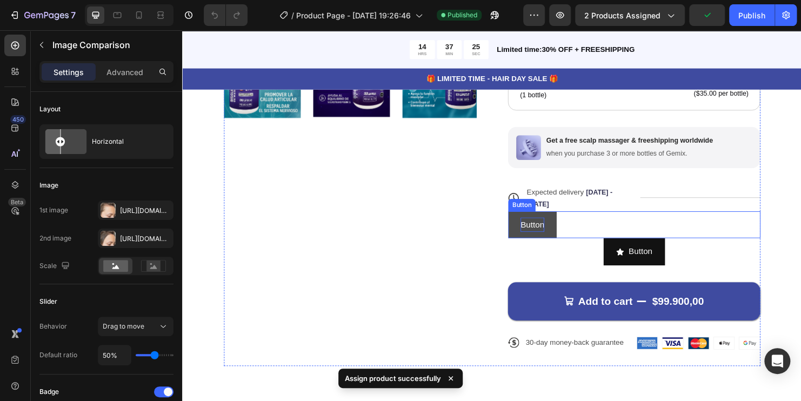
click at [548, 230] on p "Button" at bounding box center [548, 234] width 25 height 16
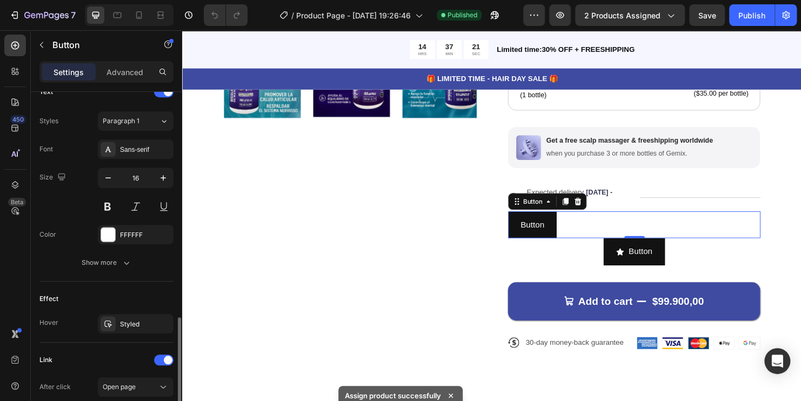
scroll to position [518, 0]
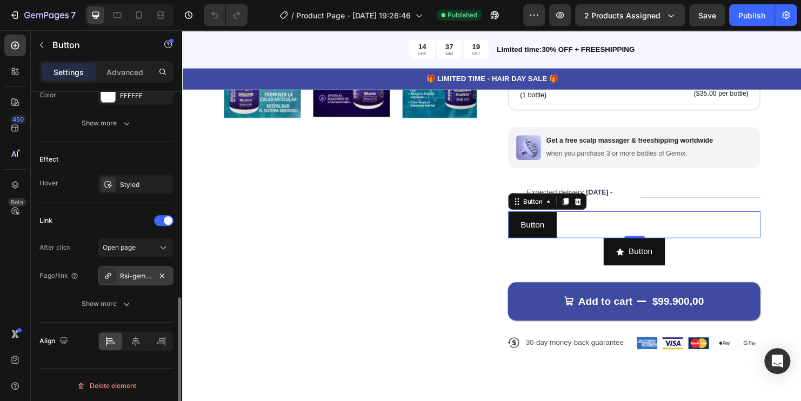
click at [148, 278] on div "Rsi-gempages-overwrite" at bounding box center [135, 276] width 31 height 10
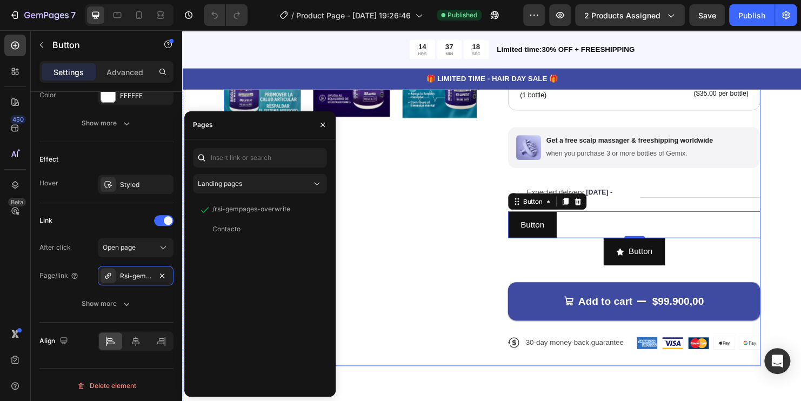
click at [400, 225] on div "Product Images" at bounding box center [357, 68] width 264 height 629
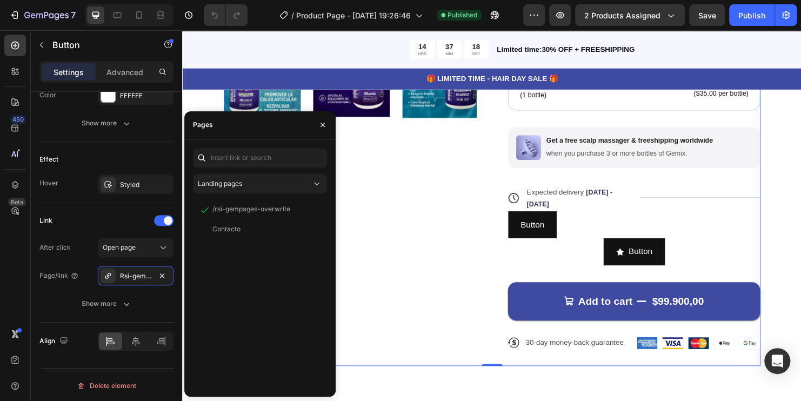
scroll to position [0, 0]
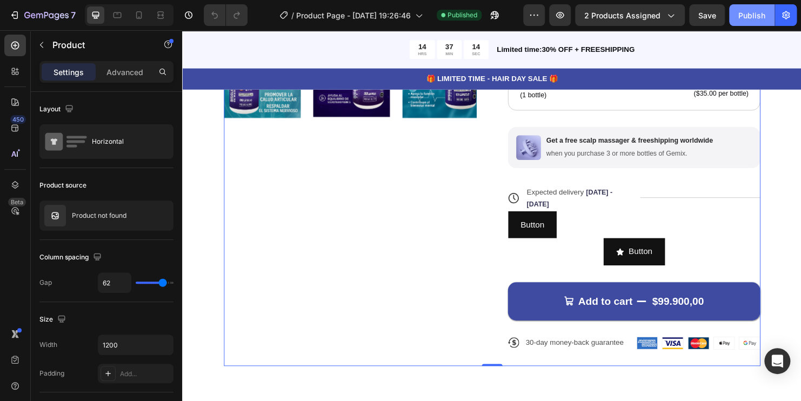
click at [745, 16] on div "Publish" at bounding box center [751, 15] width 27 height 11
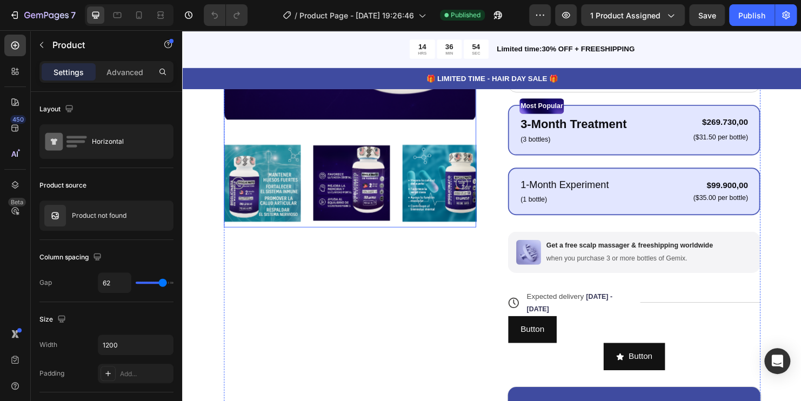
scroll to position [295, 0]
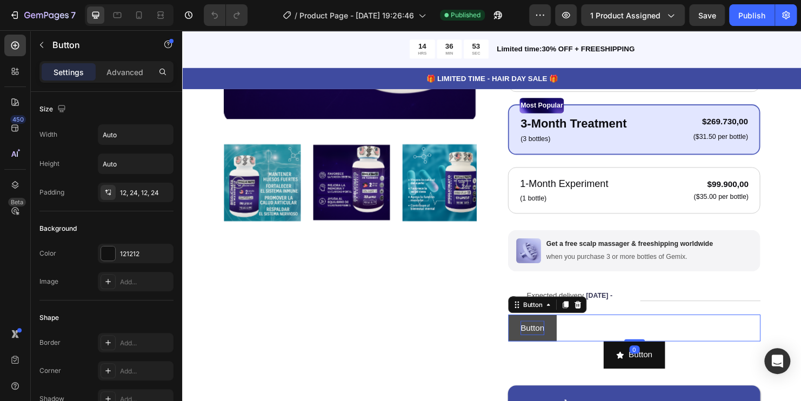
click at [551, 341] on p "Button" at bounding box center [548, 343] width 25 height 16
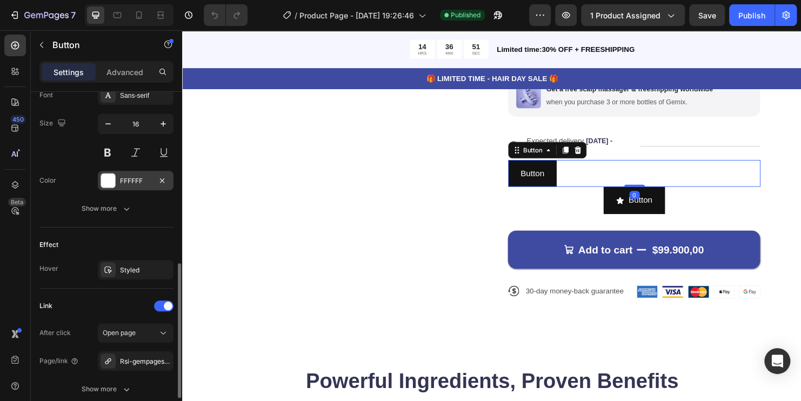
scroll to position [518, 0]
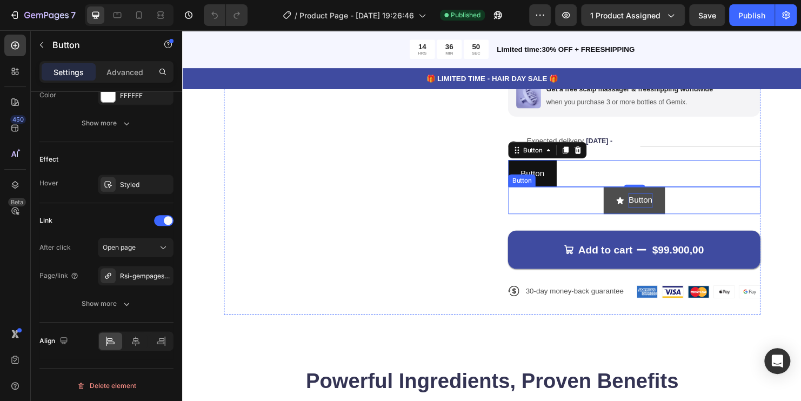
click at [656, 209] on p "Button" at bounding box center [661, 208] width 25 height 16
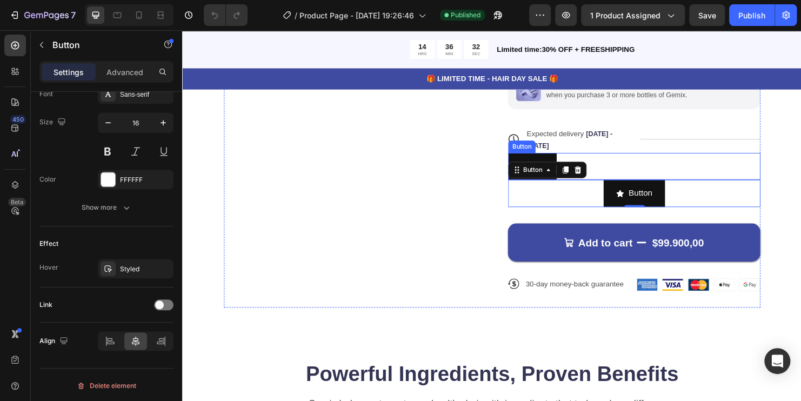
scroll to position [457, 0]
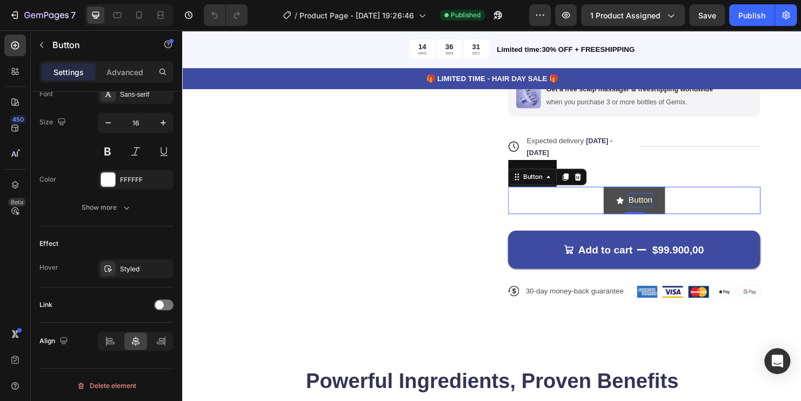
click at [649, 205] on p "Button" at bounding box center [661, 208] width 25 height 16
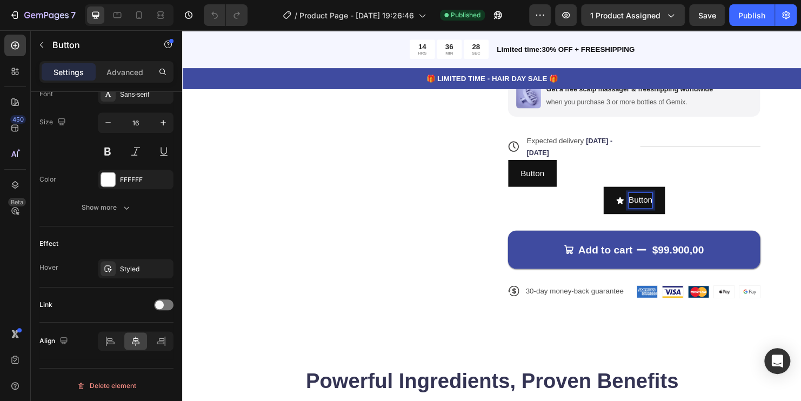
click at [558, 217] on div "Button Button 0" at bounding box center [655, 208] width 264 height 29
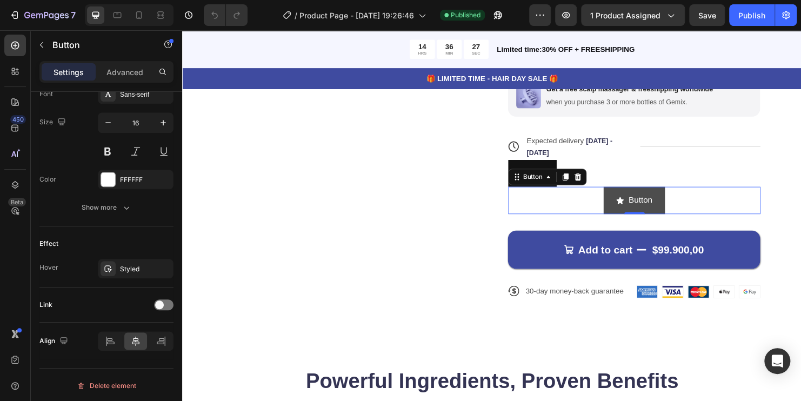
click at [636, 210] on icon "<p>Button</p>" at bounding box center [640, 208] width 9 height 9
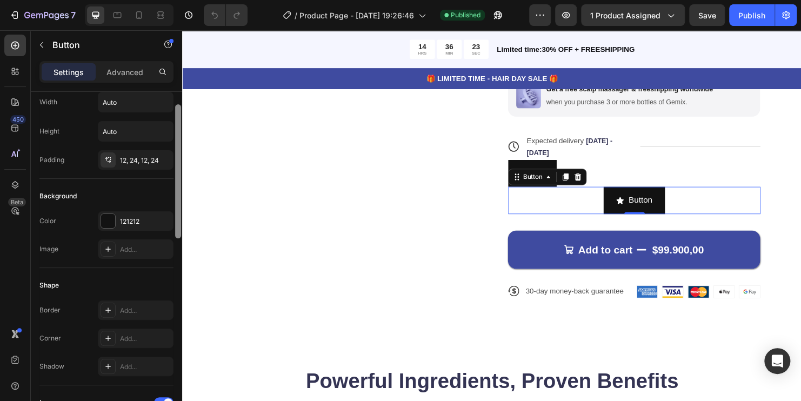
scroll to position [0, 0]
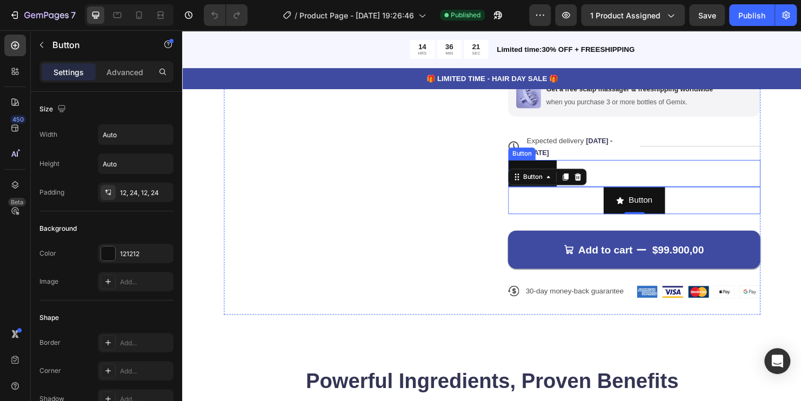
click at [643, 177] on div "Button Button" at bounding box center [655, 180] width 264 height 29
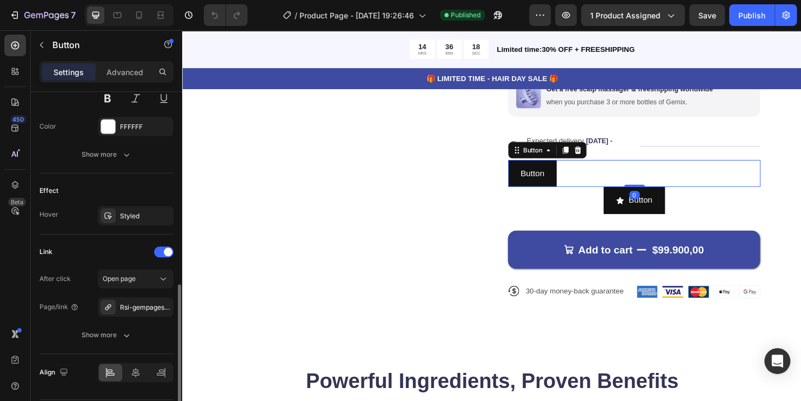
scroll to position [518, 0]
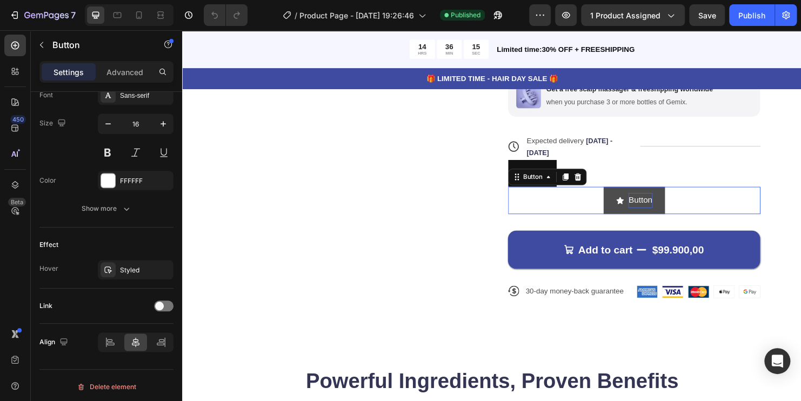
click at [661, 208] on p "Button" at bounding box center [661, 208] width 25 height 16
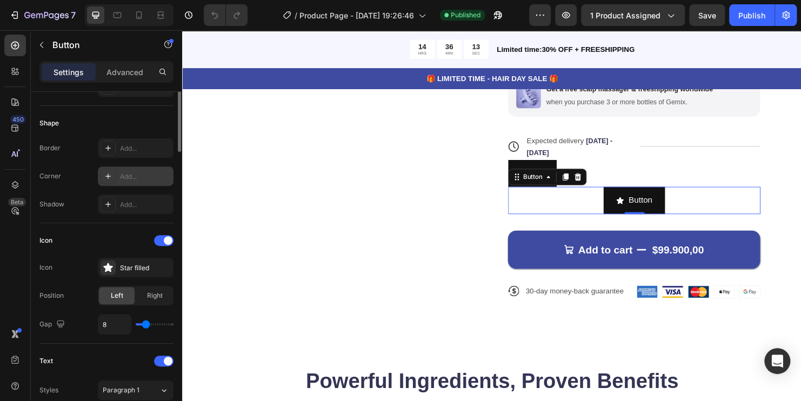
scroll to position [0, 0]
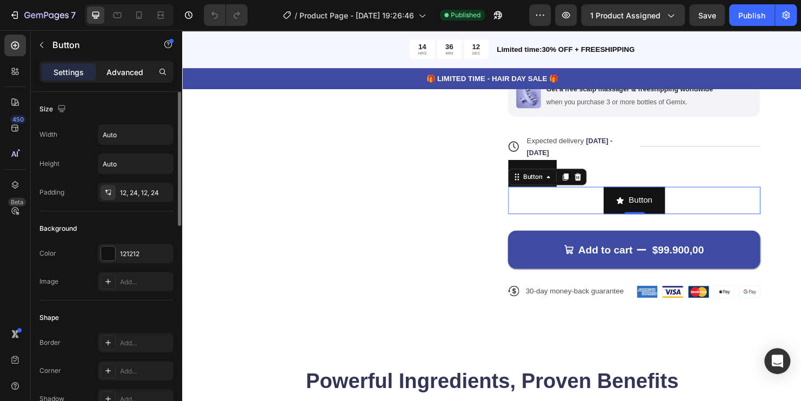
click at [119, 74] on p "Advanced" at bounding box center [124, 71] width 37 height 11
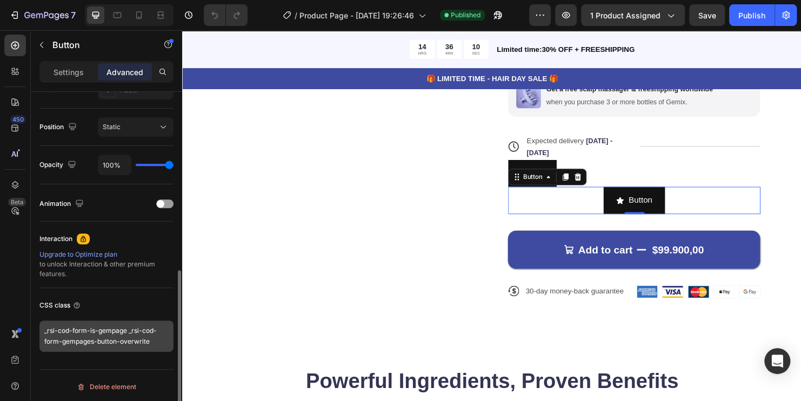
scroll to position [380, 0]
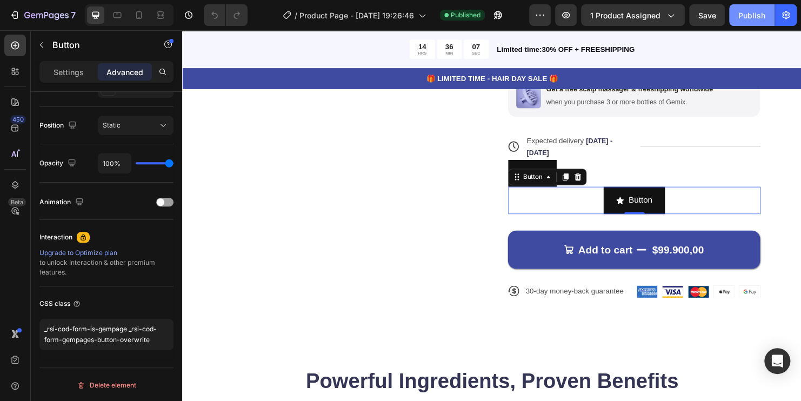
click at [751, 15] on div "Publish" at bounding box center [751, 15] width 27 height 11
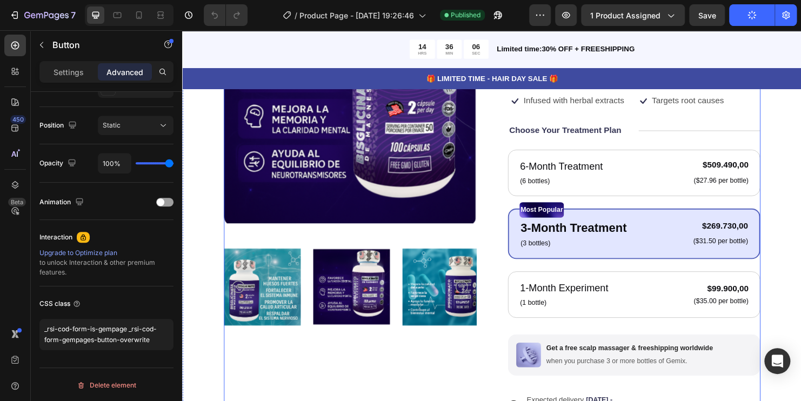
scroll to position [0, 0]
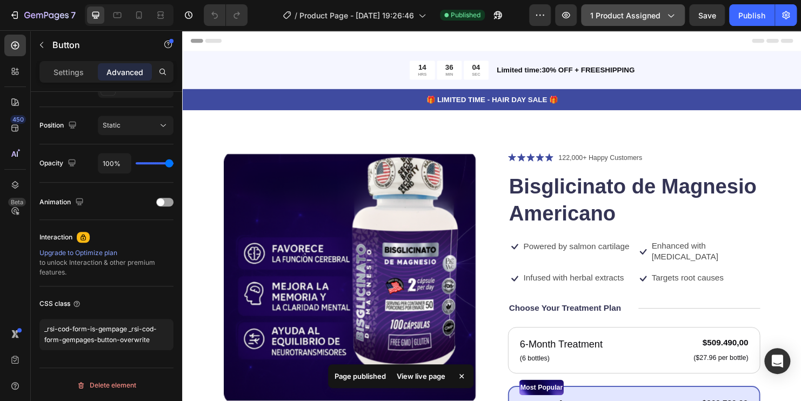
click at [679, 22] on button "1 product assigned" at bounding box center [633, 15] width 104 height 22
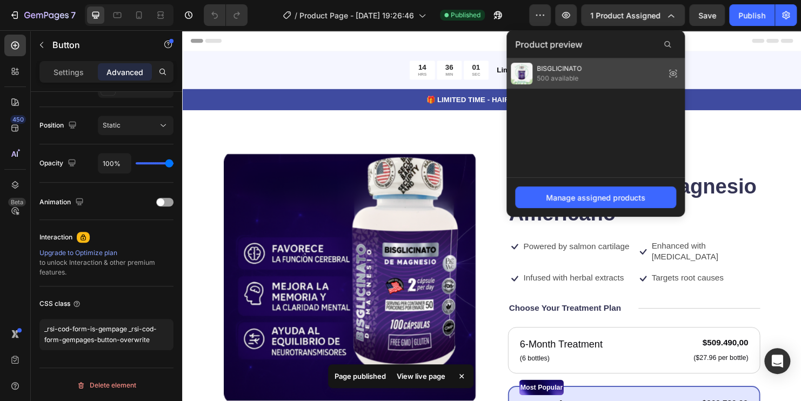
click at [558, 76] on span "500 available" at bounding box center [559, 78] width 45 height 10
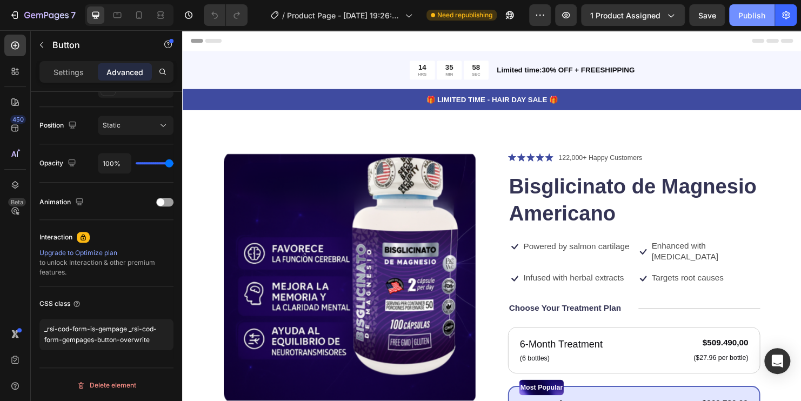
click at [758, 14] on div "Publish" at bounding box center [751, 15] width 27 height 11
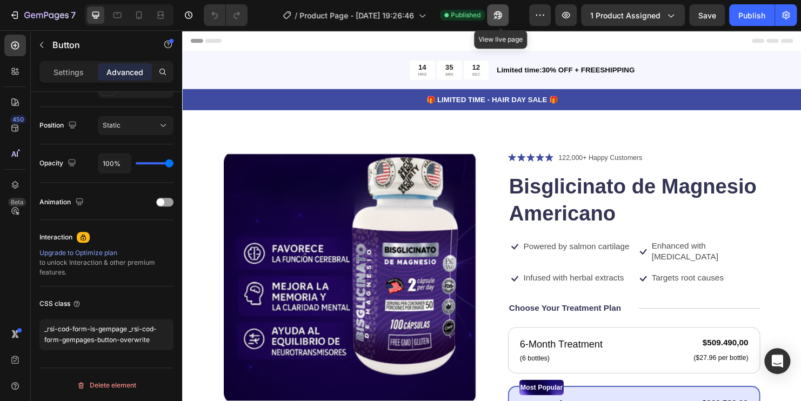
click at [497, 21] on button "button" at bounding box center [498, 15] width 22 height 22
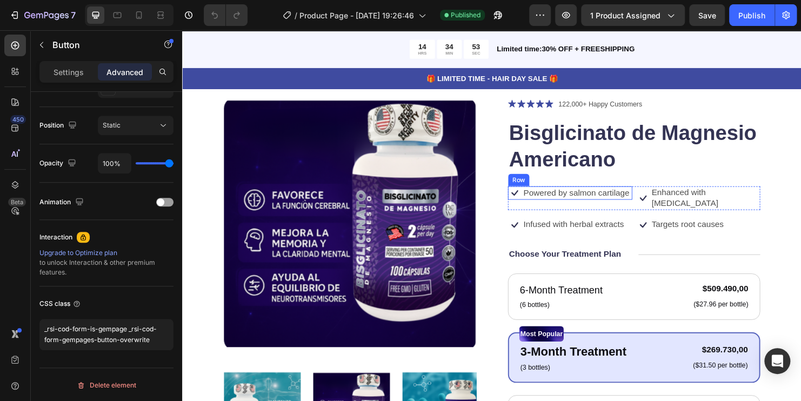
scroll to position [162, 0]
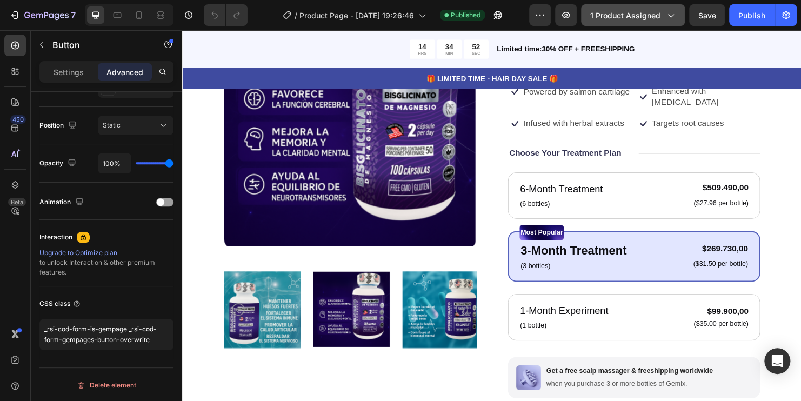
click at [667, 18] on icon "button" at bounding box center [670, 15] width 11 height 11
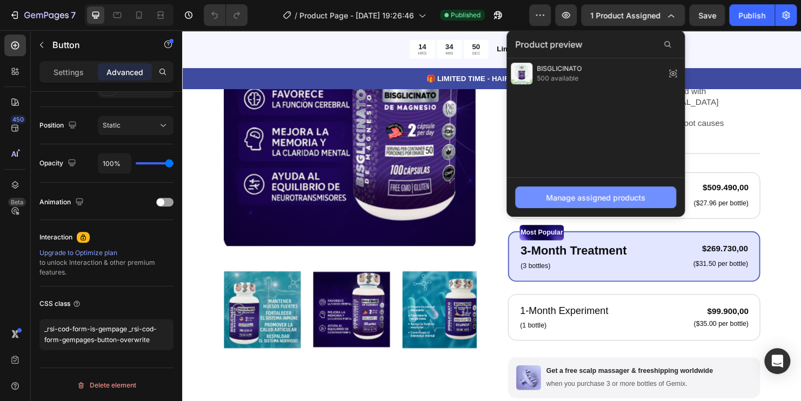
click at [616, 194] on div "Manage assigned products" at bounding box center [595, 197] width 99 height 11
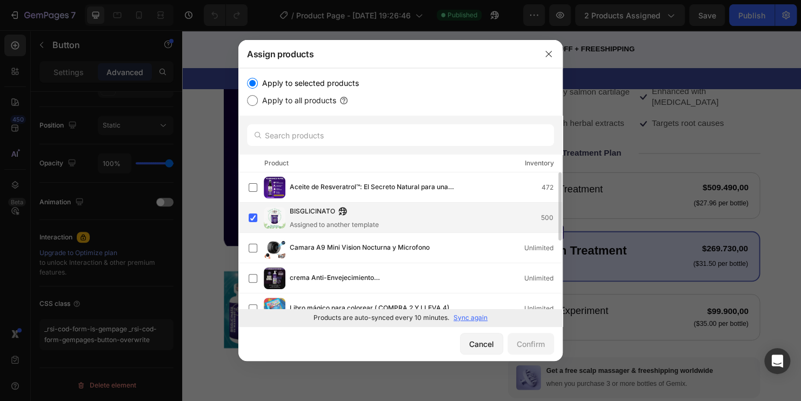
click at [279, 209] on img at bounding box center [275, 218] width 22 height 22
click at [317, 220] on div "Will be assigned to template applying to all products" at bounding box center [369, 225] width 158 height 10
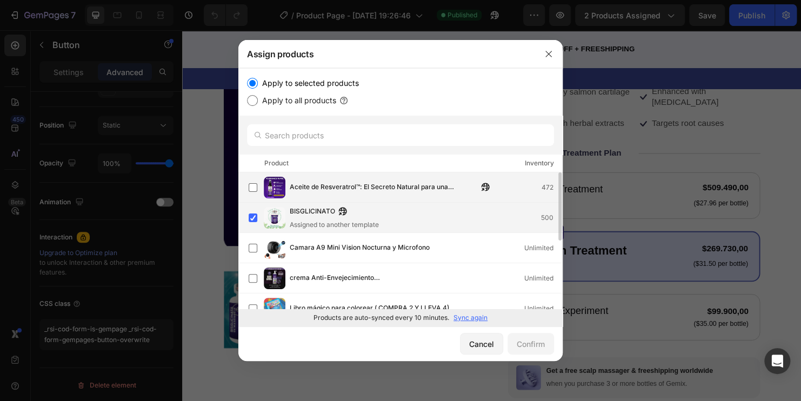
click at [296, 182] on span "Aceite de Resveratrol™: El Secreto Natural para una Juventud Prolongada" at bounding box center [384, 188] width 188 height 12
click at [524, 350] on button "Confirm" at bounding box center [530, 344] width 46 height 22
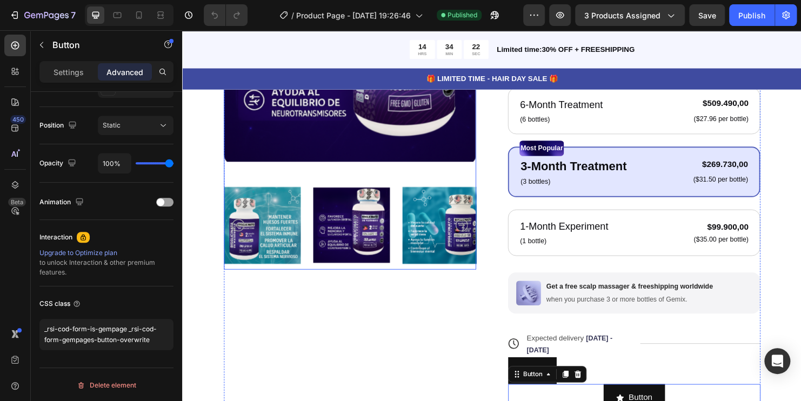
scroll to position [54, 0]
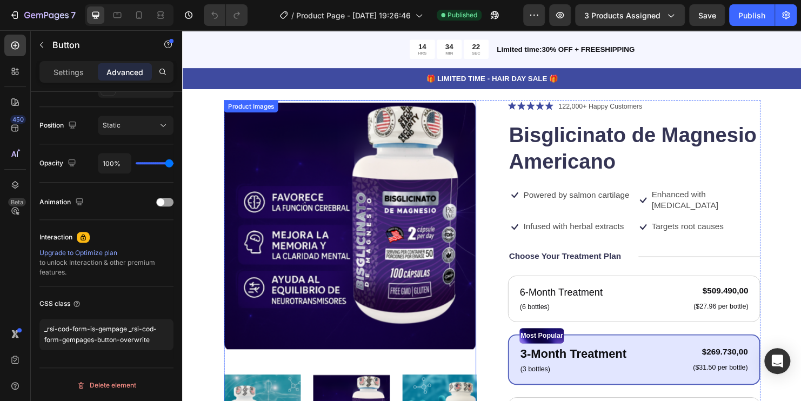
click at [406, 173] on img at bounding box center [357, 235] width 264 height 264
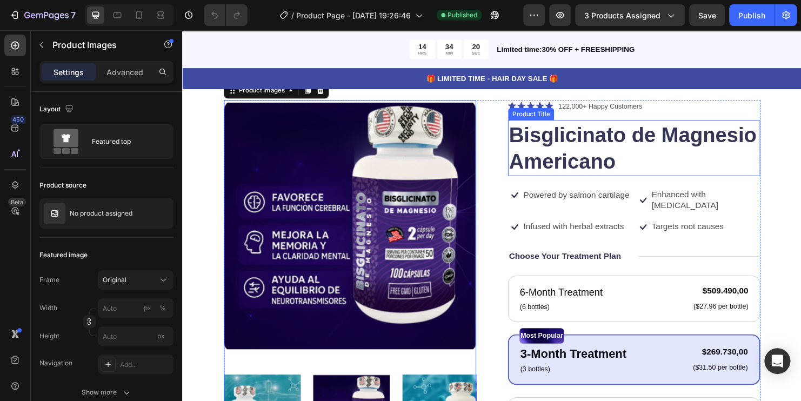
scroll to position [0, 0]
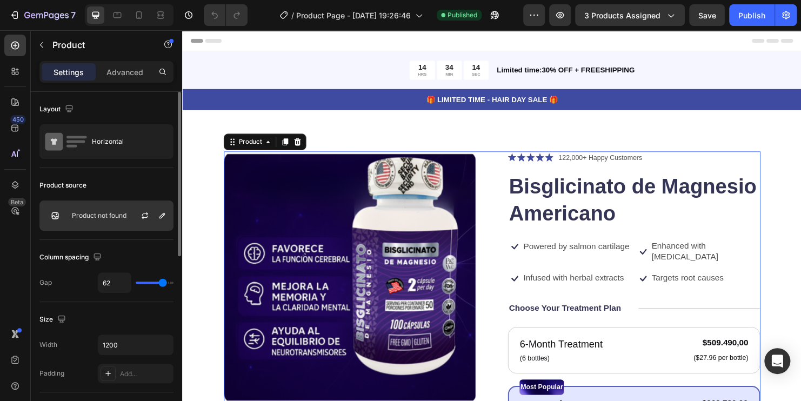
click at [109, 215] on p "Product not found" at bounding box center [99, 216] width 55 height 8
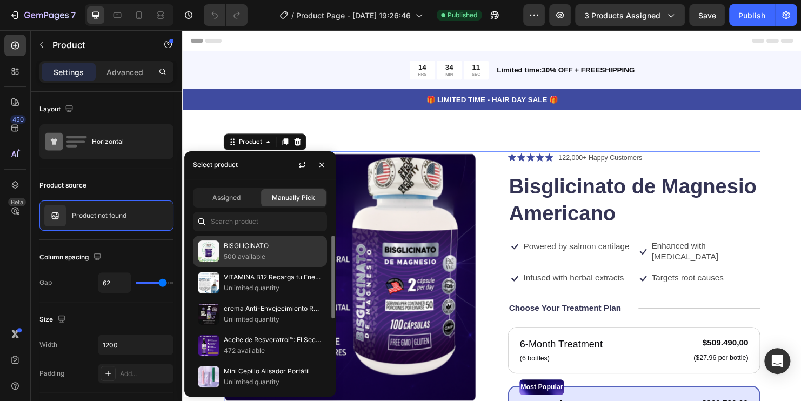
click at [235, 251] on p "500 available" at bounding box center [273, 256] width 98 height 11
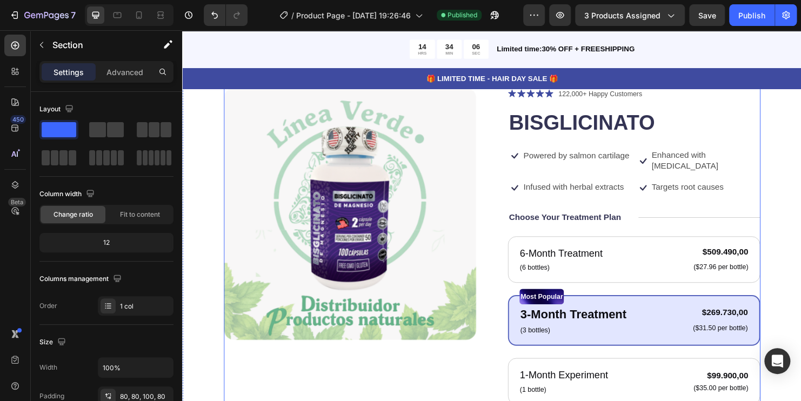
scroll to position [162, 0]
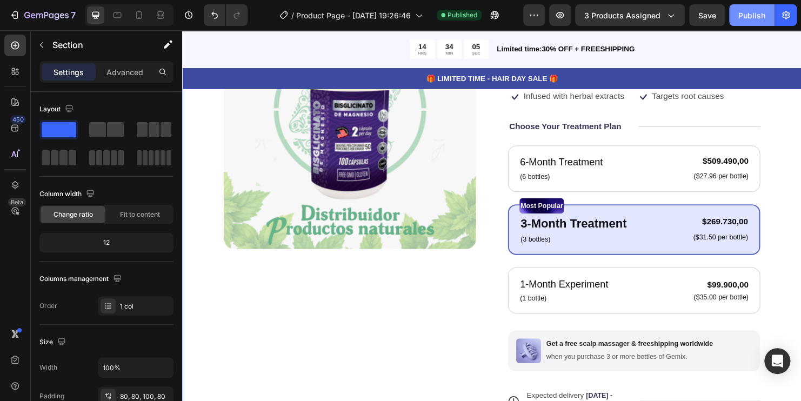
drag, startPoint x: 748, startPoint y: 22, endPoint x: 571, endPoint y: 10, distance: 178.2
click at [748, 22] on button "Publish" at bounding box center [751, 15] width 45 height 22
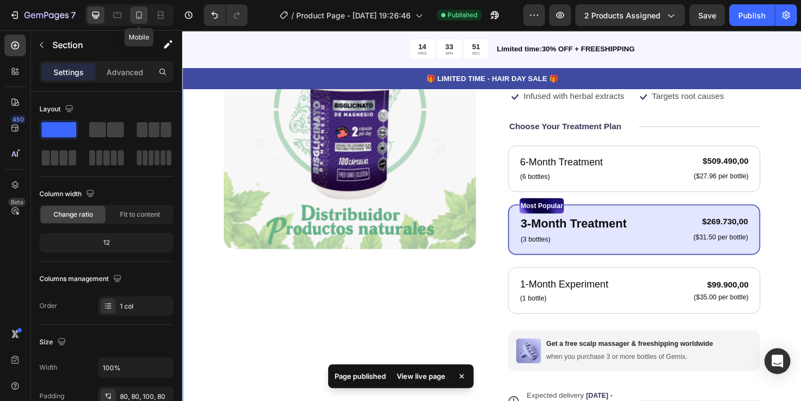
click at [139, 16] on icon at bounding box center [138, 15] width 11 height 11
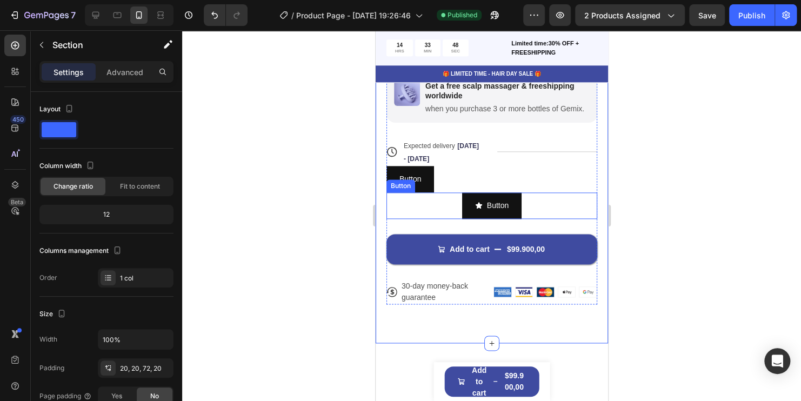
scroll to position [270, 0]
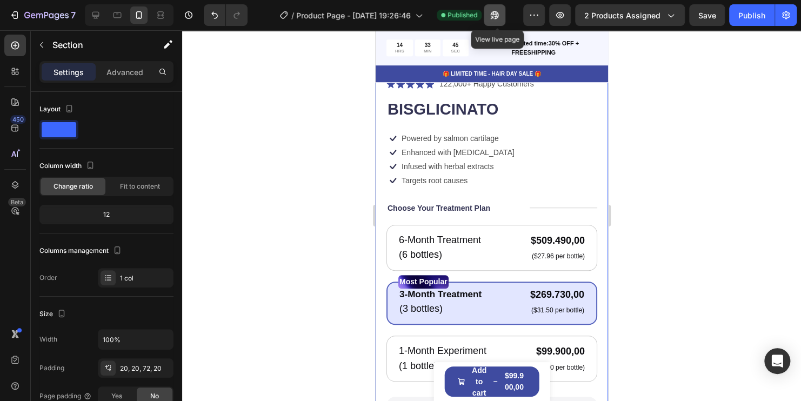
click at [493, 16] on icon "button" at bounding box center [492, 17] width 3 height 3
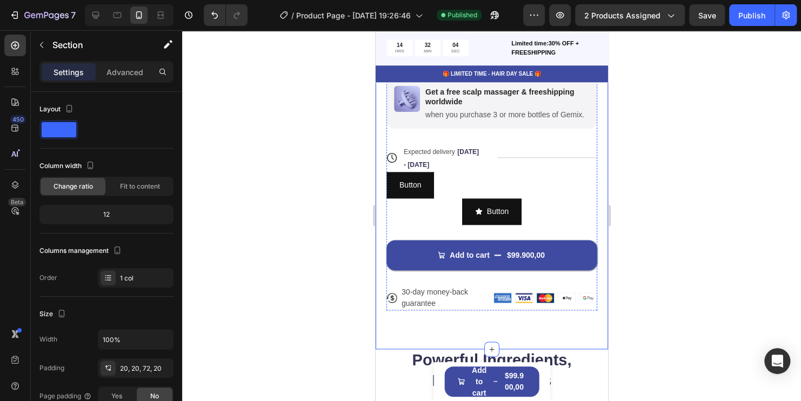
scroll to position [594, 0]
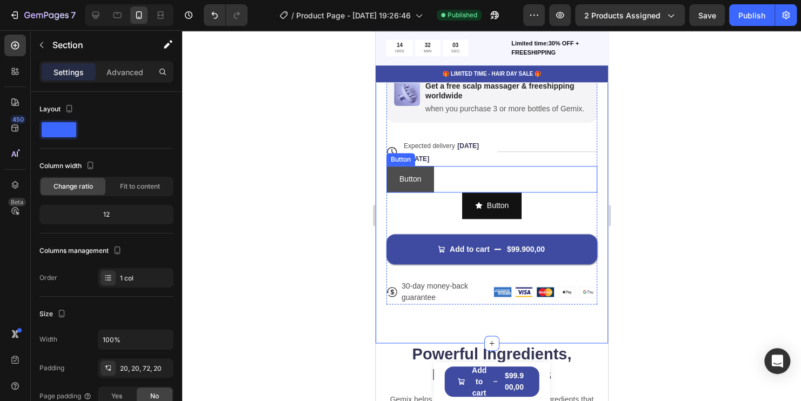
click at [428, 179] on button "Button" at bounding box center [410, 179] width 48 height 26
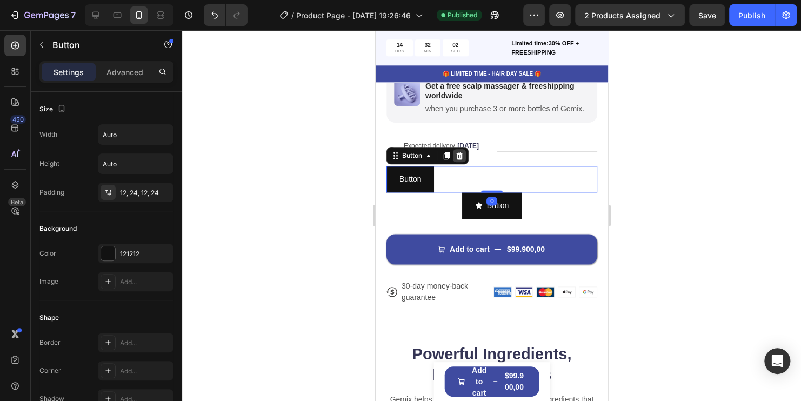
click at [455, 156] on icon at bounding box center [458, 155] width 9 height 9
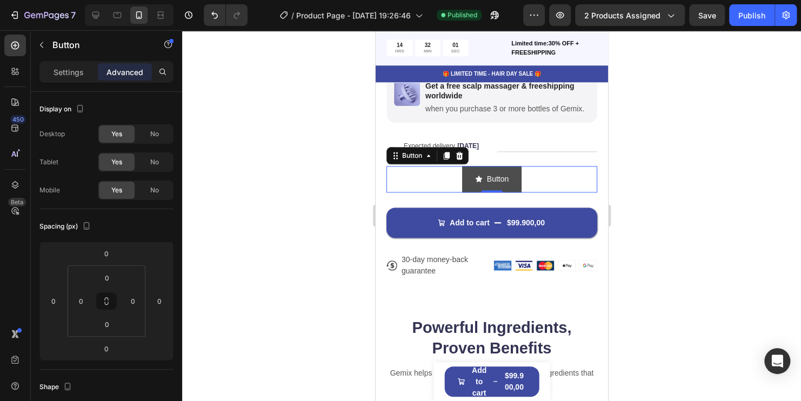
click at [479, 177] on div "Button" at bounding box center [491, 179] width 34 height 14
click at [459, 158] on icon at bounding box center [458, 155] width 9 height 9
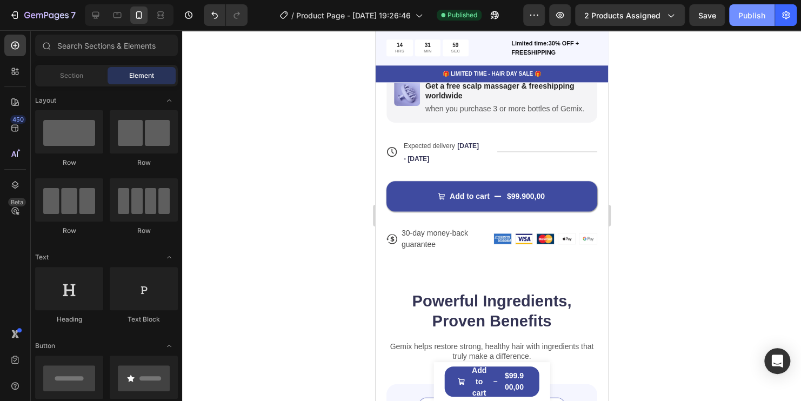
click at [748, 12] on div "Publish" at bounding box center [751, 15] width 27 height 11
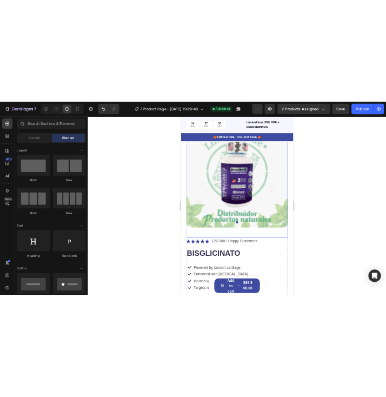
scroll to position [0, 0]
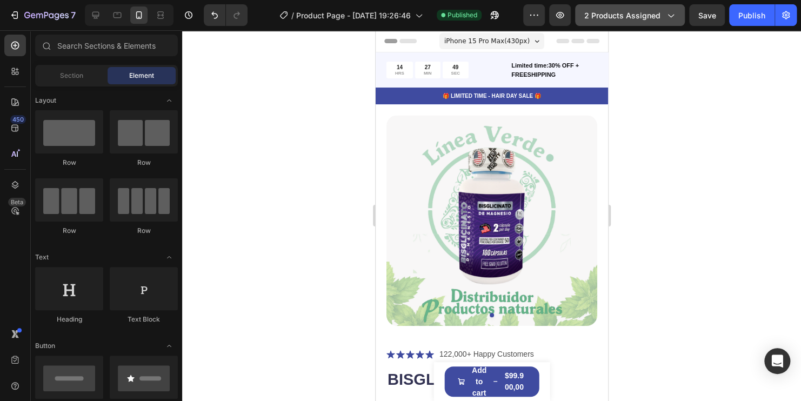
click at [646, 23] on button "2 products assigned" at bounding box center [630, 15] width 110 height 22
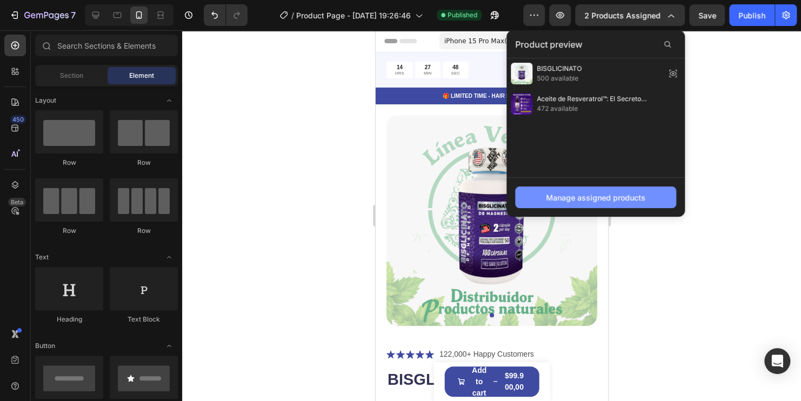
click at [618, 198] on div "Manage assigned products" at bounding box center [595, 197] width 99 height 11
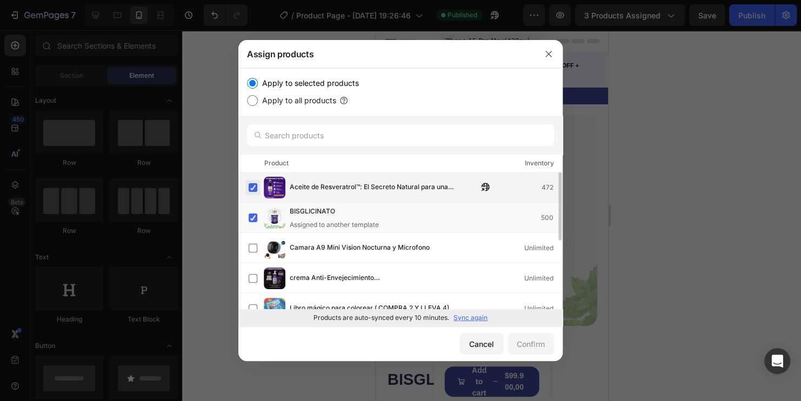
click at [253, 186] on label at bounding box center [253, 187] width 9 height 9
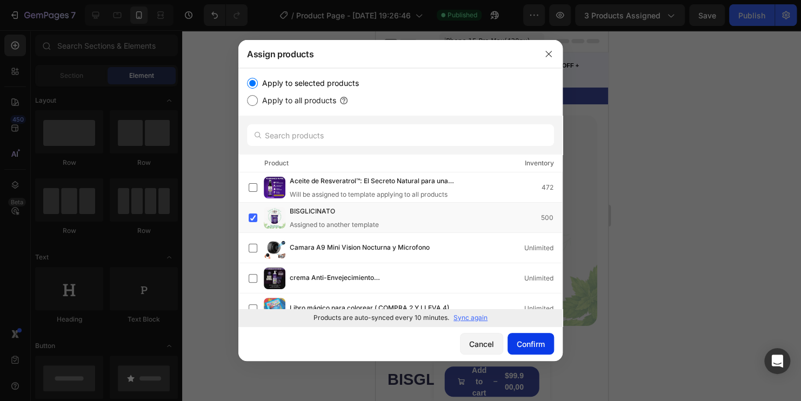
click at [523, 344] on div "Confirm" at bounding box center [531, 343] width 28 height 11
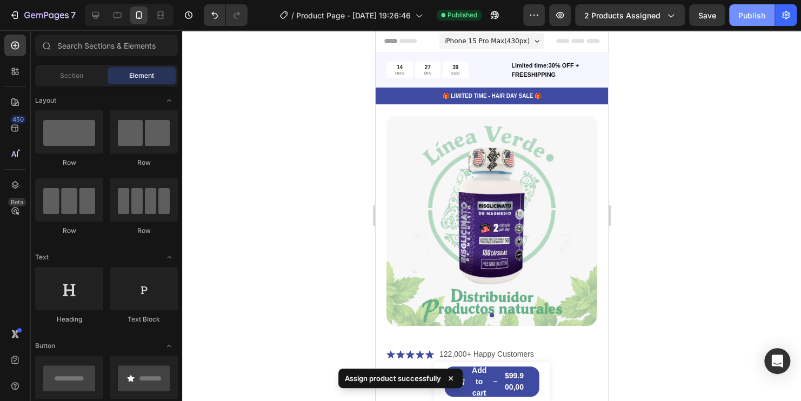
click at [746, 20] on div "Publish" at bounding box center [751, 15] width 27 height 11
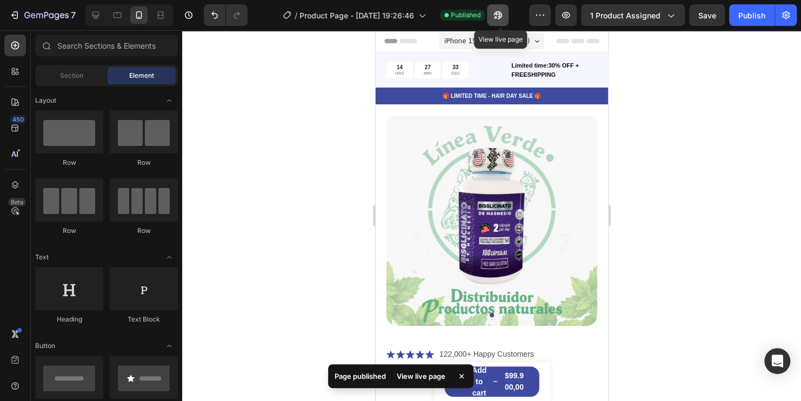
click at [494, 16] on icon "button" at bounding box center [497, 15] width 11 height 11
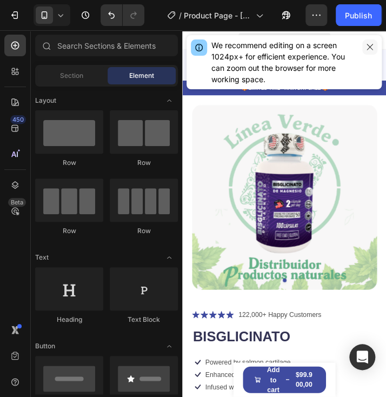
drag, startPoint x: 374, startPoint y: 47, endPoint x: 207, endPoint y: 24, distance: 168.6
click at [374, 47] on button "button" at bounding box center [369, 46] width 15 height 15
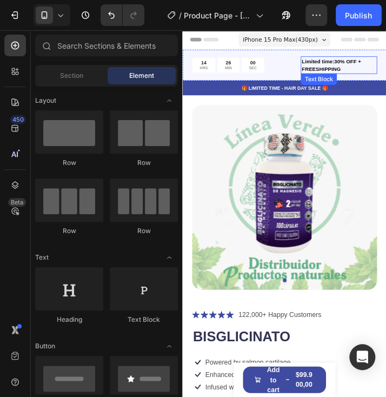
click at [351, 66] on p "Limited time:30% OFF + FREESHIPPING" at bounding box center [360, 70] width 85 height 18
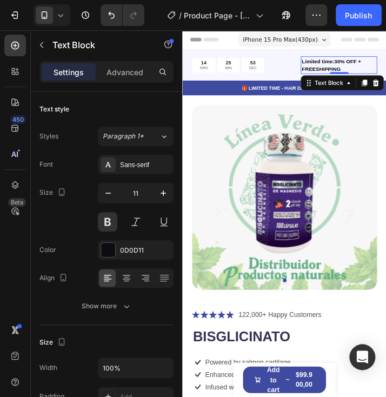
click at [363, 67] on p "Limited time:30% OFF + FREESHIPPING" at bounding box center [360, 70] width 85 height 18
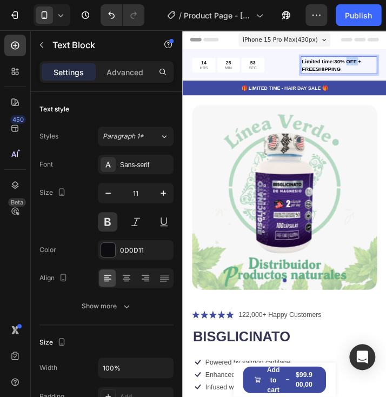
click at [363, 67] on p "Limited time:30% OFF + FREESHIPPING" at bounding box center [360, 70] width 85 height 18
click at [360, 72] on p "Limited time:30% OFF + FREESHIPPING" at bounding box center [360, 70] width 85 height 18
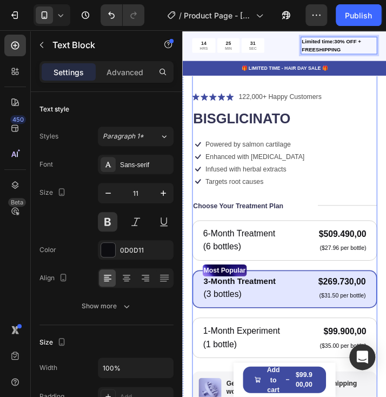
scroll to position [216, 0]
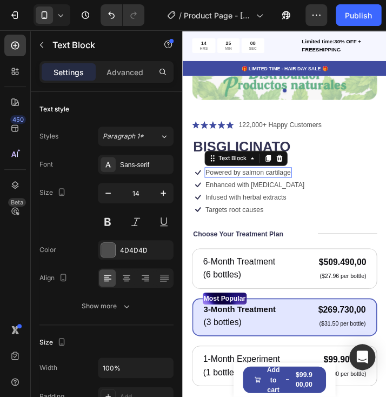
click at [269, 188] on p "Powered by salmon cartilage" at bounding box center [256, 193] width 97 height 10
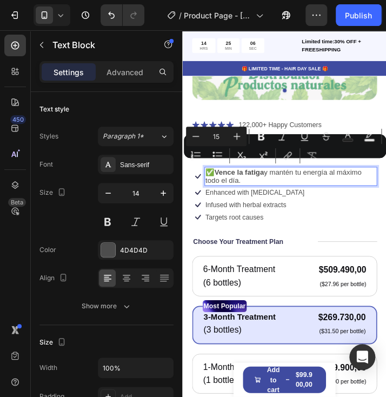
scroll to position [216, 0]
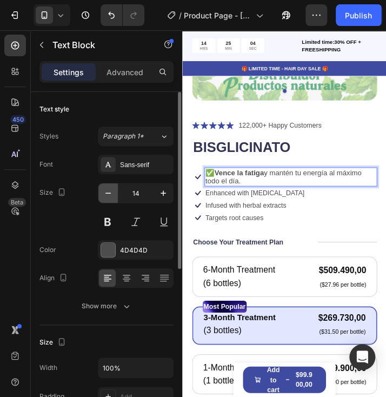
click at [110, 186] on button "button" at bounding box center [107, 192] width 19 height 19
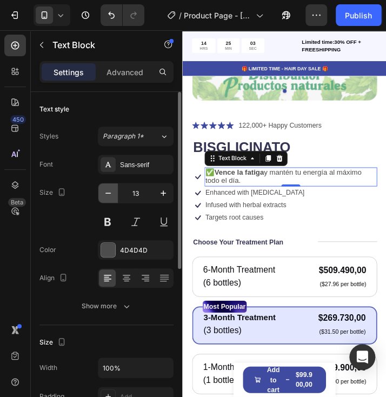
click at [110, 186] on button "button" at bounding box center [107, 192] width 19 height 19
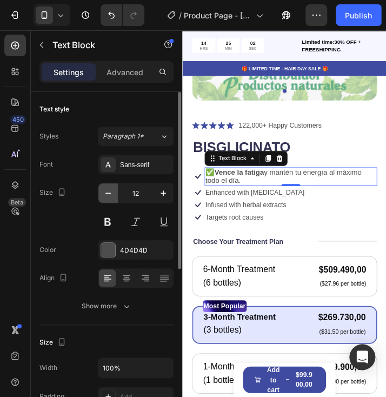
click at [106, 188] on icon "button" at bounding box center [108, 193] width 11 height 11
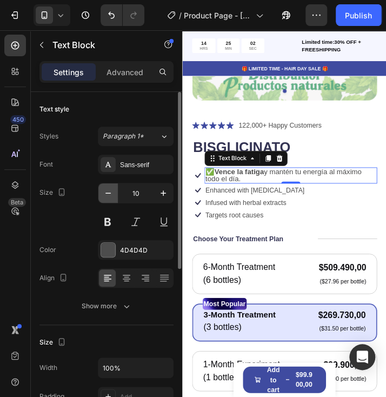
click at [106, 188] on icon "button" at bounding box center [108, 193] width 11 height 11
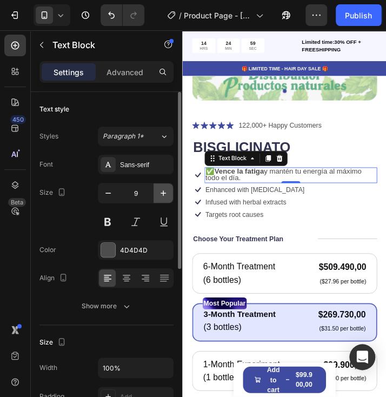
click at [165, 188] on icon "button" at bounding box center [163, 193] width 11 height 11
type input "10"
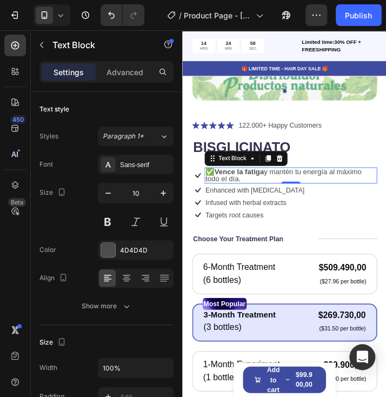
click at [257, 186] on strong "Vence la fatiga" at bounding box center [246, 190] width 56 height 9
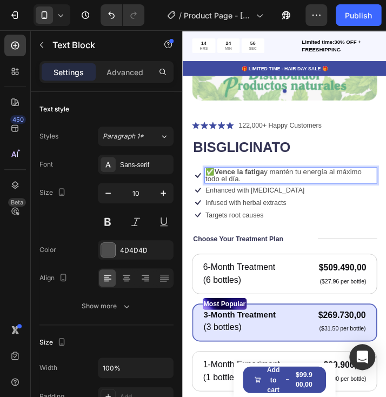
click at [250, 189] on p "✅ Vence la fatiga y mantén tu energía al máximo todo el día." at bounding box center [305, 196] width 195 height 16
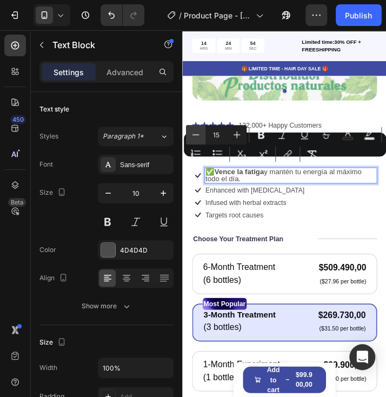
click at [200, 135] on button "Minus" at bounding box center [195, 134] width 19 height 19
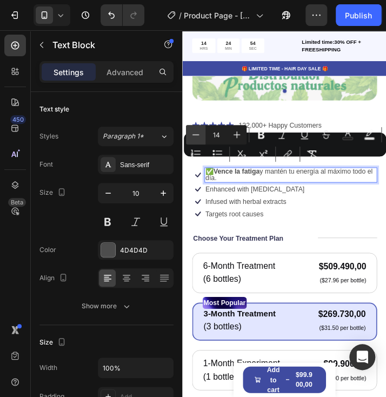
click at [199, 135] on icon "Editor contextual toolbar" at bounding box center [195, 134] width 11 height 11
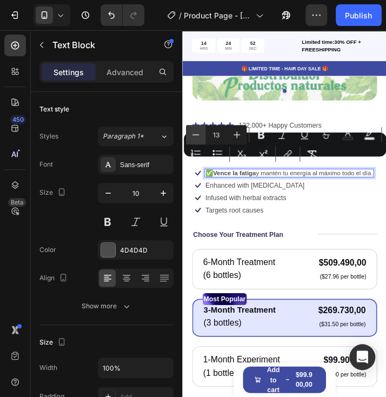
click at [199, 135] on icon "Editor contextual toolbar" at bounding box center [195, 134] width 7 height 1
type input "12"
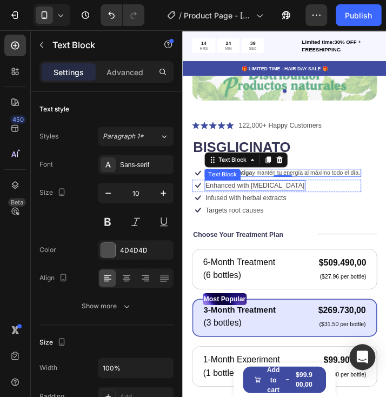
click at [272, 202] on p "Enhanced with biotin" at bounding box center [264, 207] width 113 height 10
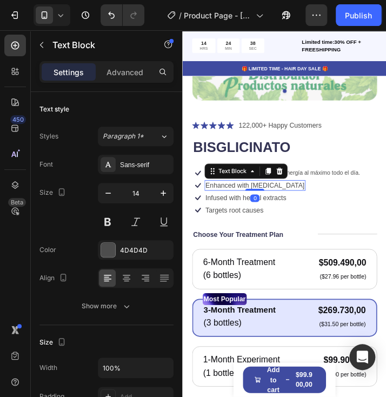
click at [270, 202] on p "Enhanced with biotin" at bounding box center [264, 207] width 113 height 10
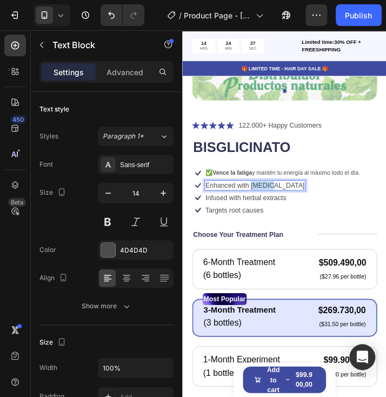
click at [270, 202] on p "Enhanced with biotin" at bounding box center [264, 207] width 113 height 10
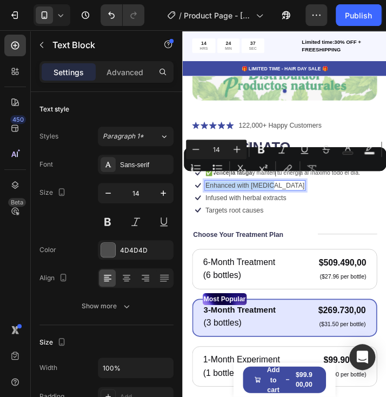
click at [270, 202] on p "Enhanced with biotin" at bounding box center [264, 207] width 113 height 10
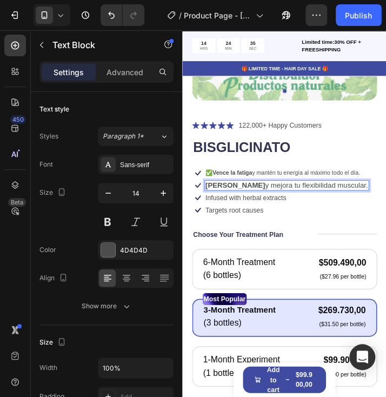
click at [266, 202] on strong "[PERSON_NAME]" at bounding box center [242, 206] width 68 height 9
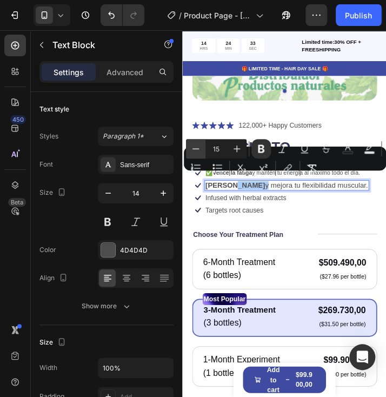
click at [191, 148] on icon "Editor contextual toolbar" at bounding box center [195, 148] width 11 height 11
click at [194, 148] on icon "Editor contextual toolbar" at bounding box center [195, 148] width 11 height 11
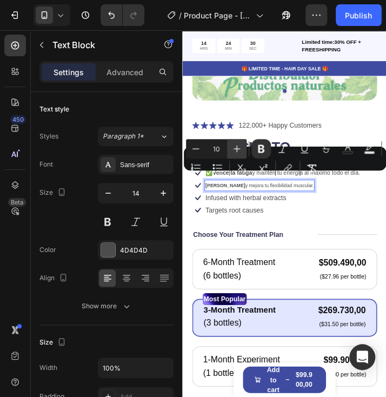
click at [231, 150] on icon "Editor contextual toolbar" at bounding box center [236, 148] width 11 height 11
type input "12"
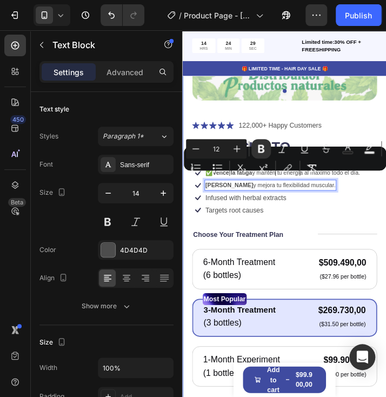
click at [406, 128] on div "Product Images Icon Icon Icon Icon Icon Icon List 122,000+ Happy Customers Text…" at bounding box center [298, 279] width 232 height 780
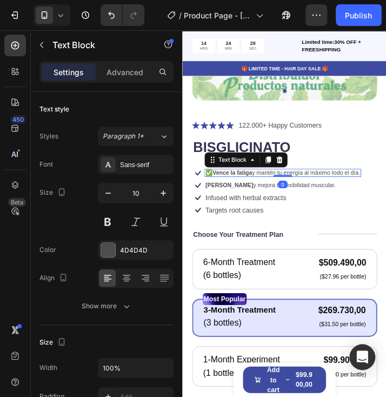
click at [285, 189] on span "✅ Vence la fatiga y mantén tu energía al máximo todo el día." at bounding box center [296, 193] width 176 height 8
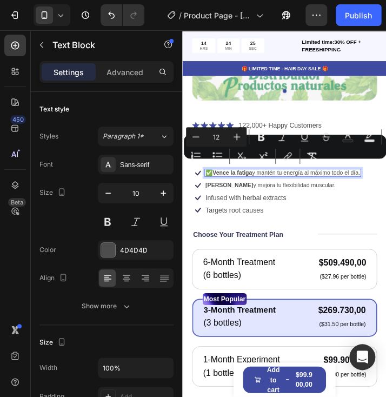
click at [212, 165] on div "Minus 12 Plus Bold Italic Underline Strikethrough Text Color Text Background Co…" at bounding box center [285, 146] width 198 height 39
click at [212, 165] on button "Bulleted List" at bounding box center [217, 155] width 19 height 19
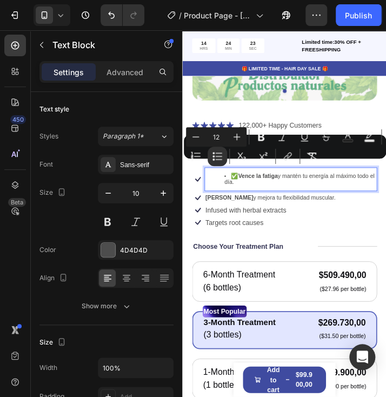
scroll to position [217, 0]
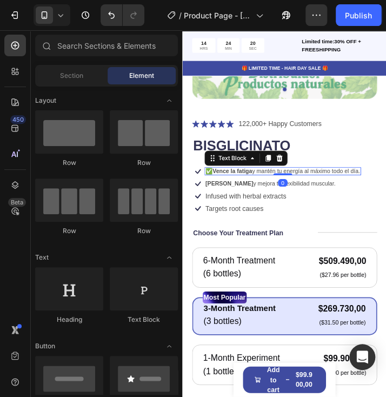
click at [273, 187] on span "✅ Vence la fatiga y mantén tu energía al máximo todo el día." at bounding box center [296, 191] width 176 height 8
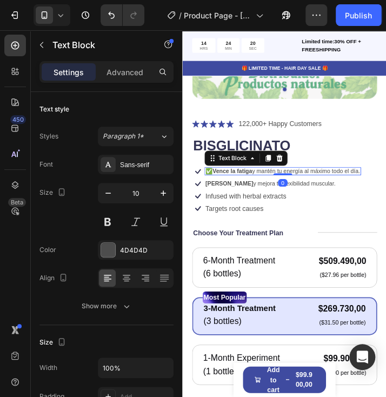
click at [215, 187] on span "✅ Vence la fatiga y mantén tu energía al máximo todo el día." at bounding box center [296, 191] width 176 height 8
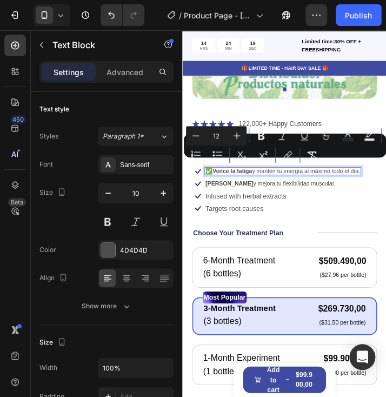
click at [211, 164] on div "Minus 12 Plus Bold Italic Underline Strikethrough Text Color Text Background Co…" at bounding box center [285, 145] width 198 height 39
click at [213, 164] on div "Minus 12 Plus Bold Italic Underline Strikethrough Text Color Text Background Co…" at bounding box center [285, 145] width 198 height 39
click at [212, 163] on button "Bulleted List" at bounding box center [217, 154] width 19 height 19
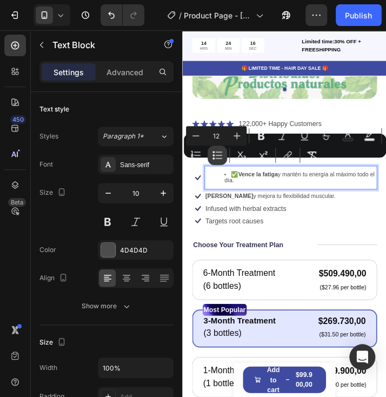
click at [212, 163] on button "Bulleted List" at bounding box center [217, 154] width 19 height 19
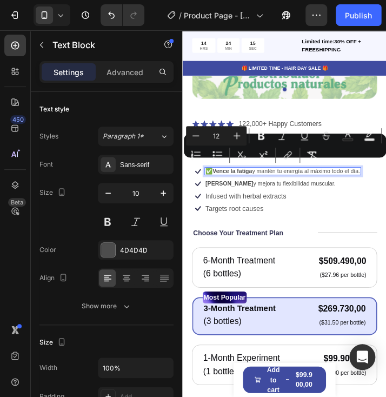
click at [259, 164] on button "Superscript" at bounding box center [262, 154] width 19 height 19
click at [221, 187] on strong "Vence la fatiga" at bounding box center [240, 191] width 45 height 8
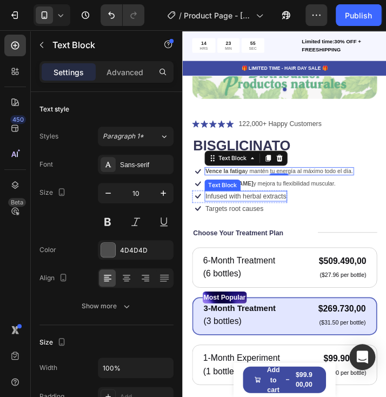
click at [272, 215] on p "Infused with herbal extracts" at bounding box center [254, 220] width 92 height 10
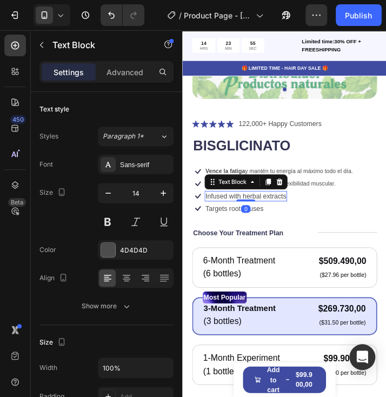
click at [272, 215] on p "Infused with herbal extracts" at bounding box center [254, 220] width 92 height 10
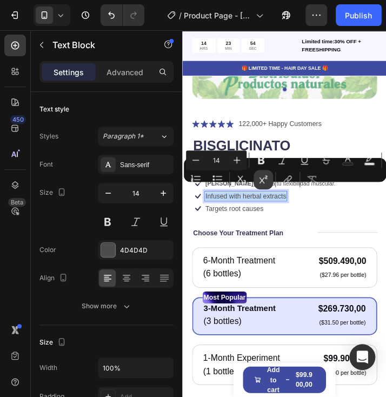
type input "15"
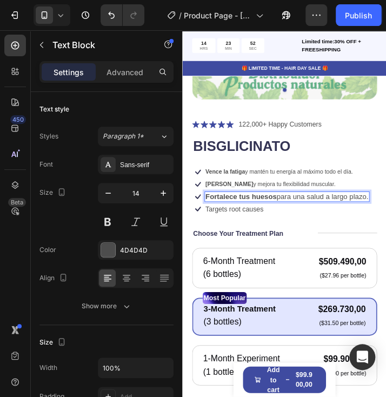
click at [229, 215] on span "Fortalece tus huesos para una salud a largo plazo." at bounding box center [301, 219] width 186 height 9
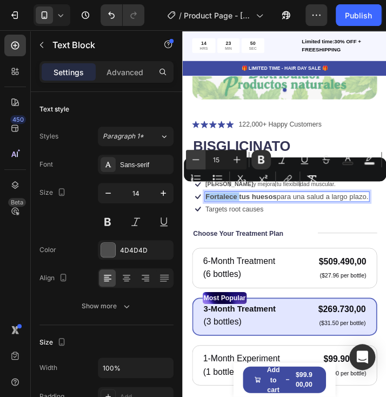
click at [199, 157] on icon "Editor contextual toolbar" at bounding box center [195, 159] width 11 height 11
type input "12"
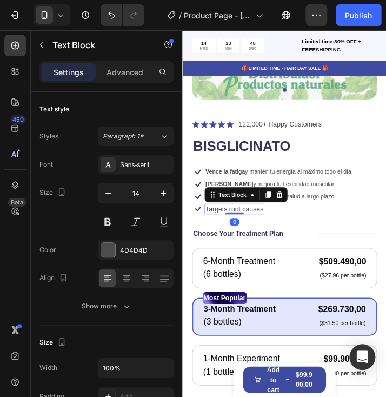
click at [245, 229] on p "Targets root causes" at bounding box center [241, 234] width 66 height 10
click at [238, 229] on p "Targets root causes" at bounding box center [241, 234] width 66 height 10
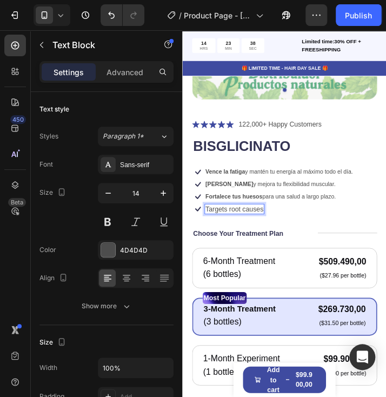
click at [263, 229] on p "Targets root causes" at bounding box center [241, 234] width 66 height 10
click at [263, 229] on strong "Controla tu presión arterial" at bounding box center [260, 233] width 104 height 9
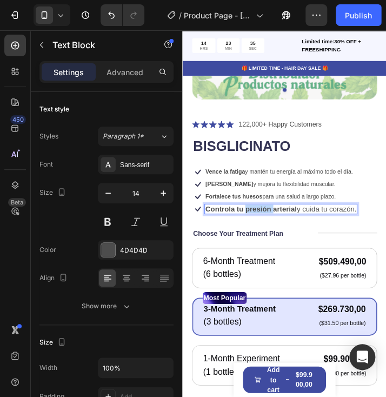
click at [263, 229] on strong "Controla tu presión arterial" at bounding box center [260, 233] width 104 height 9
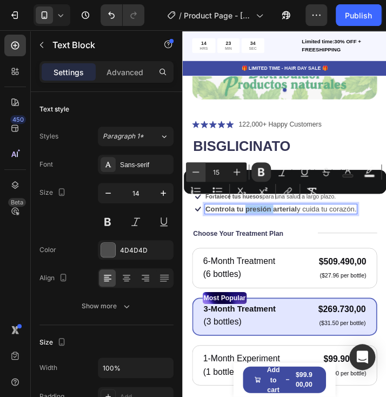
click at [201, 172] on button "Minus" at bounding box center [195, 171] width 19 height 19
type input "12"
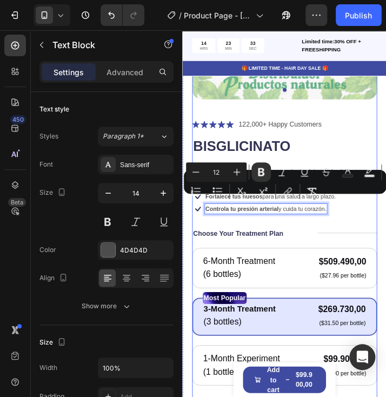
click at [238, 241] on div "Icon Icon Icon Icon Icon Icon List 122,000+ Happy Customers Text Block Row BISG…" at bounding box center [298, 380] width 211 height 498
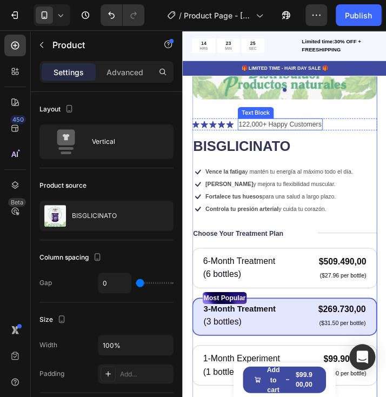
click at [309, 132] on p "122,000+ Happy Customers" at bounding box center [293, 137] width 95 height 11
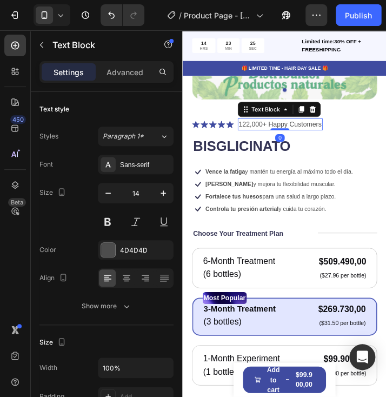
click at [309, 132] on p "122,000+ Happy Customers" at bounding box center [293, 137] width 95 height 11
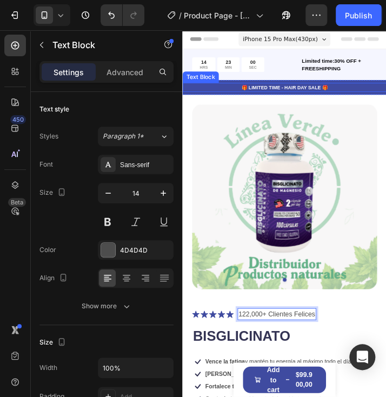
scroll to position [0, 0]
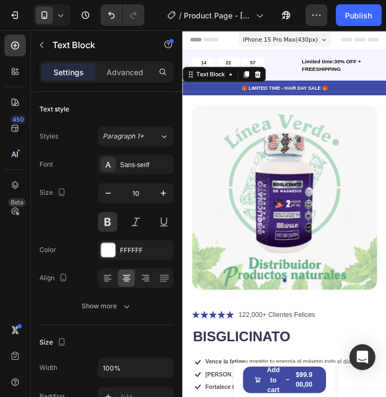
click at [300, 93] on p "🎁 LIMITED TIME - HAIR DAY SALE 🎁" at bounding box center [298, 96] width 230 height 8
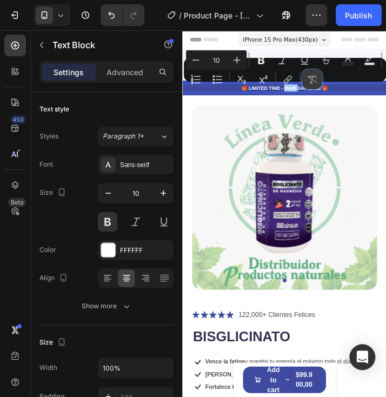
click at [308, 85] on button "Remove Format" at bounding box center [311, 79] width 19 height 19
click at [295, 85] on button "link" at bounding box center [287, 79] width 19 height 19
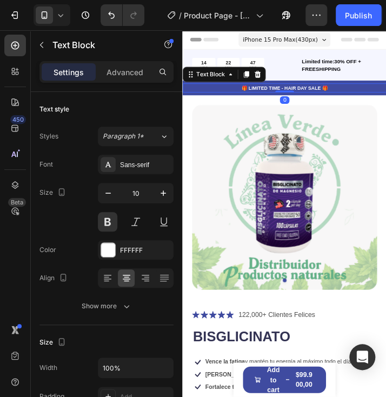
click at [272, 94] on p "🎁 LIMITED TIME - HAIR DAY SALE 🎁" at bounding box center [298, 96] width 230 height 8
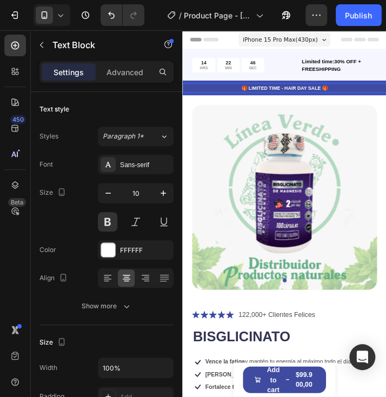
click at [288, 94] on p "🎁 LIMITED TIME - HAIR DAY SALE 🎁" at bounding box center [298, 96] width 230 height 8
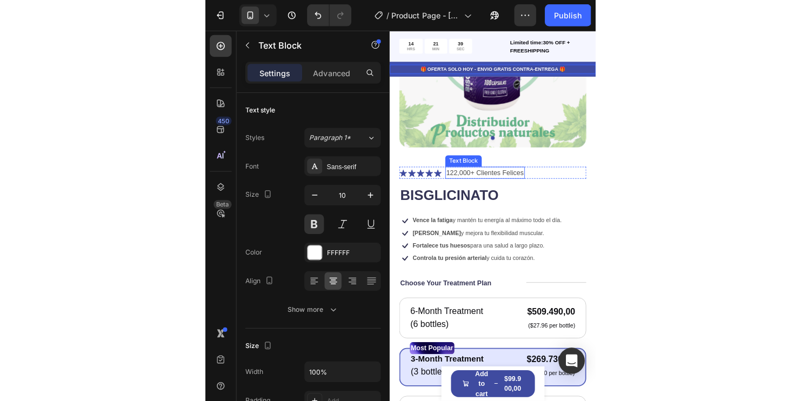
scroll to position [162, 0]
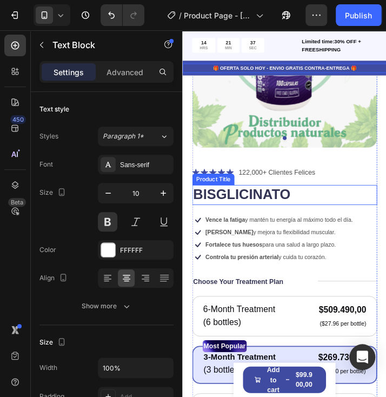
click at [315, 213] on h1 "BISGLICINATO" at bounding box center [298, 217] width 211 height 23
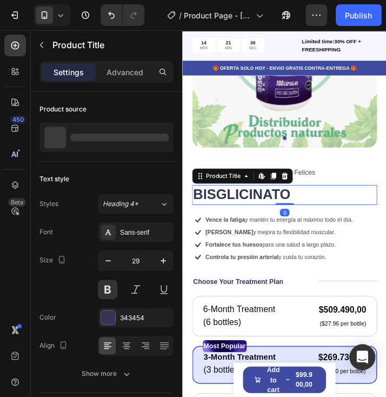
click at [315, 213] on h1 "BISGLICINATO" at bounding box center [298, 217] width 211 height 23
click at [309, 206] on h1 "BISGLICINATO" at bounding box center [298, 217] width 211 height 23
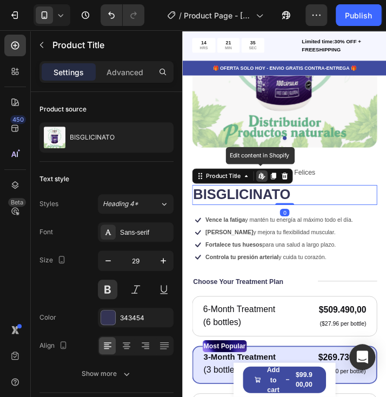
click at [309, 206] on h1 "BISGLICINATO" at bounding box center [298, 217] width 211 height 23
click at [300, 211] on h1 "BISGLICINATO" at bounding box center [298, 217] width 211 height 23
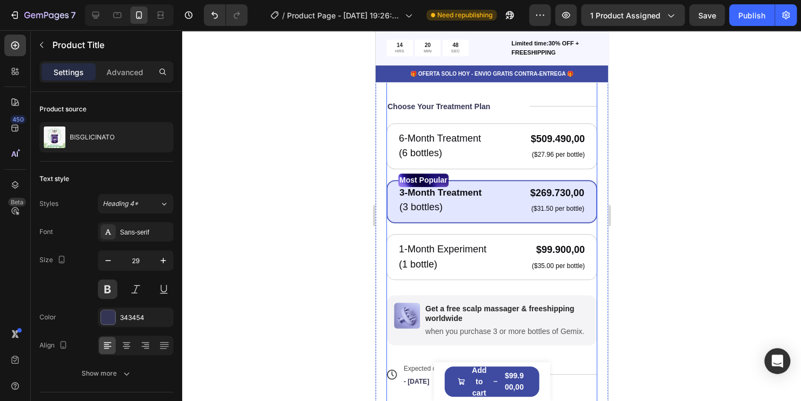
scroll to position [324, 0]
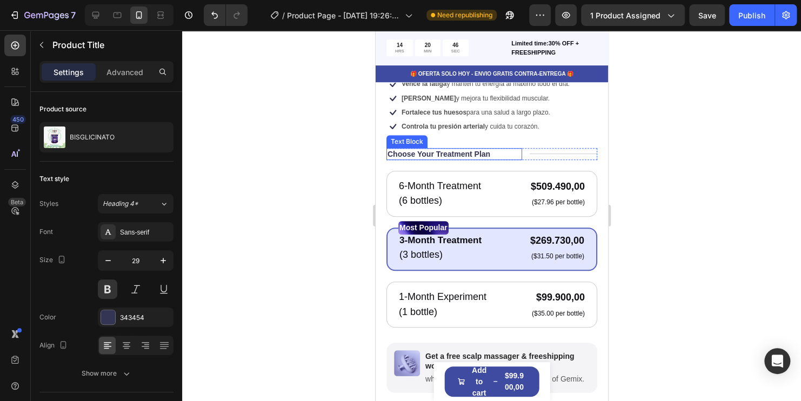
click at [490, 148] on div "Choose Your Treatment Plan" at bounding box center [438, 154] width 105 height 12
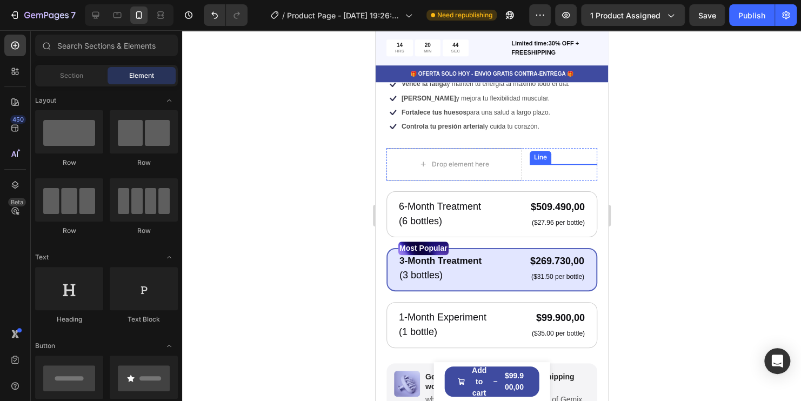
click at [536, 164] on div at bounding box center [563, 164] width 68 height 1
click at [504, 158] on div "Drop element here" at bounding box center [454, 164] width 136 height 32
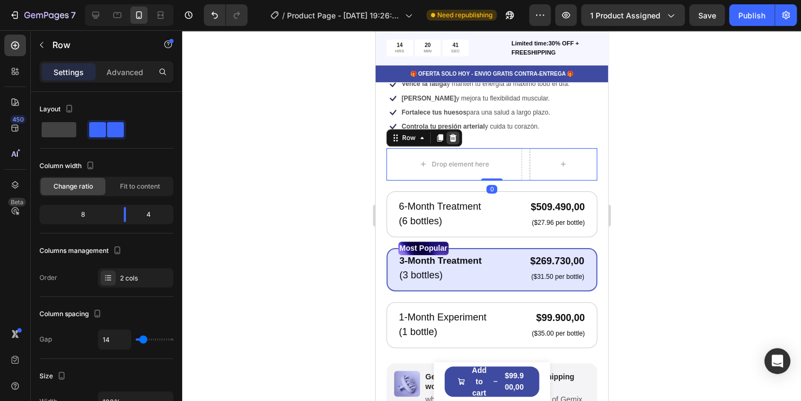
click at [455, 133] on icon at bounding box center [452, 137] width 9 height 9
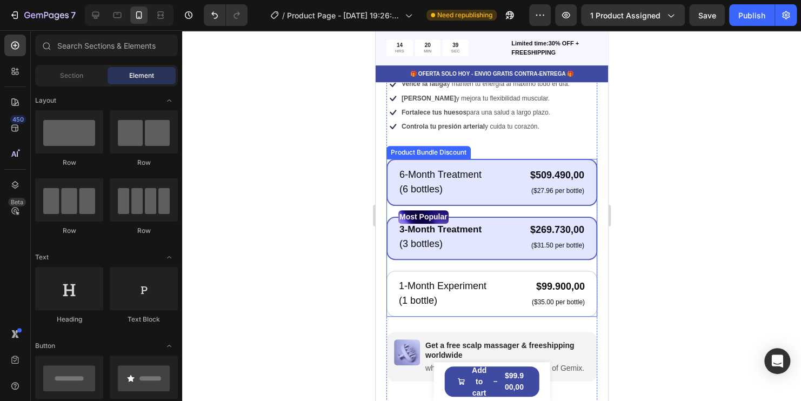
click at [496, 159] on div "6-Month Treatment Text Block (6 bottles) Text Block $509.490,00 Product Price P…" at bounding box center [491, 182] width 211 height 47
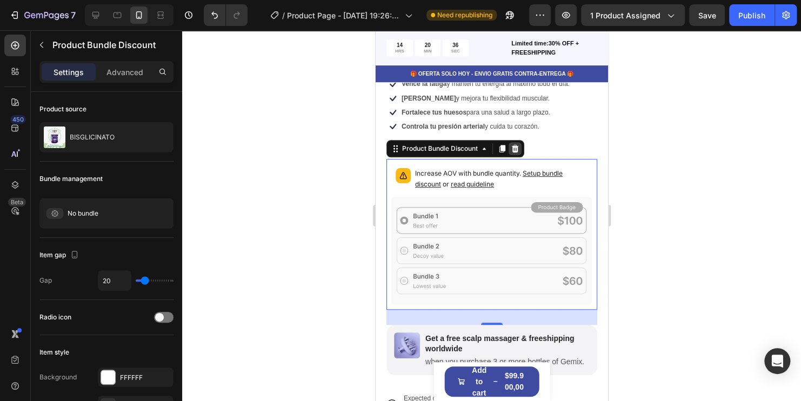
click at [514, 145] on icon at bounding box center [514, 149] width 7 height 8
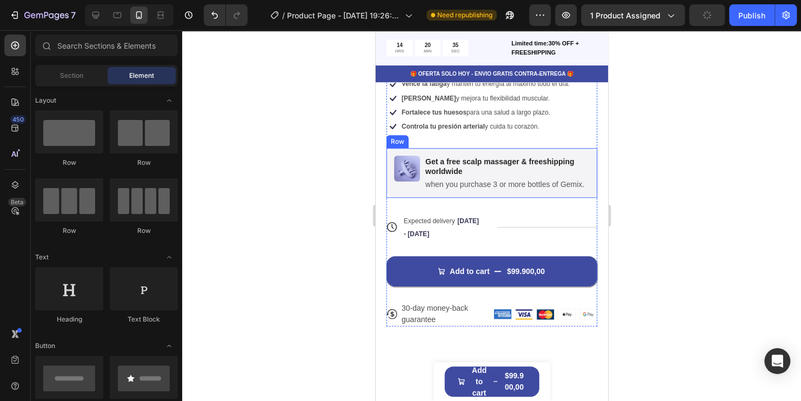
click at [519, 148] on div "Image Get a free scalp massager & freeshipping worldwide Text Block when you pu…" at bounding box center [491, 173] width 211 height 50
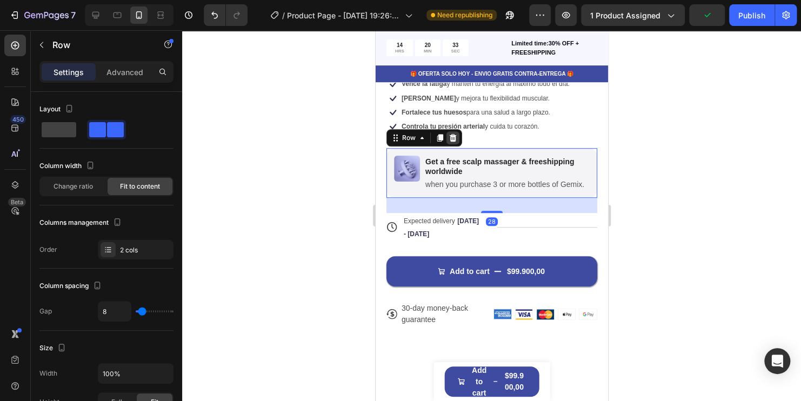
click at [450, 134] on icon at bounding box center [452, 138] width 7 height 8
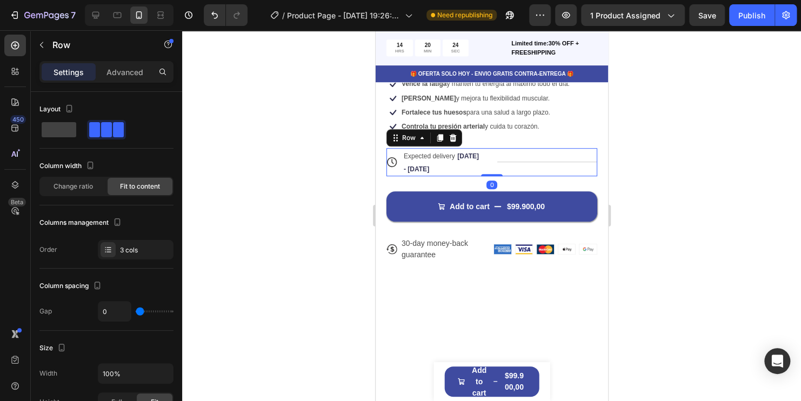
click at [510, 156] on div "Title Line" at bounding box center [547, 162] width 100 height 28
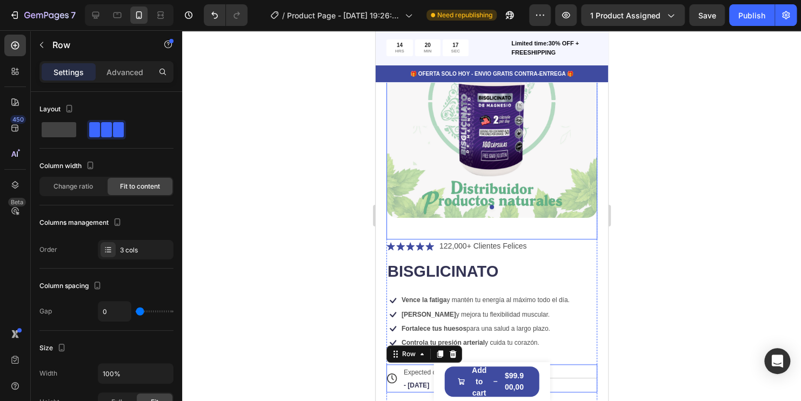
scroll to position [162, 0]
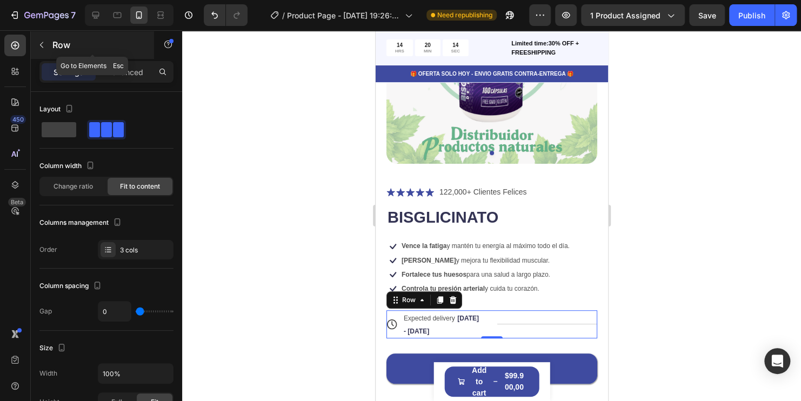
click at [45, 47] on icon "button" at bounding box center [41, 45] width 9 height 9
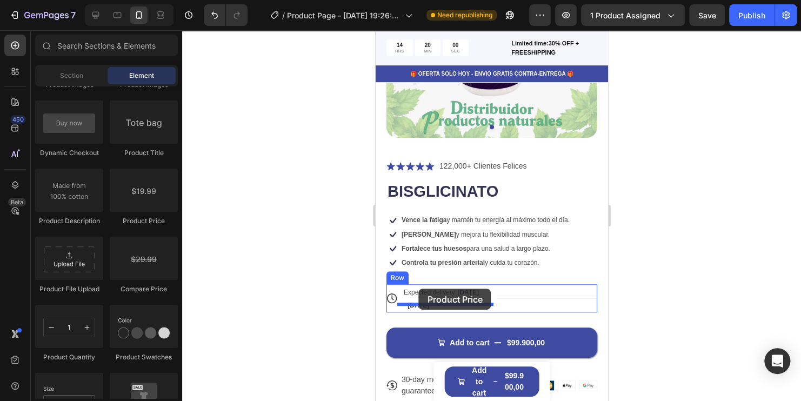
scroll to position [216, 0]
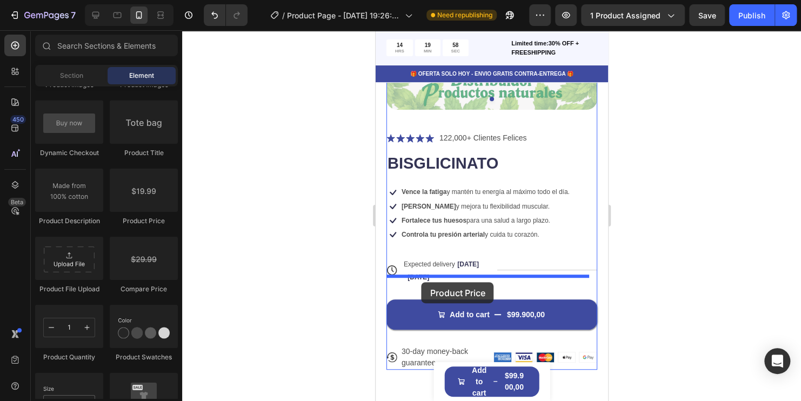
drag, startPoint x: 516, startPoint y: 228, endPoint x: 421, endPoint y: 282, distance: 109.4
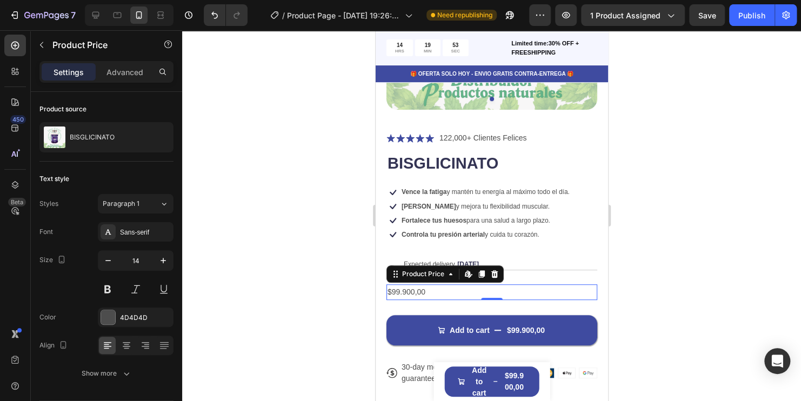
click at [432, 284] on div "$99.900,00" at bounding box center [491, 292] width 211 height 16
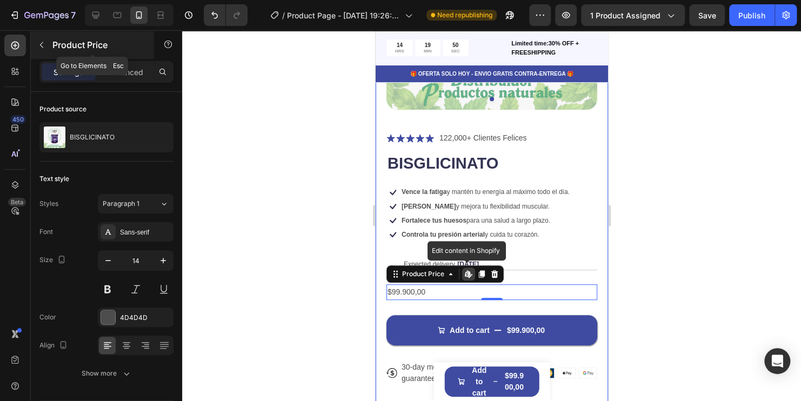
click at [43, 48] on icon "button" at bounding box center [41, 45] width 3 height 6
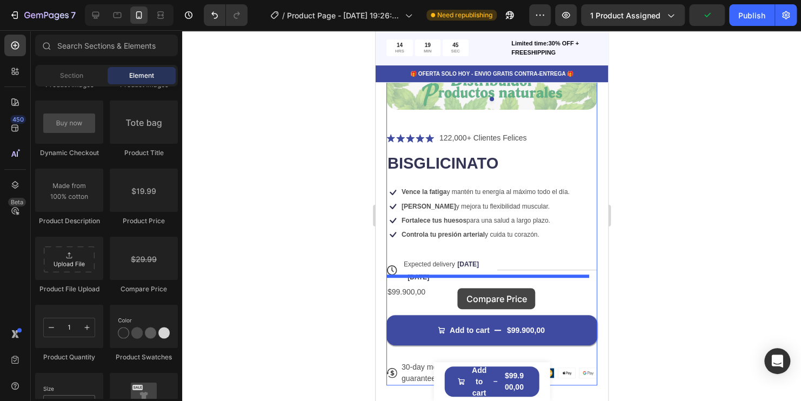
drag, startPoint x: 516, startPoint y: 295, endPoint x: 457, endPoint y: 288, distance: 59.3
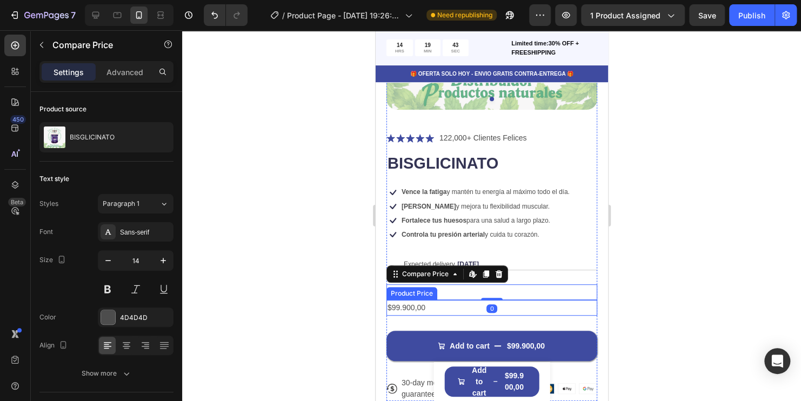
click at [409, 300] on div "$99.900,00" at bounding box center [491, 308] width 211 height 16
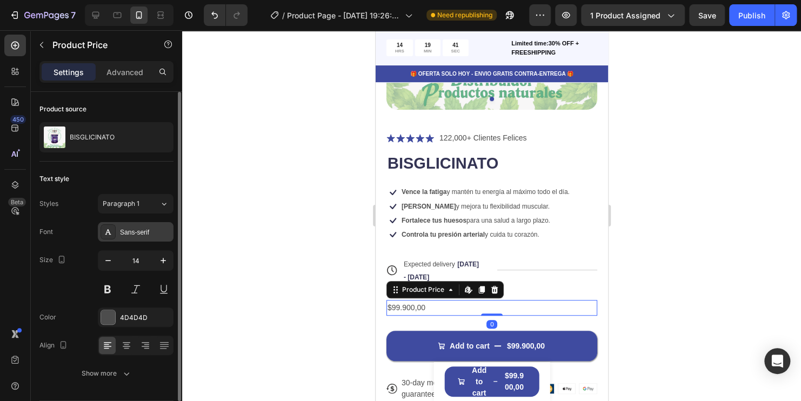
click at [126, 237] on div "Sans-serif" at bounding box center [136, 231] width 76 height 19
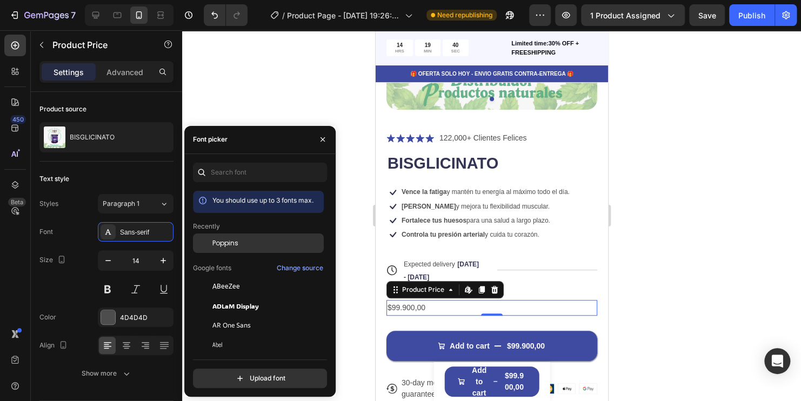
click at [216, 243] on span "Poppins" at bounding box center [225, 243] width 26 height 10
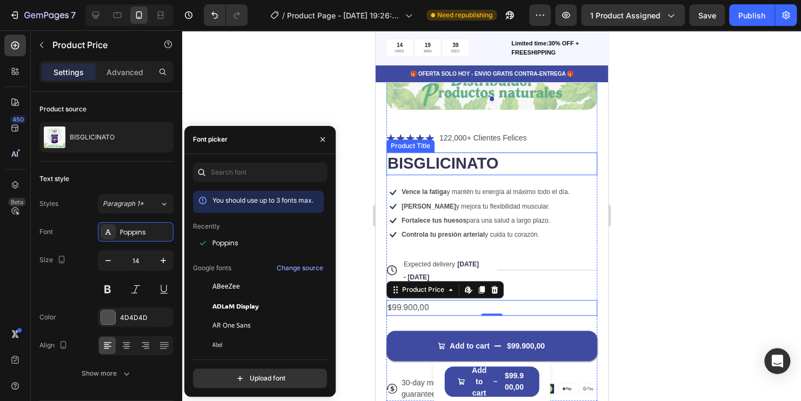
click at [478, 157] on h1 "BISGLICINATO" at bounding box center [491, 163] width 211 height 23
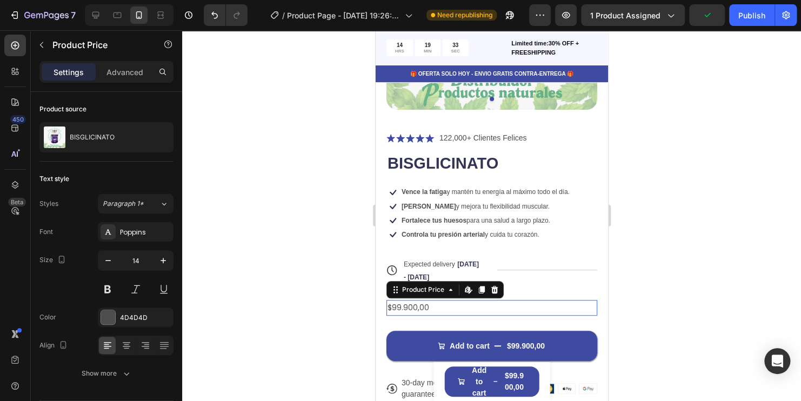
click at [422, 300] on div "$99.900,00" at bounding box center [491, 308] width 211 height 16
click at [164, 262] on icon "button" at bounding box center [163, 260] width 11 height 11
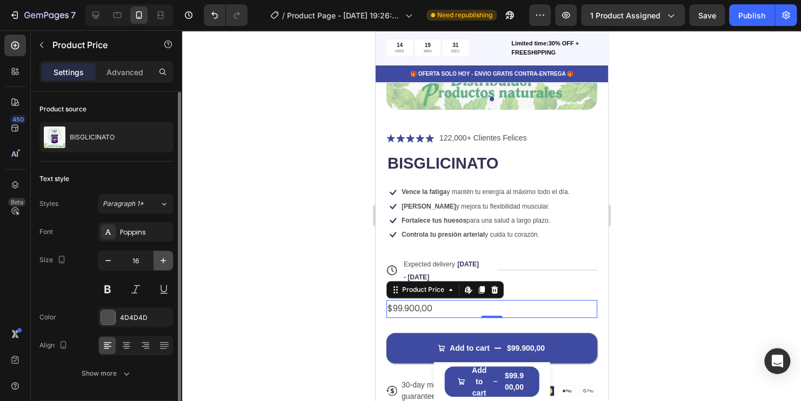
click at [164, 262] on icon "button" at bounding box center [163, 260] width 11 height 11
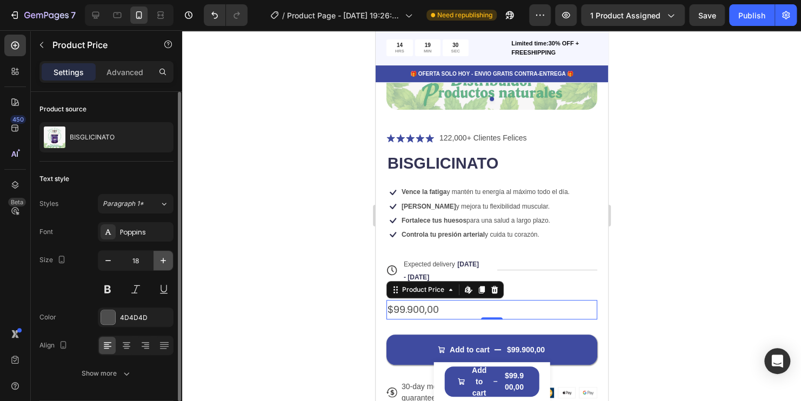
click at [164, 262] on icon "button" at bounding box center [163, 260] width 11 height 11
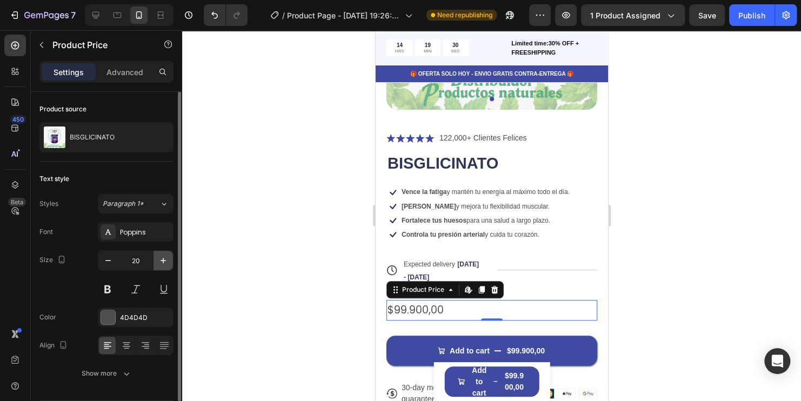
click at [164, 262] on icon "button" at bounding box center [163, 260] width 11 height 11
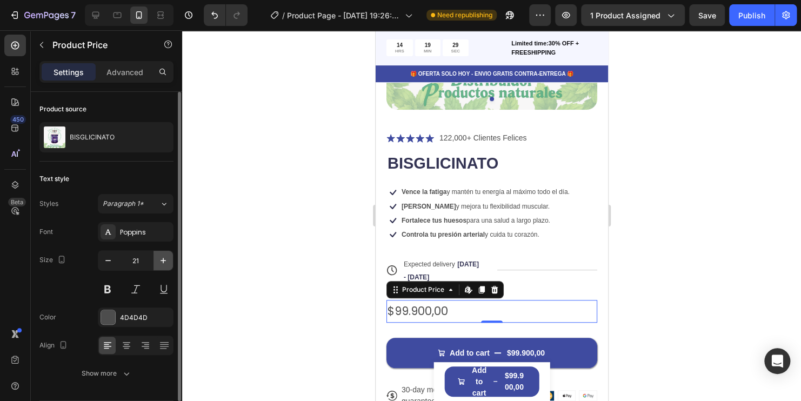
click at [164, 262] on icon "button" at bounding box center [163, 260] width 11 height 11
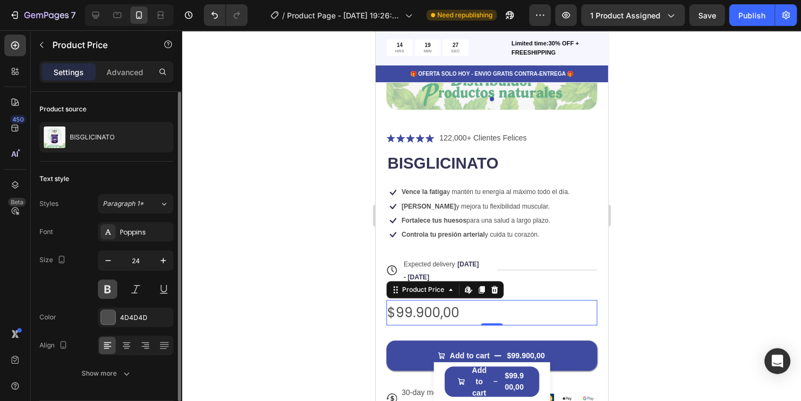
click at [102, 288] on button at bounding box center [107, 288] width 19 height 19
click at [161, 258] on icon "button" at bounding box center [163, 260] width 11 height 11
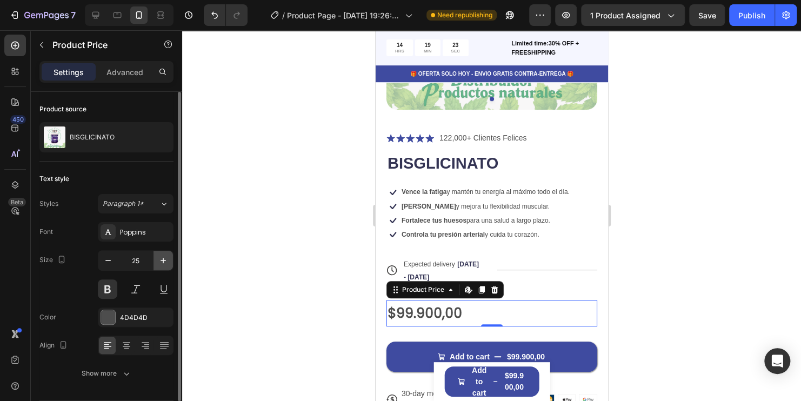
click at [161, 258] on icon "button" at bounding box center [163, 260] width 11 height 11
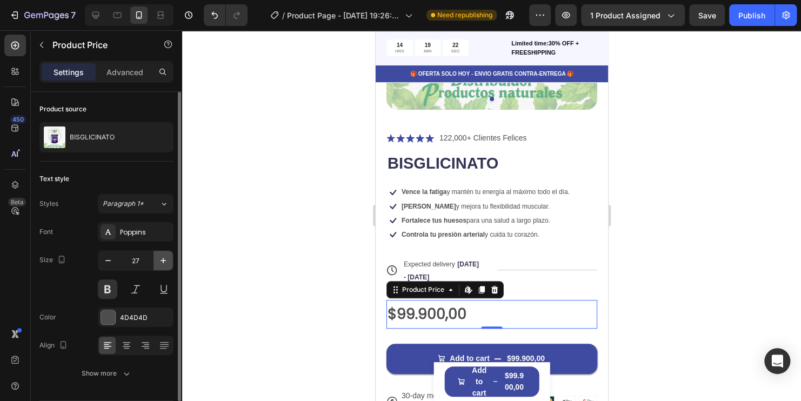
click at [163, 255] on icon "button" at bounding box center [163, 260] width 11 height 11
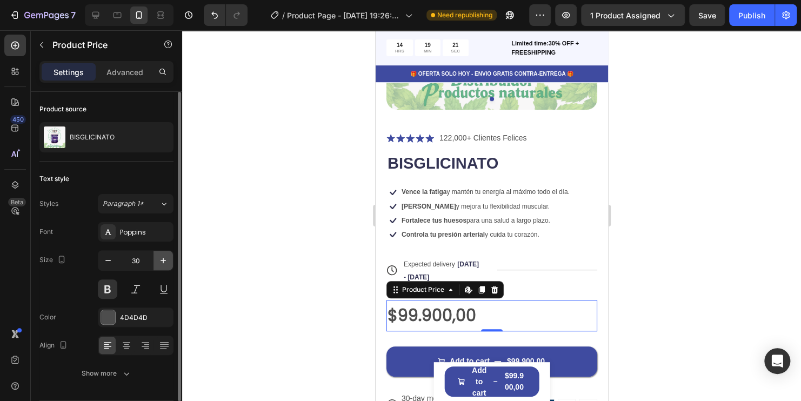
click at [163, 255] on icon "button" at bounding box center [163, 260] width 11 height 11
type input "31"
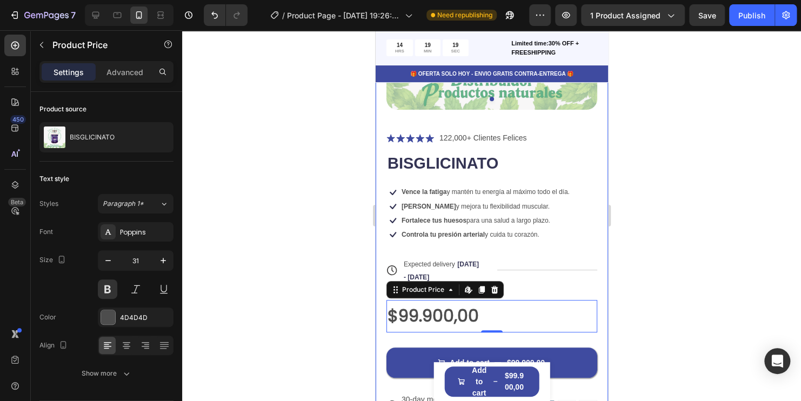
click at [681, 275] on div at bounding box center [491, 215] width 619 height 371
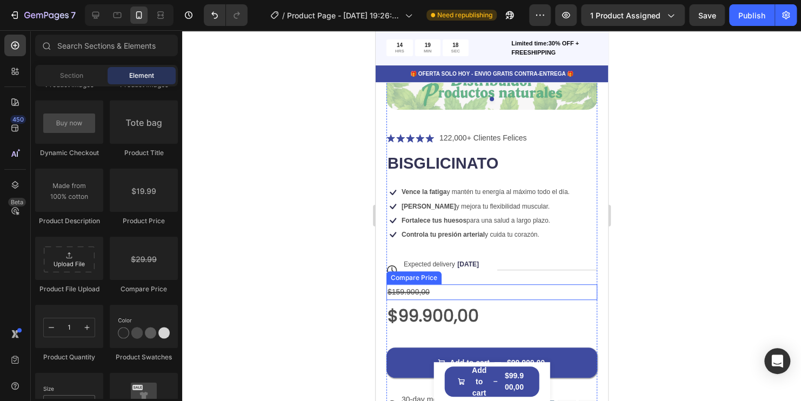
click at [395, 285] on div "$159.900,00" at bounding box center [491, 292] width 211 height 16
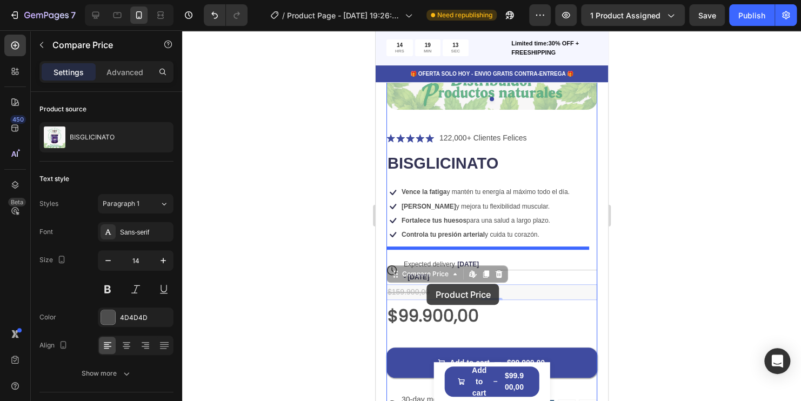
drag, startPoint x: 405, startPoint y: 280, endPoint x: 426, endPoint y: 284, distance: 21.3
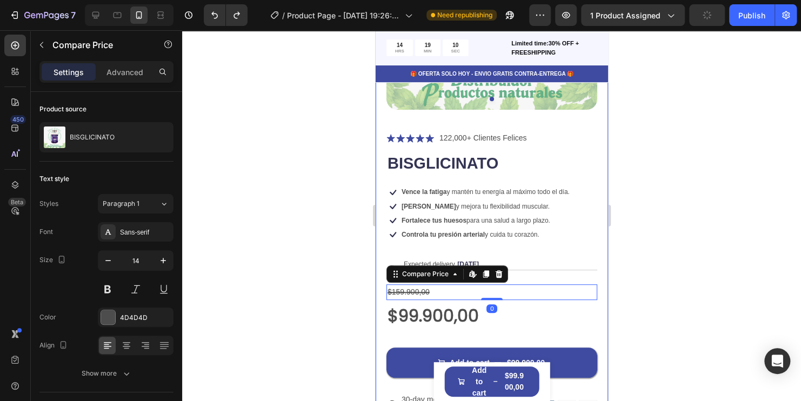
click at [713, 265] on div at bounding box center [491, 215] width 619 height 371
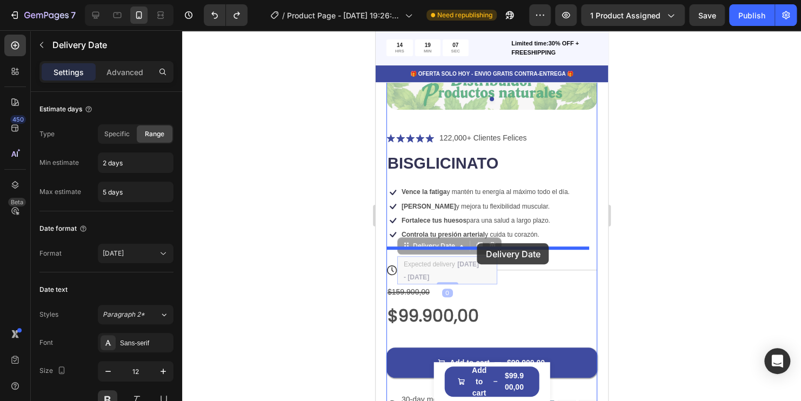
drag, startPoint x: 476, startPoint y: 256, endPoint x: 477, endPoint y: 243, distance: 13.5
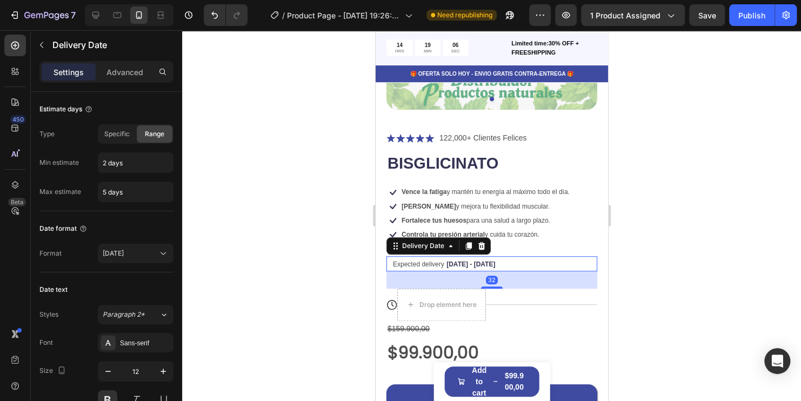
click at [692, 283] on div at bounding box center [491, 215] width 619 height 371
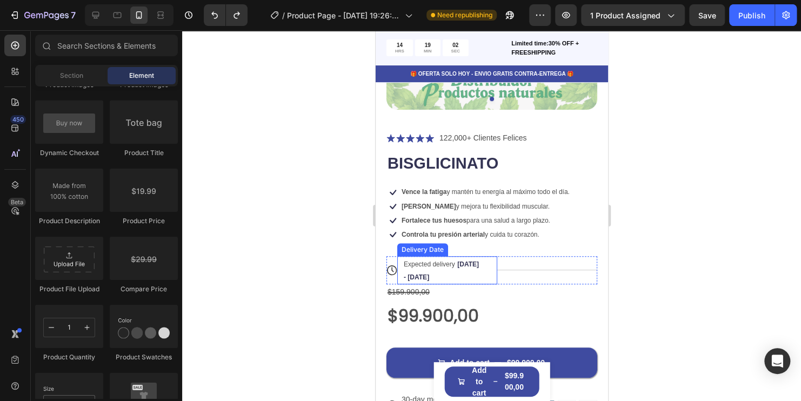
click at [460, 260] on span "Aug 28 - Aug 31" at bounding box center [440, 270] width 75 height 21
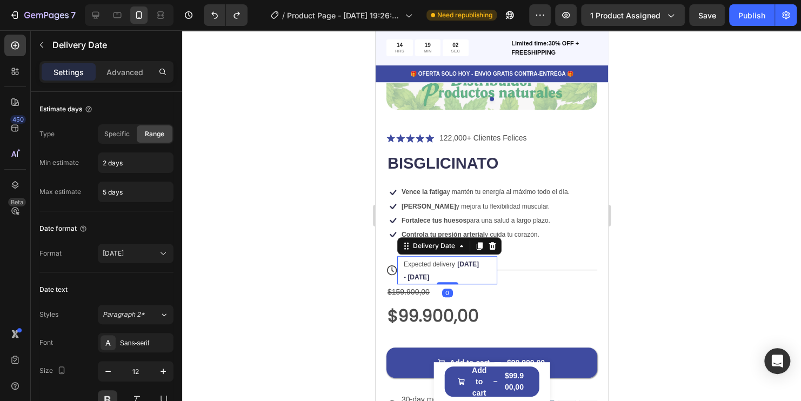
click at [460, 260] on span "Aug 28 - Aug 31" at bounding box center [440, 270] width 75 height 21
click at [468, 260] on span "Aug 28 - Aug 31" at bounding box center [440, 270] width 75 height 21
click at [458, 260] on span "Aug 28 - Aug 31" at bounding box center [440, 270] width 75 height 21
drag, startPoint x: 457, startPoint y: 257, endPoint x: 448, endPoint y: 259, distance: 9.3
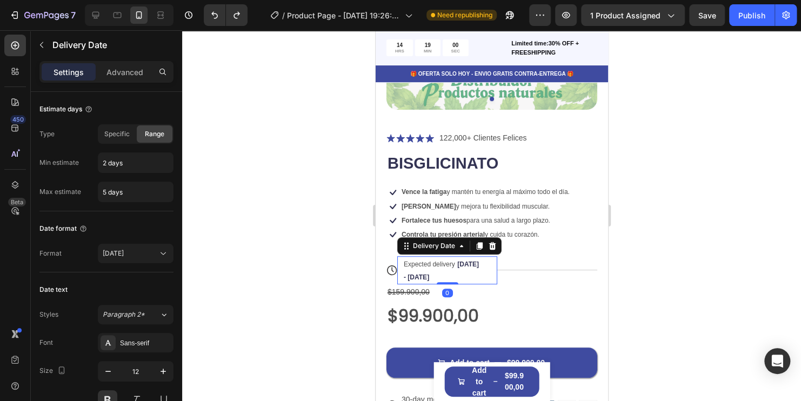
click at [453, 258] on div "Expected delivery Aug 28 - Aug 31" at bounding box center [441, 270] width 79 height 28
click at [413, 260] on span "Expected delivery" at bounding box center [428, 264] width 51 height 8
click at [416, 264] on div "Expected delivery Aug 28 - Aug 31" at bounding box center [441, 270] width 79 height 28
click at [424, 273] on div "Expected delivery Aug 28 - Aug 31" at bounding box center [441, 270] width 79 height 28
click at [453, 268] on div "Expected delivery Aug 28 - Aug 31" at bounding box center [441, 270] width 79 height 28
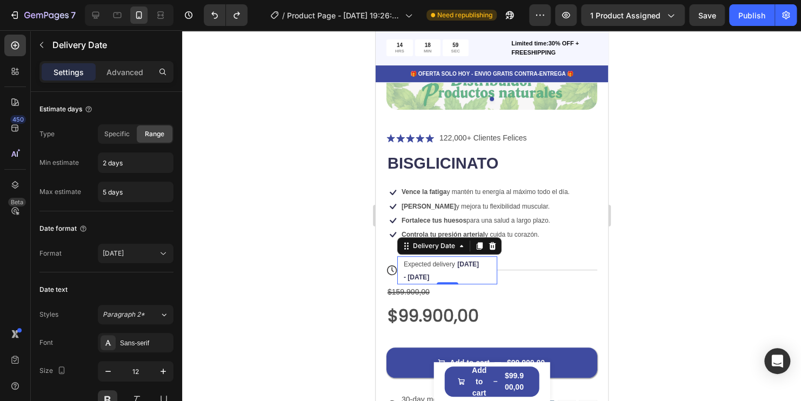
click at [454, 268] on div "Expected delivery Aug 28 - Aug 31" at bounding box center [441, 270] width 79 height 28
click at [529, 264] on div "Title Line" at bounding box center [547, 270] width 100 height 28
click at [454, 256] on div "Expected delivery Aug 28 - Aug 31" at bounding box center [441, 270] width 79 height 28
click at [141, 157] on input "2 days" at bounding box center [135, 162] width 75 height 19
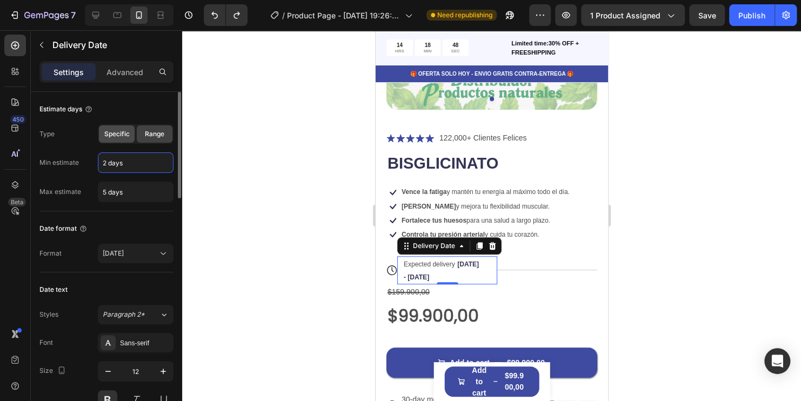
click at [118, 136] on span "Specific" at bounding box center [116, 134] width 25 height 10
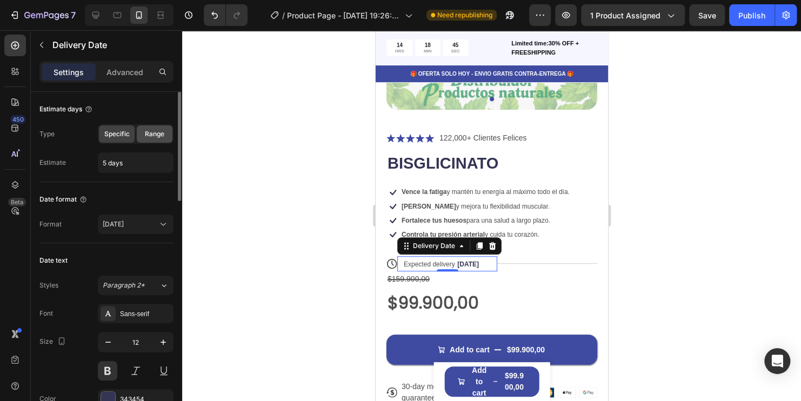
click at [162, 130] on span "Range" at bounding box center [154, 134] width 19 height 10
type input "2 days"
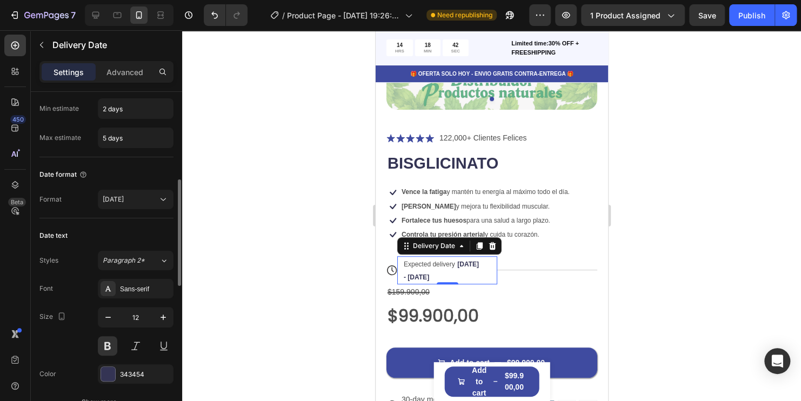
scroll to position [108, 0]
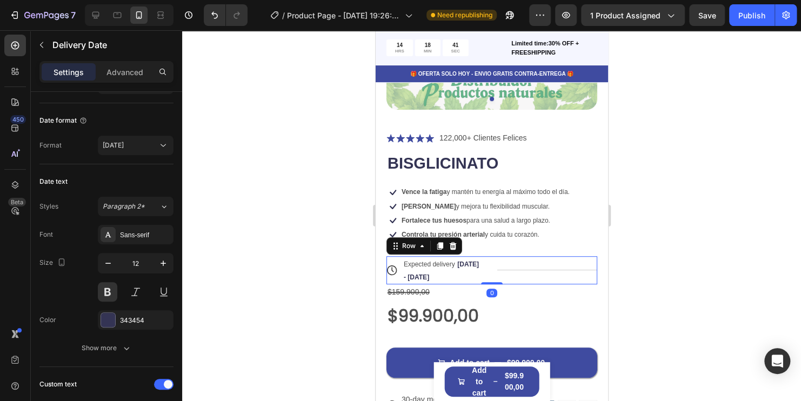
click at [529, 269] on div "Title Line" at bounding box center [547, 270] width 100 height 28
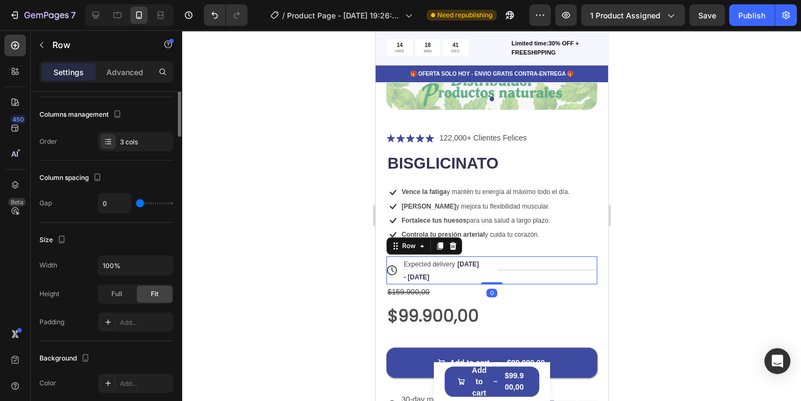
scroll to position [0, 0]
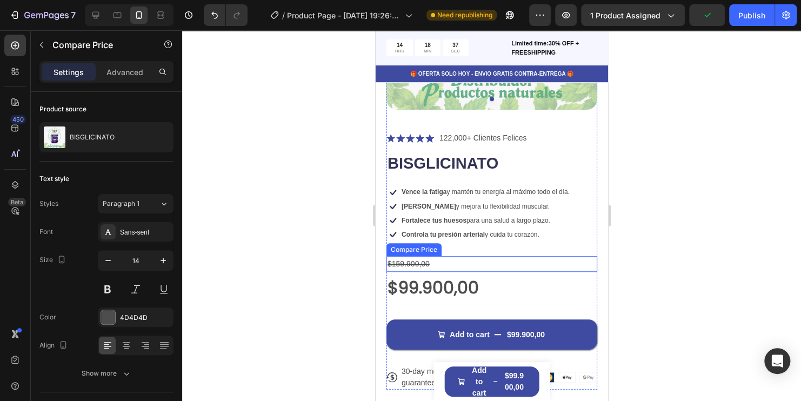
click at [431, 256] on div "$159.900,00" at bounding box center [491, 264] width 211 height 16
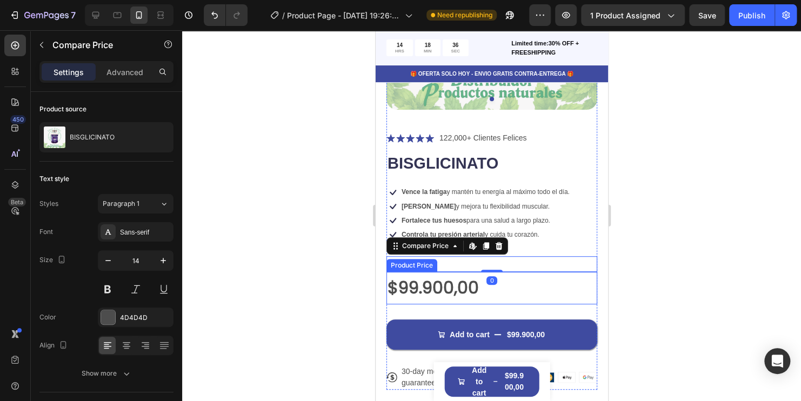
click at [432, 282] on div "$99.900,00" at bounding box center [491, 288] width 211 height 32
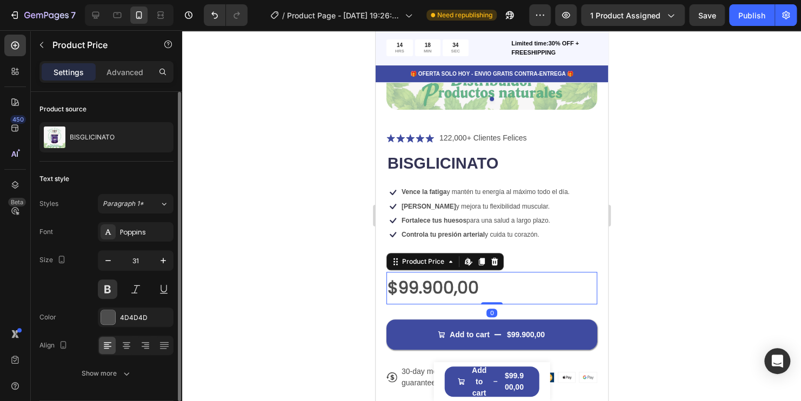
scroll to position [34, 0]
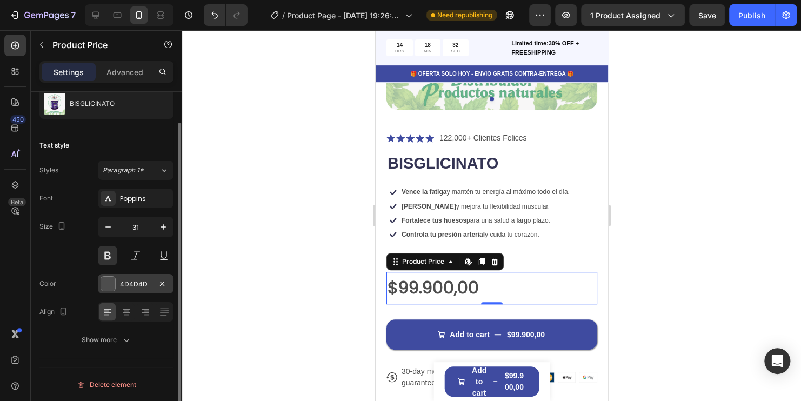
click at [104, 288] on div at bounding box center [108, 284] width 14 height 14
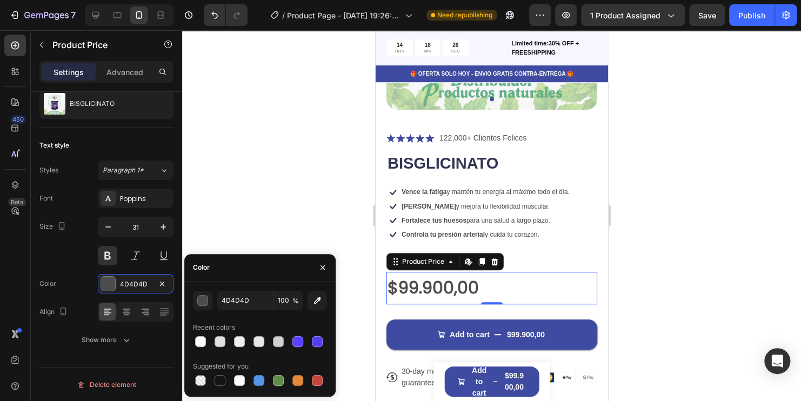
click at [326, 382] on div at bounding box center [260, 380] width 134 height 15
click at [322, 381] on div at bounding box center [317, 380] width 11 height 11
click at [209, 299] on button "button" at bounding box center [202, 300] width 19 height 19
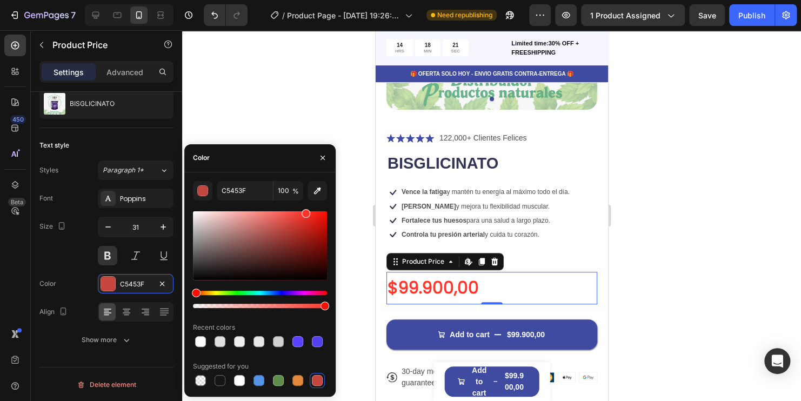
drag, startPoint x: 285, startPoint y: 230, endPoint x: 305, endPoint y: 208, distance: 29.8
click at [305, 208] on div "C5453F 100 % Recent colors Suggested for you" at bounding box center [260, 284] width 134 height 207
type input "FF352B"
click at [691, 193] on div at bounding box center [491, 215] width 619 height 371
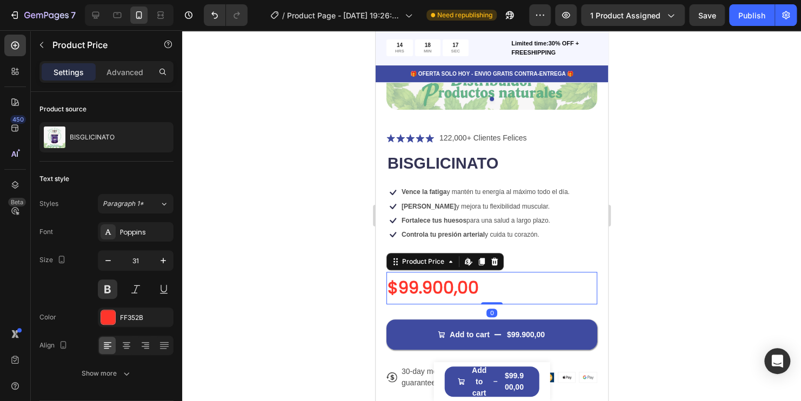
click at [427, 279] on div "$99.900,00" at bounding box center [491, 288] width 211 height 32
click at [797, 264] on div at bounding box center [491, 215] width 619 height 371
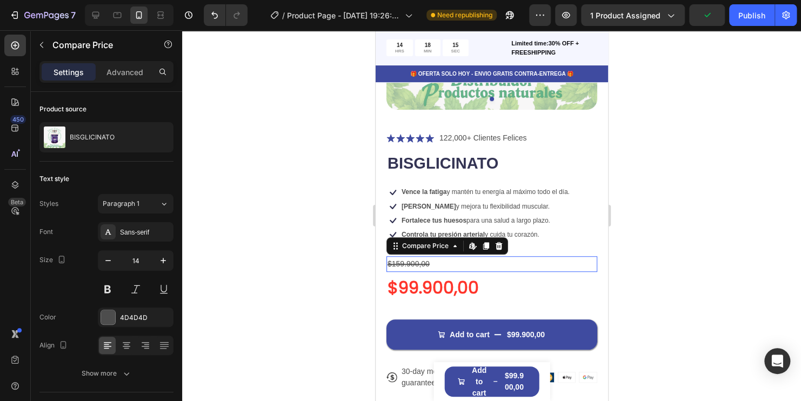
click at [432, 256] on div "$159.900,00" at bounding box center [491, 264] width 211 height 16
drag, startPoint x: 488, startPoint y: 263, endPoint x: 497, endPoint y: 249, distance: 16.5
click at [493, 256] on div "$159.900,00 Compare Price Edit content in Shopify 0 Compare Price Edit content …" at bounding box center [491, 264] width 211 height 16
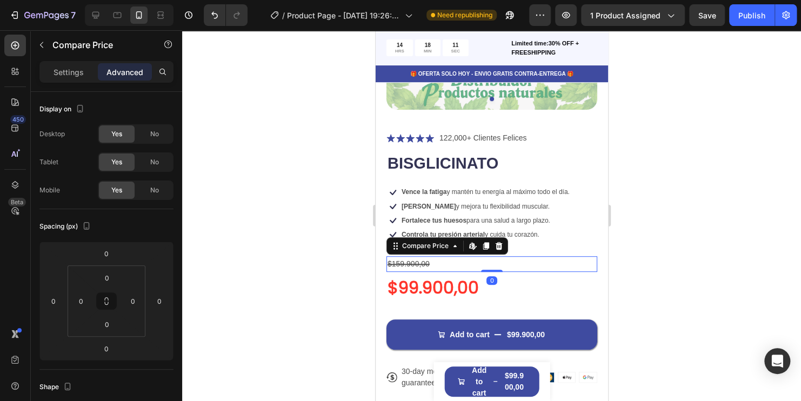
click at [419, 258] on div "$159.900,00" at bounding box center [491, 264] width 211 height 16
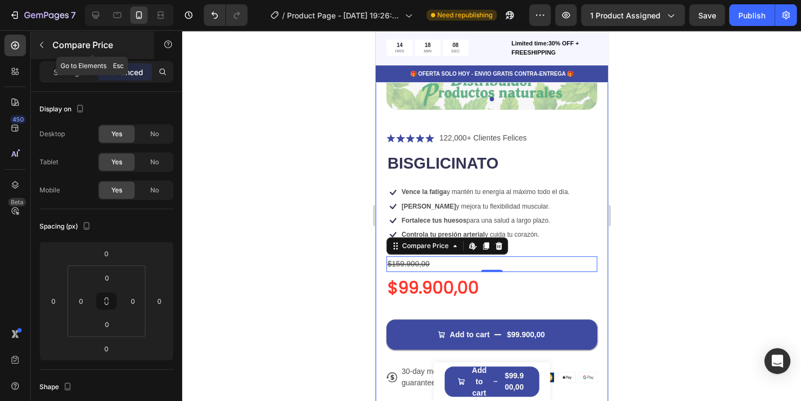
click at [46, 39] on button "button" at bounding box center [41, 44] width 17 height 17
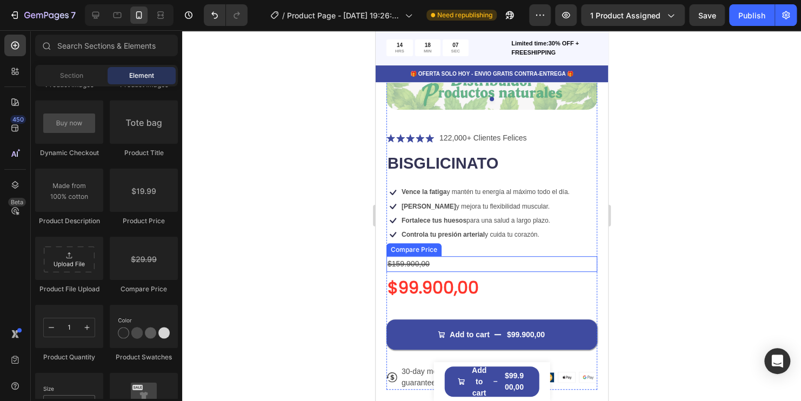
click at [422, 260] on div "$159.900,00" at bounding box center [491, 264] width 211 height 16
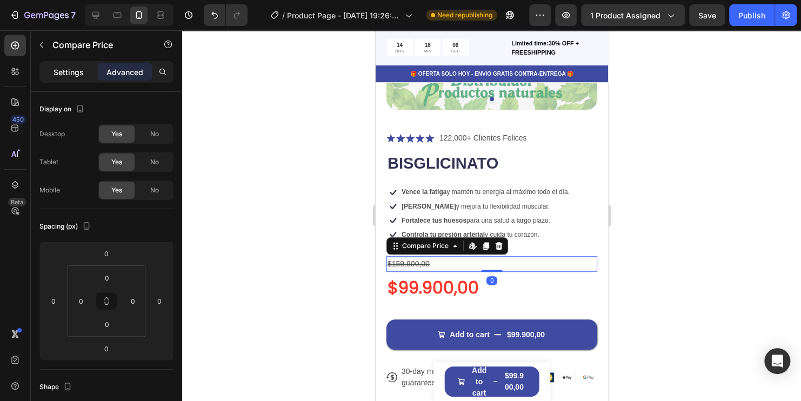
click at [57, 71] on p "Settings" at bounding box center [69, 71] width 30 height 11
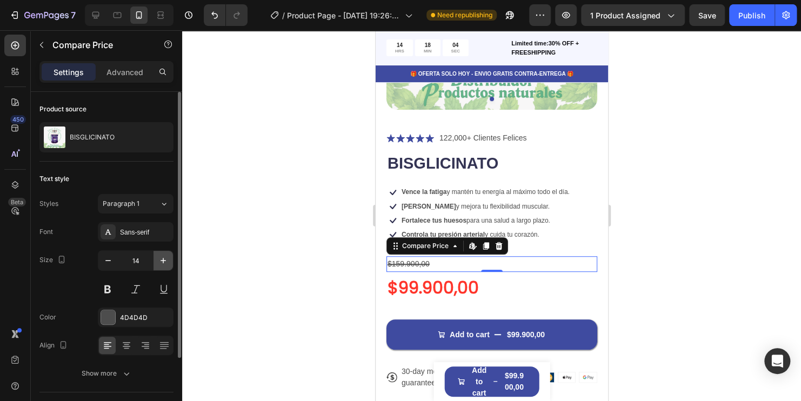
click at [160, 260] on icon "button" at bounding box center [163, 260] width 11 height 11
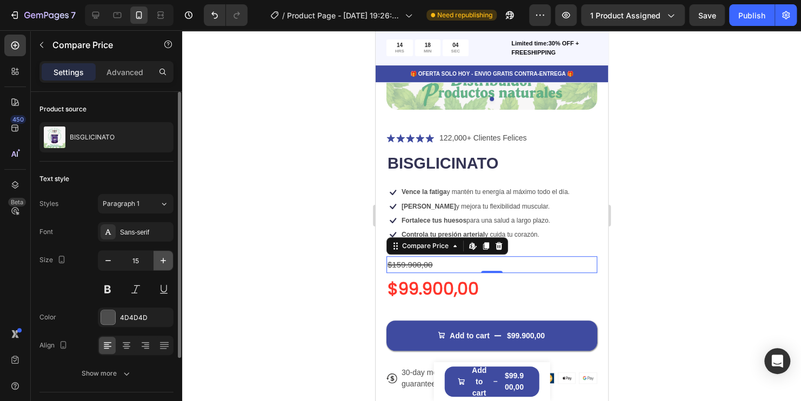
click at [161, 260] on icon "button" at bounding box center [163, 260] width 11 height 11
type input "16"
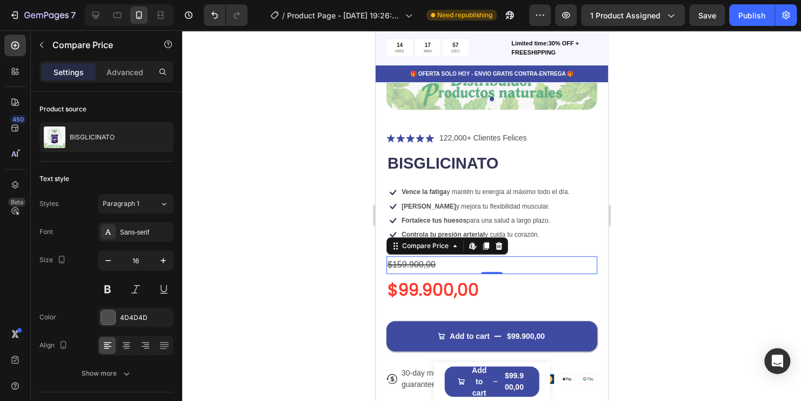
click at [407, 257] on div "$159.900,00" at bounding box center [491, 265] width 211 height 18
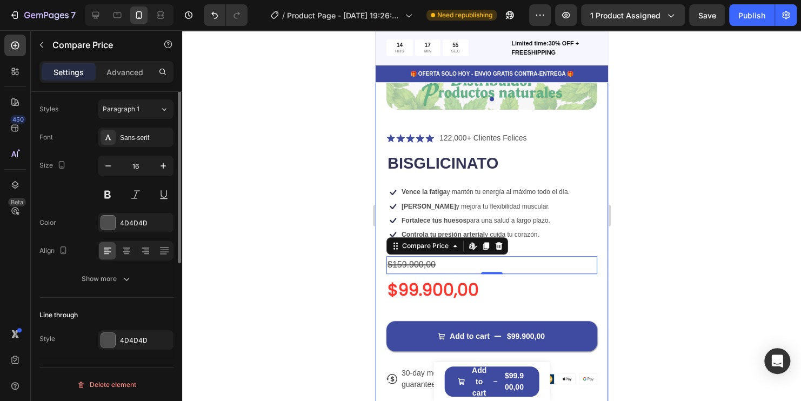
scroll to position [0, 0]
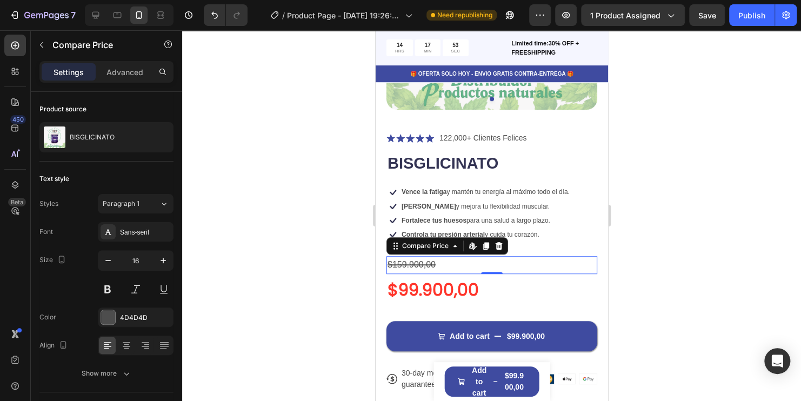
click at [687, 206] on div at bounding box center [491, 215] width 619 height 371
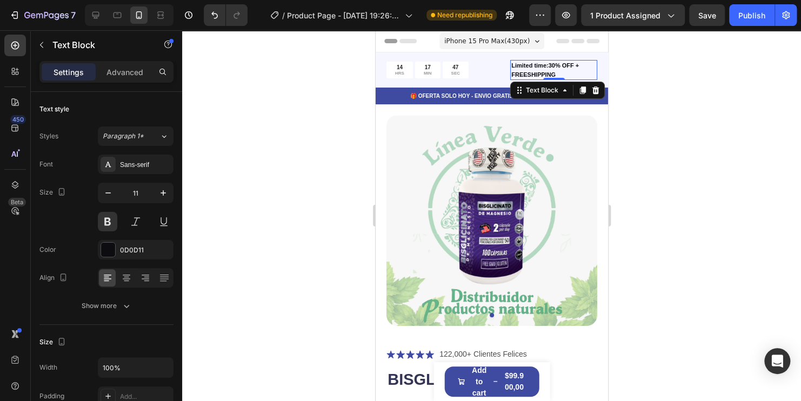
click at [533, 65] on p "Limited time:30% OFF + FREESHIPPING" at bounding box center [553, 70] width 85 height 18
click at [568, 65] on p "OFERTA LIMITADA:30% OFF + FREESHIPPING" at bounding box center [553, 70] width 85 height 18
click at [582, 65] on p "OFERTA LIMITADA:45% OFF + FREESHIPPING" at bounding box center [553, 70] width 85 height 18
click at [586, 68] on p "OFERTA LIMITADA:45% OFF + FREESHIPPING" at bounding box center [553, 70] width 85 height 18
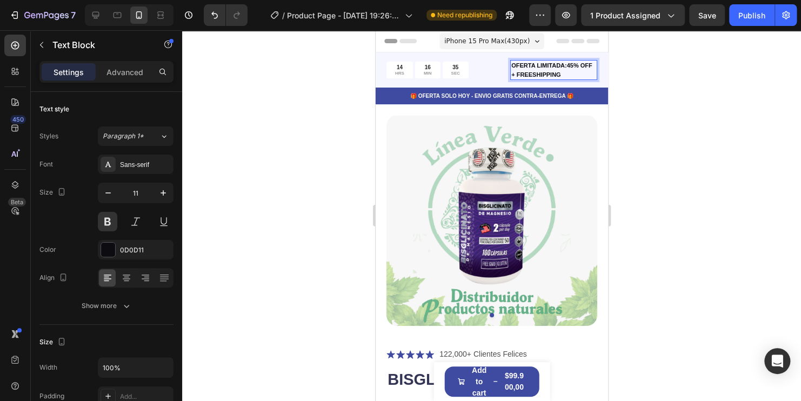
click at [566, 74] on p "OFERTA LIMITADA:45% OFF + FREESHIPPING" at bounding box center [553, 70] width 85 height 18
click at [729, 135] on div at bounding box center [491, 215] width 619 height 371
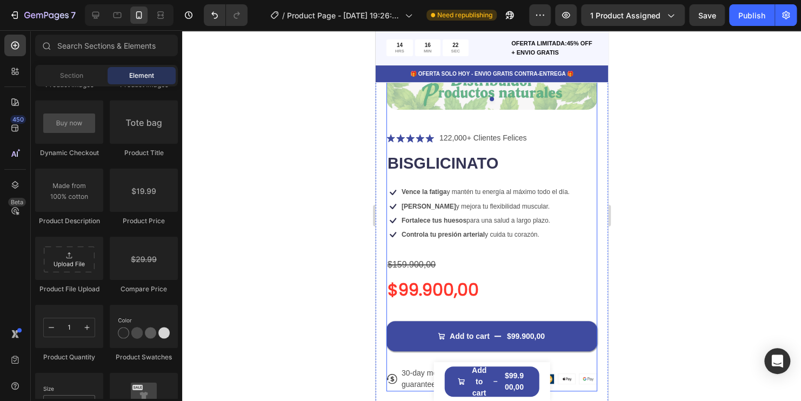
scroll to position [270, 0]
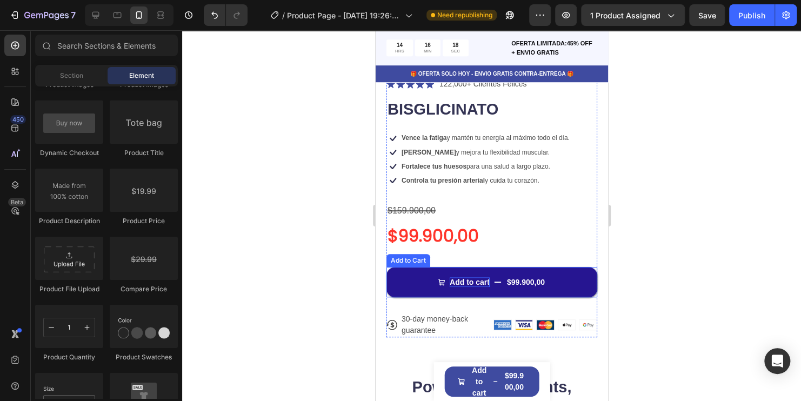
click at [455, 277] on div "Add to cart" at bounding box center [469, 282] width 40 height 10
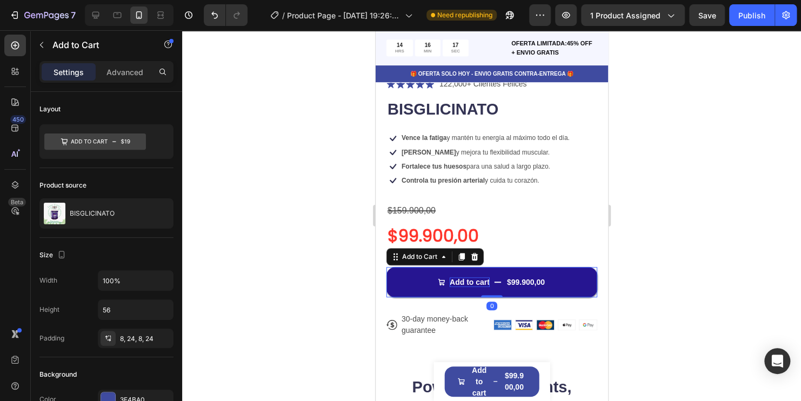
click at [467, 277] on div "Add to cart" at bounding box center [469, 282] width 40 height 10
click at [467, 277] on p "Add to cart" at bounding box center [469, 282] width 40 height 10
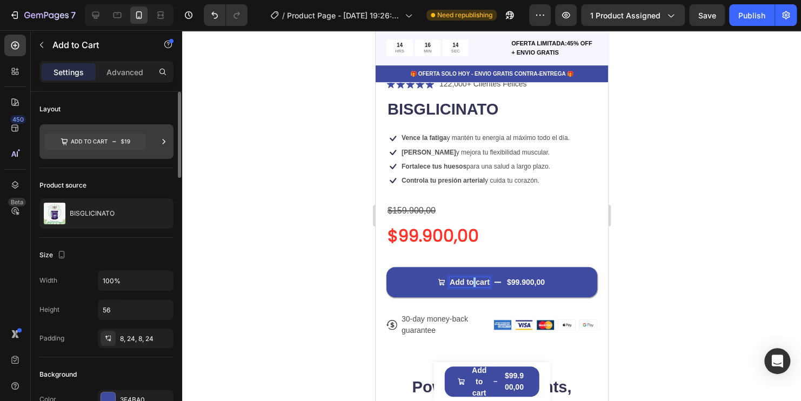
click at [81, 138] on icon at bounding box center [95, 141] width 102 height 16
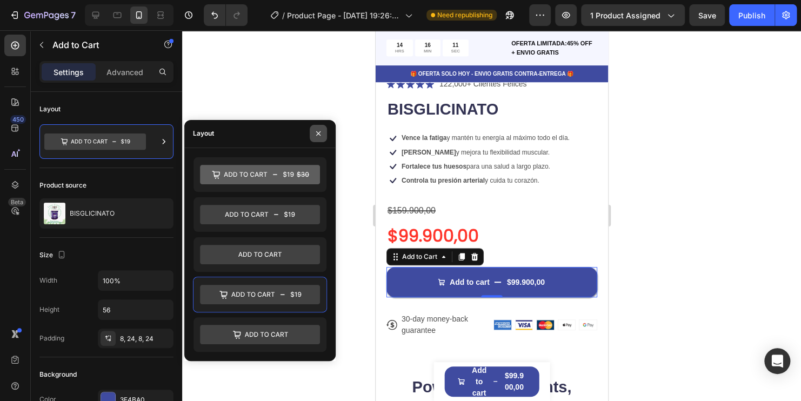
click at [320, 135] on icon "button" at bounding box center [318, 133] width 9 height 9
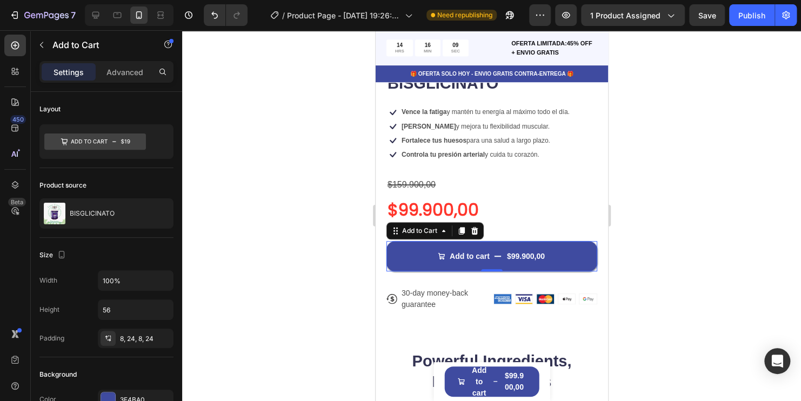
scroll to position [324, 0]
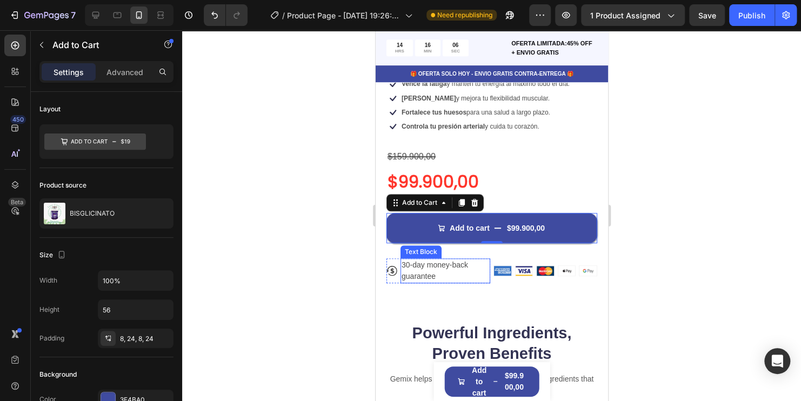
click at [444, 259] on p "30-day money-back guarantee" at bounding box center [445, 270] width 88 height 23
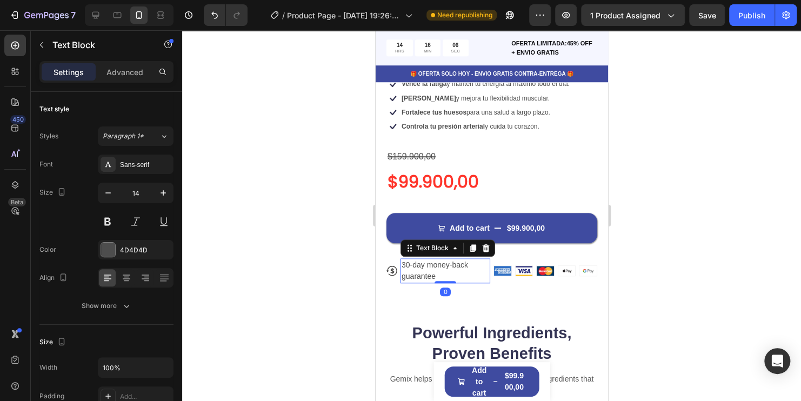
click at [444, 259] on p "30-day money-back guarantee" at bounding box center [445, 270] width 88 height 23
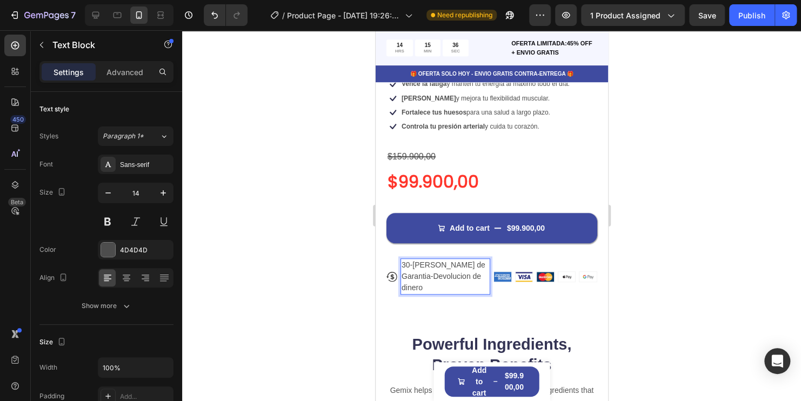
click at [730, 275] on div at bounding box center [491, 215] width 619 height 371
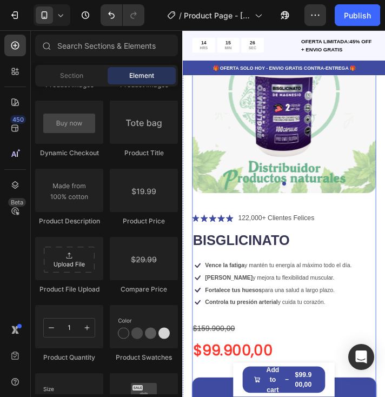
scroll to position [108, 0]
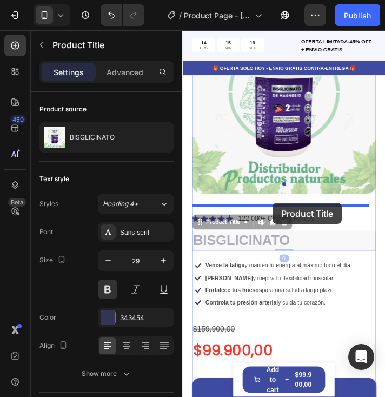
drag, startPoint x: 286, startPoint y: 269, endPoint x: 286, endPoint y: 228, distance: 41.1
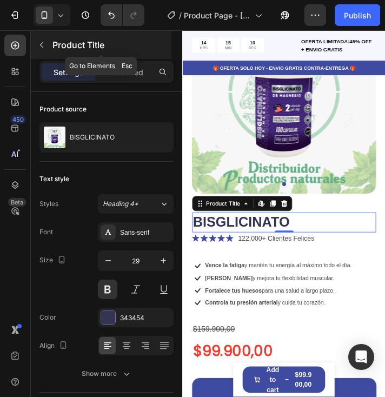
click at [39, 50] on button "button" at bounding box center [41, 44] width 17 height 17
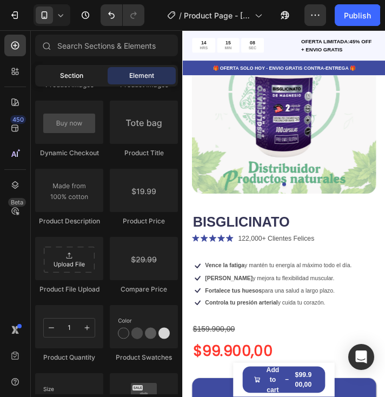
click at [80, 84] on div "Section" at bounding box center [71, 75] width 68 height 17
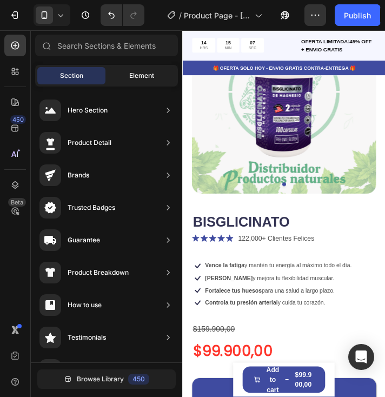
click at [134, 74] on span "Element" at bounding box center [141, 76] width 25 height 10
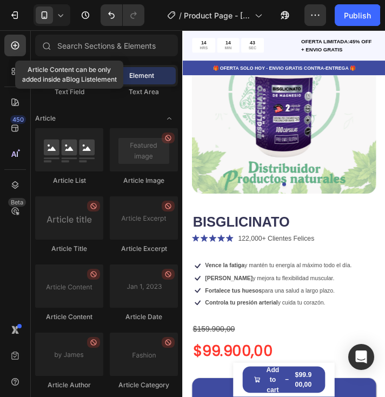
scroll to position [2696, 0]
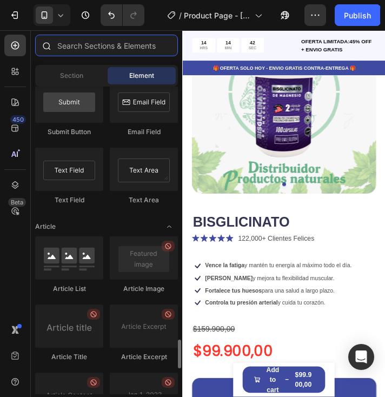
click at [65, 44] on input "text" at bounding box center [106, 46] width 143 height 22
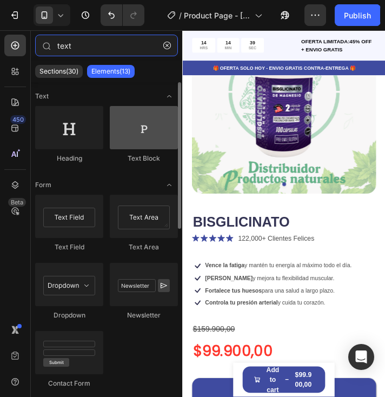
type input "text"
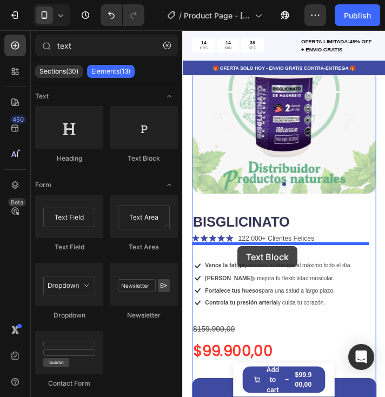
drag, startPoint x: 318, startPoint y: 164, endPoint x: 245, endPoint y: 278, distance: 134.9
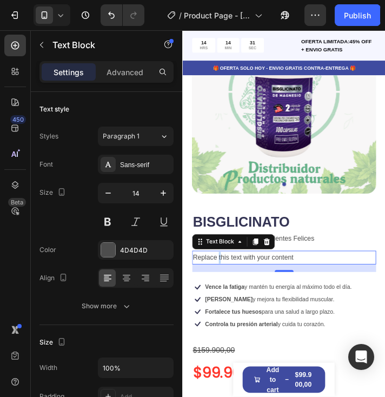
click at [225, 283] on div "Replace this text with your content" at bounding box center [298, 291] width 211 height 16
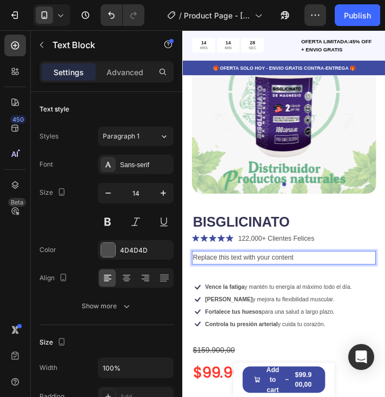
click at [318, 284] on p "Replace this text with your content" at bounding box center [298, 291] width 209 height 14
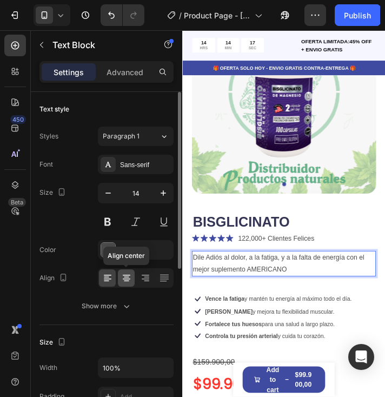
click at [128, 283] on div at bounding box center [126, 277] width 17 height 17
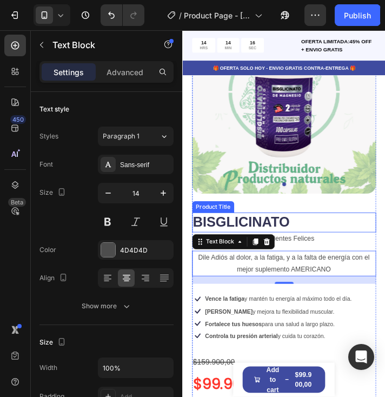
click at [280, 239] on h1 "BISGLICINATO" at bounding box center [298, 250] width 211 height 23
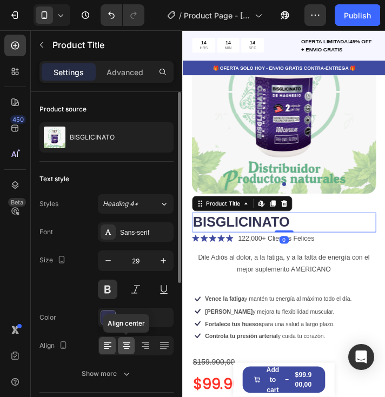
click at [128, 344] on icon at bounding box center [126, 345] width 11 height 11
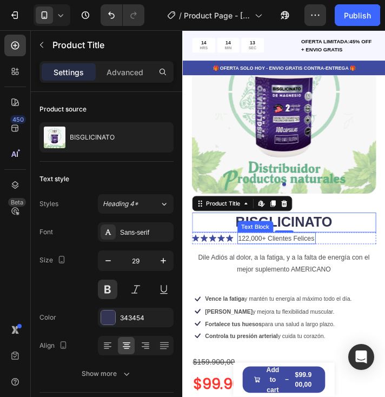
click at [312, 263] on p "122,000+ Clientes Felices" at bounding box center [290, 268] width 88 height 11
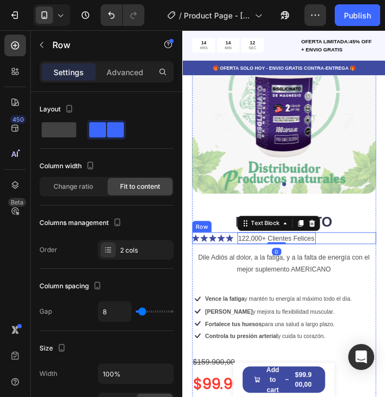
click at [343, 262] on div "Icon Icon Icon Icon Icon Icon List 122,000+ Clientes Felices Text Block 0 Row" at bounding box center [298, 269] width 211 height 14
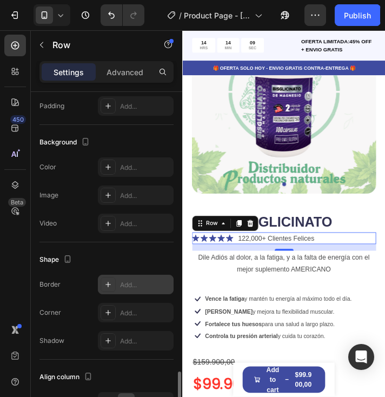
scroll to position [417, 0]
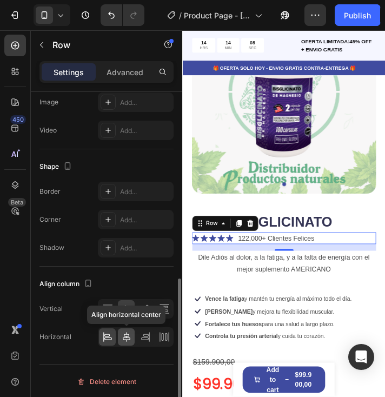
click at [123, 338] on icon at bounding box center [126, 336] width 11 height 11
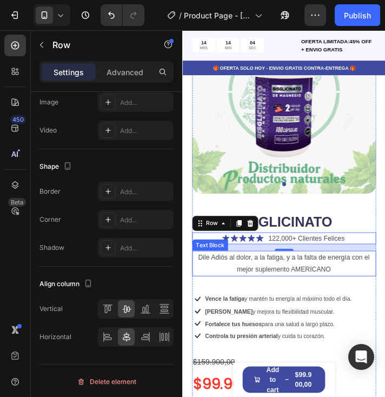
click at [305, 297] on p "Dile Adiós al dolor, a la fatiga, y a la falta de energía con el mejor suplemen…" at bounding box center [298, 297] width 209 height 27
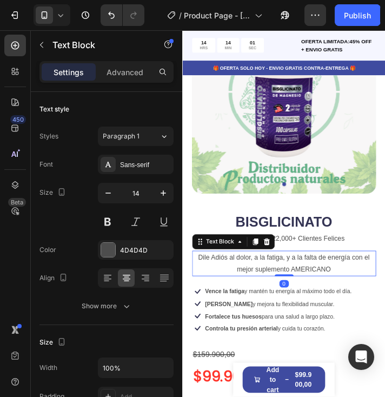
drag, startPoint x: 298, startPoint y: 312, endPoint x: 300, endPoint y: 300, distance: 12.6
click at [300, 300] on div "Dile Adiós al dolor, a la fatiga, y a la falta de energía con el mejor suplemen…" at bounding box center [298, 297] width 211 height 29
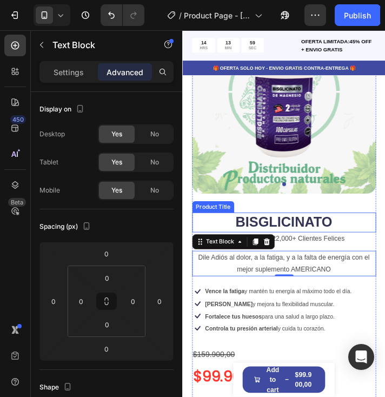
scroll to position [162, 0]
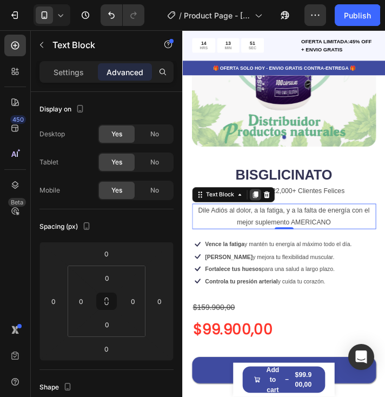
click at [261, 215] on icon at bounding box center [265, 219] width 9 height 9
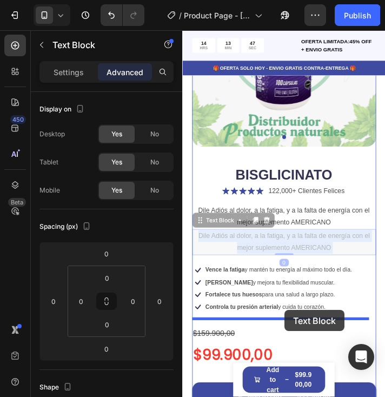
drag, startPoint x: 317, startPoint y: 260, endPoint x: 299, endPoint y: 351, distance: 91.9
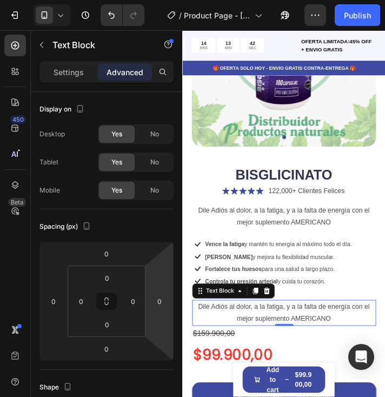
click at [350, 350] on p "Dile Adiós al dolor, a la fatiga, y a la falta de energía con el mejor suplemen…" at bounding box center [298, 353] width 209 height 27
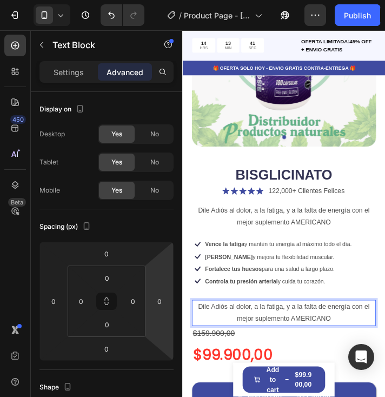
click at [350, 350] on p "Dile Adiós al dolor, a la fatiga, y a la falta de energía con el mejor suplemen…" at bounding box center [298, 353] width 209 height 27
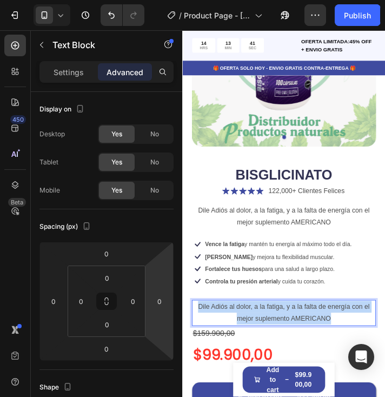
click at [350, 350] on p "Dile Adiós al dolor, a la fatiga, y a la falta de energía con el mejor suplemen…" at bounding box center [298, 353] width 209 height 27
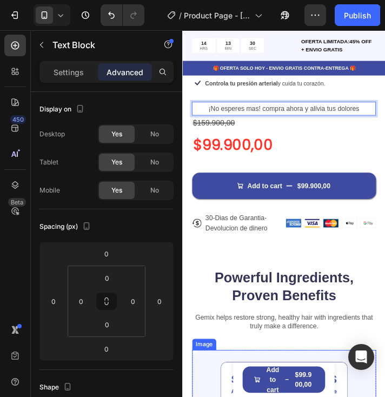
scroll to position [378, 0]
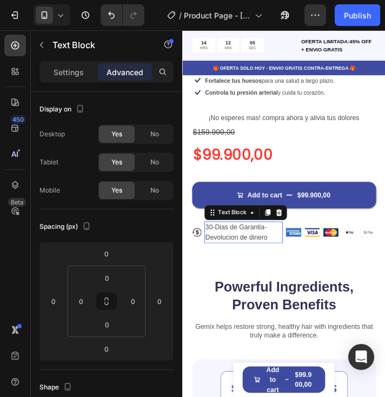
click at [263, 252] on p "30-Dias de Garantia-Devolucion de dinero" at bounding box center [252, 262] width 88 height 23
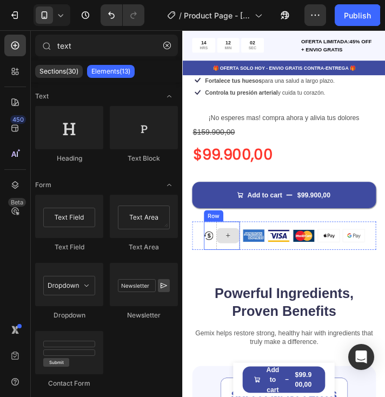
click at [230, 271] on div at bounding box center [233, 266] width 27 height 32
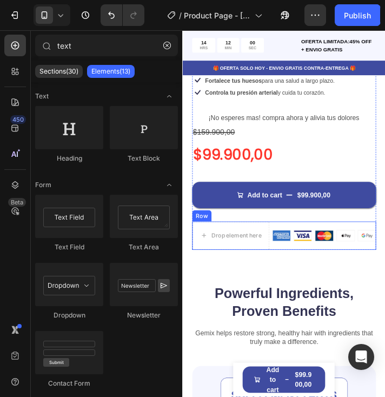
click at [334, 267] on div "Image Image Image Image Image Row" at bounding box center [344, 266] width 119 height 32
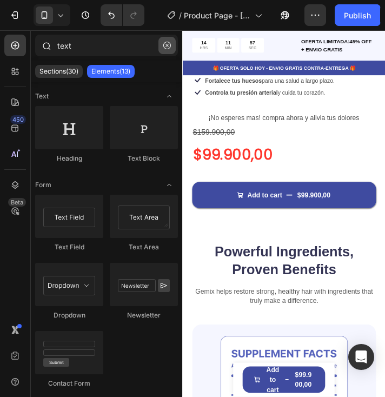
click at [171, 47] on button "button" at bounding box center [166, 45] width 17 height 17
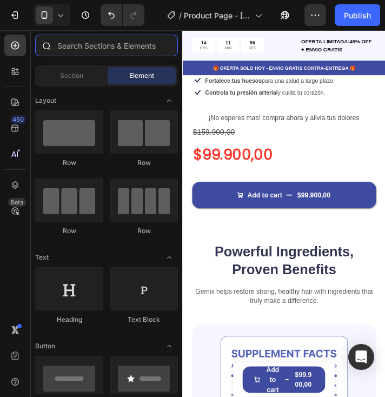
click at [106, 50] on input "text" at bounding box center [106, 46] width 143 height 22
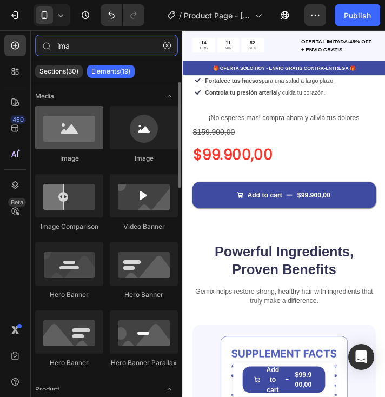
type input "ima"
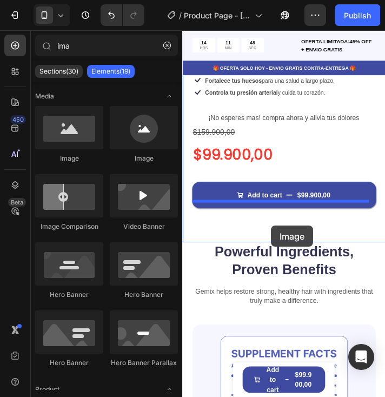
drag, startPoint x: 253, startPoint y: 163, endPoint x: 284, endPoint y: 254, distance: 95.7
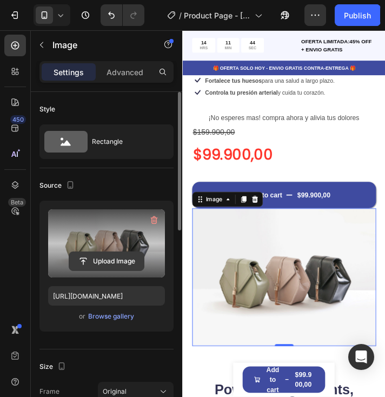
click at [108, 258] on input "file" at bounding box center [106, 261] width 75 height 18
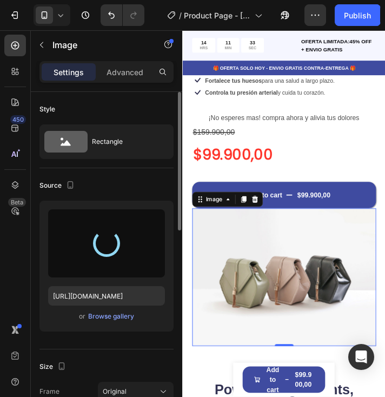
type input "[URL][DOMAIN_NAME]"
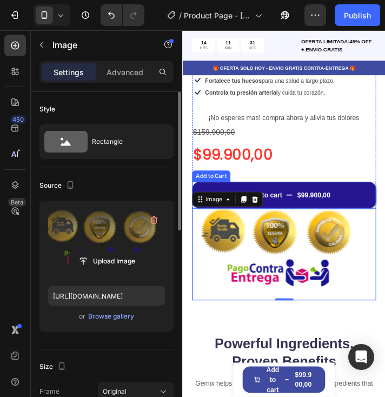
click at [300, 216] on icon "Add to cart" at bounding box center [304, 220] width 8 height 8
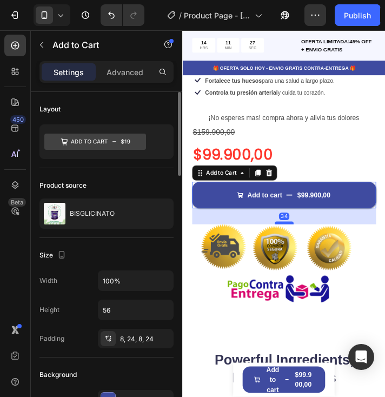
drag, startPoint x: 296, startPoint y: 225, endPoint x: 298, endPoint y: 243, distance: 18.5
click at [298, 250] on div at bounding box center [299, 251] width 22 height 3
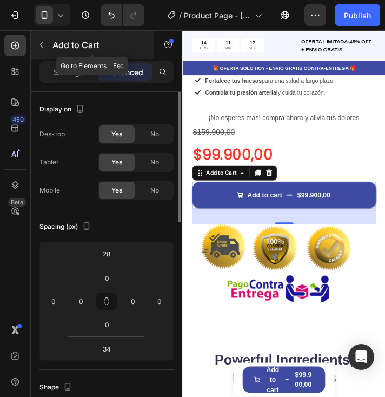
click at [37, 45] on button "button" at bounding box center [41, 44] width 17 height 17
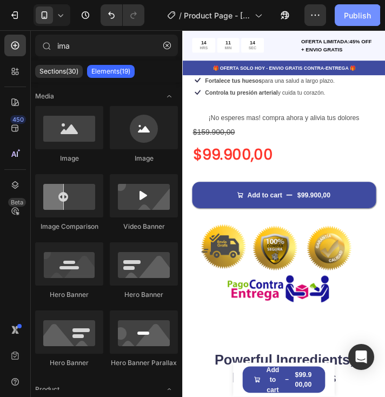
click at [364, 22] on button "Publish" at bounding box center [357, 15] width 45 height 22
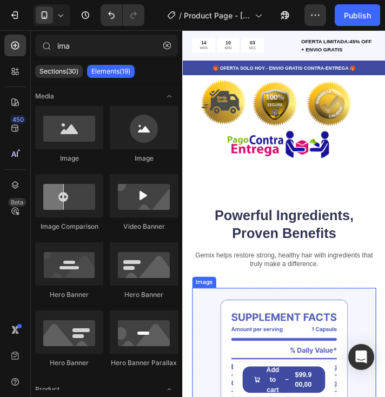
scroll to position [540, 0]
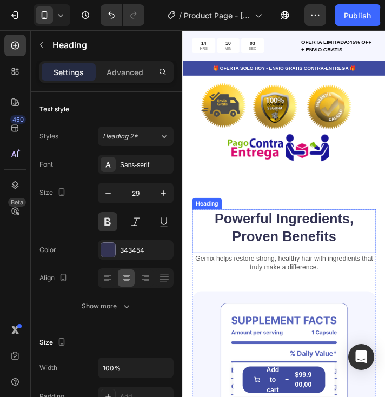
click at [290, 240] on h2 "Powerful Ingredients, Proven Benefits" at bounding box center [298, 256] width 211 height 43
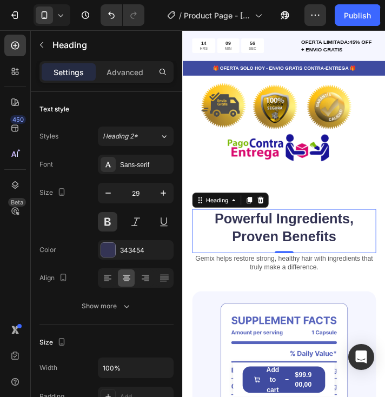
click at [307, 255] on h2 "Powerful Ingredients, Proven Benefits" at bounding box center [298, 256] width 211 height 43
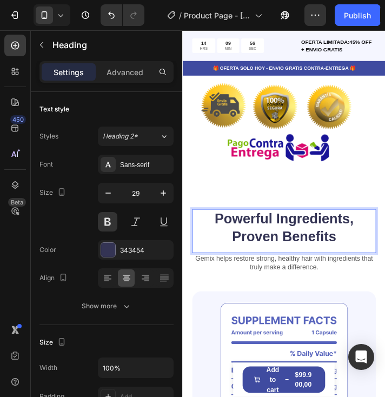
click at [310, 255] on p "Powerful Ingredients, Proven Benefits" at bounding box center [298, 256] width 209 height 41
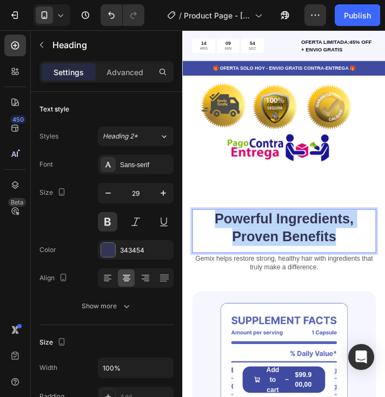
drag, startPoint x: 366, startPoint y: 256, endPoint x: 212, endPoint y: 231, distance: 156.0
click at [213, 236] on p "Powerful Ingredients, Proven Benefits" at bounding box center [298, 256] width 209 height 41
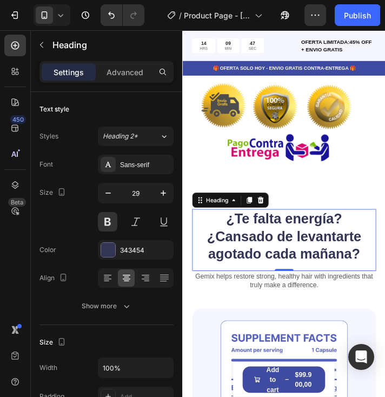
click at [268, 258] on strong "¿Cansado de levantarte agotado cada mañana?" at bounding box center [298, 277] width 177 height 38
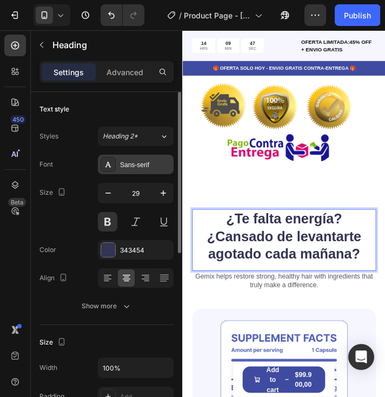
click at [141, 168] on div "Sans-serif" at bounding box center [145, 165] width 51 height 10
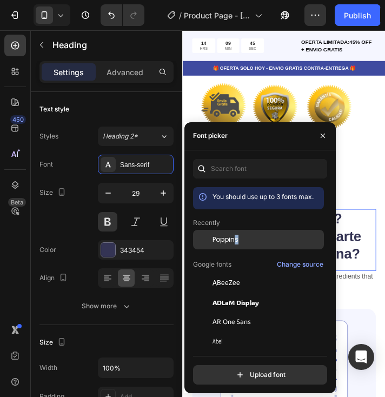
click at [236, 312] on div "Poppins" at bounding box center [258, 321] width 131 height 19
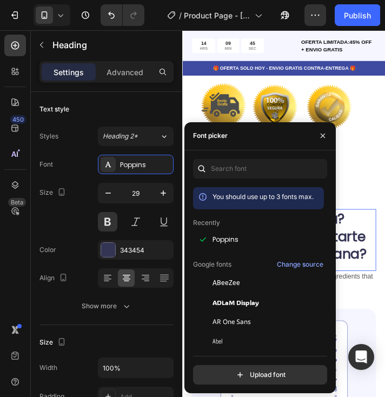
drag, startPoint x: 418, startPoint y: 264, endPoint x: 376, endPoint y: 200, distance: 76.9
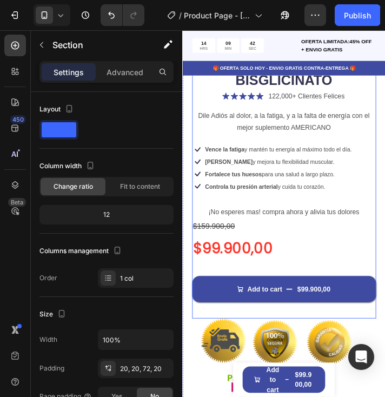
scroll to position [270, 0]
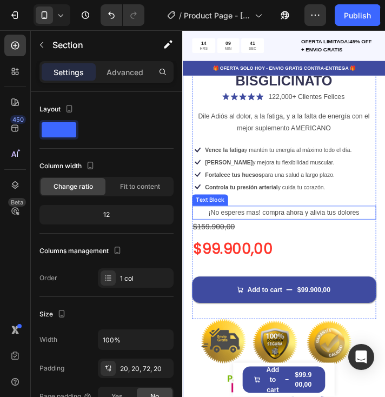
click at [279, 232] on p "¡No esperes mas! compra ahora y alivia tus dolores" at bounding box center [298, 239] width 209 height 14
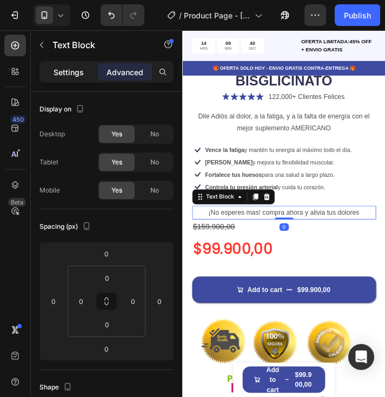
click at [65, 73] on p "Settings" at bounding box center [69, 71] width 30 height 11
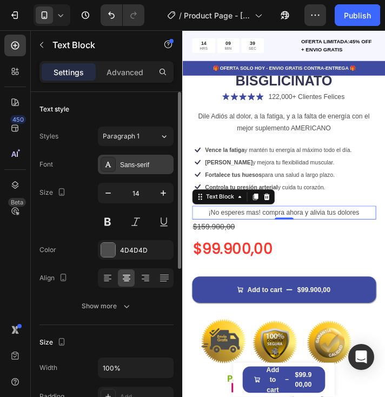
click at [134, 156] on div "Sans-serif" at bounding box center [136, 164] width 76 height 19
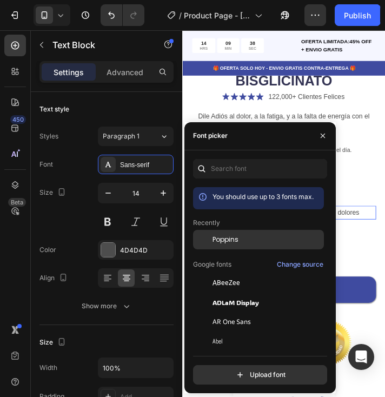
click at [234, 235] on span "Poppins" at bounding box center [225, 240] width 26 height 10
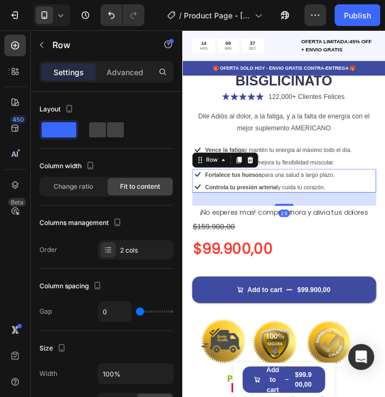
click at [377, 200] on div "Icon Fortalece tus huesos para una salud a largo plazo. Text Block Row Icon Con…" at bounding box center [298, 202] width 211 height 27
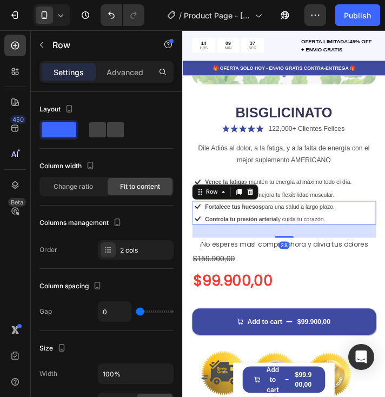
scroll to position [216, 0]
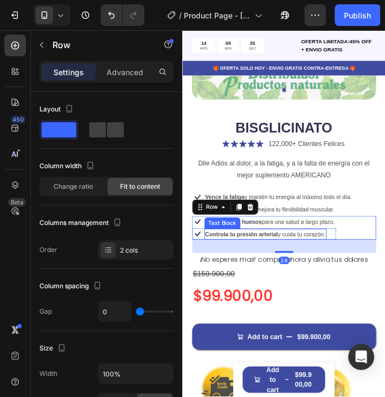
click at [321, 260] on span "Controla tu presión arterial y cuida tu corazón." at bounding box center [277, 264] width 138 height 8
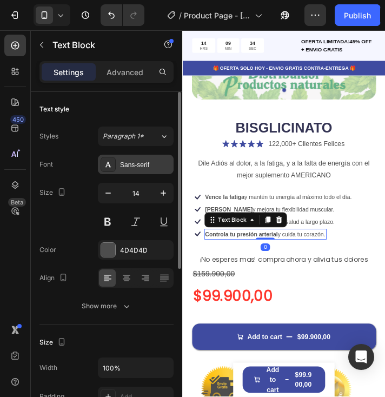
click at [134, 169] on div "Sans-serif" at bounding box center [136, 164] width 76 height 19
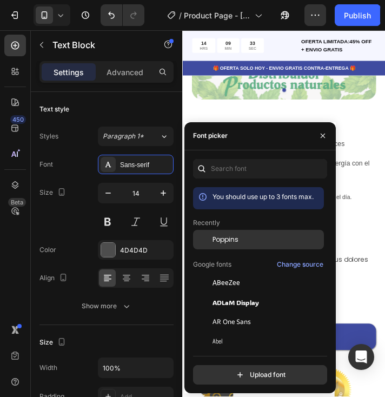
click at [238, 237] on div "Poppins" at bounding box center [266, 240] width 109 height 10
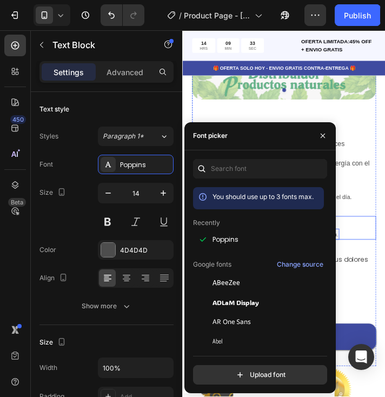
click at [384, 243] on div "Icon Fortalece tus huesos para una salud a largo plazo. Text Block Row Icon Con…" at bounding box center [298, 256] width 211 height 27
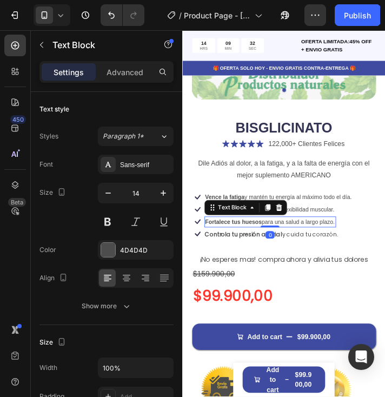
click at [290, 246] on span "Fortalece tus huesos para una salud a largo plazo." at bounding box center [282, 250] width 149 height 8
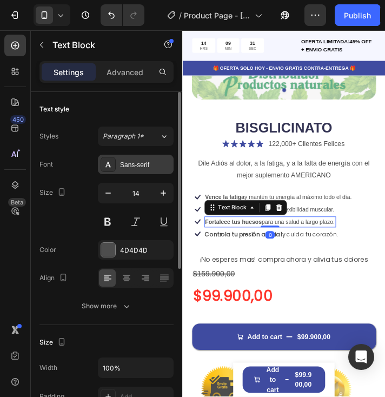
click at [145, 160] on div "Sans-serif" at bounding box center [145, 165] width 51 height 10
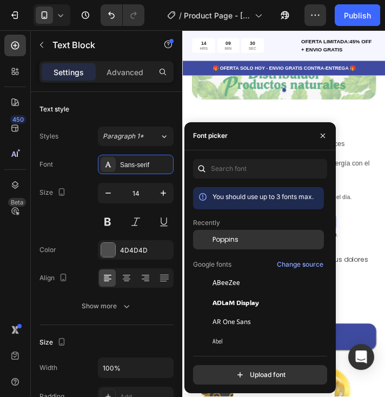
click at [234, 241] on span "Poppins" at bounding box center [225, 240] width 26 height 10
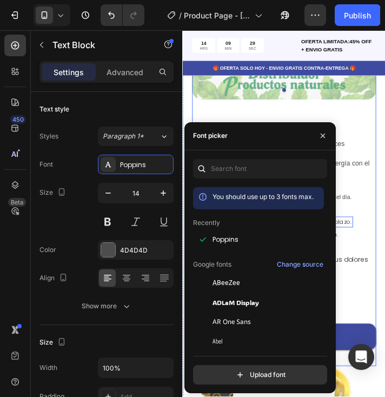
click at [368, 200] on div "Icon Icon Icon Icon Icon Icon List 122,000+ Clientes Felices Text Block Row Dil…" at bounding box center [298, 284] width 211 height 261
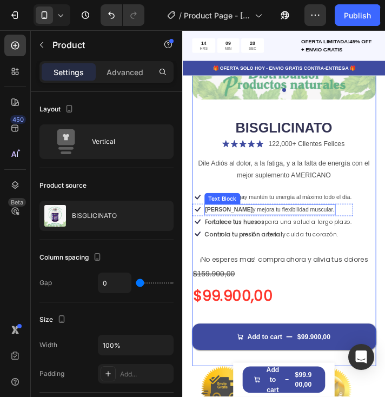
click at [279, 232] on span "Alivia calambres y mejora tu flexibilidad muscular." at bounding box center [282, 236] width 148 height 8
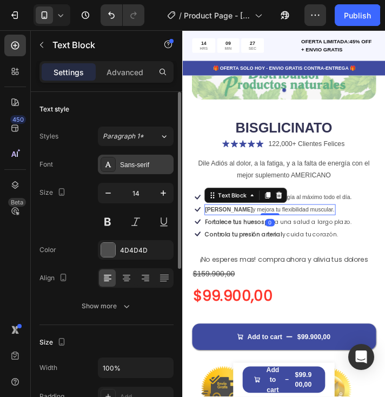
click at [120, 161] on div "Sans-serif" at bounding box center [145, 165] width 51 height 10
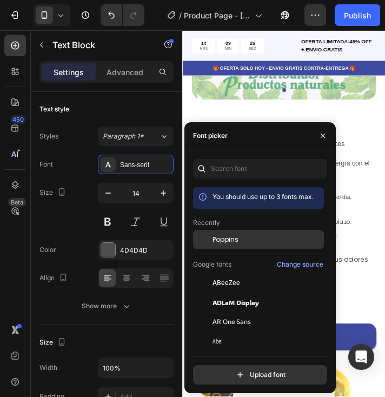
click at [240, 237] on div "Poppins" at bounding box center [266, 240] width 109 height 10
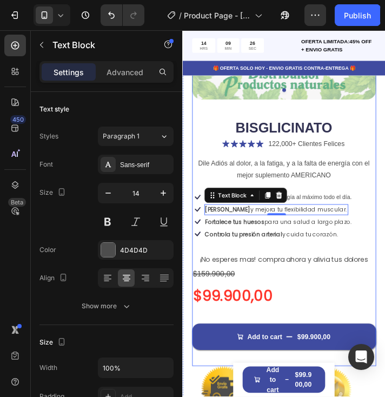
click at [384, 193] on p "Dile Adiós al dolor, a la fatiga, y a la falta de energía con el mejor suplemen…" at bounding box center [298, 189] width 209 height 27
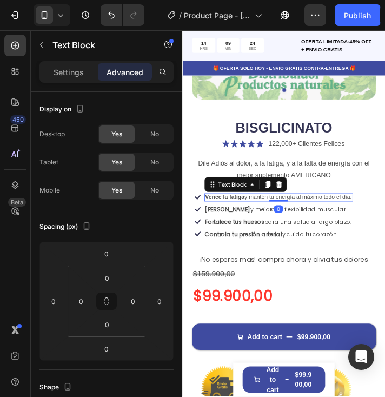
click at [310, 218] on span "Vence la fatiga y mantén tu energía al máximo todo el día." at bounding box center [292, 222] width 168 height 8
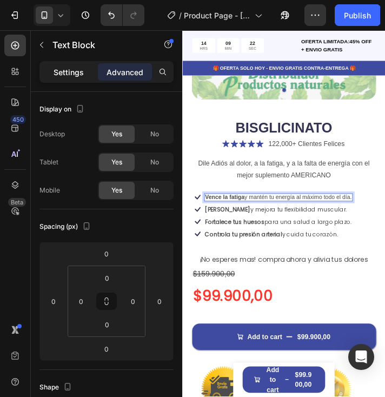
click at [69, 72] on p "Settings" at bounding box center [69, 71] width 30 height 11
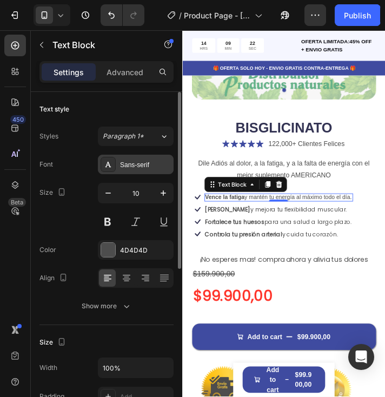
click at [130, 158] on div "Sans-serif" at bounding box center [136, 164] width 76 height 19
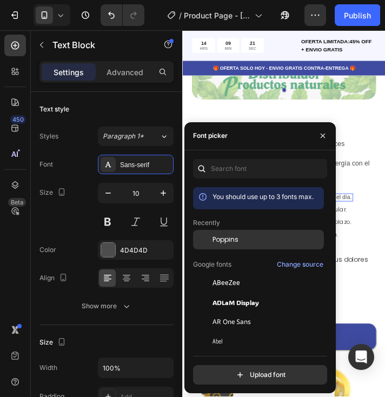
click at [242, 237] on div "Poppins" at bounding box center [266, 240] width 109 height 10
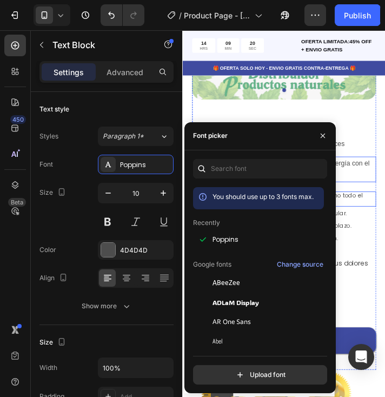
click at [384, 180] on div "Dile Adiós al dolor, a la fatiga, y a la falta de energía con el mejor suplemen…" at bounding box center [298, 189] width 211 height 29
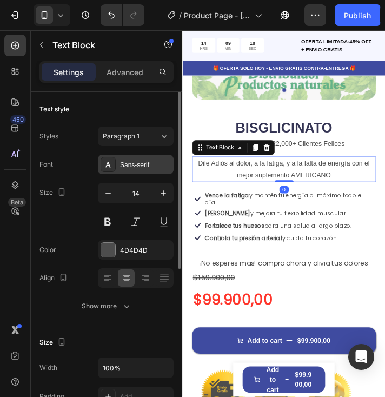
click at [134, 165] on div "Sans-serif" at bounding box center [145, 165] width 51 height 10
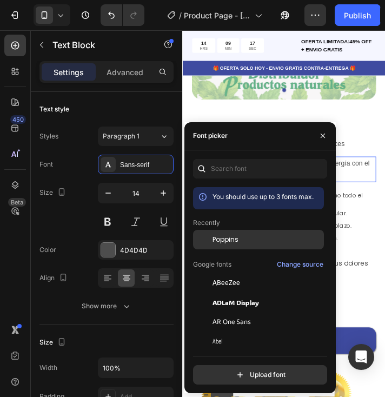
click at [226, 239] on span "Poppins" at bounding box center [225, 240] width 26 height 10
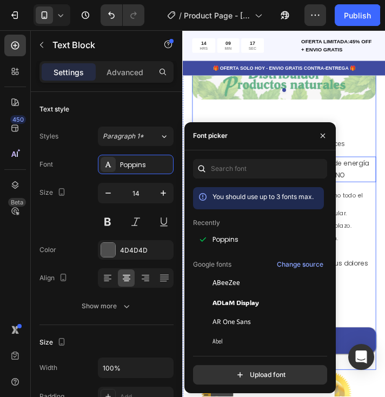
click at [384, 205] on div "Icon Icon Icon Icon Icon Icon List 122,000+ Clientes Felices Text Block Row Dil…" at bounding box center [298, 286] width 211 height 265
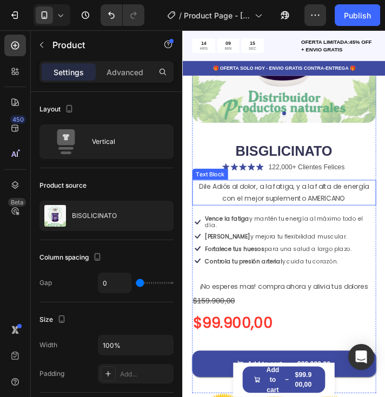
scroll to position [162, 0]
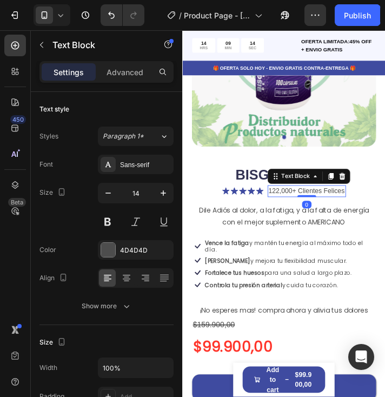
click at [329, 209] on p "122,000+ Clientes Felices" at bounding box center [324, 214] width 88 height 11
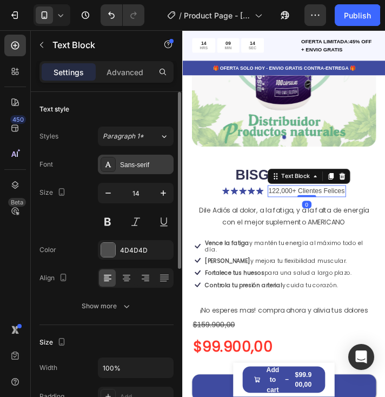
click at [143, 166] on div "Sans-serif" at bounding box center [145, 165] width 51 height 10
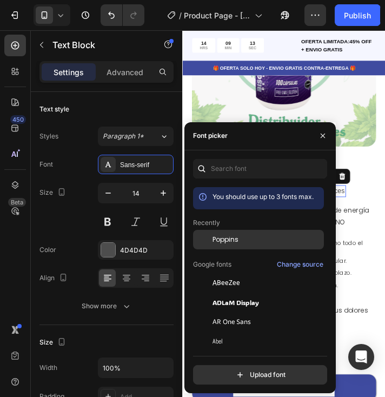
click at [228, 240] on span "Poppins" at bounding box center [225, 240] width 26 height 10
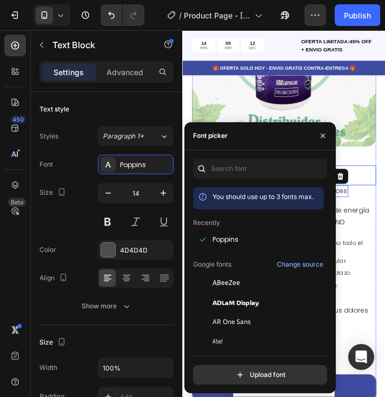
click at [384, 197] on h1 "BISGLICINATO" at bounding box center [298, 196] width 211 height 23
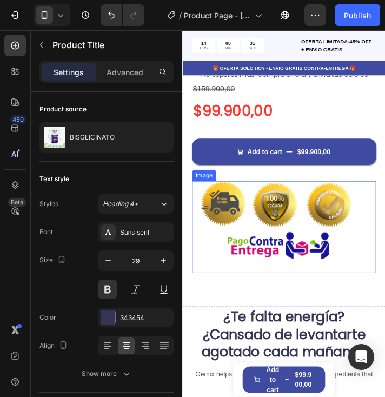
scroll to position [594, 0]
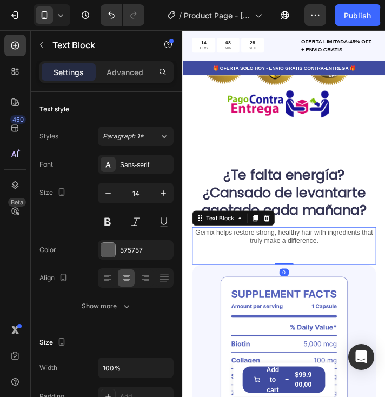
click at [297, 259] on p "Gemix helps restore strong, healthy hair with ingredients that truly make a dif…" at bounding box center [298, 266] width 209 height 19
click at [375, 257] on p "Gemix helps restore strong, healthy hair with ingredients that truly make a dif…" at bounding box center [298, 266] width 209 height 19
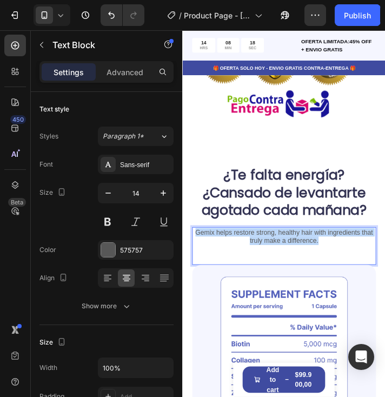
drag, startPoint x: 360, startPoint y: 260, endPoint x: 196, endPoint y: 252, distance: 164.5
click at [196, 257] on p "Gemix helps restore strong, healthy hair with ingredients that truly make a dif…" at bounding box center [298, 266] width 209 height 19
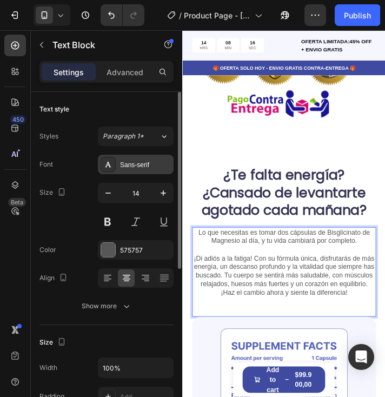
click at [140, 162] on div "Sans-serif" at bounding box center [145, 165] width 51 height 10
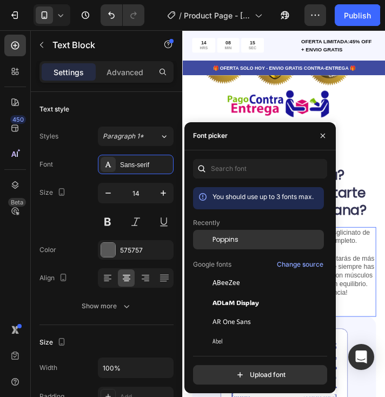
click at [244, 312] on div "Poppins" at bounding box center [258, 321] width 131 height 19
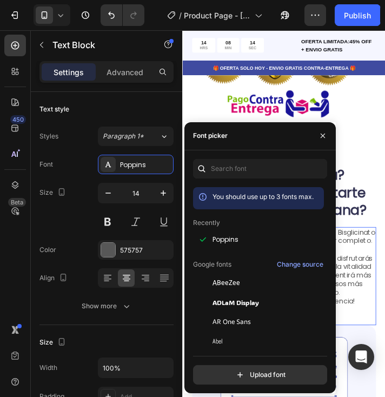
click at [379, 352] on div "Lo que necesitas es tomar dos cápsulas de Bisglicinato de Magnesio al día, y tu…" at bounding box center [298, 312] width 211 height 112
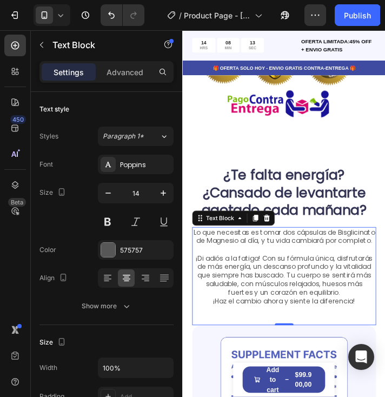
click at [308, 351] on div "Lo que necesitas es tomar dos cápsulas de Bisglicinato de Magnesio al día, y tu…" at bounding box center [298, 312] width 211 height 112
click at [356, 345] on div "Lo que necesitas es tomar dos cápsulas de Bisglicinato de Magnesio al día, y tu…" at bounding box center [298, 312] width 211 height 112
click at [357, 345] on div "Lo que necesitas es tomar dos cápsulas de Bisglicinato de Magnesio al día, y tu…" at bounding box center [298, 312] width 211 height 112
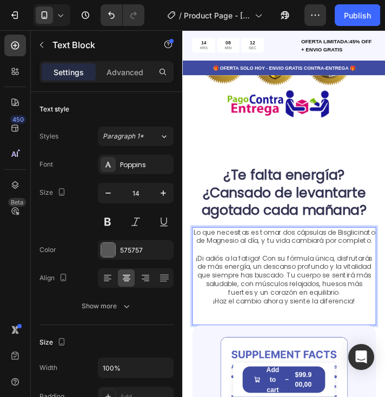
click at [372, 338] on p "¡Haz el cambio ahora y siente la diferencia!" at bounding box center [298, 341] width 209 height 10
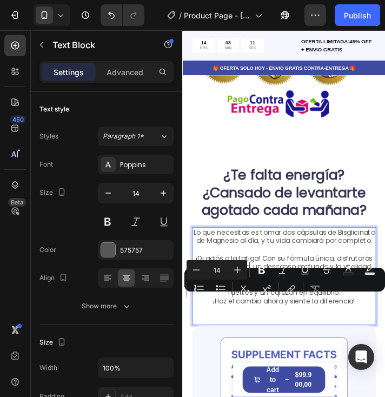
click at [380, 343] on p "¡Haz el cambio ahora y siente la diferencia!" at bounding box center [298, 341] width 209 height 10
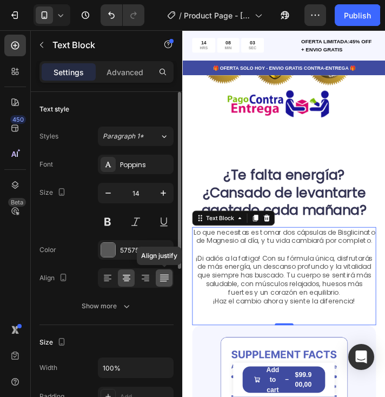
click at [162, 280] on icon at bounding box center [164, 277] width 11 height 11
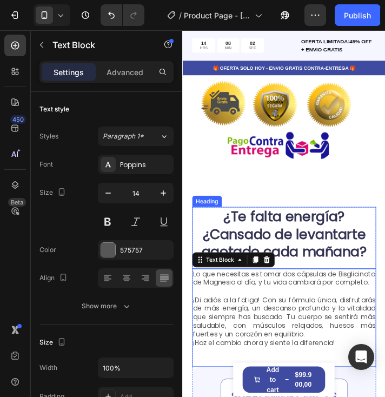
scroll to position [486, 0]
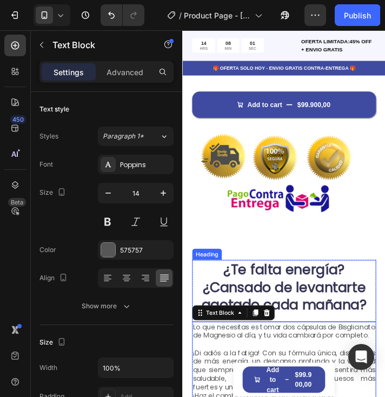
click at [345, 316] on strong "¿Cansado de levantarte agotado cada mañana?" at bounding box center [298, 335] width 189 height 42
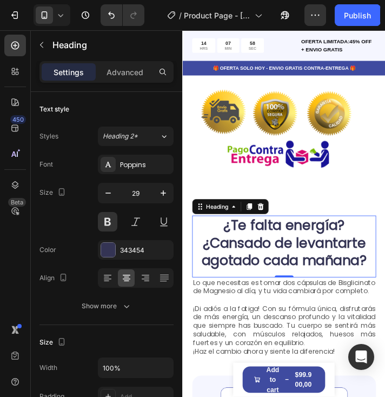
scroll to position [594, 0]
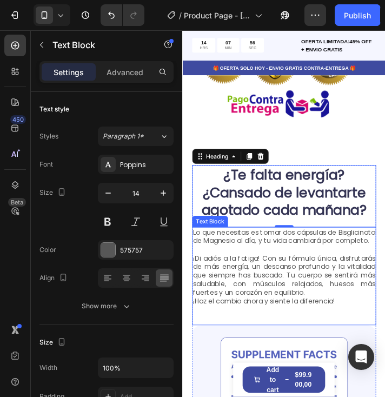
click at [329, 323] on p "¡Di adiós a la fatiga! Con su fórmula única, disfrutarás de más energía, un des…" at bounding box center [298, 311] width 209 height 49
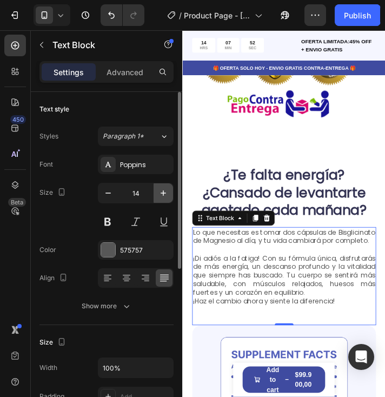
click at [162, 196] on icon "button" at bounding box center [163, 193] width 11 height 11
type input "15"
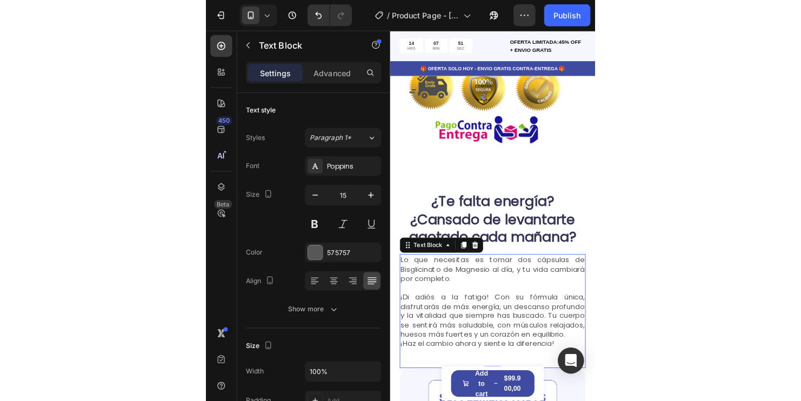
scroll to position [540, 0]
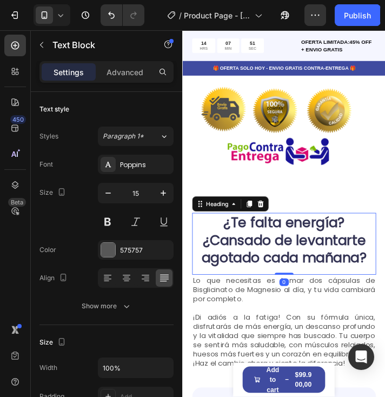
click at [349, 270] on strong "¿Cansado de levantarte agotado cada mañana?" at bounding box center [298, 281] width 189 height 42
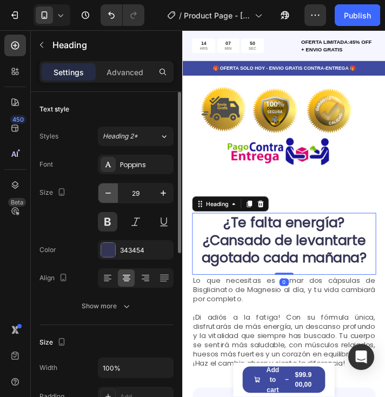
click at [112, 195] on icon "button" at bounding box center [108, 193] width 11 height 11
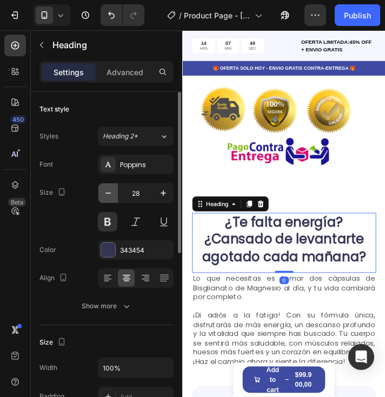
click at [112, 195] on icon "button" at bounding box center [108, 193] width 11 height 11
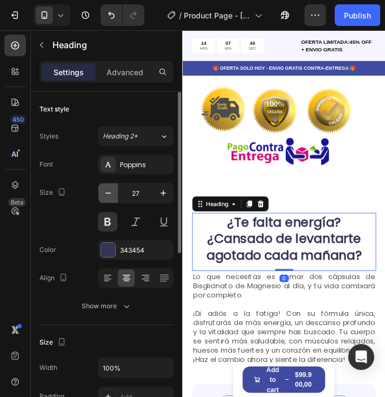
click at [112, 195] on icon "button" at bounding box center [108, 193] width 11 height 11
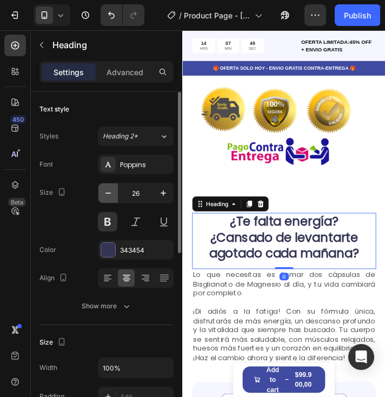
click at [112, 195] on icon "button" at bounding box center [108, 193] width 11 height 11
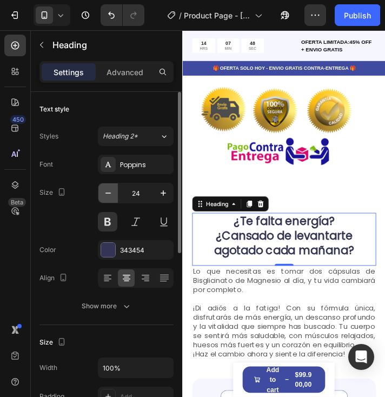
click at [112, 195] on icon "button" at bounding box center [108, 193] width 11 height 11
type input "23"
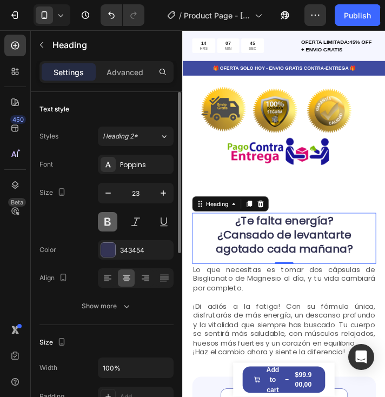
click at [109, 221] on button at bounding box center [107, 221] width 19 height 19
click at [108, 220] on button at bounding box center [107, 221] width 19 height 19
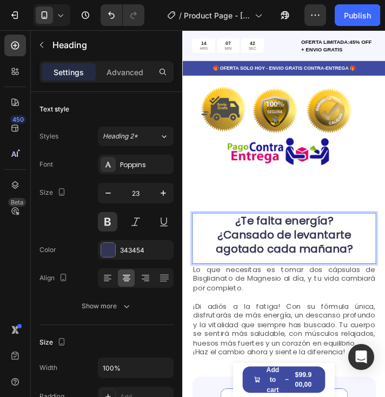
click at [333, 256] on strong "¿Cansado de levantarte agotado cada mañana?" at bounding box center [298, 273] width 157 height 34
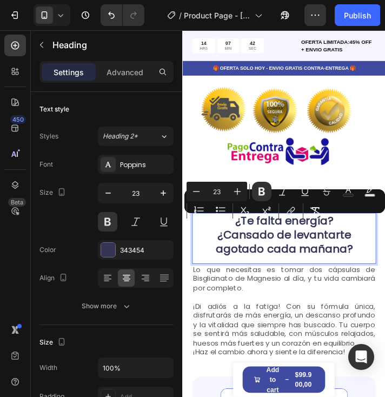
click at [333, 256] on strong "¿Cansado de levantarte agotado cada mañana?" at bounding box center [298, 273] width 157 height 34
drag, startPoint x: 346, startPoint y: 259, endPoint x: 369, endPoint y: 270, distance: 25.6
click at [346, 261] on strong "¿Cansado de levantarte agotado cada mañana?" at bounding box center [298, 273] width 157 height 34
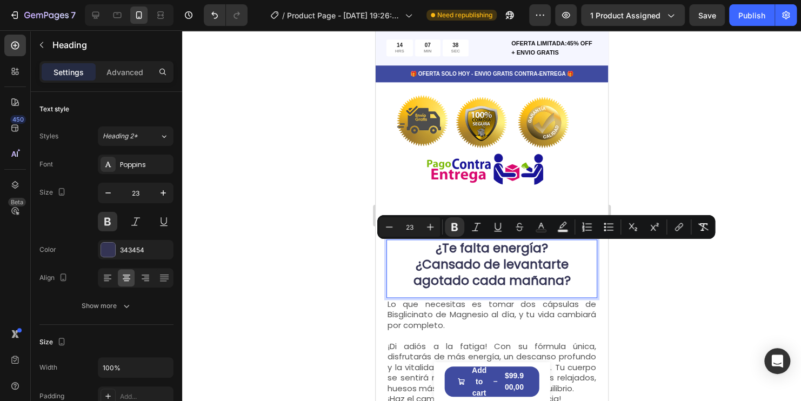
click at [384, 279] on div at bounding box center [491, 215] width 619 height 371
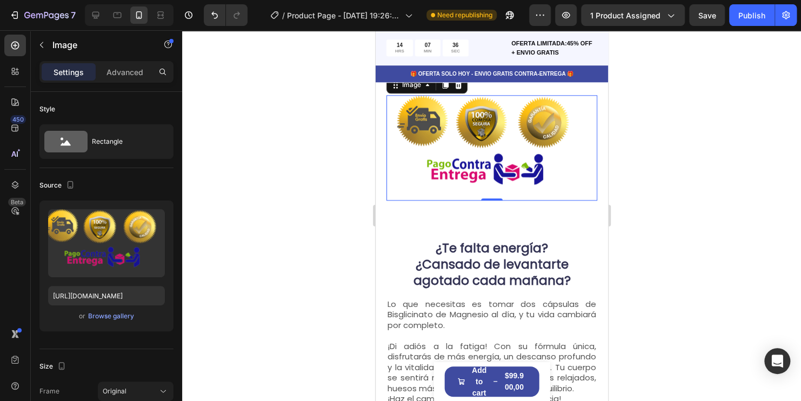
click at [384, 180] on img at bounding box center [491, 147] width 211 height 105
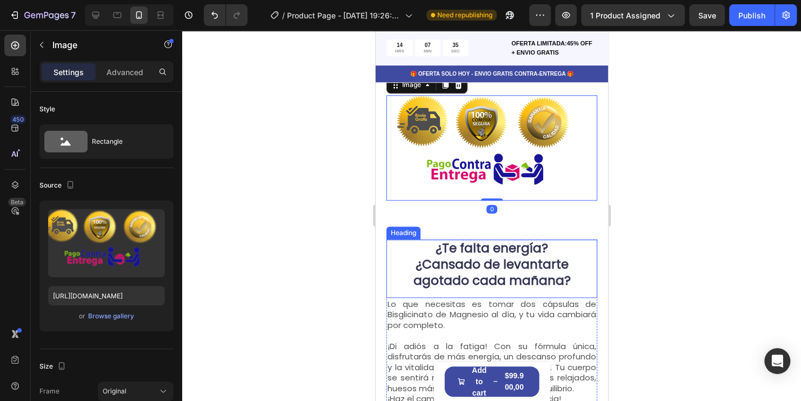
click at [384, 239] on strong "¿Te falta energía?" at bounding box center [491, 247] width 112 height 17
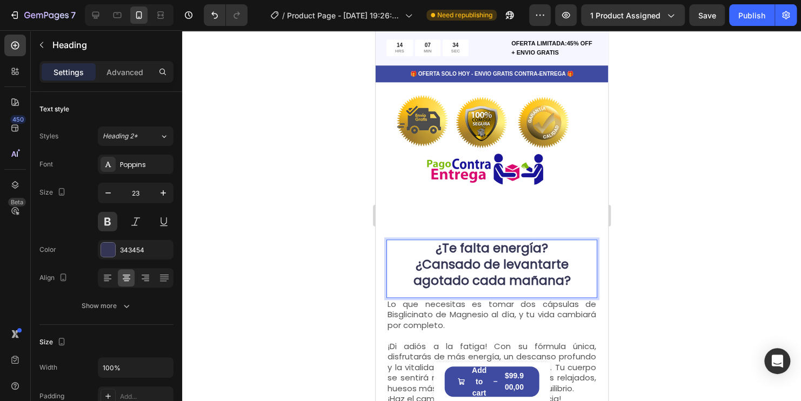
click at [384, 269] on p "¿Te falta energía? ¿Cansado de levantarte agotado cada [DATE]?" at bounding box center [491, 264] width 209 height 49
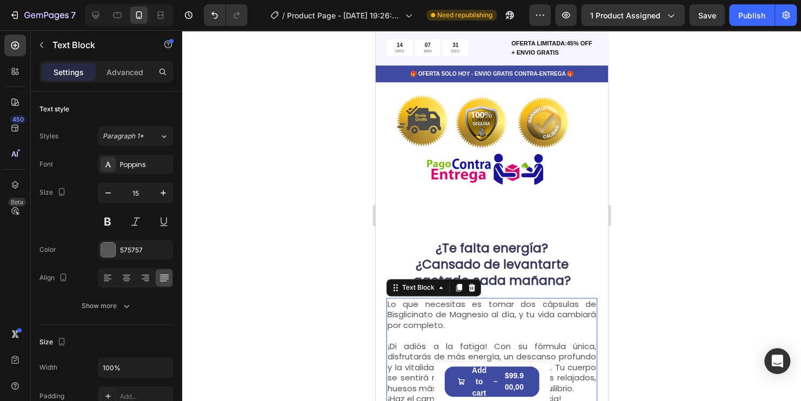
click at [384, 330] on p "Rich Text Editor. Editing area: main" at bounding box center [491, 335] width 209 height 11
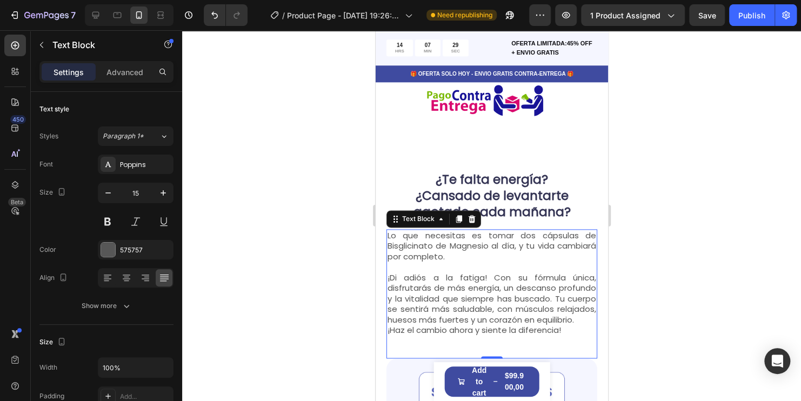
scroll to position [649, 0]
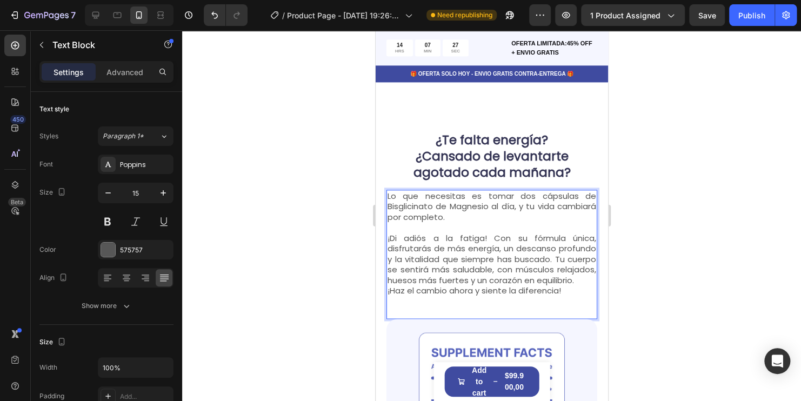
click at [384, 288] on p "¡Haz el cambio ahora y siente la diferencia!" at bounding box center [491, 290] width 209 height 11
click at [384, 311] on div "Lo que necesitas es tomar dos cápsulas de Bisglicinato de Magnesio al día, y tu…" at bounding box center [491, 254] width 211 height 129
click at [384, 289] on p "¡Haz el cambio ahora y siente la diferencia!" at bounding box center [491, 290] width 209 height 11
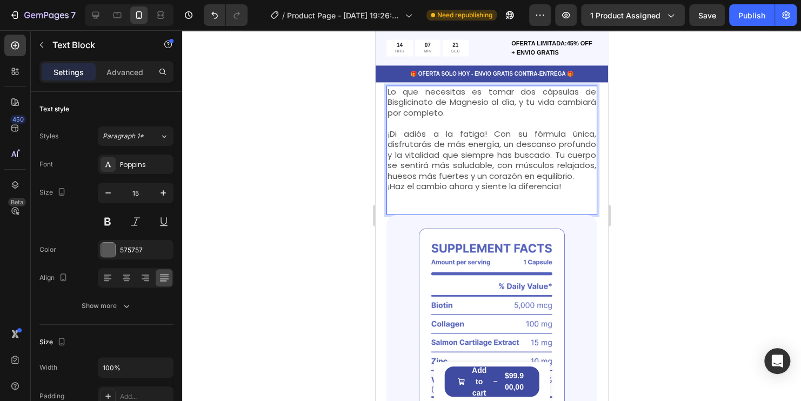
scroll to position [757, 0]
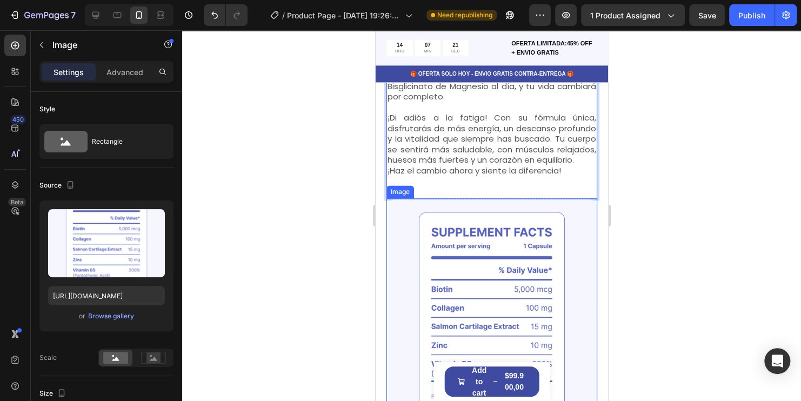
click at [384, 302] on img at bounding box center [491, 315] width 211 height 234
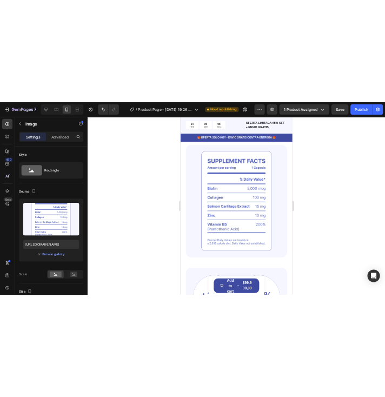
scroll to position [865, 0]
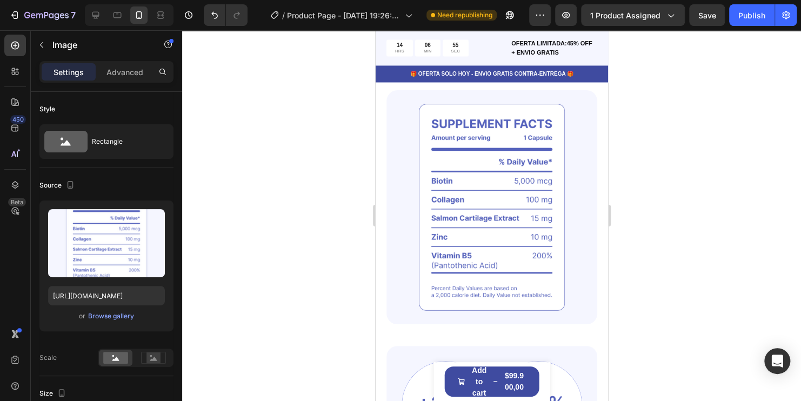
click at [384, 210] on img at bounding box center [491, 207] width 211 height 234
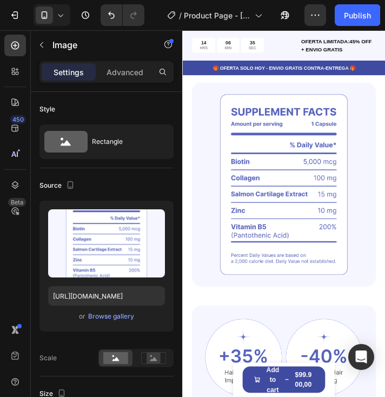
click at [307, 195] on img at bounding box center [298, 207] width 211 height 234
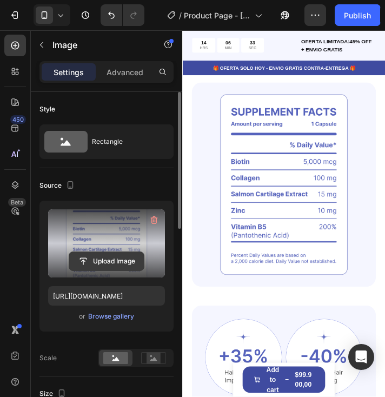
click at [110, 260] on input "file" at bounding box center [106, 261] width 75 height 18
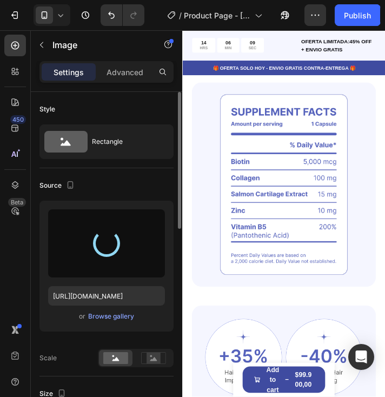
type input "[URL][DOMAIN_NAME]"
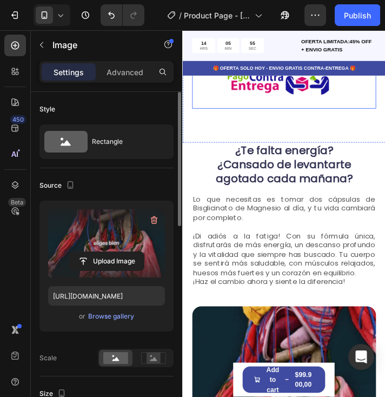
scroll to position [649, 0]
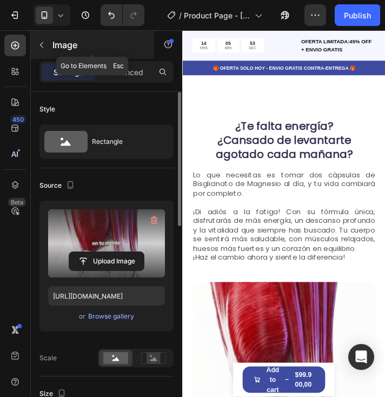
click at [48, 40] on button "button" at bounding box center [41, 44] width 17 height 17
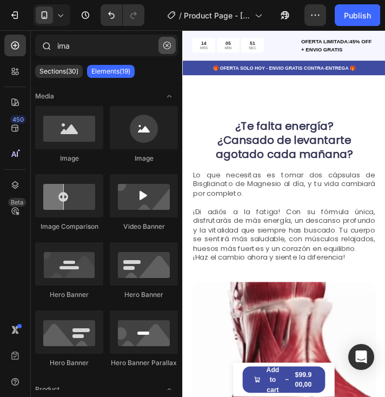
click at [166, 49] on icon "button" at bounding box center [167, 46] width 8 height 8
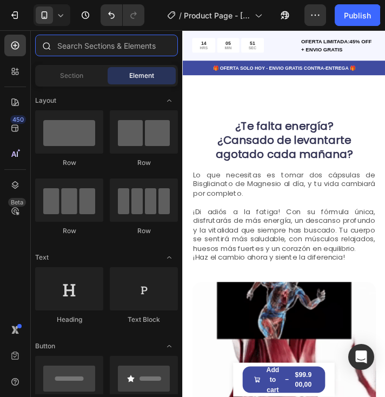
click at [70, 43] on input "text" at bounding box center [106, 46] width 143 height 22
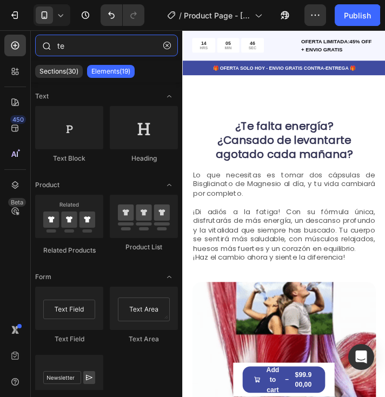
type input "t"
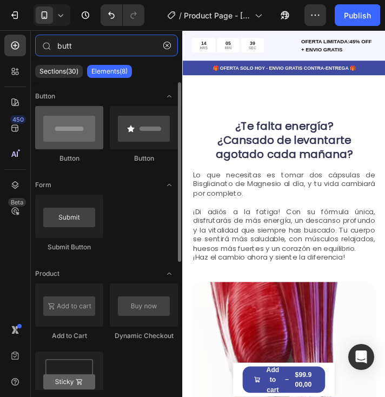
type input "butt"
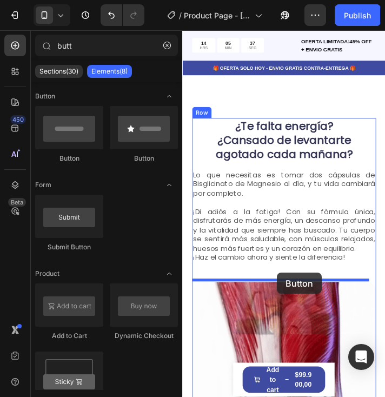
drag, startPoint x: 237, startPoint y: 158, endPoint x: 291, endPoint y: 308, distance: 159.5
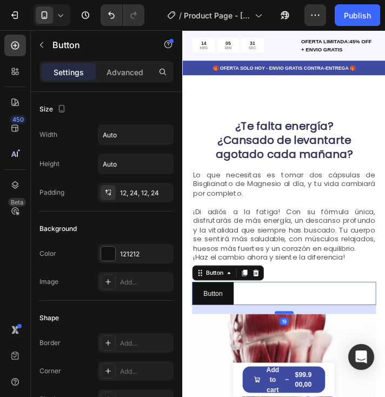
drag, startPoint x: 298, startPoint y: 342, endPoint x: 300, endPoint y: 352, distance: 10.5
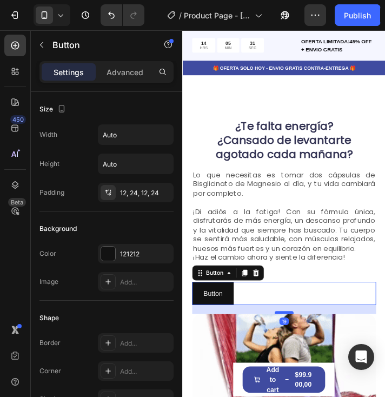
click at [300, 352] on div at bounding box center [299, 353] width 22 height 3
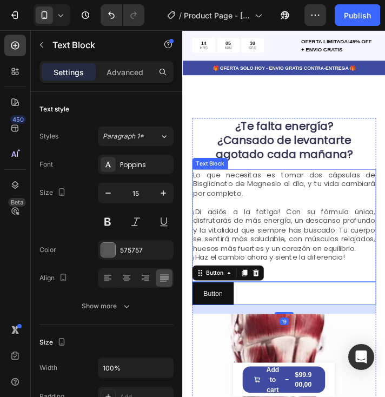
click at [318, 306] on div "Lo que necesitas es tomar dos cápsulas de Bisglicinato de Magnesio al día, y tu…" at bounding box center [298, 254] width 211 height 129
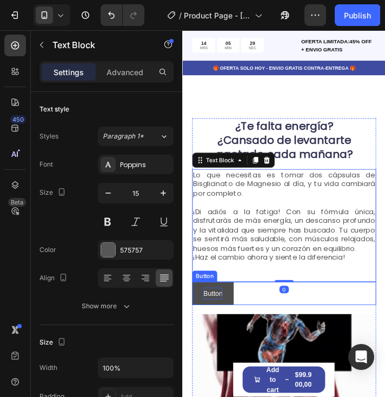
click at [228, 332] on p "Button" at bounding box center [217, 332] width 22 height 14
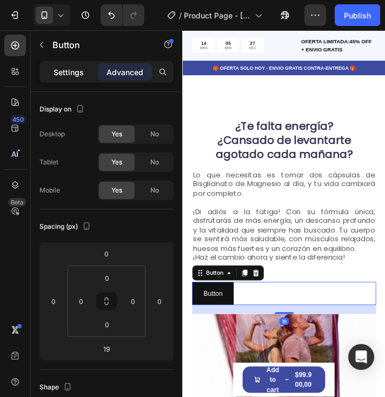
click at [69, 76] on div "Settings" at bounding box center [69, 71] width 54 height 17
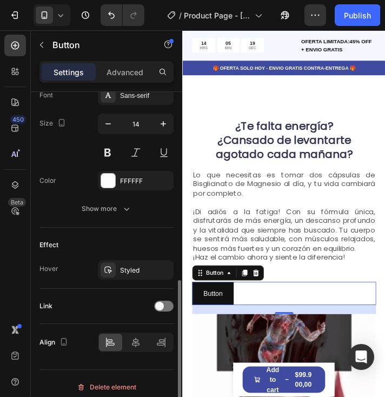
scroll to position [437, 0]
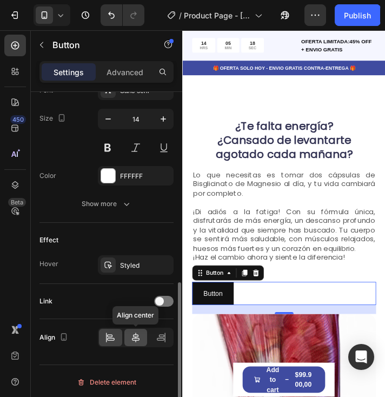
click at [138, 337] on icon at bounding box center [135, 337] width 11 height 11
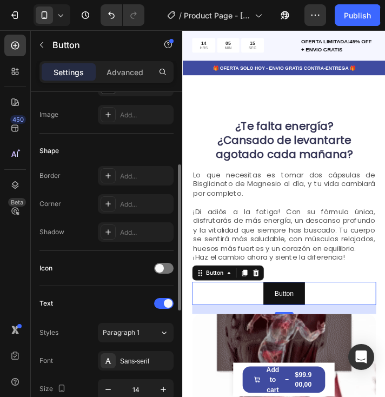
scroll to position [113, 0]
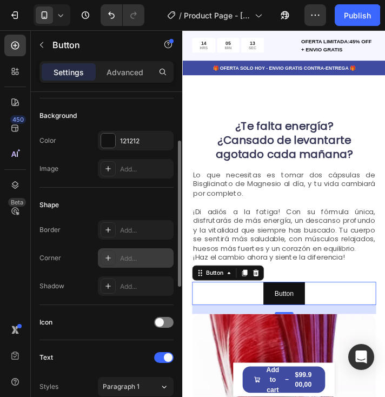
click at [134, 258] on div "Add..." at bounding box center [145, 258] width 51 height 10
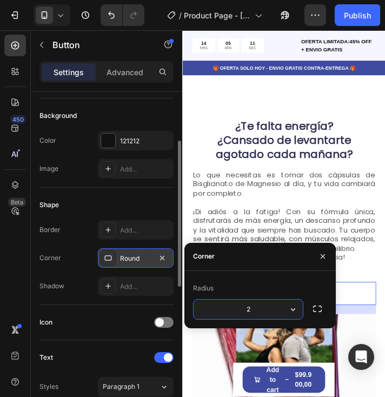
type input "20"
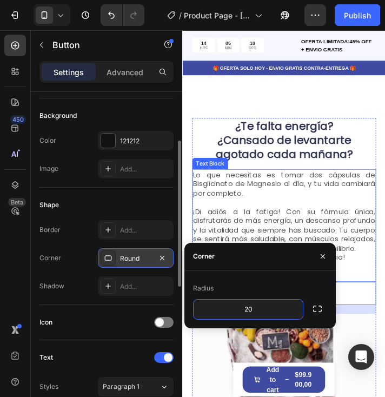
click at [370, 300] on div "Lo que necesitas es tomar dos cápsulas de Bisglicinato de Magnesio al día, y tu…" at bounding box center [298, 254] width 211 height 129
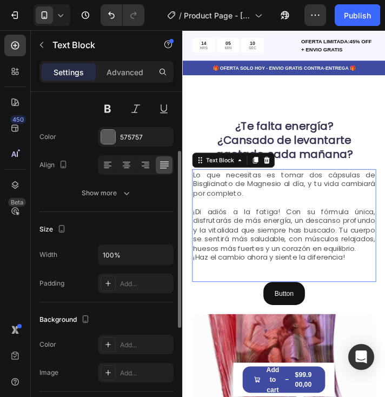
scroll to position [0, 0]
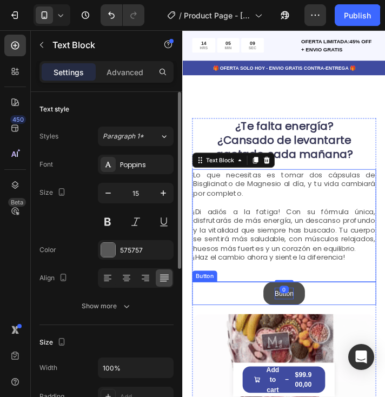
click at [298, 331] on p "Button" at bounding box center [299, 332] width 22 height 14
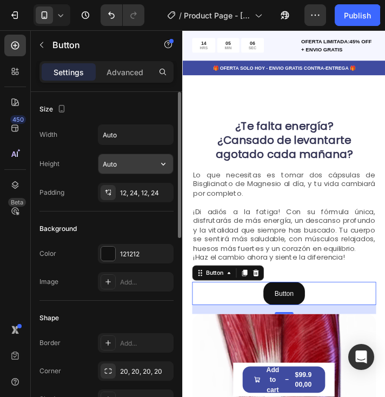
click at [133, 170] on input "Auto" at bounding box center [135, 163] width 75 height 19
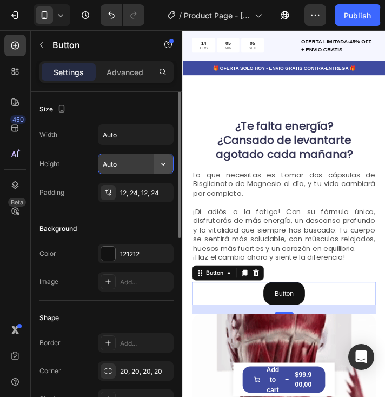
click at [164, 163] on icon "button" at bounding box center [163, 164] width 4 height 3
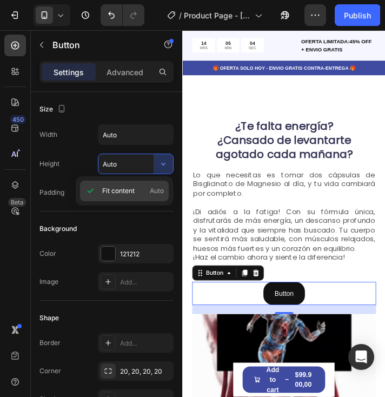
click at [158, 193] on span "Auto" at bounding box center [157, 191] width 14 height 10
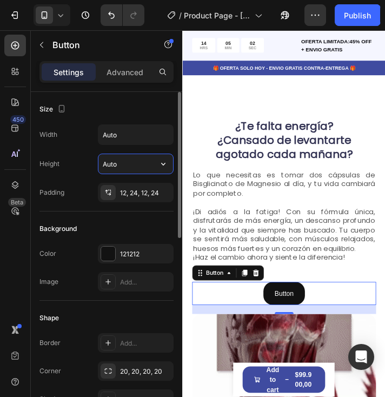
click at [124, 163] on input "Auto" at bounding box center [135, 163] width 75 height 19
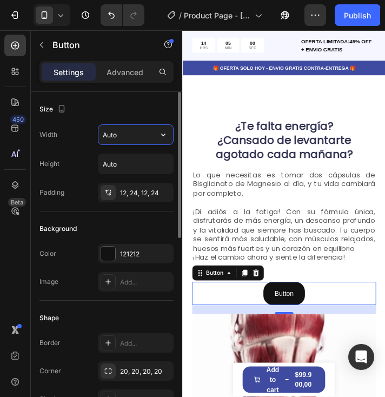
click at [102, 126] on input "Auto" at bounding box center [135, 134] width 75 height 19
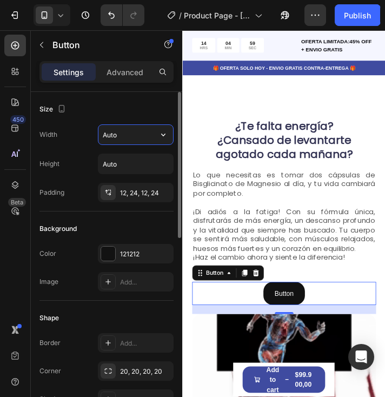
click at [140, 132] on input "Auto" at bounding box center [135, 134] width 75 height 19
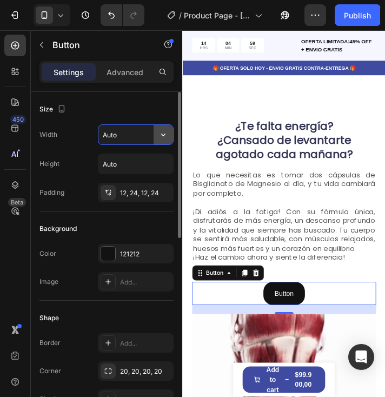
click at [163, 135] on icon "button" at bounding box center [163, 134] width 4 height 3
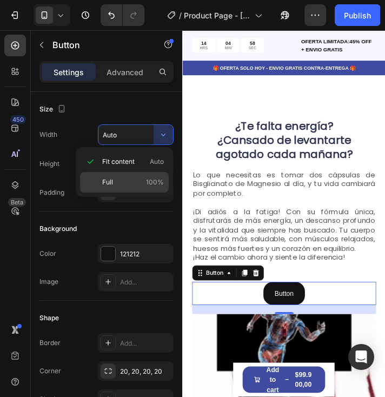
click at [145, 181] on p "Full 100%" at bounding box center [133, 182] width 62 height 10
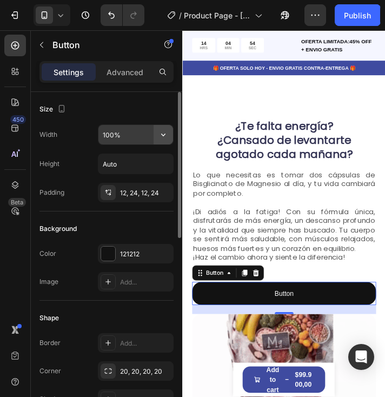
click at [163, 132] on icon "button" at bounding box center [163, 134] width 11 height 11
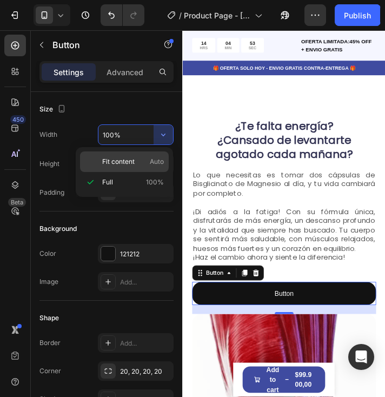
click at [124, 165] on span "Fit content" at bounding box center [118, 162] width 32 height 10
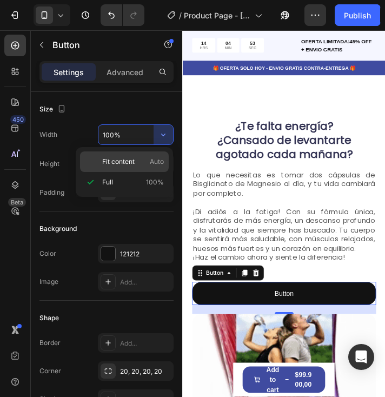
type input "Auto"
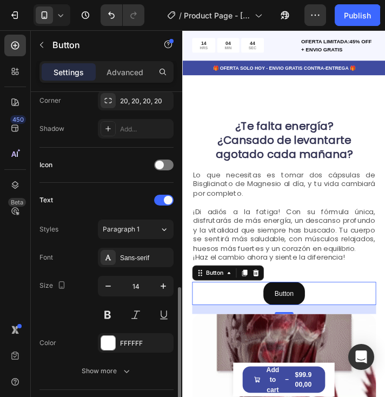
scroll to position [324, 0]
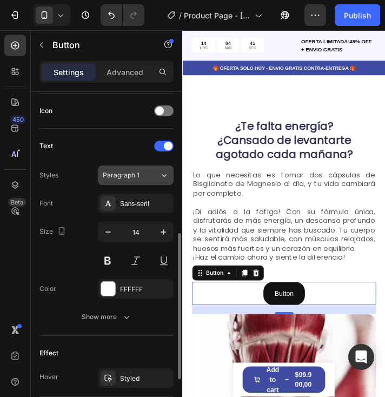
click at [123, 171] on span "Paragraph 1" at bounding box center [121, 175] width 37 height 10
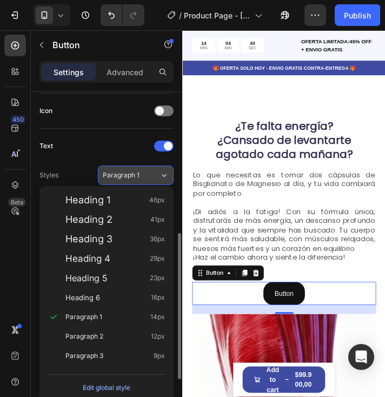
click at [123, 171] on span "Paragraph 1" at bounding box center [121, 175] width 37 height 10
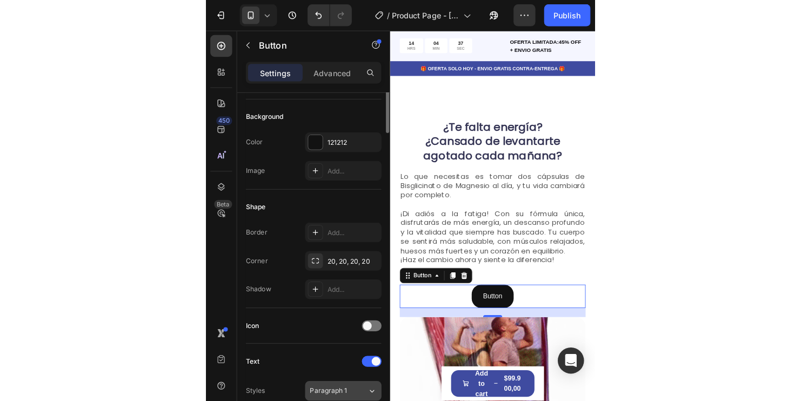
scroll to position [0, 0]
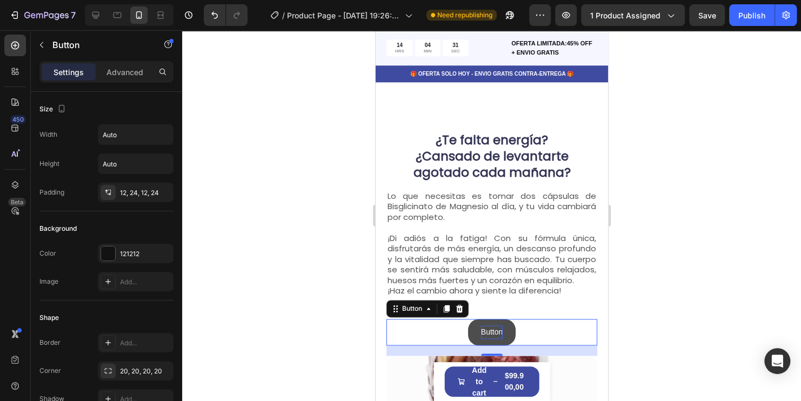
click at [384, 329] on p "Button" at bounding box center [491, 332] width 22 height 14
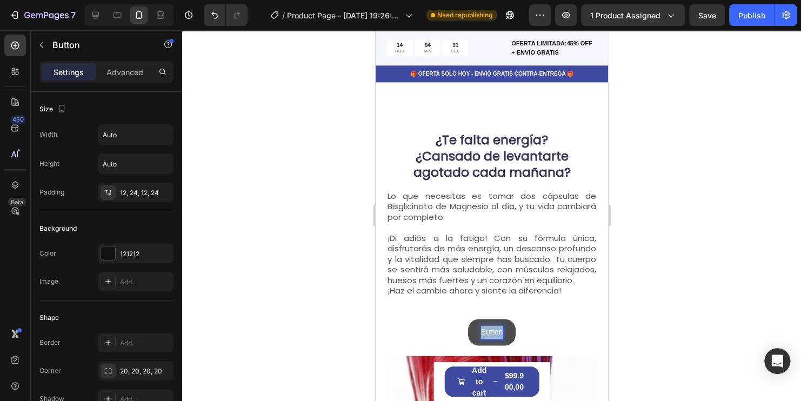
click at [384, 329] on p "Button" at bounding box center [491, 332] width 22 height 14
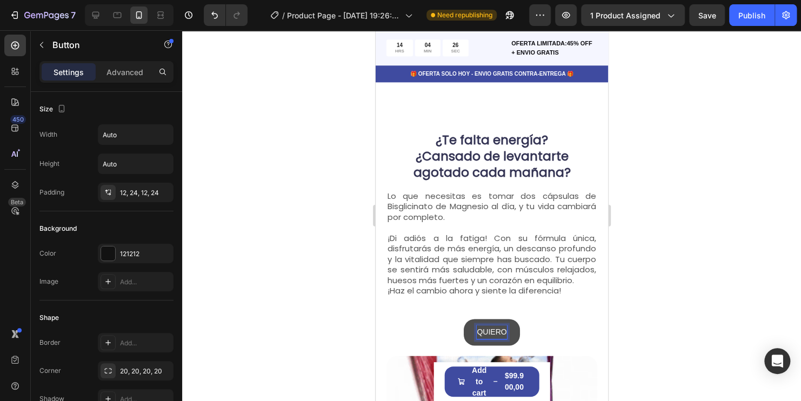
click at [384, 319] on button "QUIERO" at bounding box center [491, 332] width 56 height 26
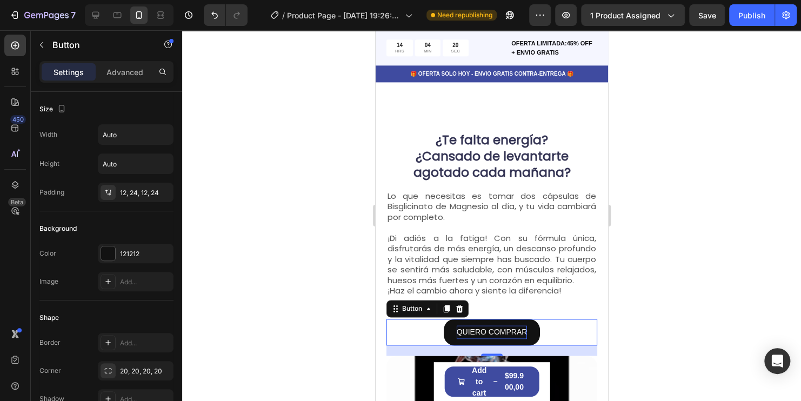
drag, startPoint x: 708, startPoint y: 273, endPoint x: 703, endPoint y: 276, distance: 5.6
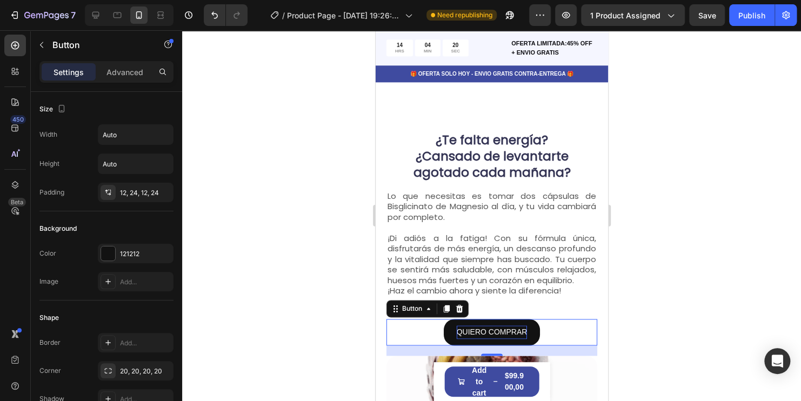
click at [384, 275] on div at bounding box center [491, 215] width 619 height 371
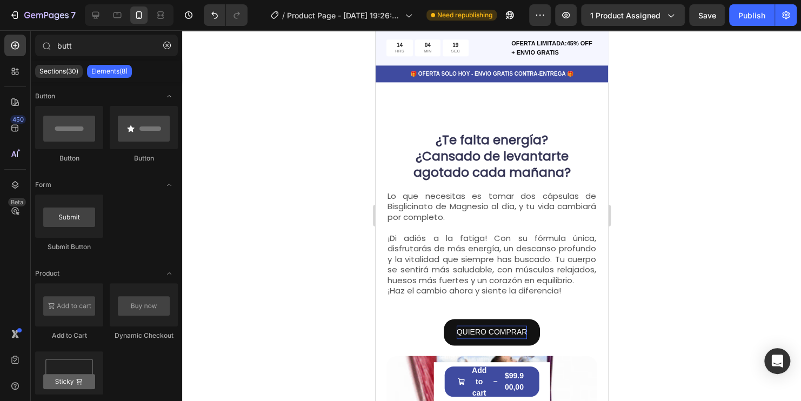
drag, startPoint x: 1016, startPoint y: 320, endPoint x: 492, endPoint y: 332, distance: 524.3
click at [384, 332] on p "QUIERO COMPRAR" at bounding box center [491, 332] width 71 height 14
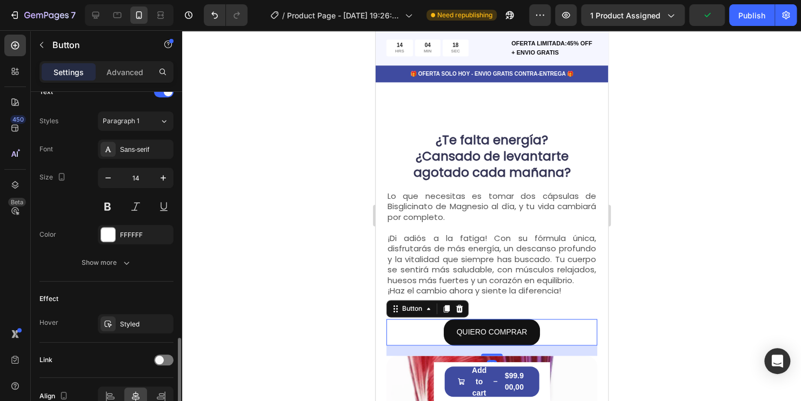
scroll to position [433, 0]
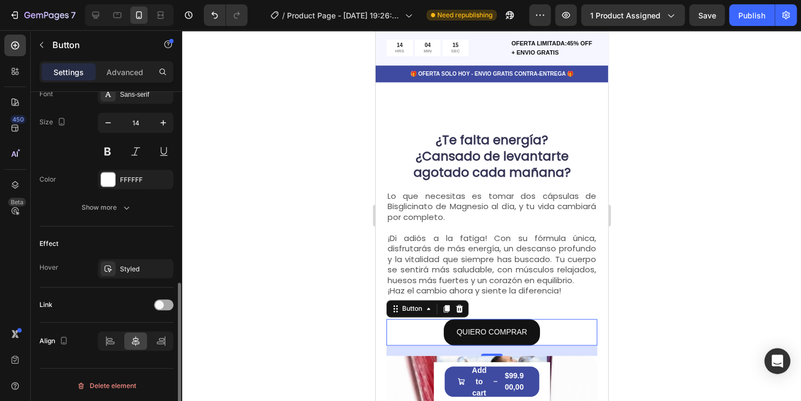
click at [166, 303] on div at bounding box center [163, 304] width 19 height 11
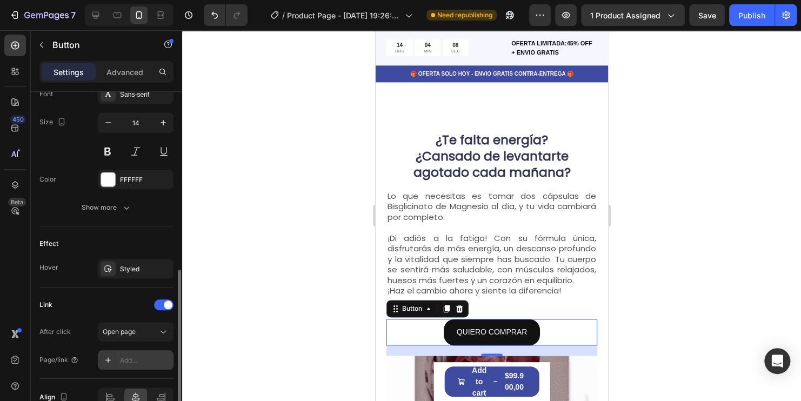
click at [130, 356] on div "Add..." at bounding box center [145, 361] width 51 height 10
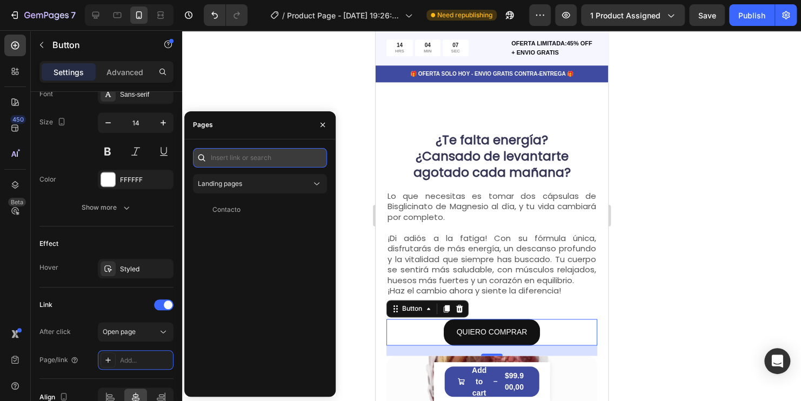
click at [261, 161] on input "text" at bounding box center [260, 157] width 134 height 19
paste input "/rsi-gempages-overwrite"
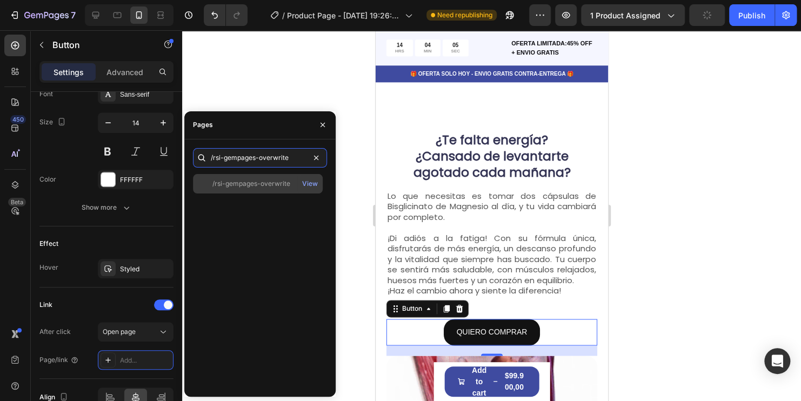
type input "/rsi-gempages-overwrite"
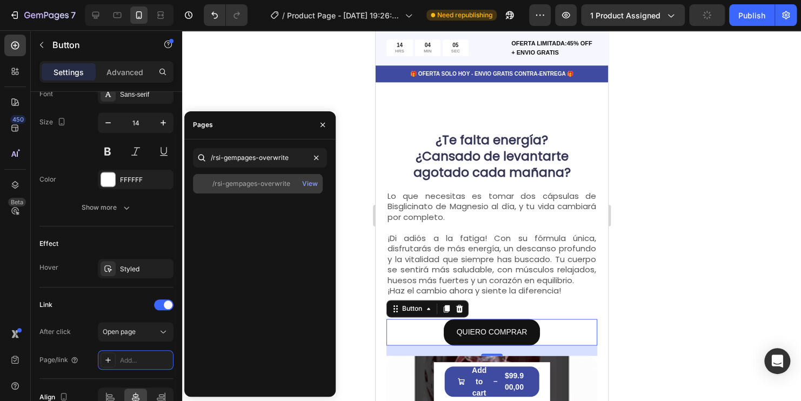
click at [246, 187] on div "/rsi-gempages-overwrite" at bounding box center [251, 184] width 78 height 10
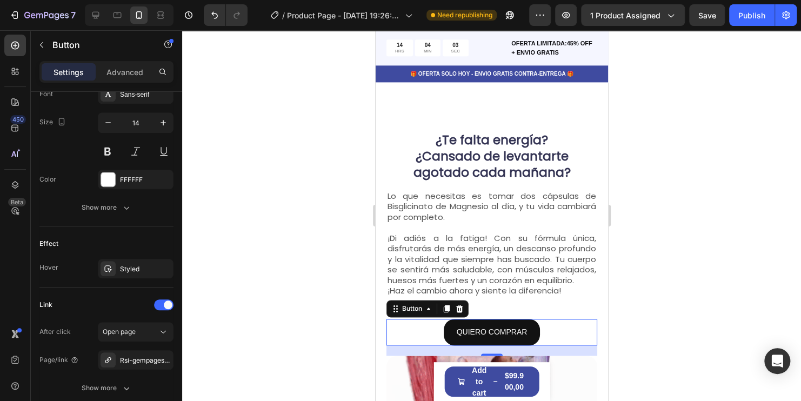
click at [316, 78] on div at bounding box center [491, 215] width 619 height 371
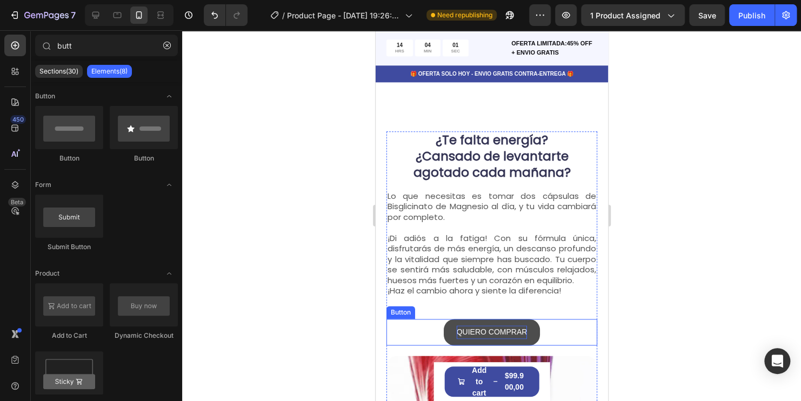
click at [384, 336] on p "QUIERO COMPRAR" at bounding box center [491, 332] width 71 height 14
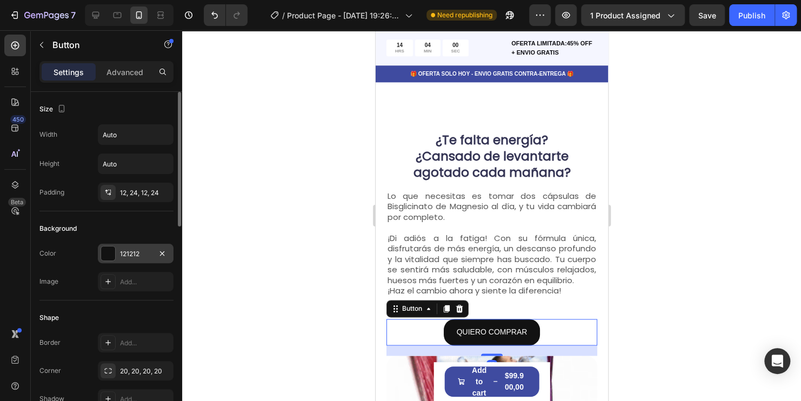
click at [104, 258] on div at bounding box center [108, 253] width 14 height 14
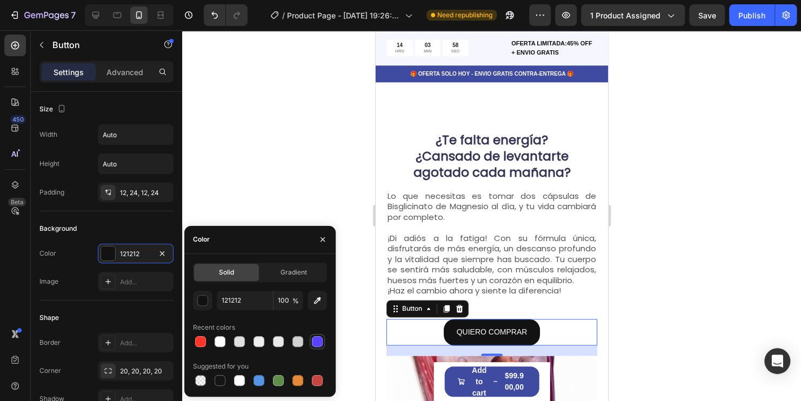
click at [317, 344] on div at bounding box center [317, 341] width 11 height 11
type input "5842FF"
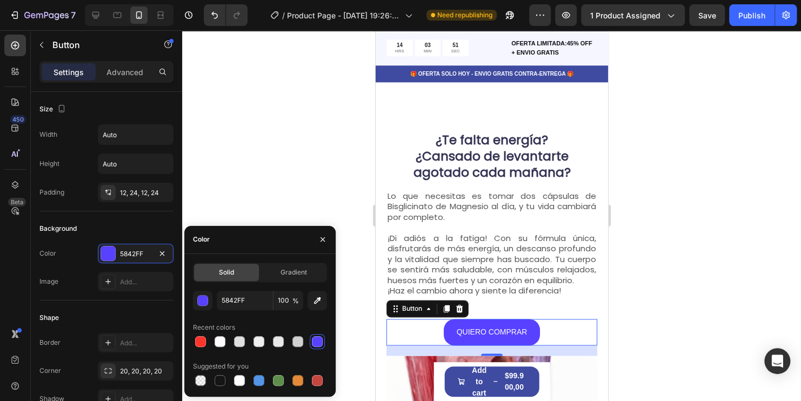
click at [384, 303] on div at bounding box center [491, 215] width 619 height 371
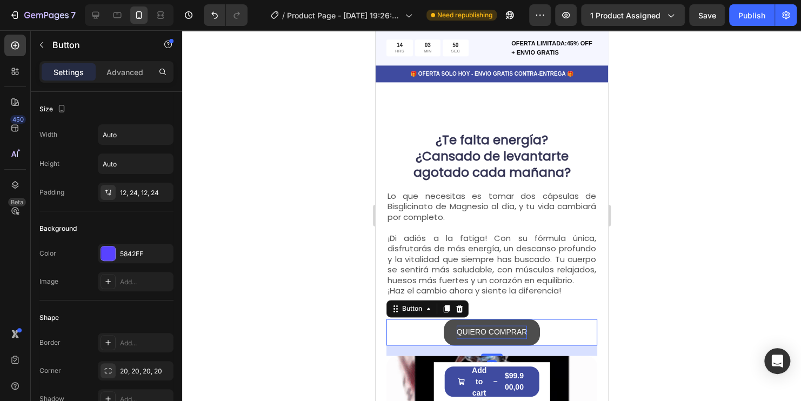
click at [384, 336] on p "QUIERO COMPRAR" at bounding box center [491, 332] width 71 height 14
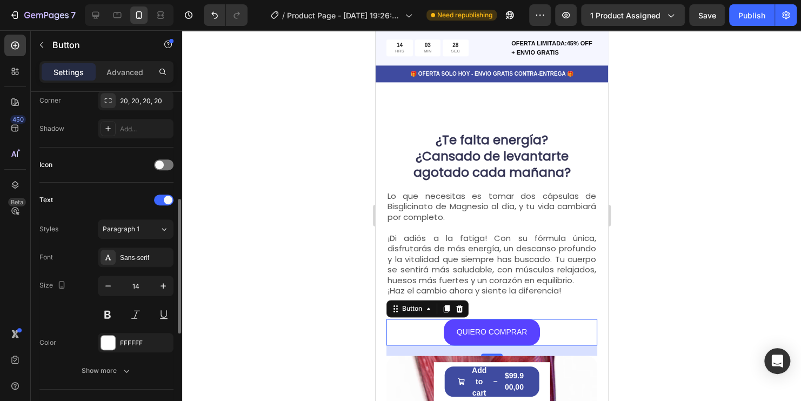
scroll to position [324, 0]
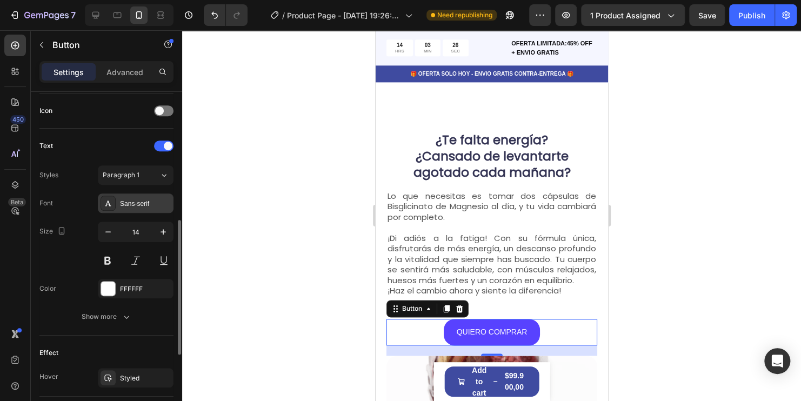
click at [138, 208] on div "Sans-serif" at bounding box center [136, 202] width 76 height 19
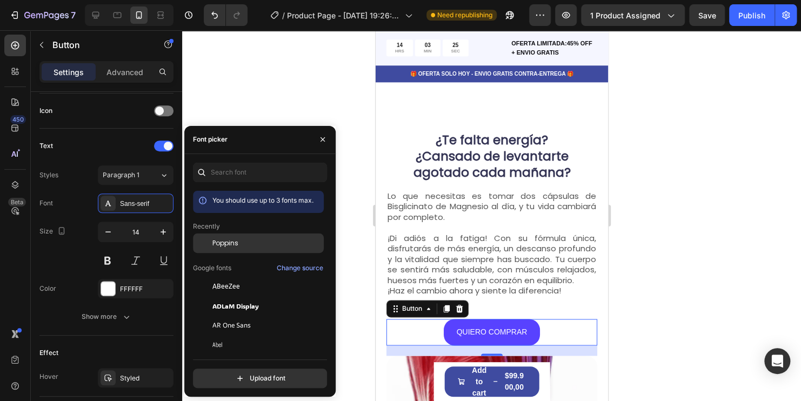
click at [225, 242] on span "Poppins" at bounding box center [225, 243] width 26 height 10
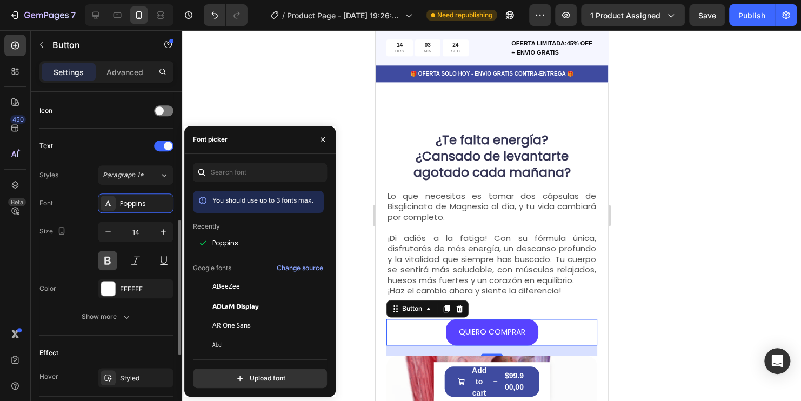
click at [110, 262] on button at bounding box center [107, 260] width 19 height 19
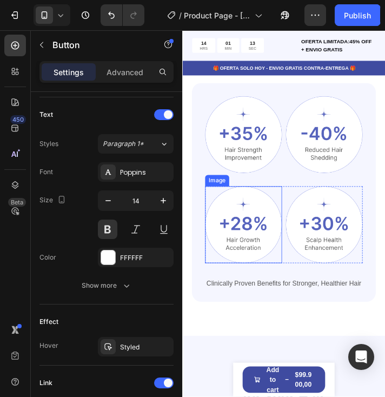
scroll to position [1135, 0]
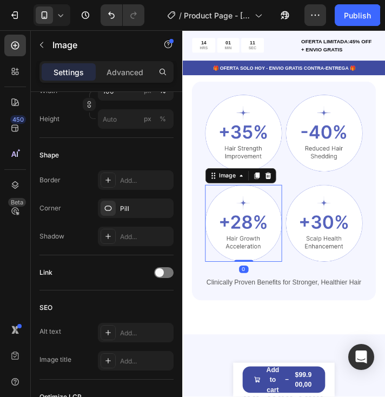
click at [252, 236] on img at bounding box center [252, 252] width 88 height 88
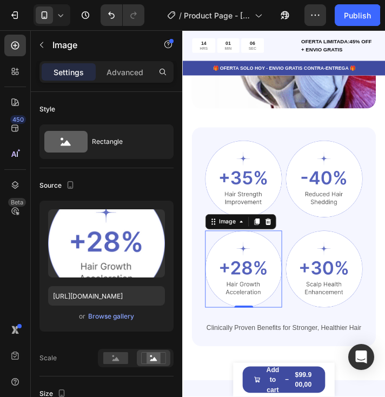
scroll to position [1081, 0]
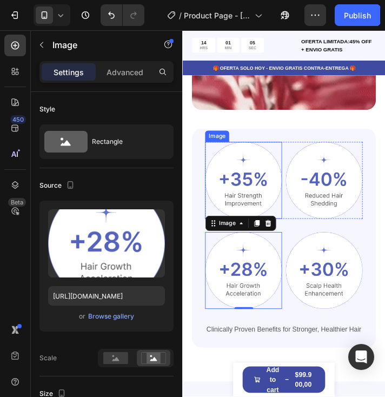
click at [246, 182] on img at bounding box center [252, 202] width 88 height 88
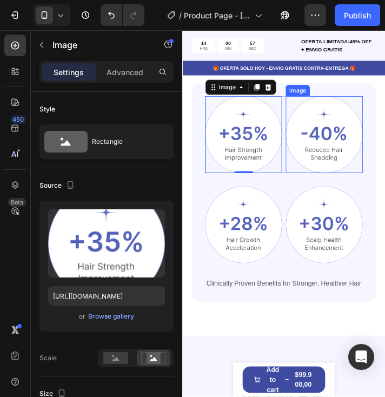
scroll to position [1135, 0]
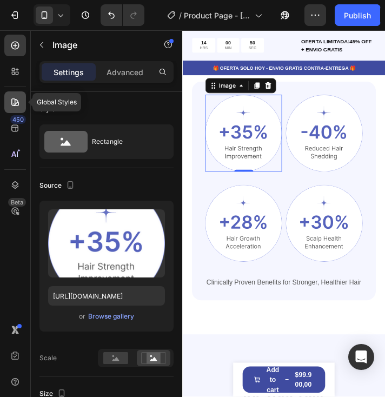
click at [19, 101] on icon at bounding box center [15, 102] width 11 height 11
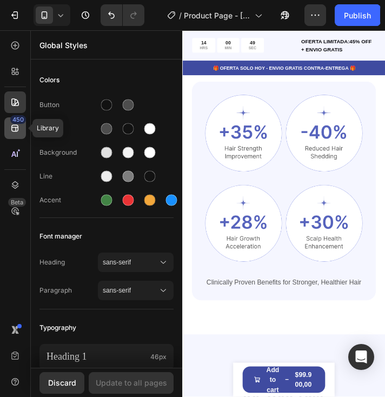
click at [17, 126] on icon at bounding box center [15, 128] width 11 height 11
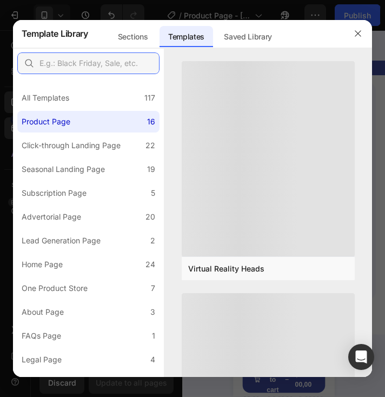
click at [105, 62] on input "text" at bounding box center [88, 63] width 142 height 22
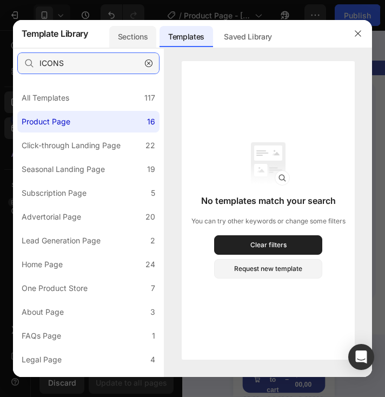
type input "ICONS"
click at [138, 34] on div "Sections" at bounding box center [132, 37] width 47 height 22
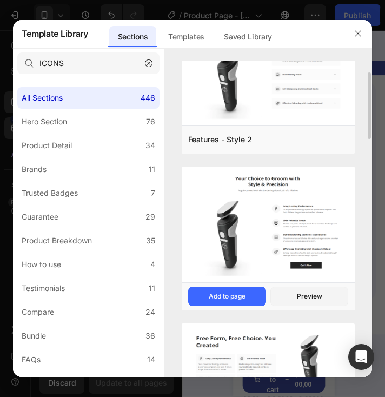
scroll to position [216, 0]
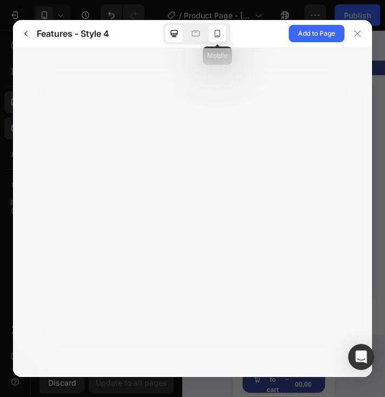
click at [213, 36] on icon at bounding box center [217, 33] width 11 height 11
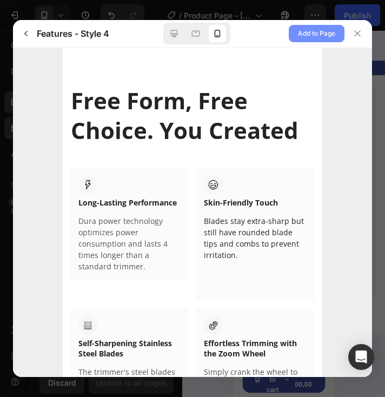
scroll to position [0, 0]
click at [324, 37] on span "Add to Page" at bounding box center [316, 33] width 37 height 13
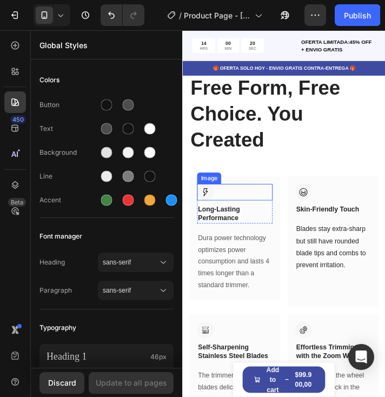
scroll to position [4032, 0]
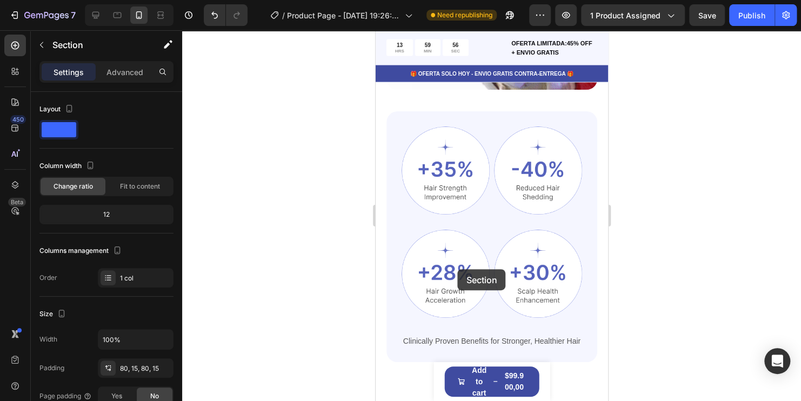
scroll to position [1262, 0]
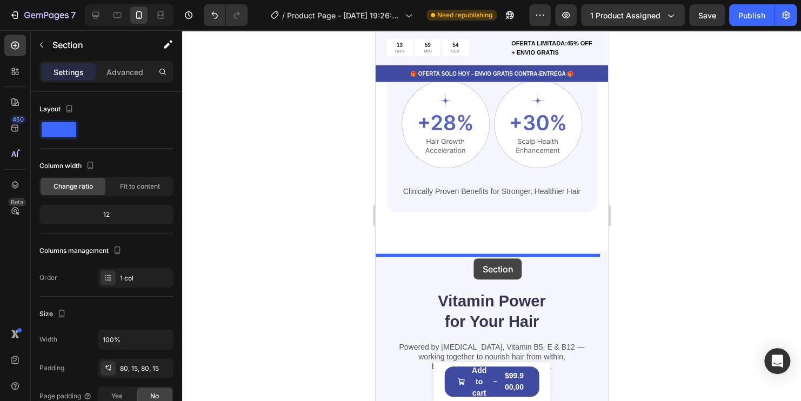
drag, startPoint x: 420, startPoint y: 260, endPoint x: 473, endPoint y: 258, distance: 53.0
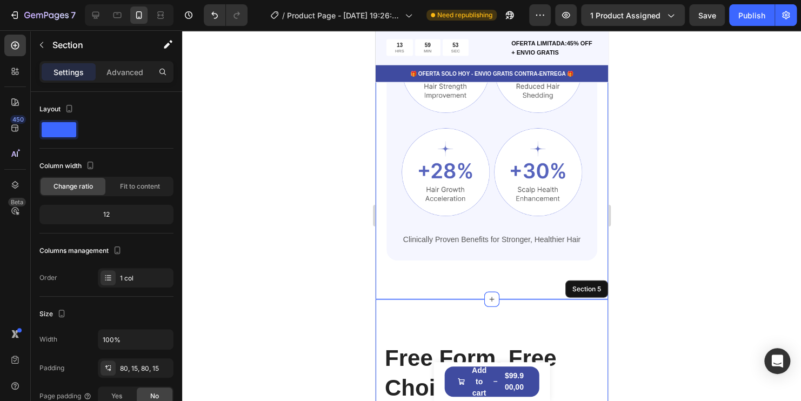
scroll to position [1100, 0]
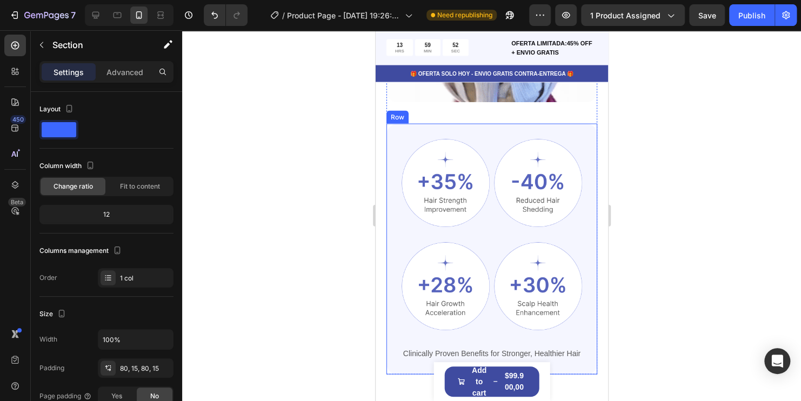
click at [384, 130] on div "Image Image Row Image Image Row Clinically Proven Benefits for Stronger, Health…" at bounding box center [491, 249] width 211 height 251
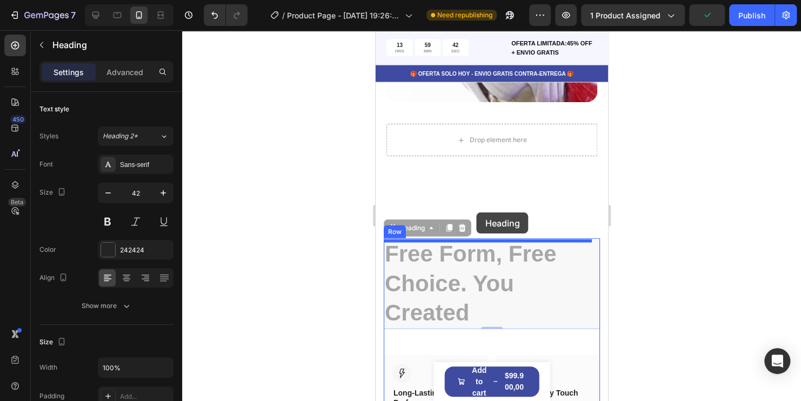
drag, startPoint x: 470, startPoint y: 250, endPoint x: 476, endPoint y: 212, distance: 38.4
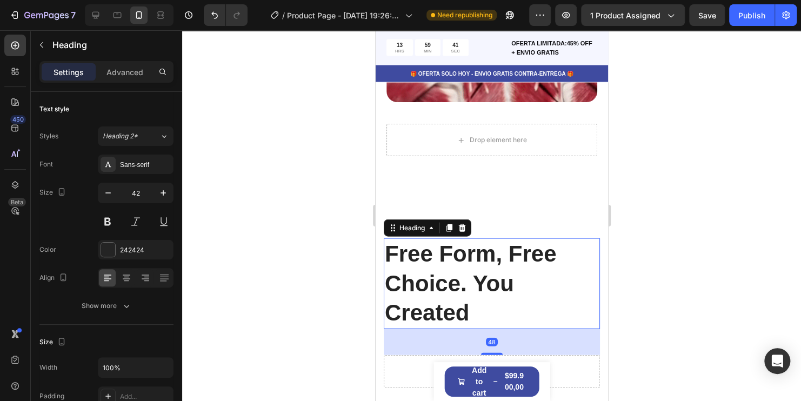
click at [384, 217] on div at bounding box center [491, 215] width 619 height 371
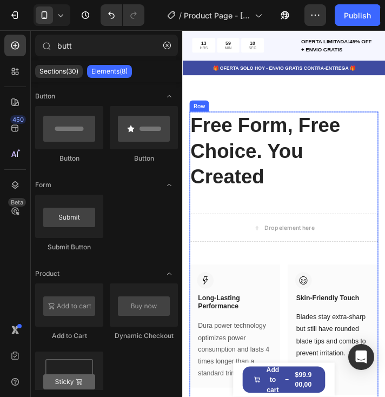
scroll to position [1154, 0]
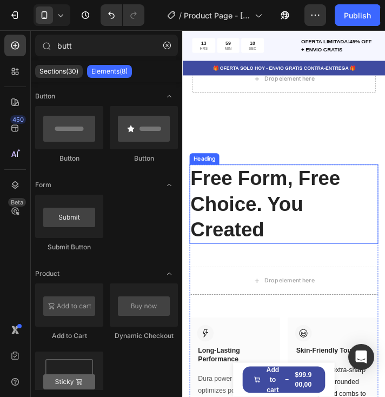
click at [280, 249] on p "Free Form, Free Choice. You Created" at bounding box center [298, 229] width 214 height 89
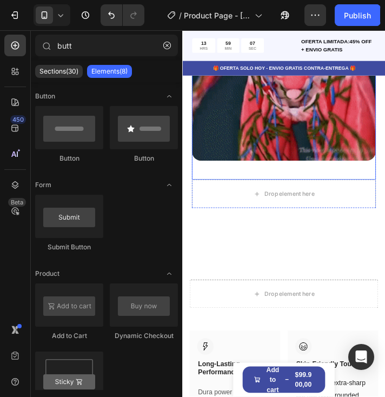
scroll to position [1046, 0]
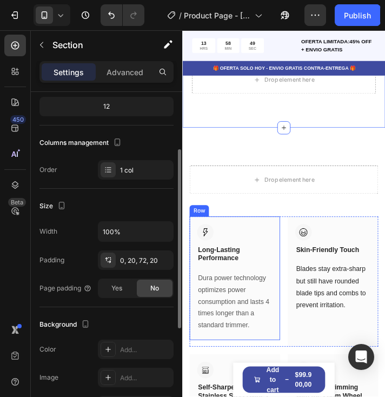
scroll to position [1154, 0]
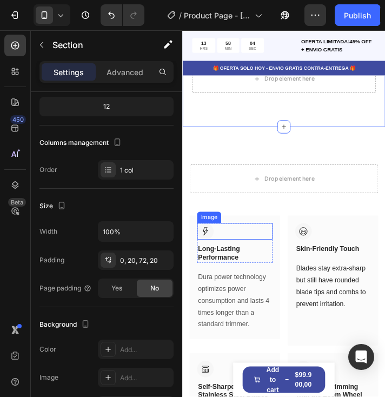
click at [208, 261] on img at bounding box center [208, 260] width 19 height 19
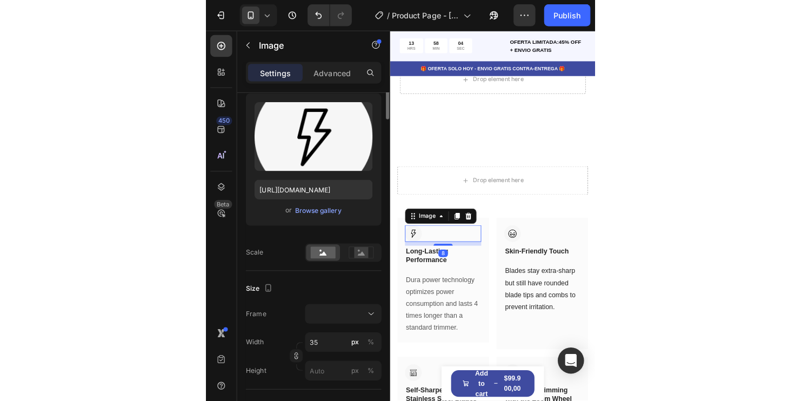
scroll to position [0, 0]
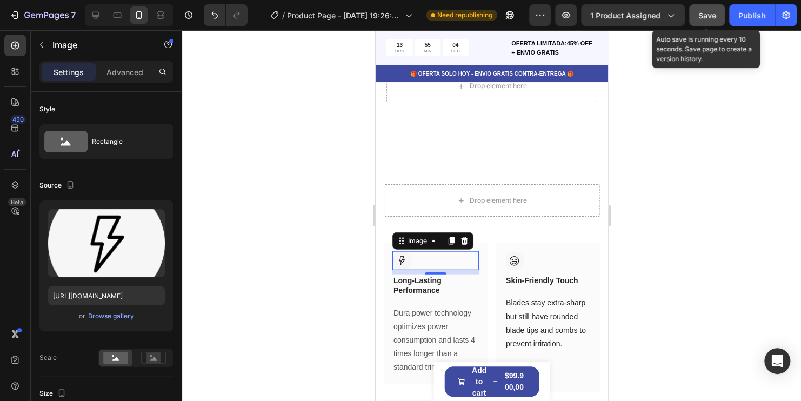
click at [384, 15] on span "Save" at bounding box center [707, 15] width 18 height 9
